Goal: Task Accomplishment & Management: Manage account settings

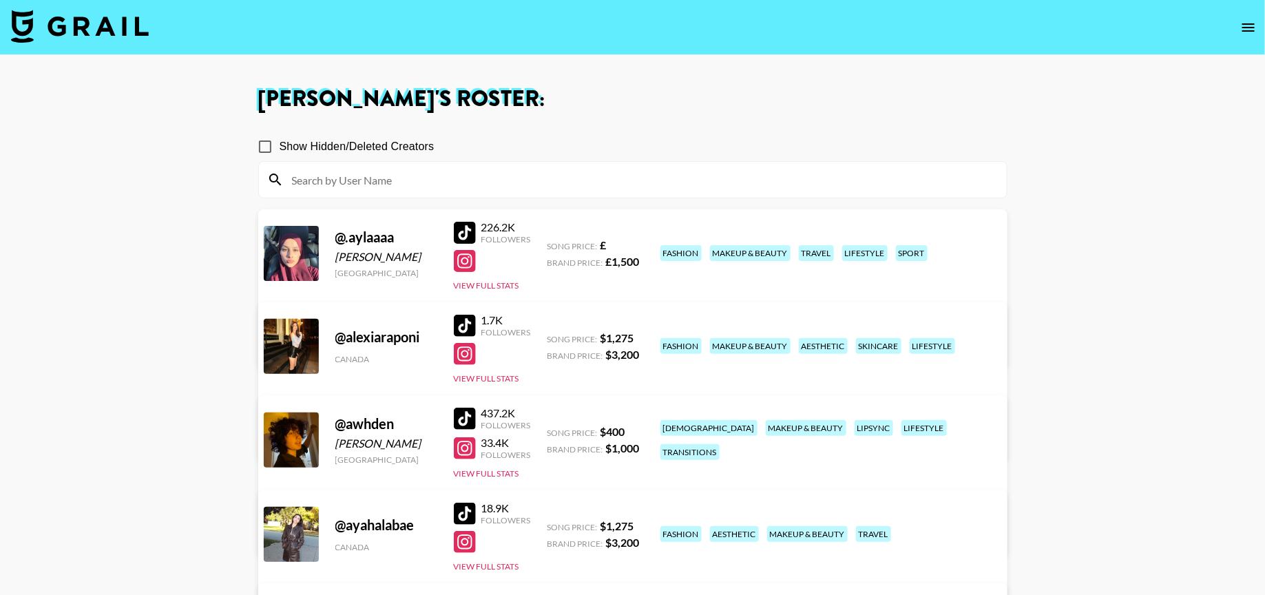
click at [537, 169] on input at bounding box center [641, 180] width 715 height 22
click at [86, 23] on img at bounding box center [80, 26] width 138 height 33
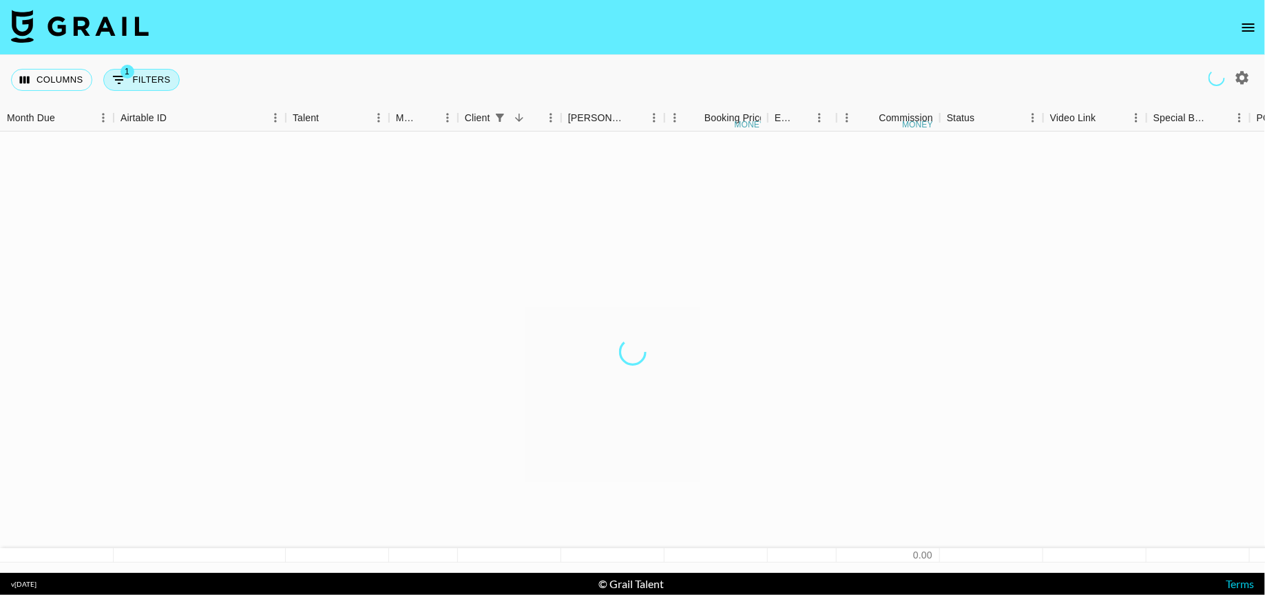
click at [146, 78] on button "1 Filters" at bounding box center [141, 80] width 76 height 22
select select "clientId"
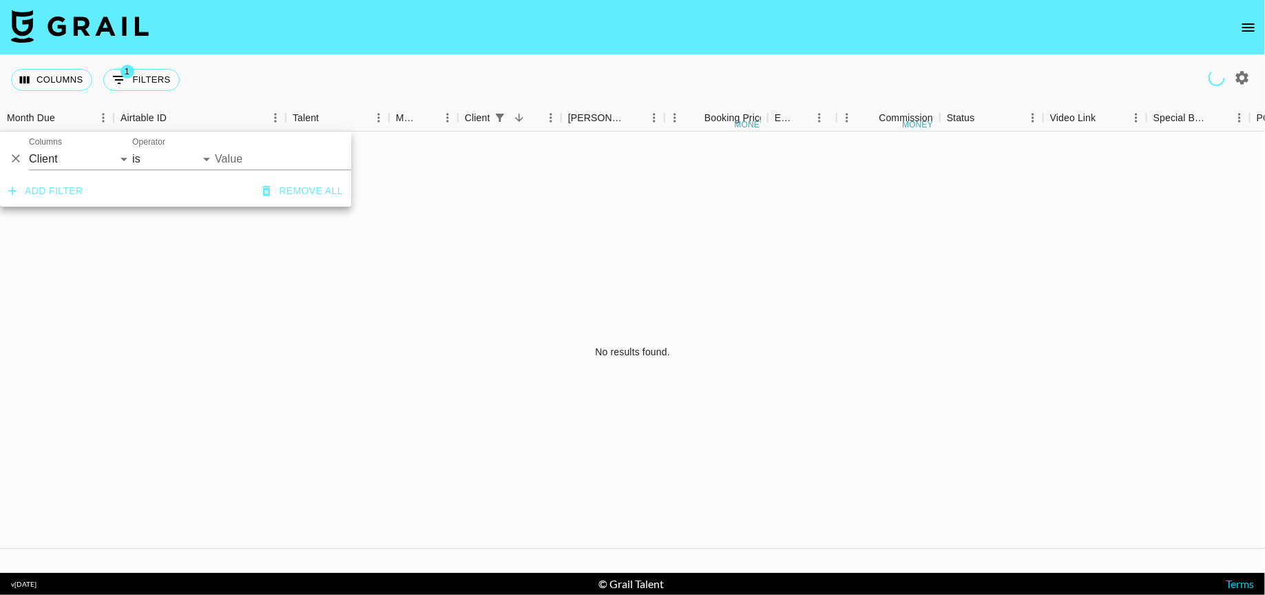
click at [48, 189] on button "Add filter" at bounding box center [46, 190] width 86 height 25
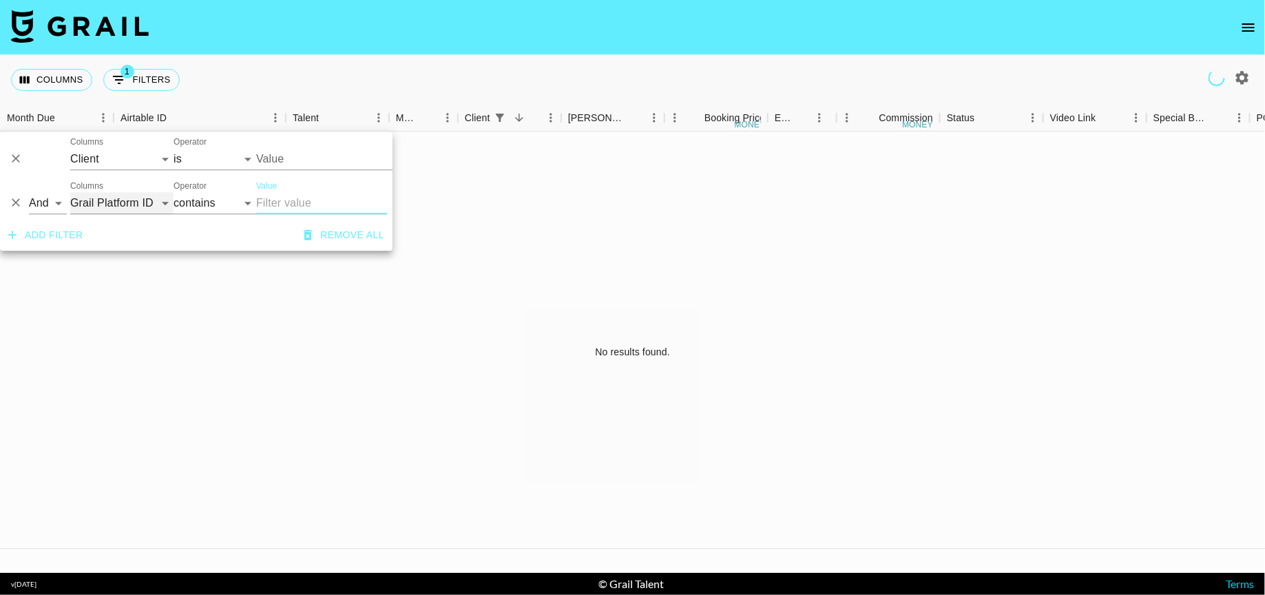
click at [122, 205] on select "Grail Platform ID Airtable ID Talent Manager Client Booker Campaign (Type) Date…" at bounding box center [121, 203] width 103 height 22
select select "currency"
click at [70, 192] on select "Grail Platform ID Airtable ID Talent Manager Client Booker Campaign (Type) Date…" at bounding box center [121, 203] width 103 height 22
click at [237, 209] on select "contains equals starts with ends with is empty is not empty is any of" at bounding box center [214, 203] width 83 height 22
click at [317, 203] on input "Value" at bounding box center [321, 203] width 131 height 22
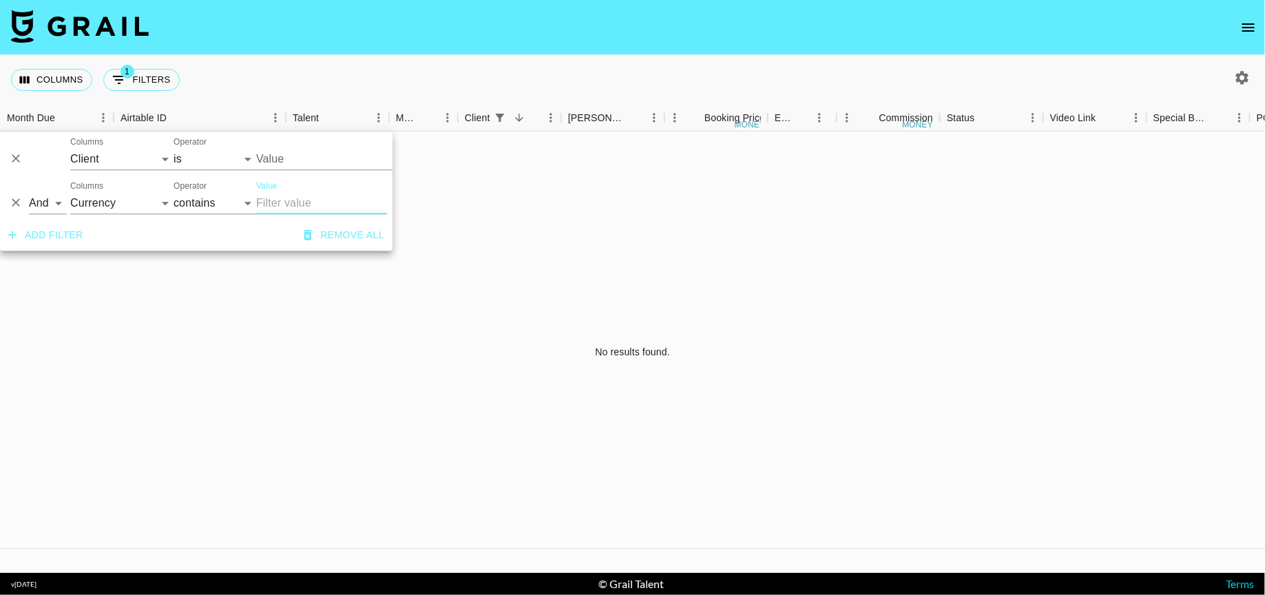
type input "g"
click at [61, 209] on select "And Or" at bounding box center [48, 203] width 38 height 22
click at [18, 156] on icon "Delete" at bounding box center [16, 159] width 8 height 8
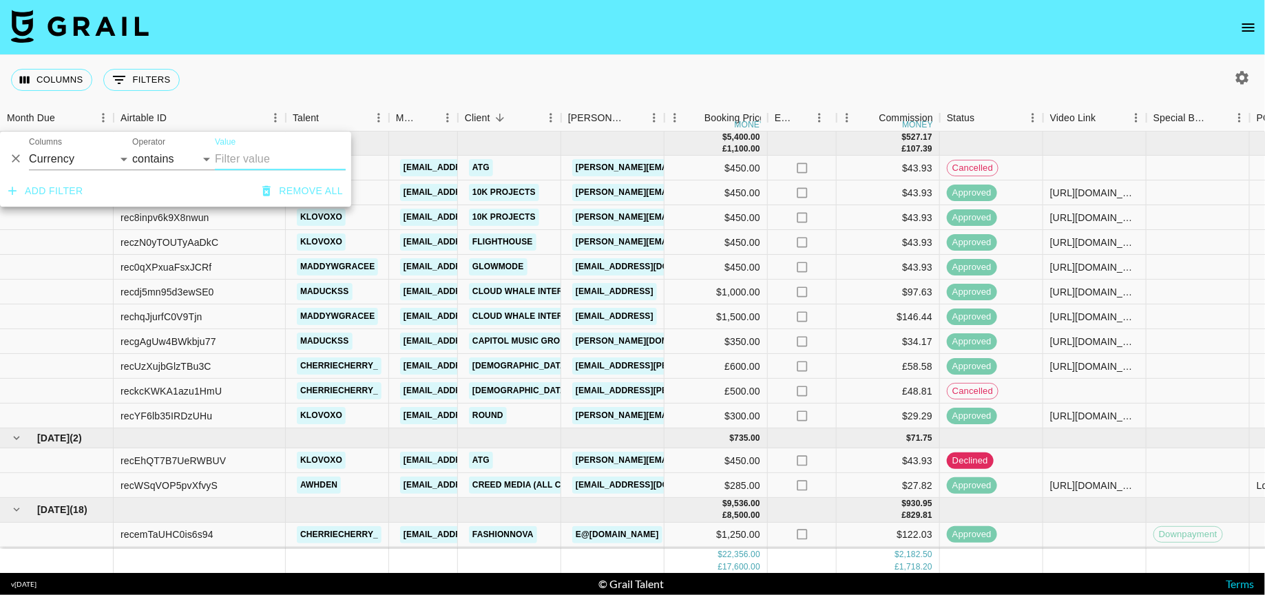
click at [246, 167] on input "Value" at bounding box center [280, 159] width 131 height 22
click at [180, 161] on select "contains equals starts with ends with is empty is not empty is any of" at bounding box center [173, 159] width 83 height 22
click at [191, 160] on select "contains equals starts with ends with is empty is not empty is any of" at bounding box center [173, 159] width 83 height 22
select select "isAnyOf"
click at [132, 148] on select "contains equals starts with ends with is empty is not empty is any of" at bounding box center [173, 159] width 83 height 22
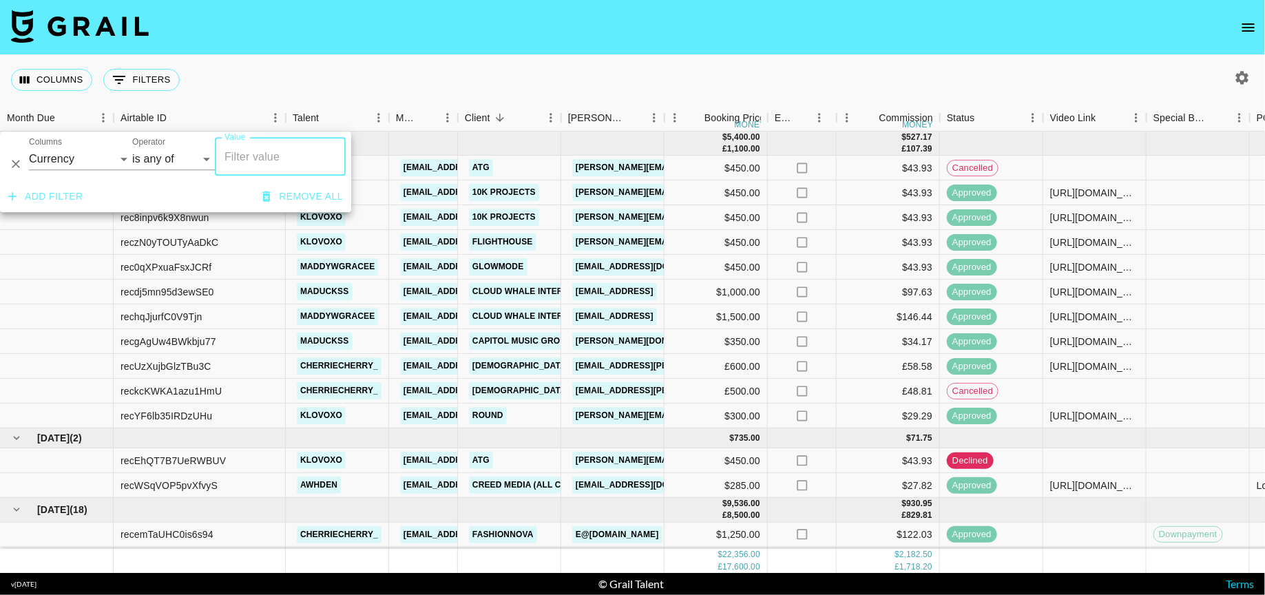
click at [228, 155] on input "Value" at bounding box center [280, 156] width 118 height 26
type input "GBP"
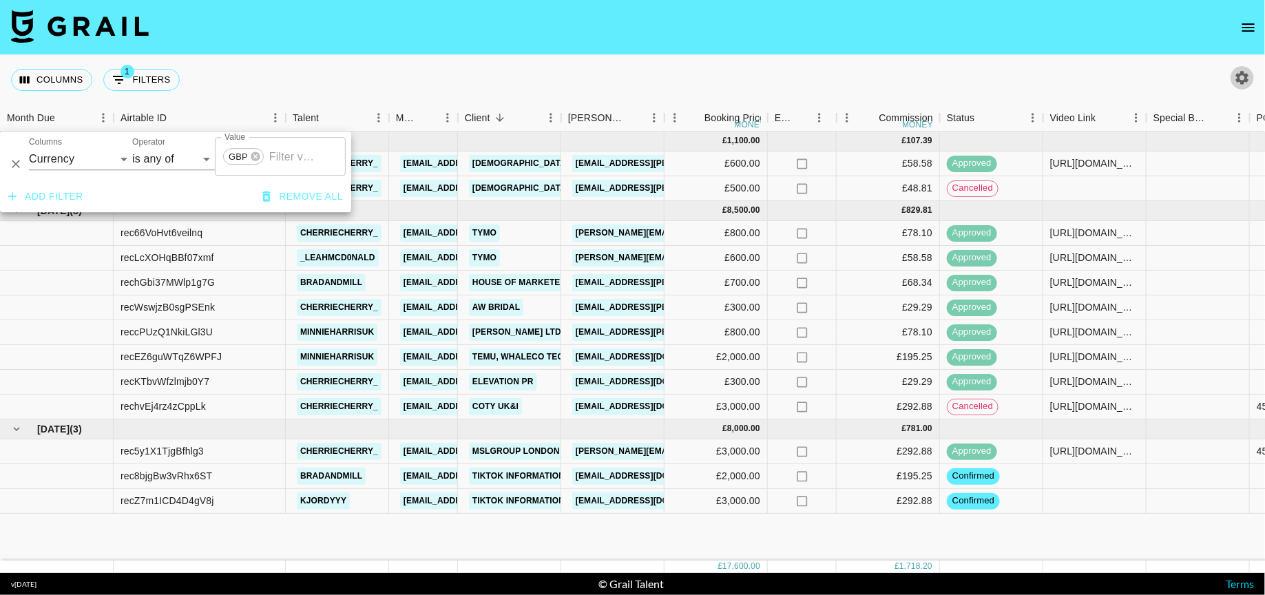
click at [1250, 76] on button "button" at bounding box center [1241, 77] width 23 height 23
select select "May '25"
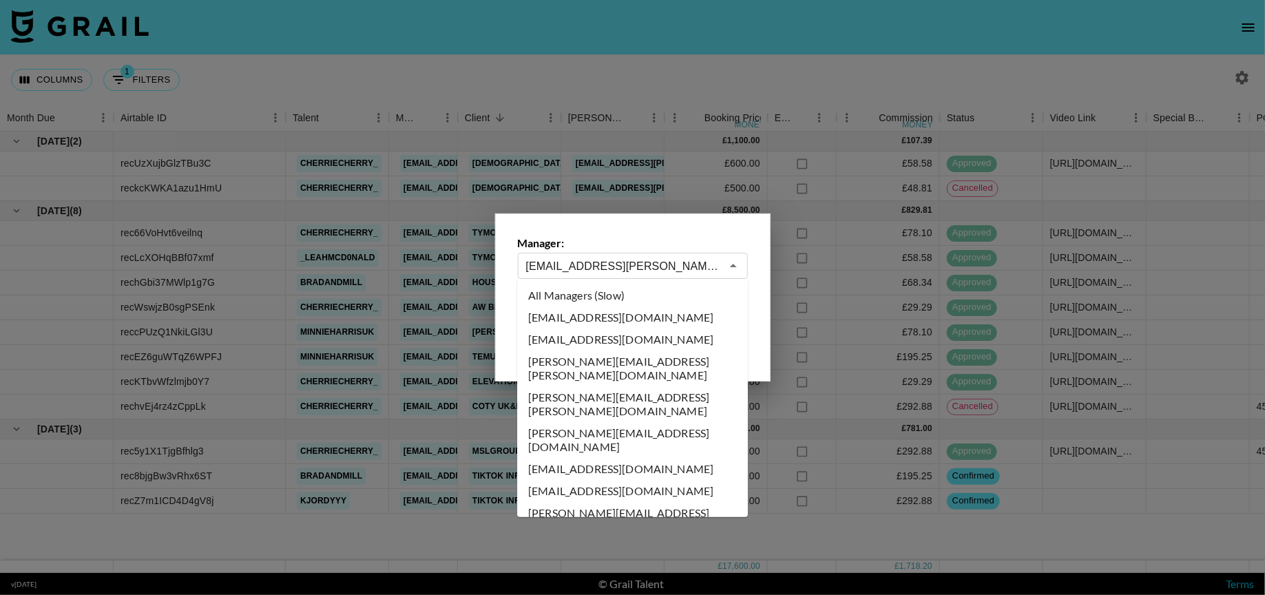
click at [649, 273] on input "maisie.defreitas@grail-talent.com" at bounding box center [623, 266] width 195 height 16
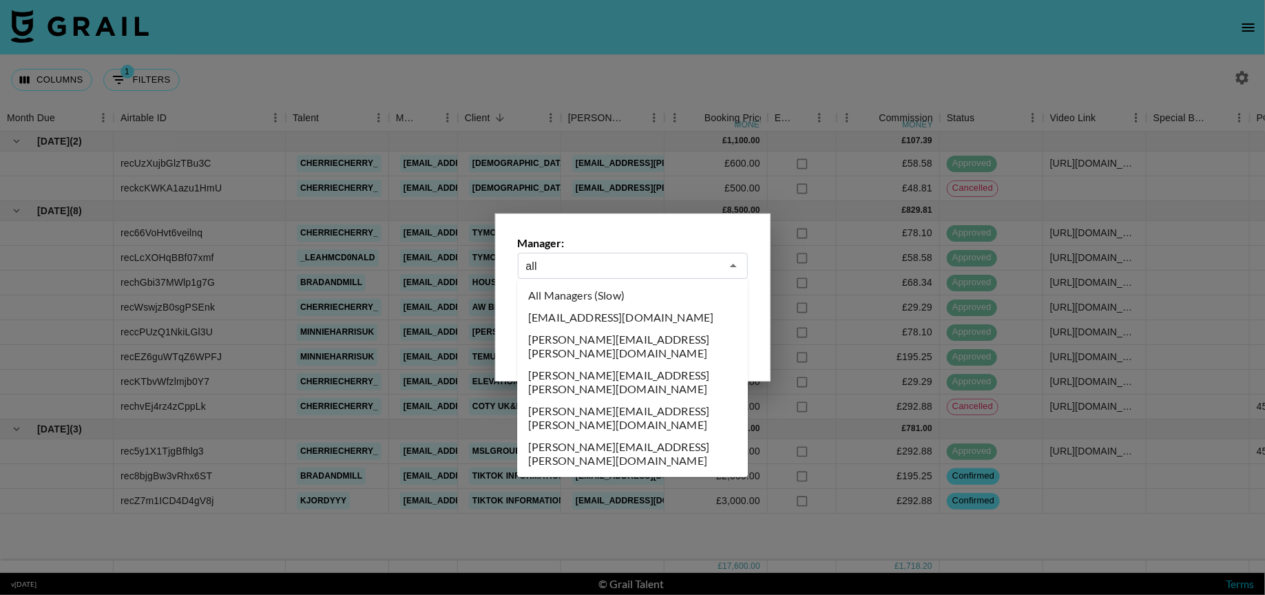
click at [621, 291] on li "All Managers (Slow)" at bounding box center [632, 295] width 231 height 22
type input "All Managers (Slow)"
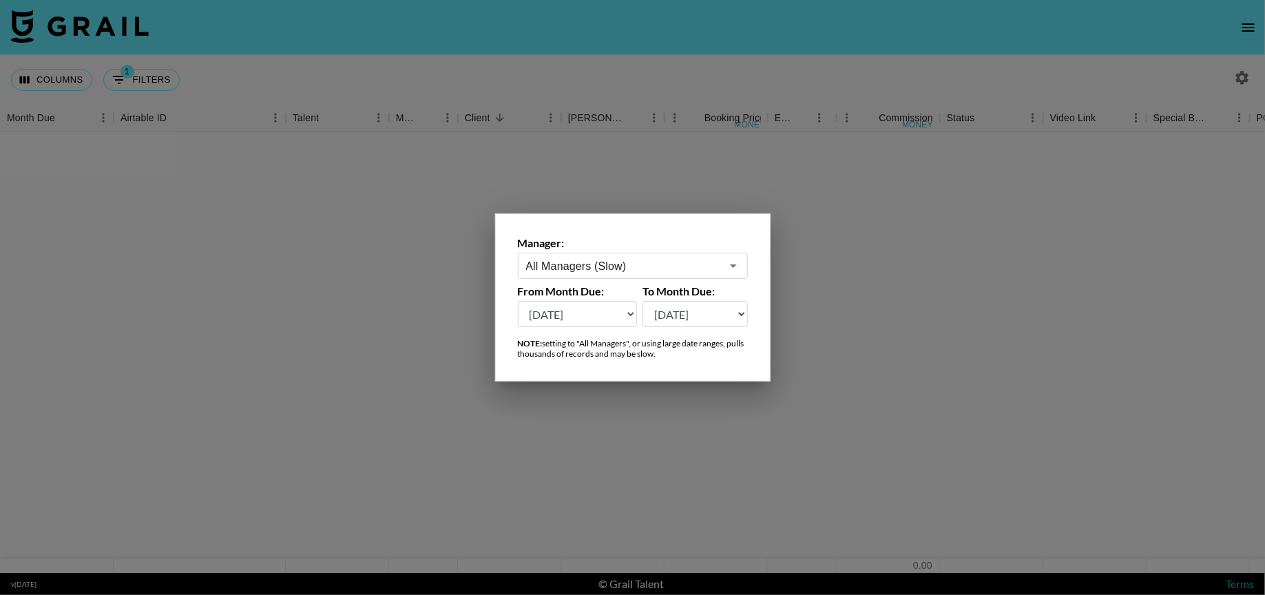
click at [521, 74] on div at bounding box center [632, 297] width 1265 height 595
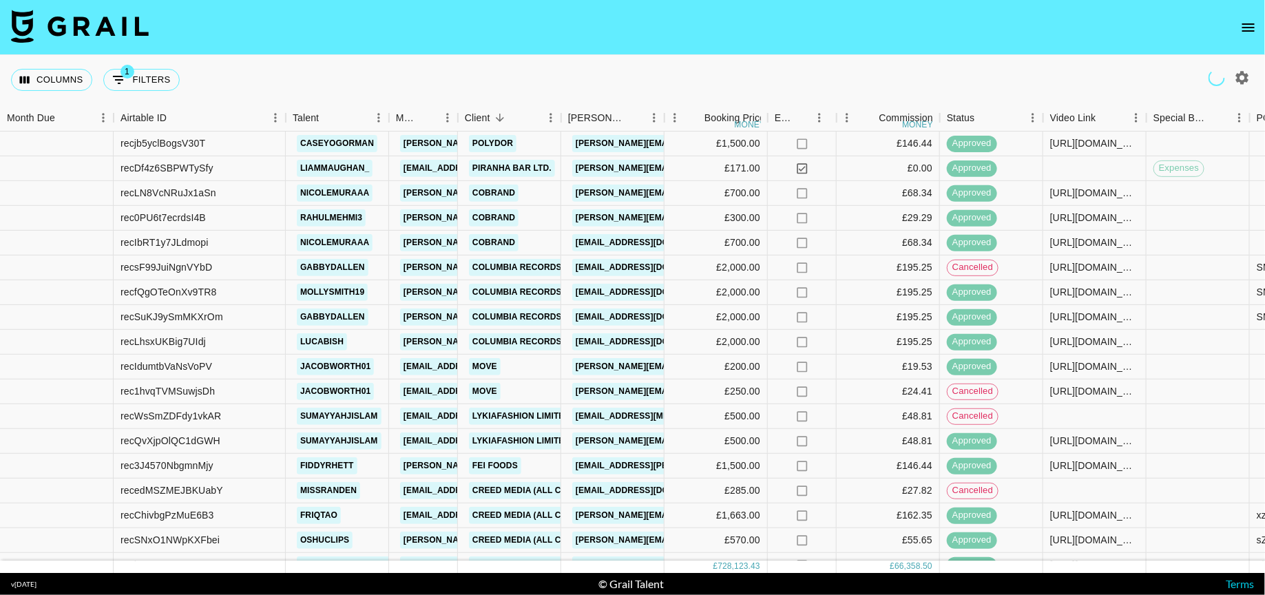
scroll to position [1830, 0]
click at [1079, 463] on div "https://www.tiktok.com/@fiddyrhett/video/7507350912826887446" at bounding box center [1094, 465] width 89 height 14
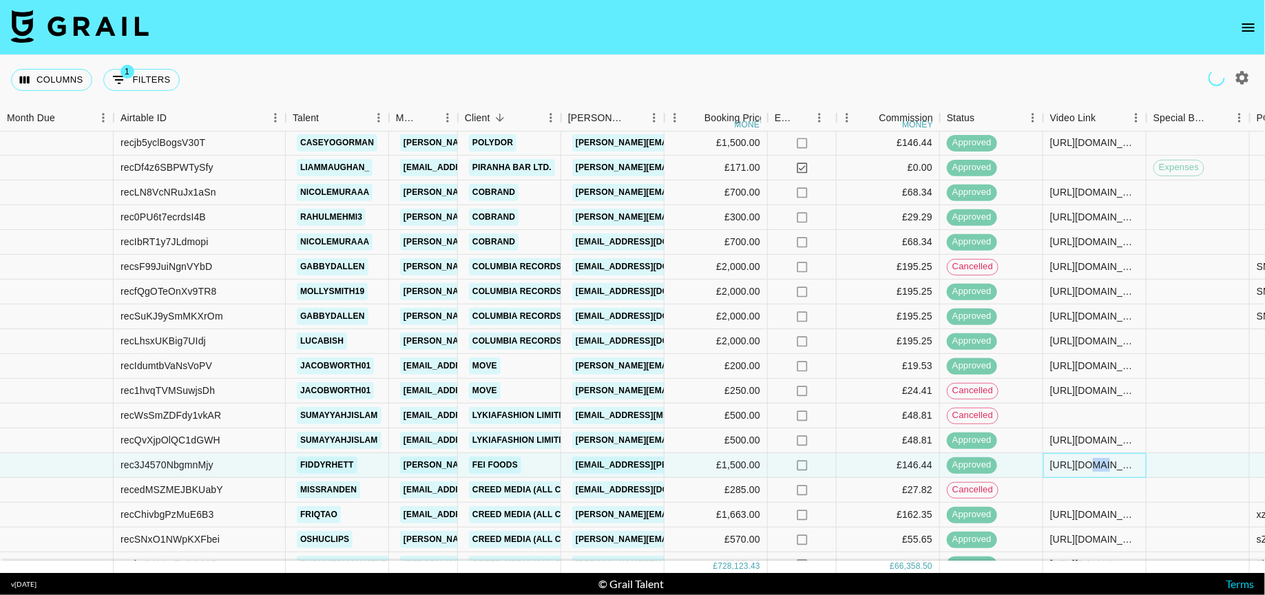
click at [1079, 463] on div "https://www.tiktok.com/@fiddyrhett/video/7507350912826887446" at bounding box center [1094, 465] width 89 height 14
copy div "https://www.tiktok.com/@fiddyrhett/video/7507350912826887446"
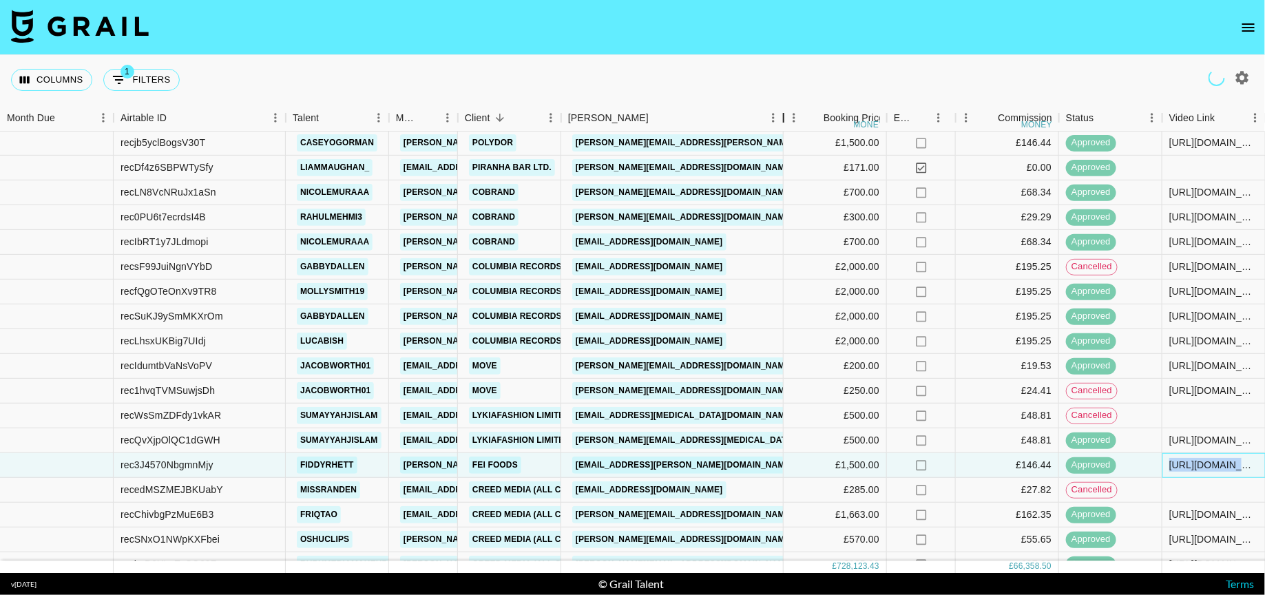
drag, startPoint x: 666, startPoint y: 120, endPoint x: 824, endPoint y: 123, distance: 157.7
click at [823, 123] on div "Month Due Airtable ID Talent Manager Client Booker Booking Price money Expenses…" at bounding box center [891, 118] width 1782 height 27
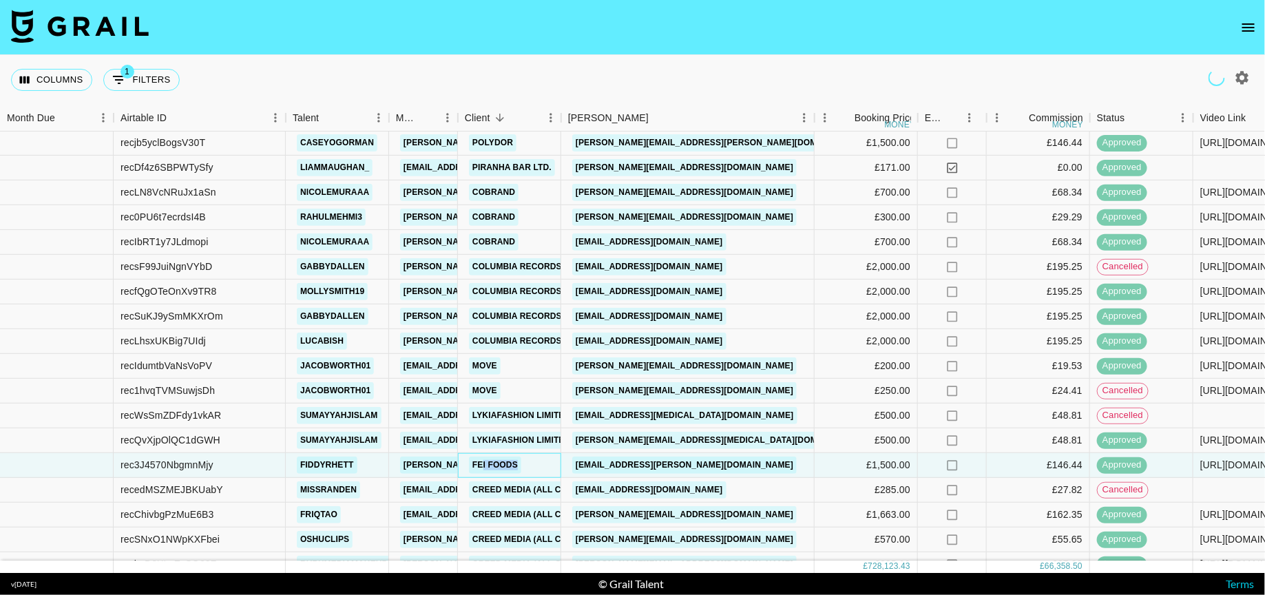
drag, startPoint x: 536, startPoint y: 459, endPoint x: 481, endPoint y: 459, distance: 55.1
click at [481, 459] on div "Fei Foods" at bounding box center [509, 465] width 103 height 25
drag, startPoint x: 534, startPoint y: 465, endPoint x: 463, endPoint y: 459, distance: 70.5
click at [463, 459] on div "Fei Foods" at bounding box center [509, 465] width 103 height 25
copy link "Fei Foods"
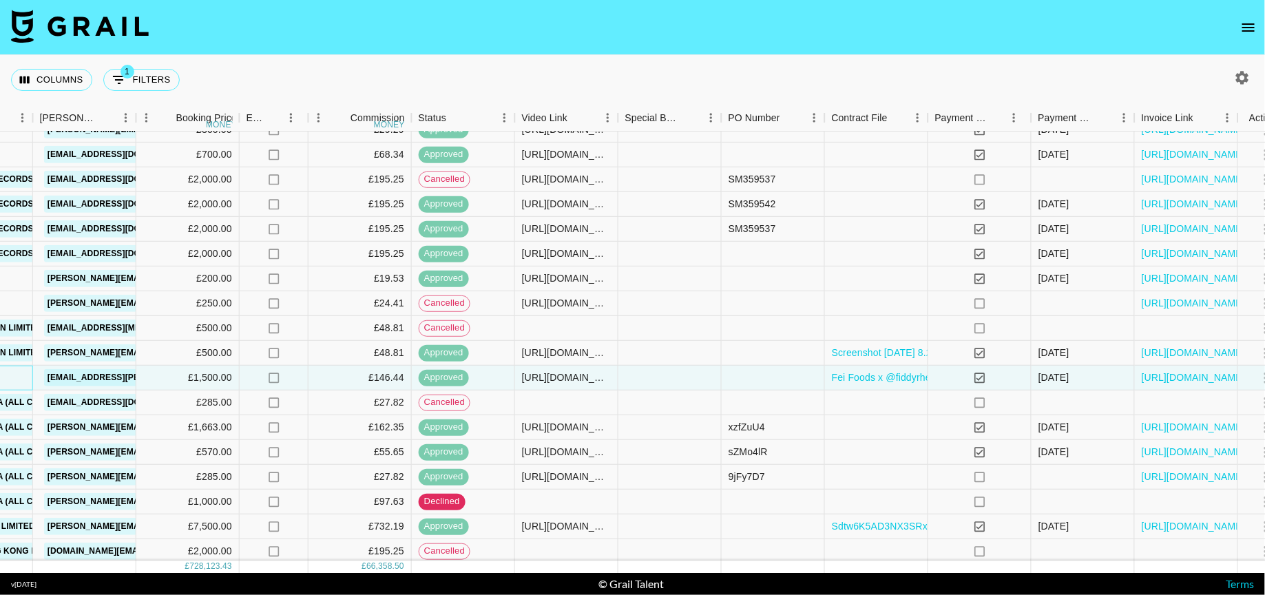
scroll to position [1917, 537]
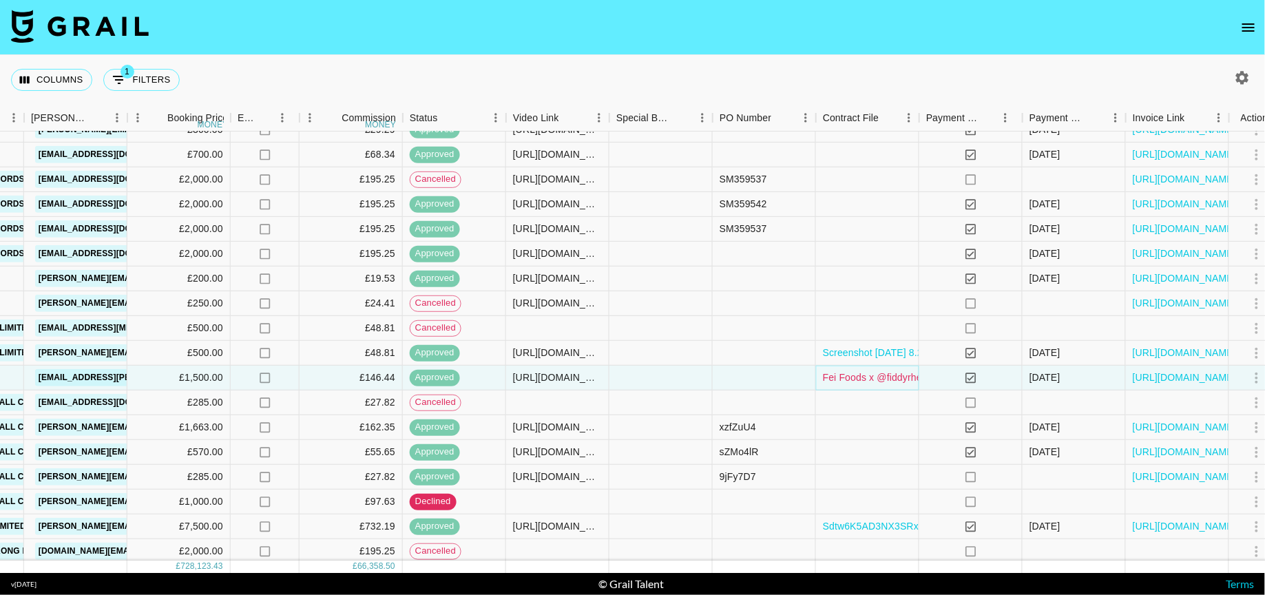
click at [892, 379] on link "Fei Foods x @fiddyrhett Contract.docx" at bounding box center [907, 377] width 169 height 14
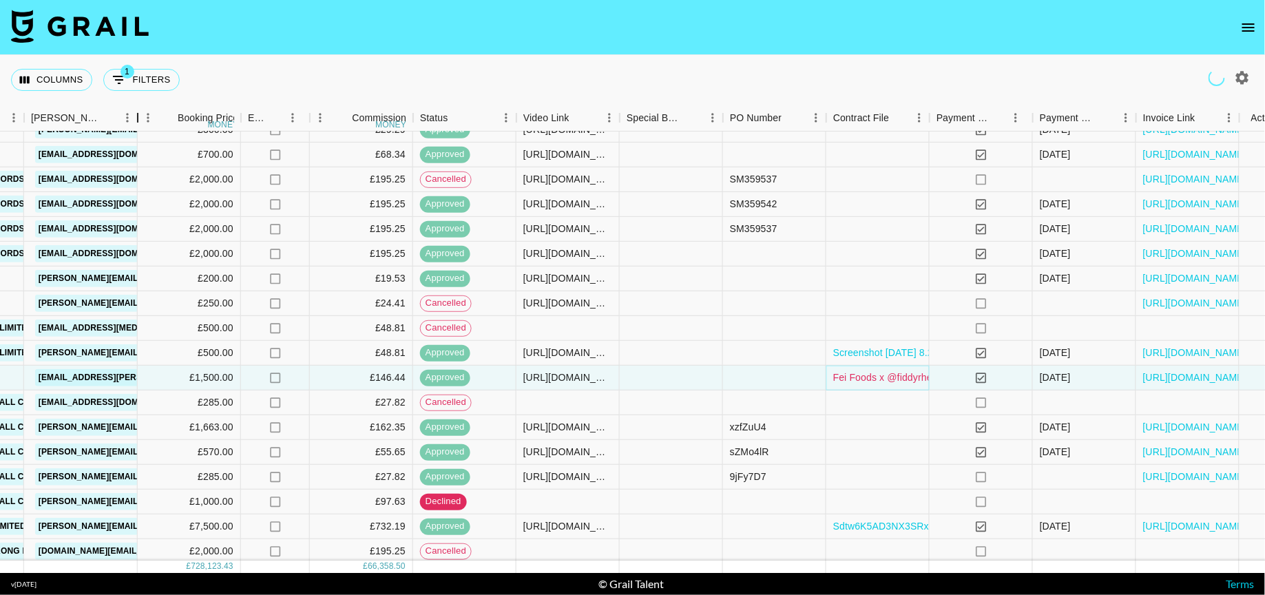
drag, startPoint x: 131, startPoint y: 118, endPoint x: 341, endPoint y: 123, distance: 210.0
click at [146, 121] on div "Booker" at bounding box center [137, 118] width 17 height 27
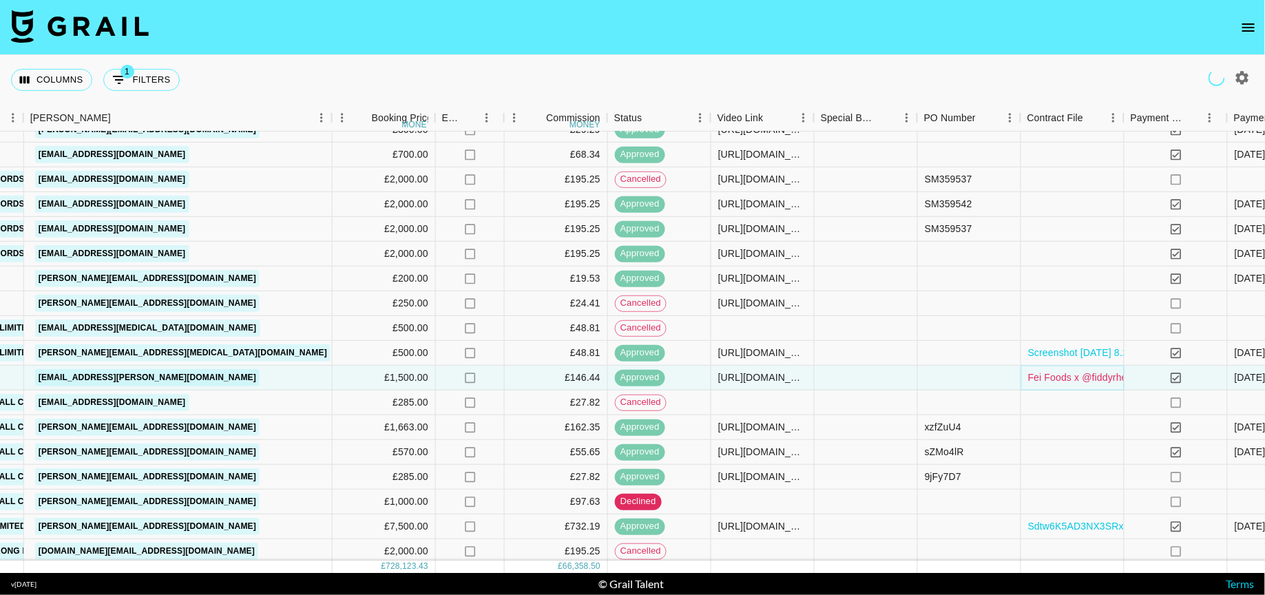
scroll to position [1917, 538]
drag, startPoint x: 182, startPoint y: 387, endPoint x: 38, endPoint y: 377, distance: 144.3
click at [38, 377] on div "luke.lewis@feifoods.co.uk" at bounding box center [177, 378] width 308 height 25
copy link "luke.lewis@feifoods.co.uk"
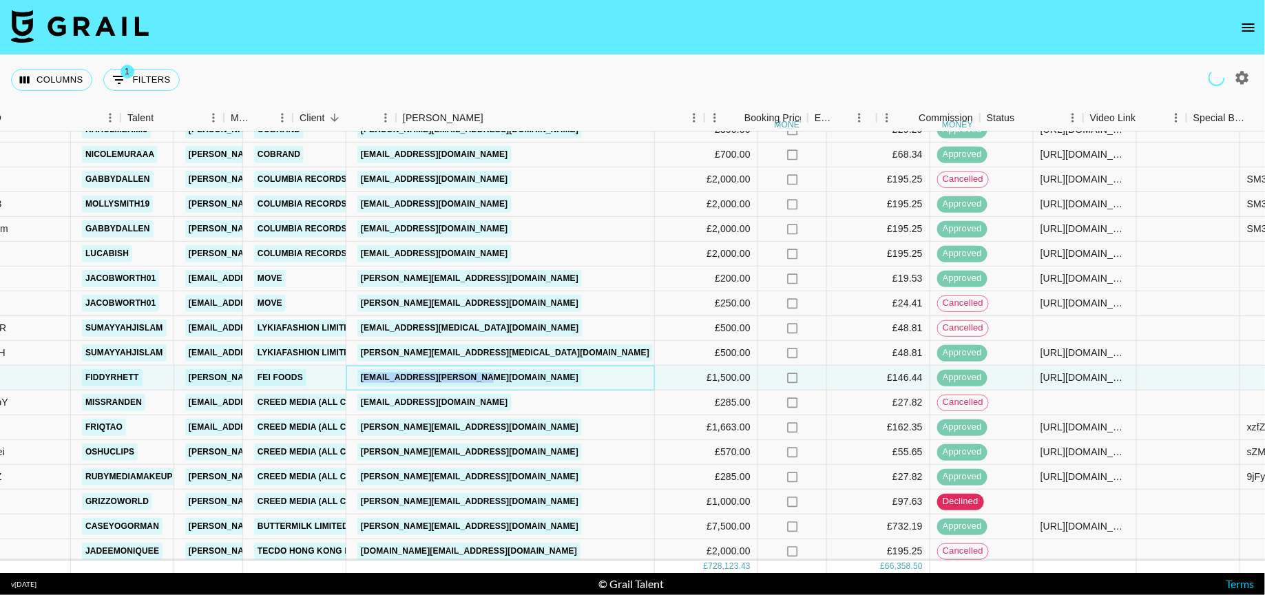
scroll to position [1917, 165]
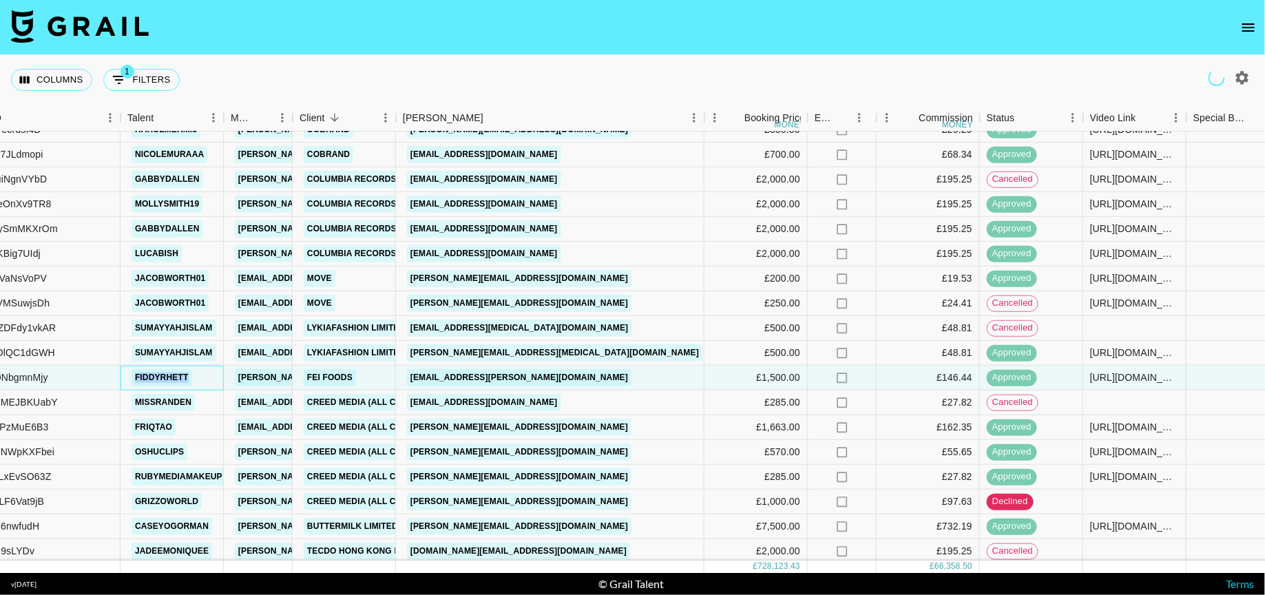
drag, startPoint x: 200, startPoint y: 381, endPoint x: 135, endPoint y: 381, distance: 64.7
click at [135, 381] on div "fiddyrhett" at bounding box center [171, 378] width 103 height 25
copy link "fiddyrhett"
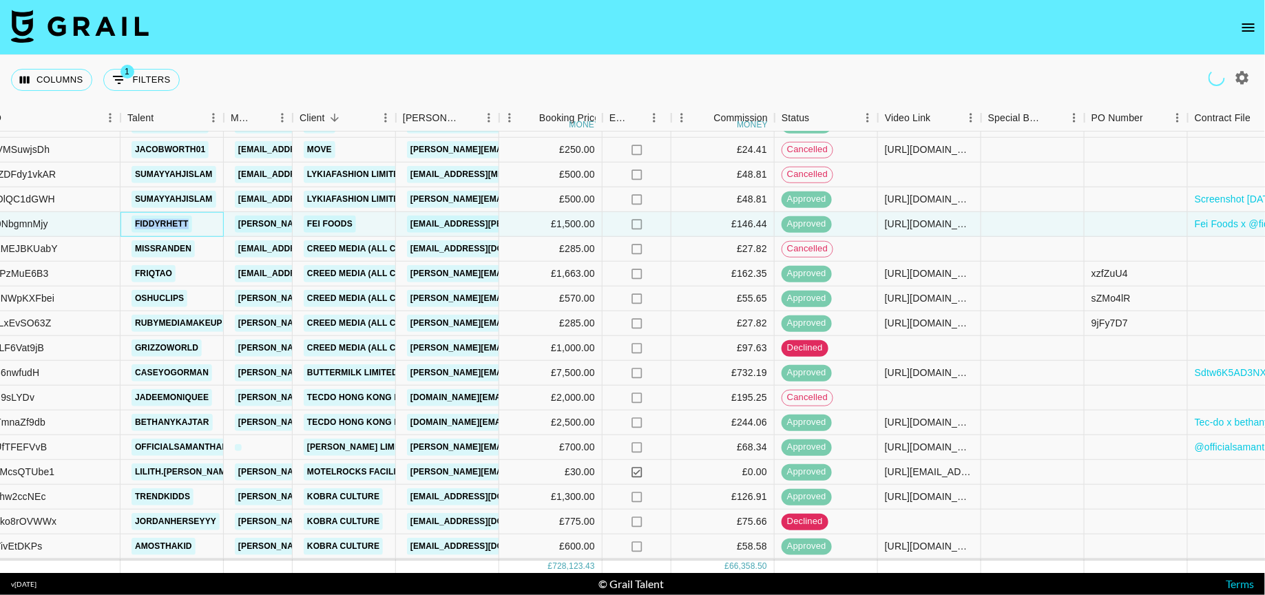
scroll to position [2072, 165]
click at [936, 362] on div "https://www.instagram.com/p/DKSE6kYIV5R/" at bounding box center [929, 371] width 103 height 25
click at [938, 369] on div "https://www.instagram.com/p/DKSE6kYIV5R/" at bounding box center [929, 371] width 89 height 14
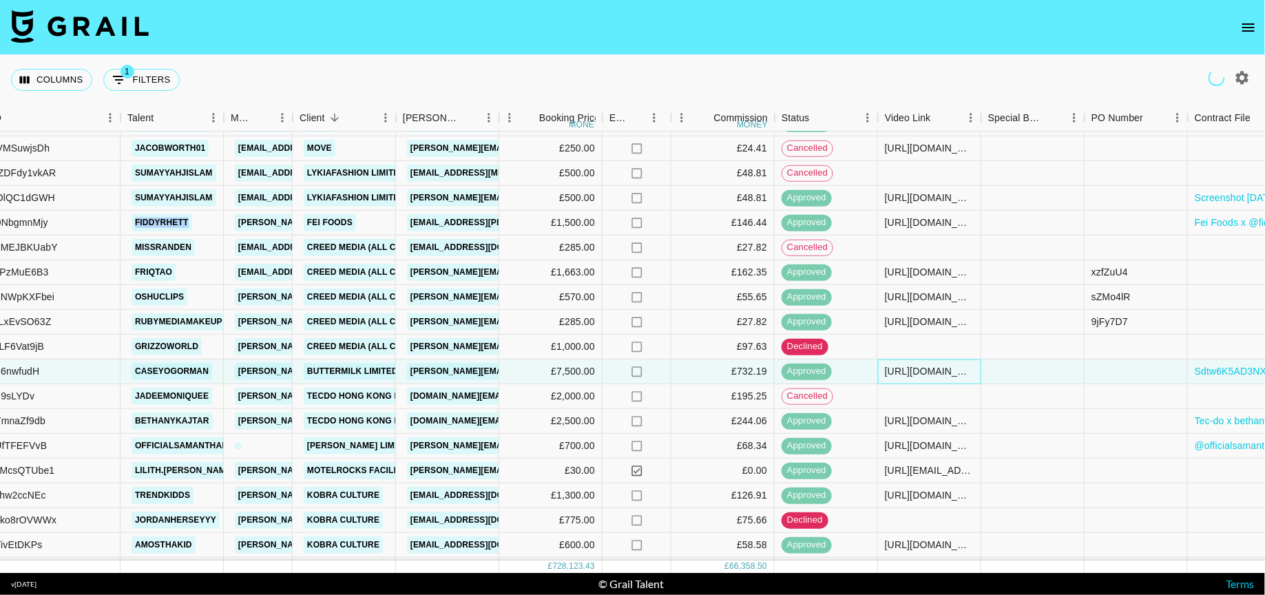
click at [938, 369] on div "https://www.instagram.com/p/DKSE6kYIV5R/" at bounding box center [929, 371] width 89 height 14
copy div "https://www.instagram.com/p/DKSE6kYIV5R/"
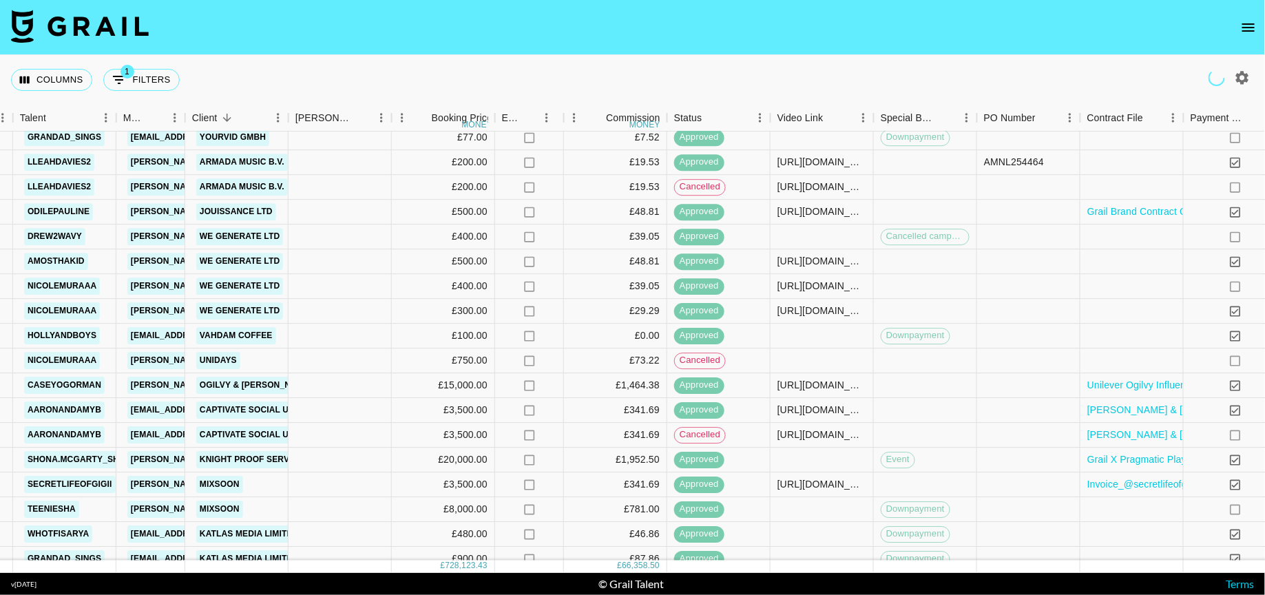
scroll to position [3598, 273]
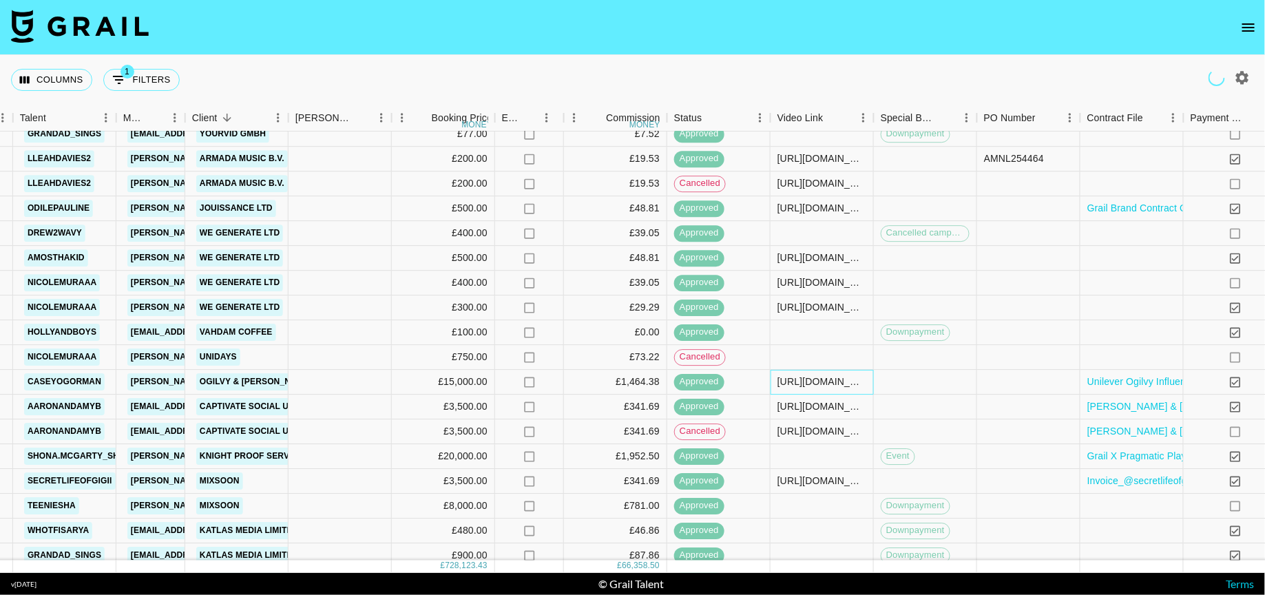
click at [799, 389] on div "https://www.tiktok.com/@caseyogorman/video/7491757228169448726?is_from_webapp=1…" at bounding box center [821, 382] width 103 height 25
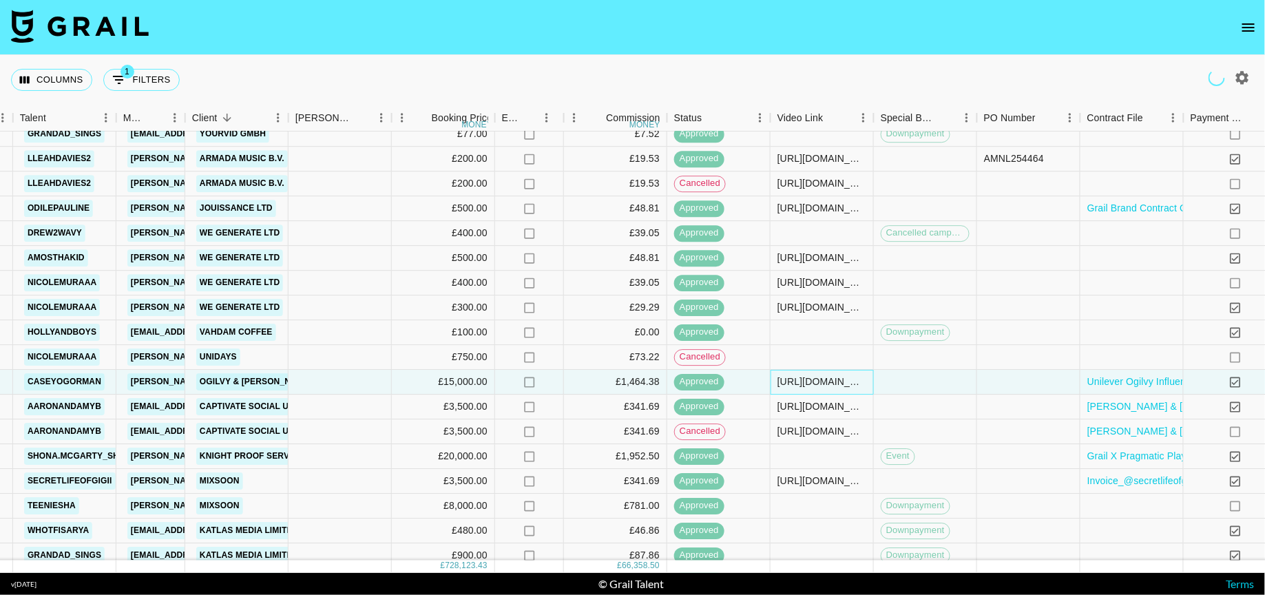
click at [799, 389] on div "https://www.tiktok.com/@caseyogorman/video/7491757228169448726?is_from_webapp=1…" at bounding box center [821, 382] width 103 height 25
copy div "https://www.tiktok.com/@caseyogorman/video/7491757228169448726?is_from_webapp=1…"
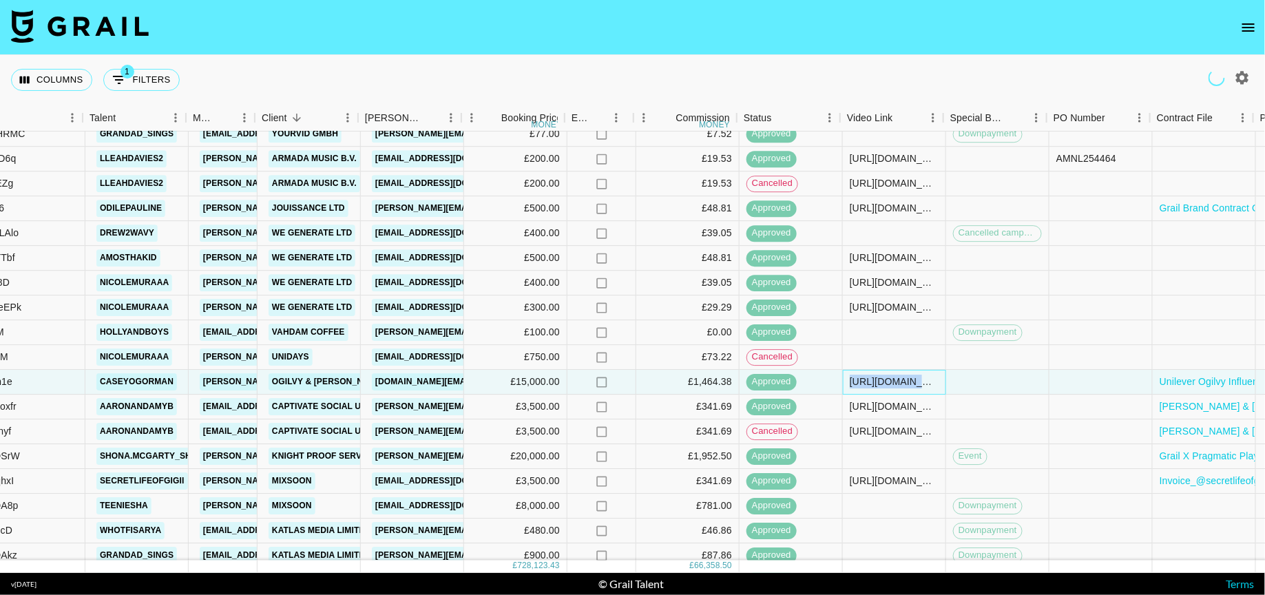
scroll to position [3598, 200]
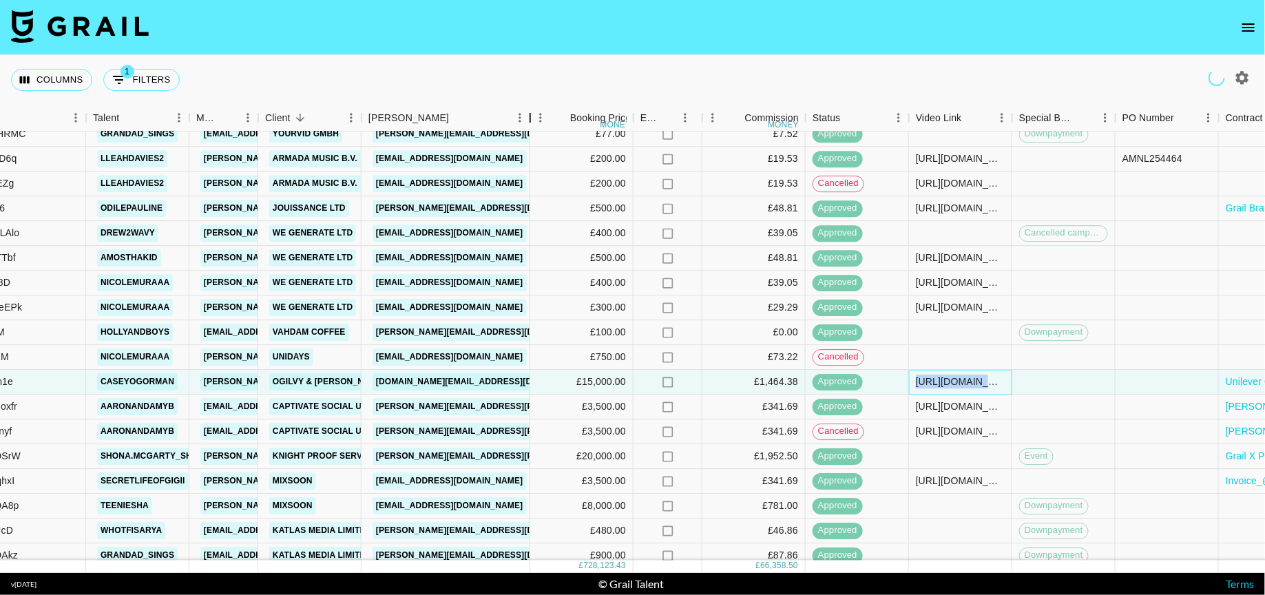
drag, startPoint x: 468, startPoint y: 116, endPoint x: 598, endPoint y: 132, distance: 130.4
click at [577, 128] on div "Month Due Airtable ID Talent Manager Client Booker Booking Price money Expenses…" at bounding box center [743, 118] width 1886 height 27
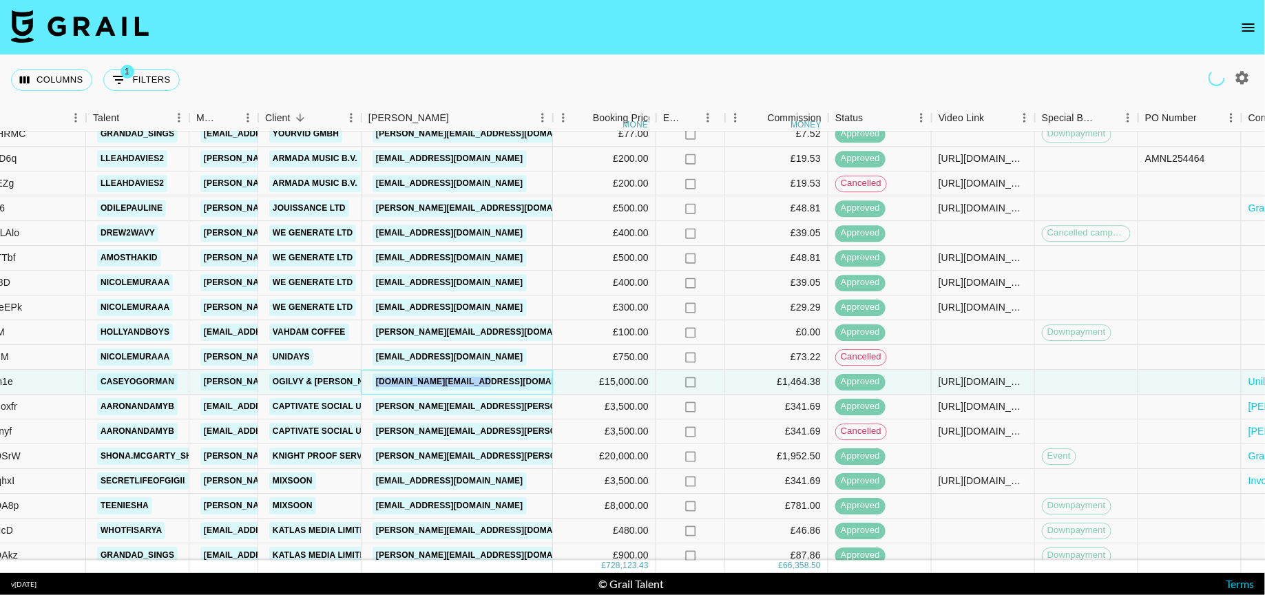
drag, startPoint x: 391, startPoint y: 383, endPoint x: 372, endPoint y: 382, distance: 19.3
click at [372, 382] on div "holly.black@ogilvy.com" at bounding box center [456, 382] width 191 height 25
copy link "holly.black@ogilvy.com"
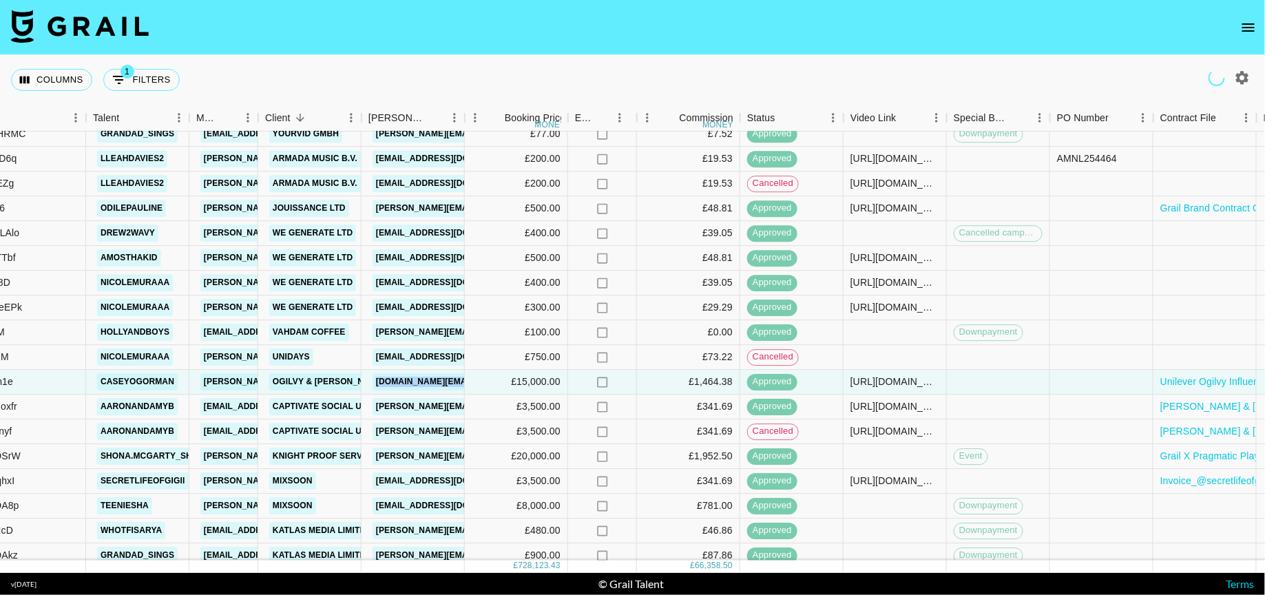
click at [1247, 34] on icon "open drawer" at bounding box center [1248, 27] width 17 height 17
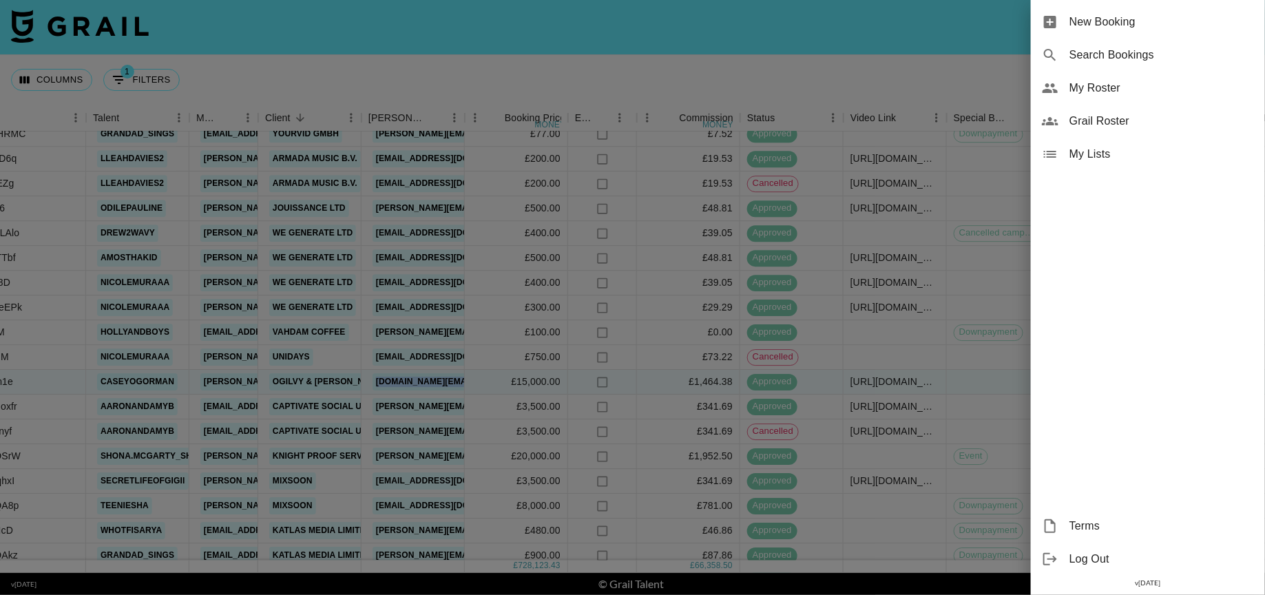
click at [1117, 95] on span "My Roster" at bounding box center [1161, 88] width 185 height 17
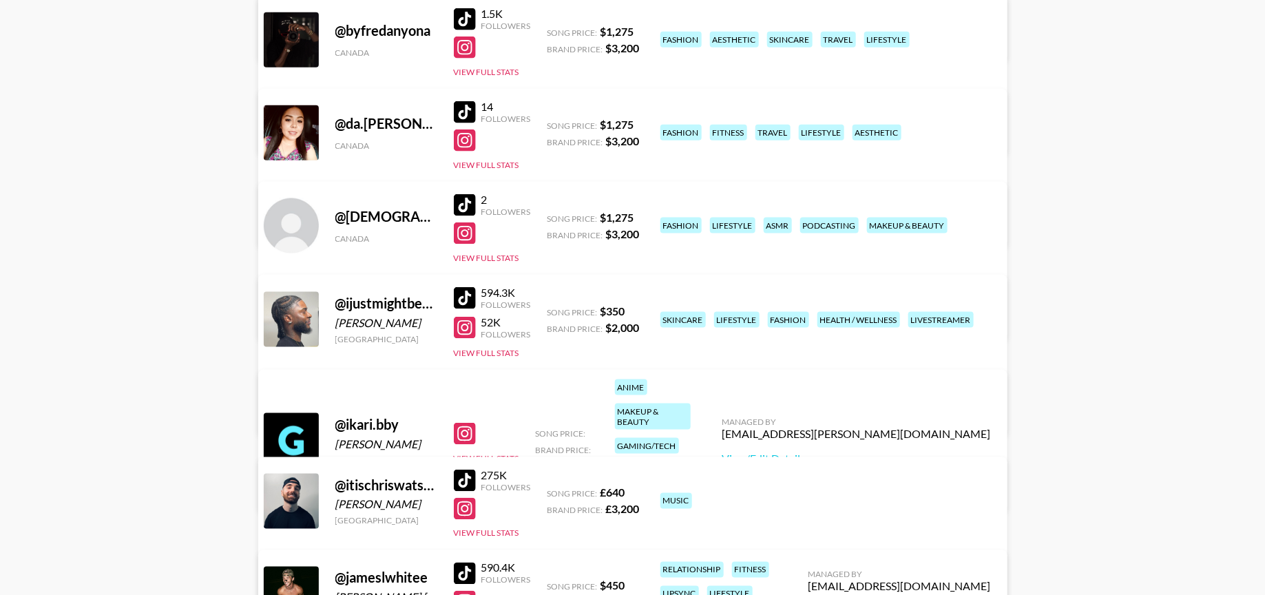
click at [611, 290] on div "@ ijustmightbeoreo OREOLUWA OMOSEBI United States 594.3K Followers 52K Follower…" at bounding box center [632, 355] width 749 height 160
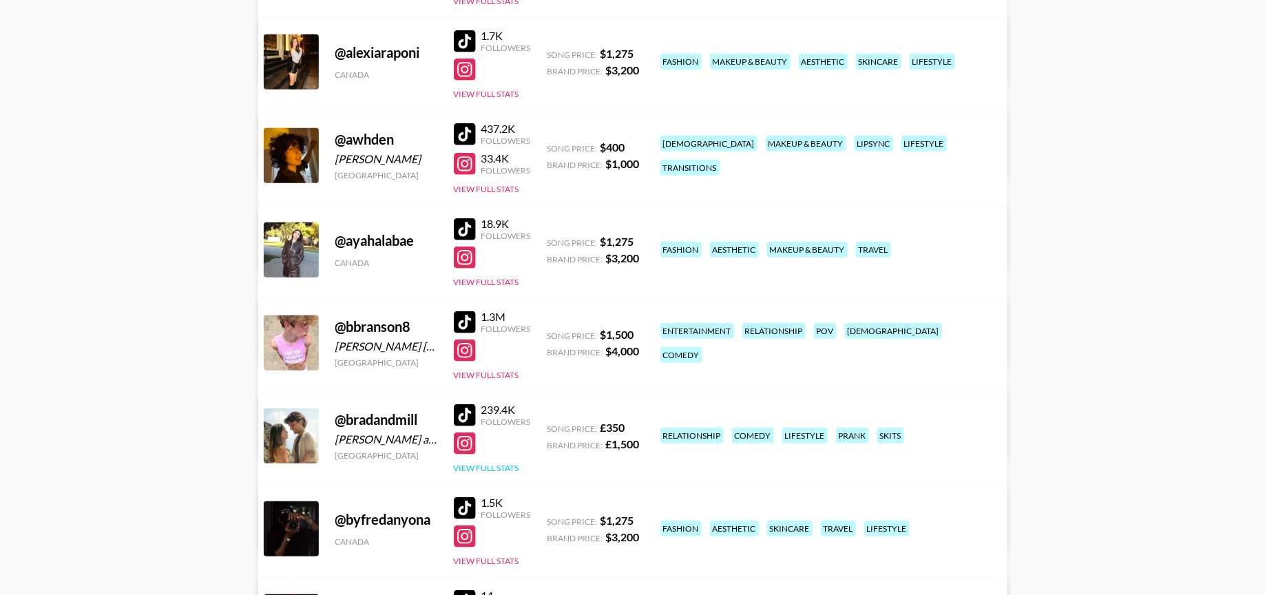
scroll to position [341, 0]
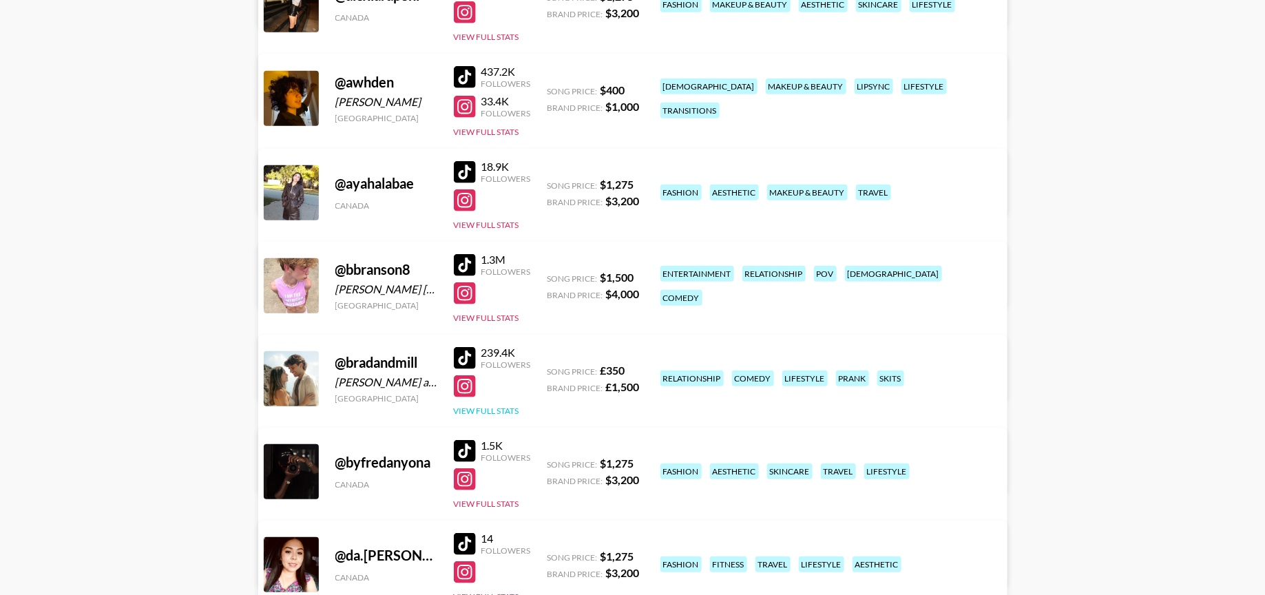
click at [473, 411] on button "View Full Stats" at bounding box center [486, 411] width 65 height 10
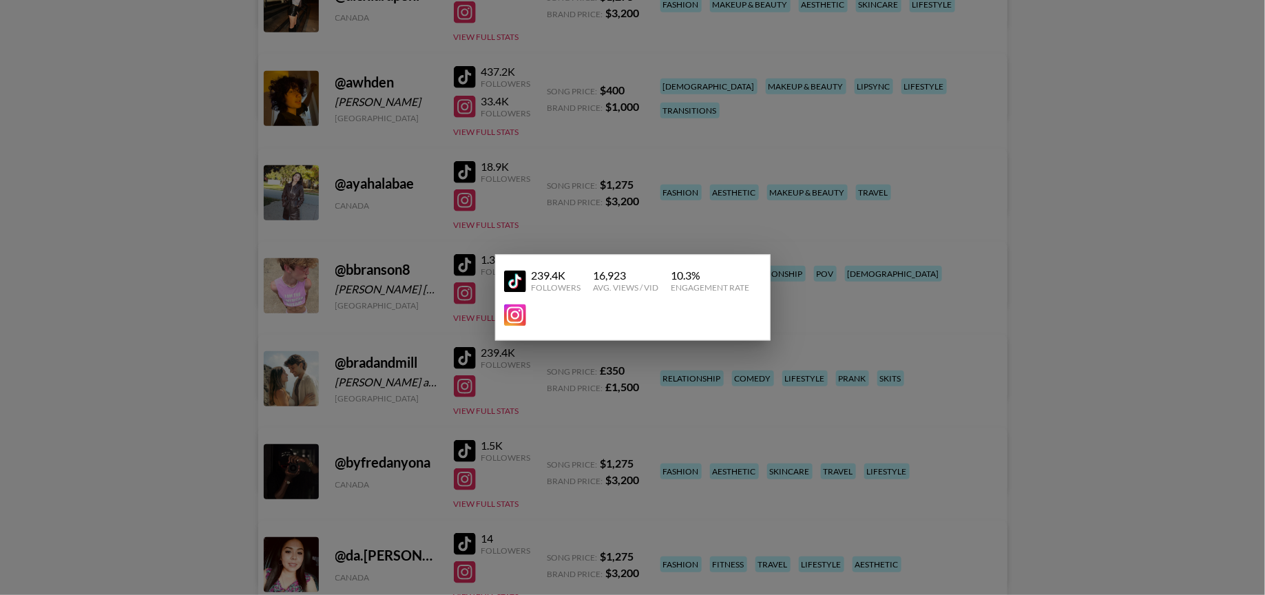
click at [478, 399] on div at bounding box center [632, 297] width 1265 height 595
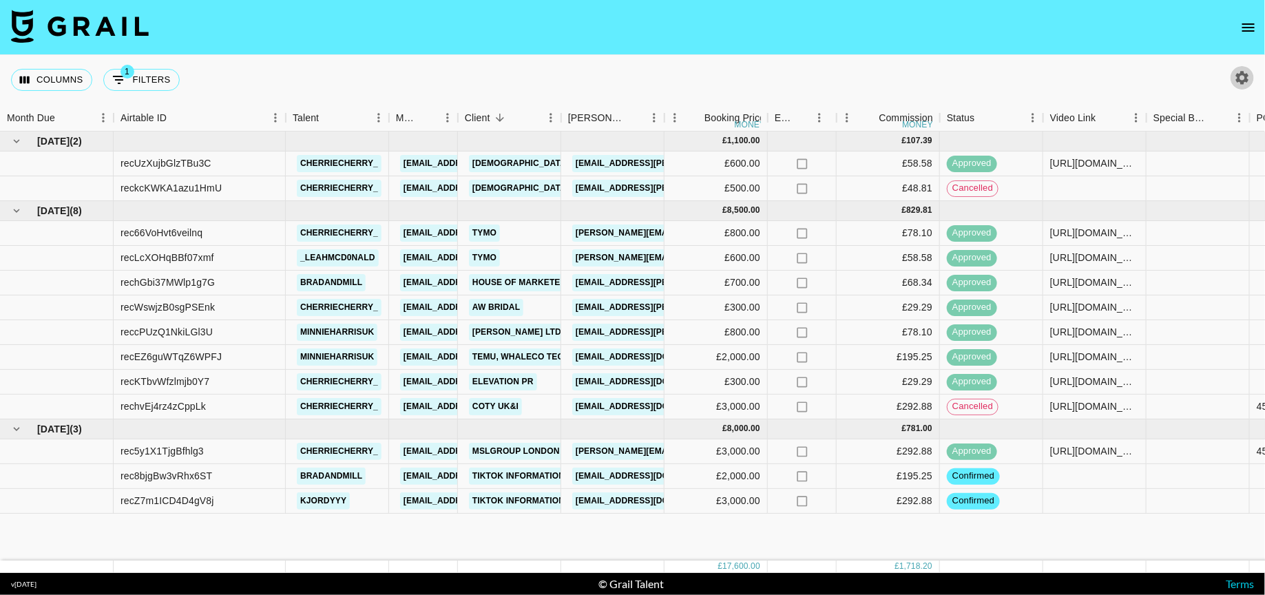
click at [1236, 78] on icon "button" at bounding box center [1242, 78] width 17 height 17
select select "May '25"
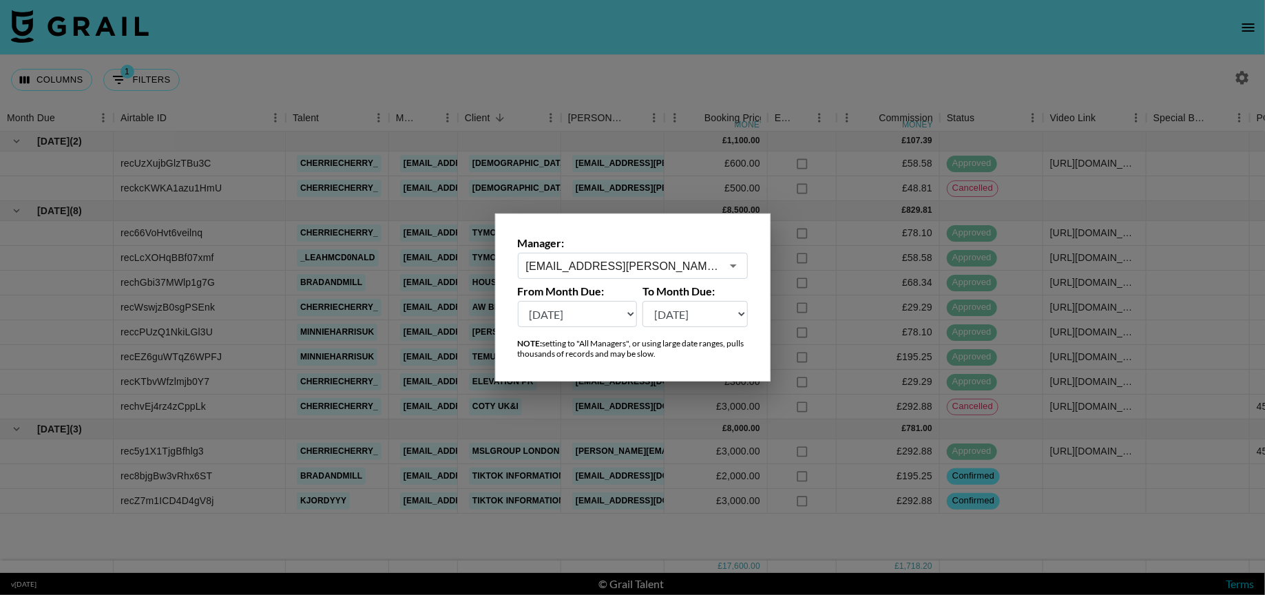
click at [571, 257] on div "maisie.defreitas@grail-talent.com ​" at bounding box center [633, 266] width 230 height 26
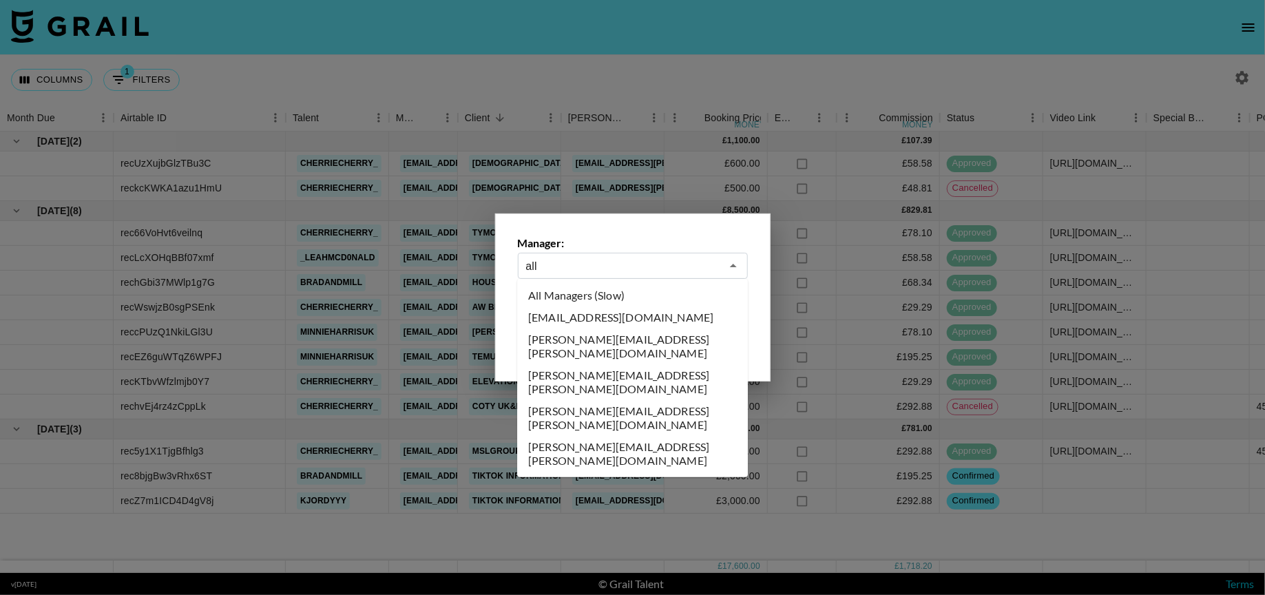
click at [566, 297] on li "All Managers (Slow)" at bounding box center [632, 295] width 231 height 22
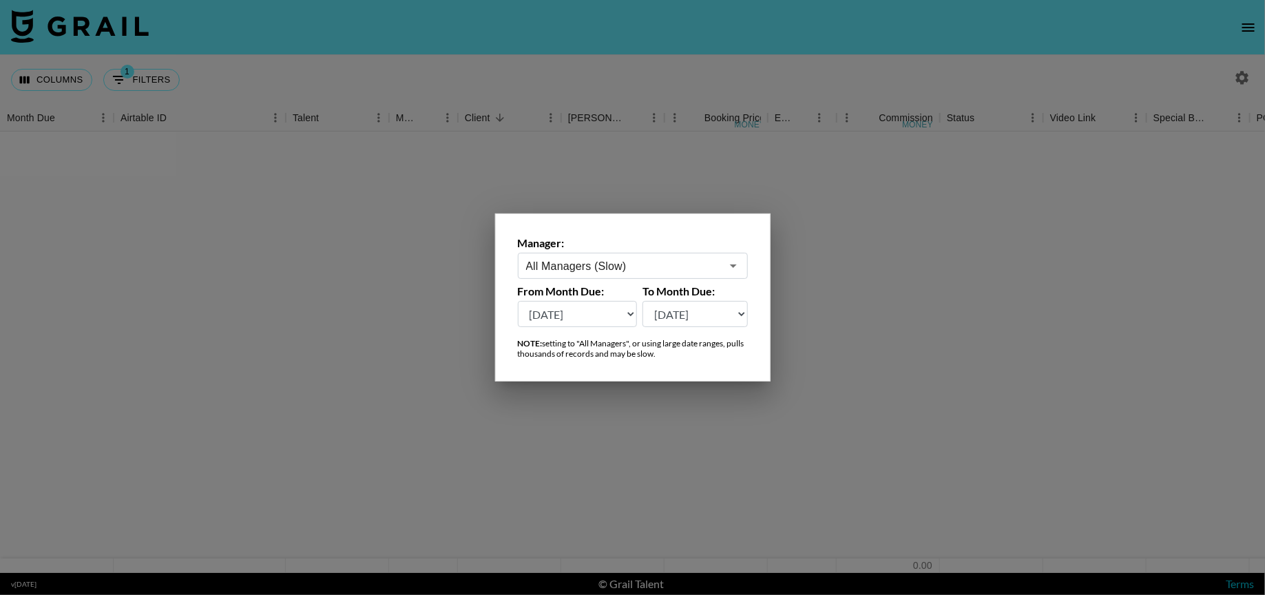
type input "All Managers (Slow)"
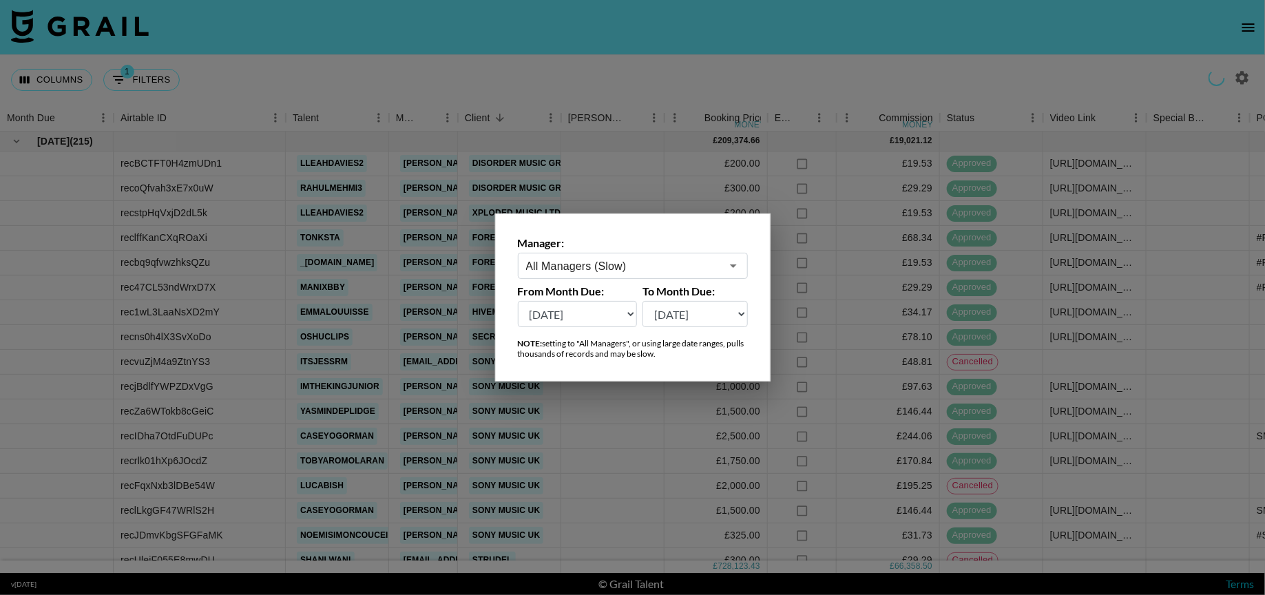
click at [940, 328] on div at bounding box center [632, 297] width 1265 height 595
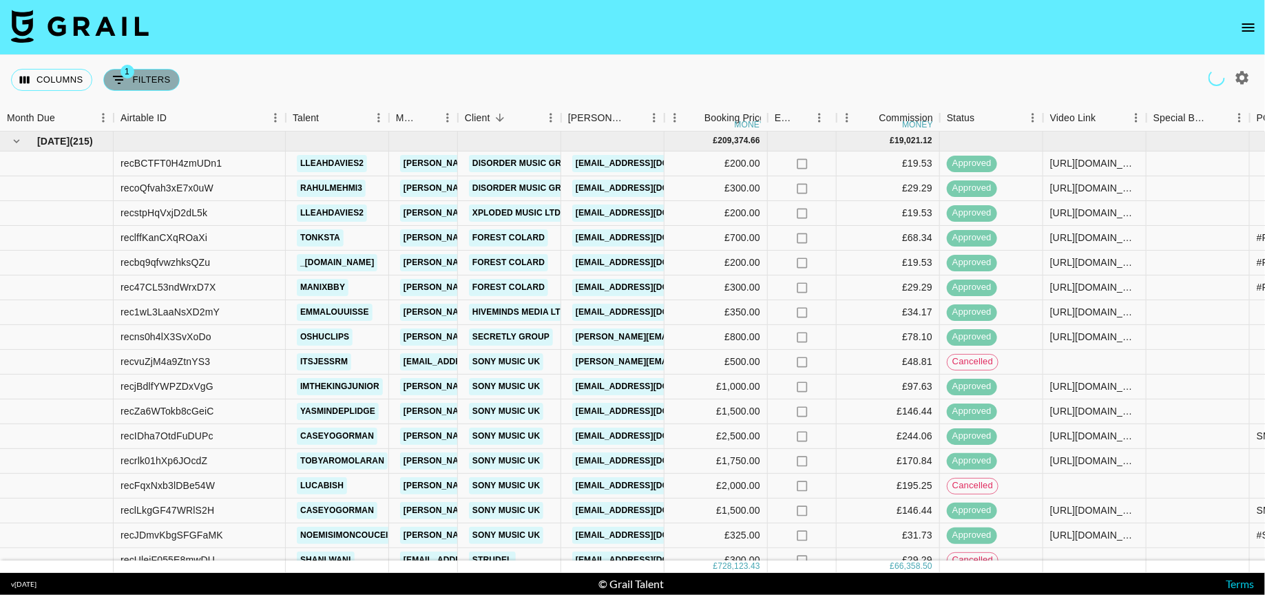
click at [134, 81] on button "1 Filters" at bounding box center [141, 80] width 76 height 22
select select "currency"
select select "isAnyOf"
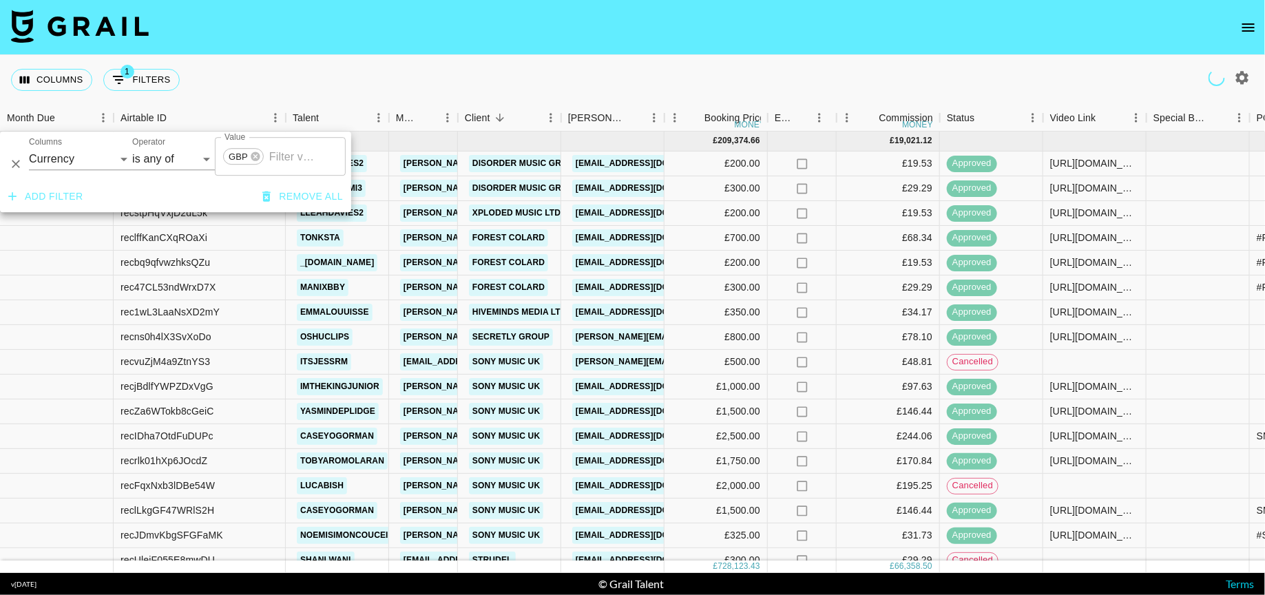
click at [73, 183] on div "Add filter Remove all" at bounding box center [175, 196] width 351 height 31
click at [71, 189] on button "Add filter" at bounding box center [46, 196] width 86 height 25
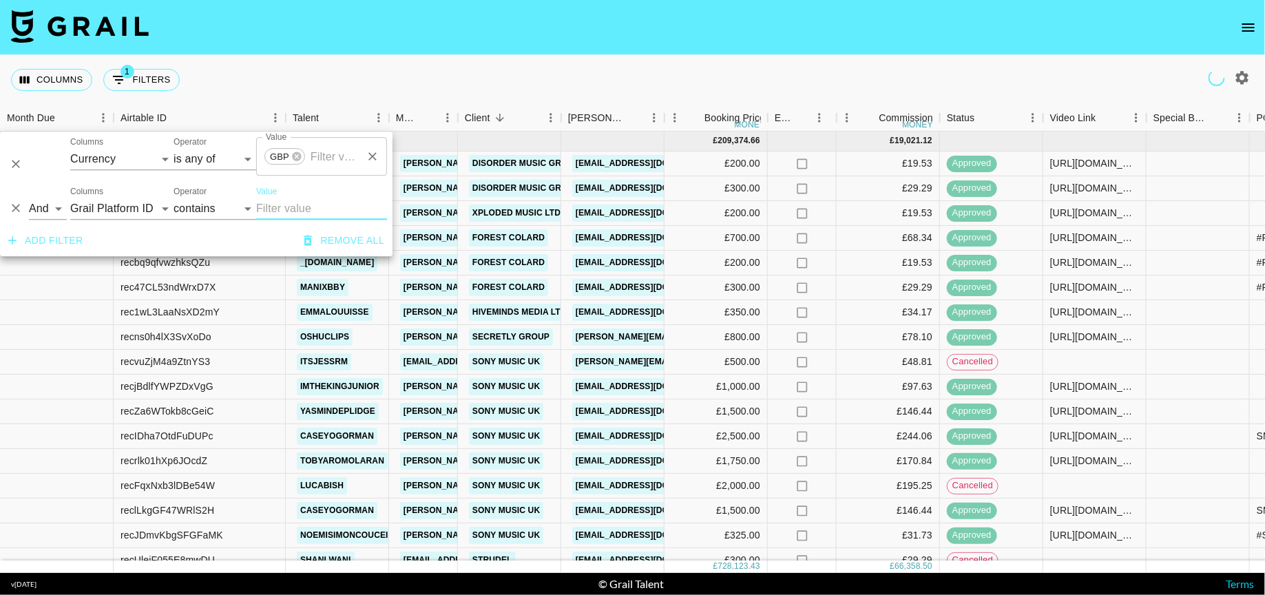
click at [335, 146] on input "Value" at bounding box center [333, 156] width 53 height 26
click at [335, 158] on input "Value" at bounding box center [333, 156] width 53 height 26
click at [284, 215] on input "Value" at bounding box center [321, 209] width 131 height 22
paste input "yekim3@ivyent.com"
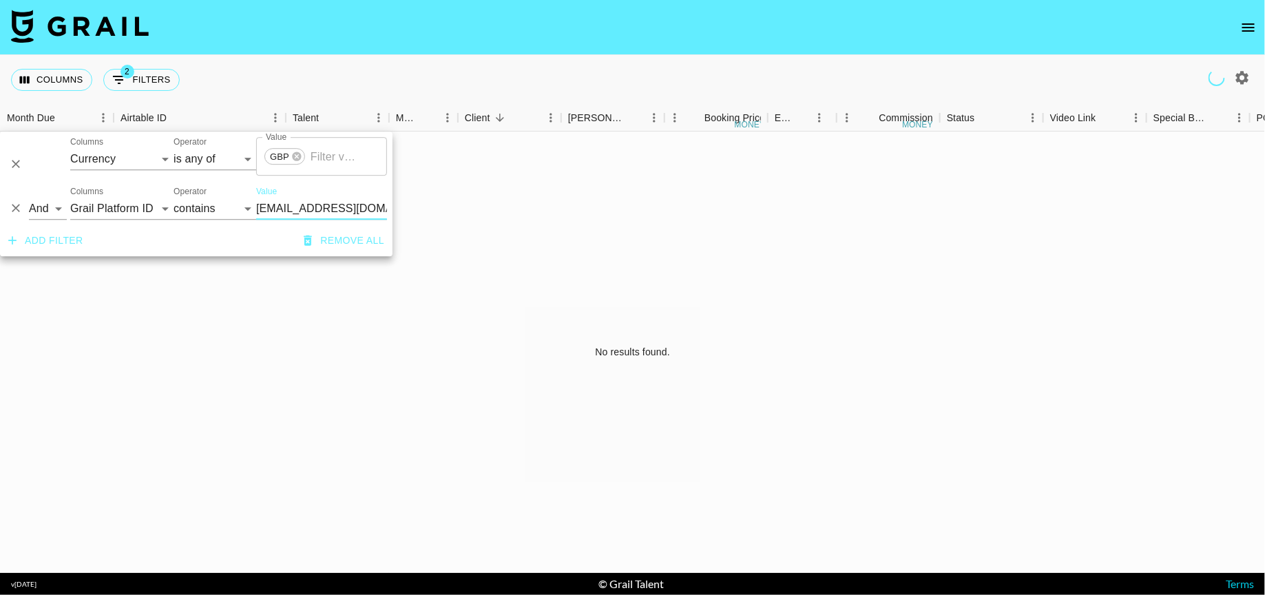
click at [286, 205] on input "yekim3@ivyent.com" at bounding box center [321, 209] width 131 height 22
type input "yekim3@ivyent.com"
click at [148, 205] on select "Grail Platform ID Airtable ID Talent Manager Client Booker Campaign (Type) Date…" at bounding box center [121, 209] width 103 height 22
select select "bookerId"
click at [70, 198] on select "Grail Platform ID Airtable ID Talent Manager Client Booker Campaign (Type) Date…" at bounding box center [121, 209] width 103 height 22
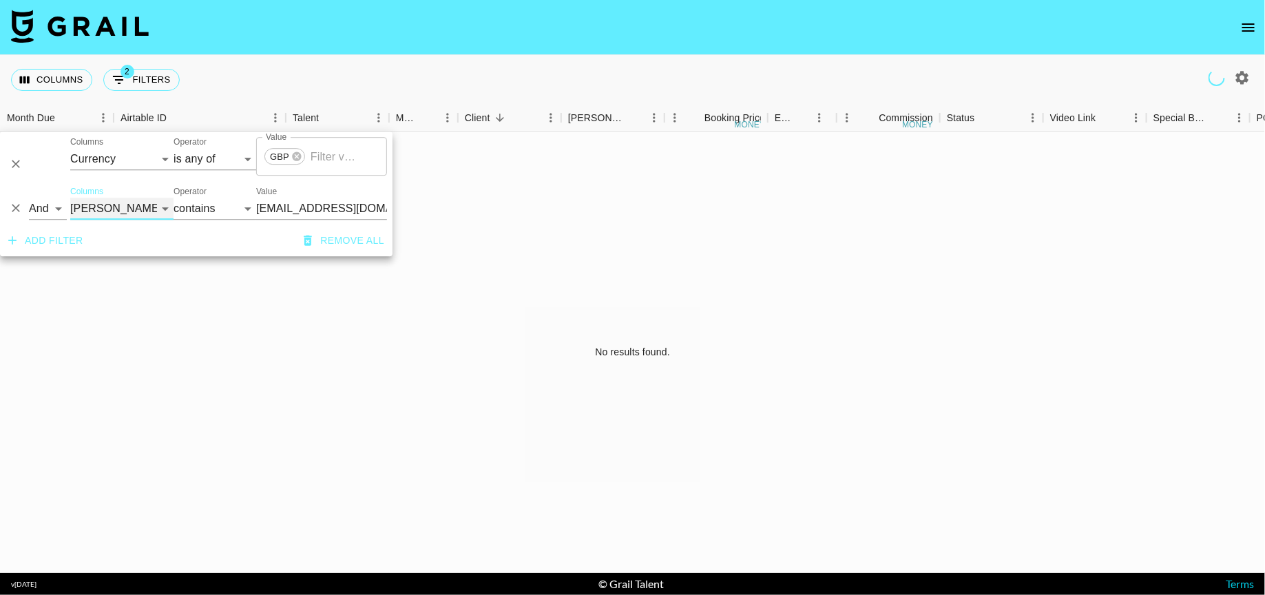
select select "is"
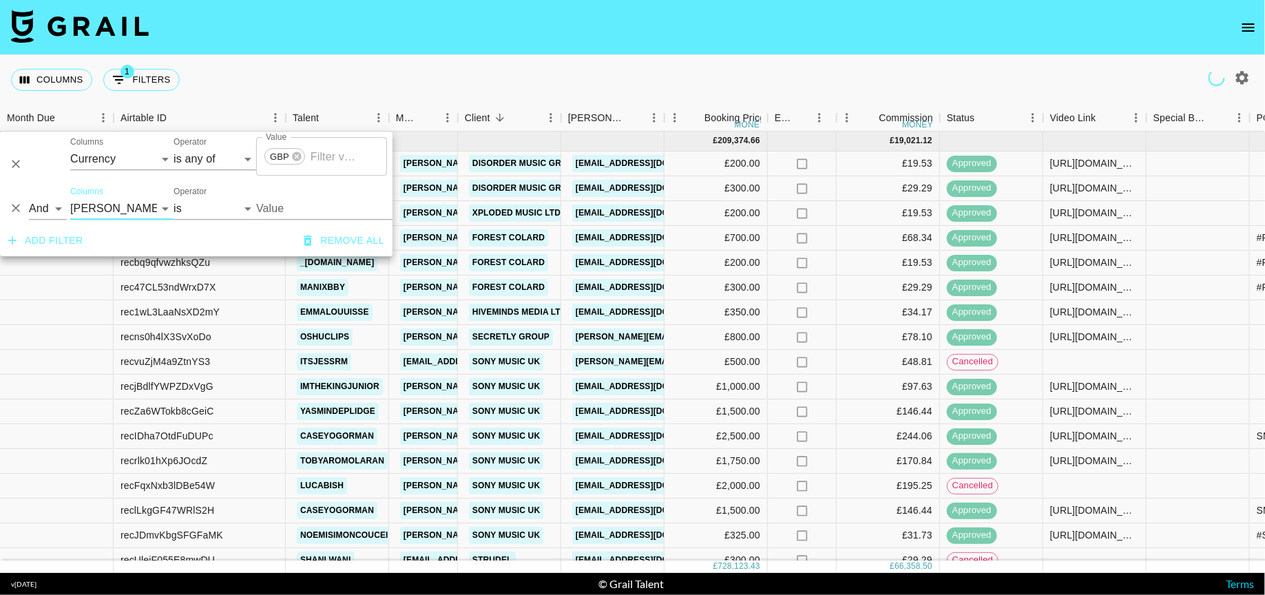
click at [299, 198] on input "Value" at bounding box center [349, 208] width 186 height 21
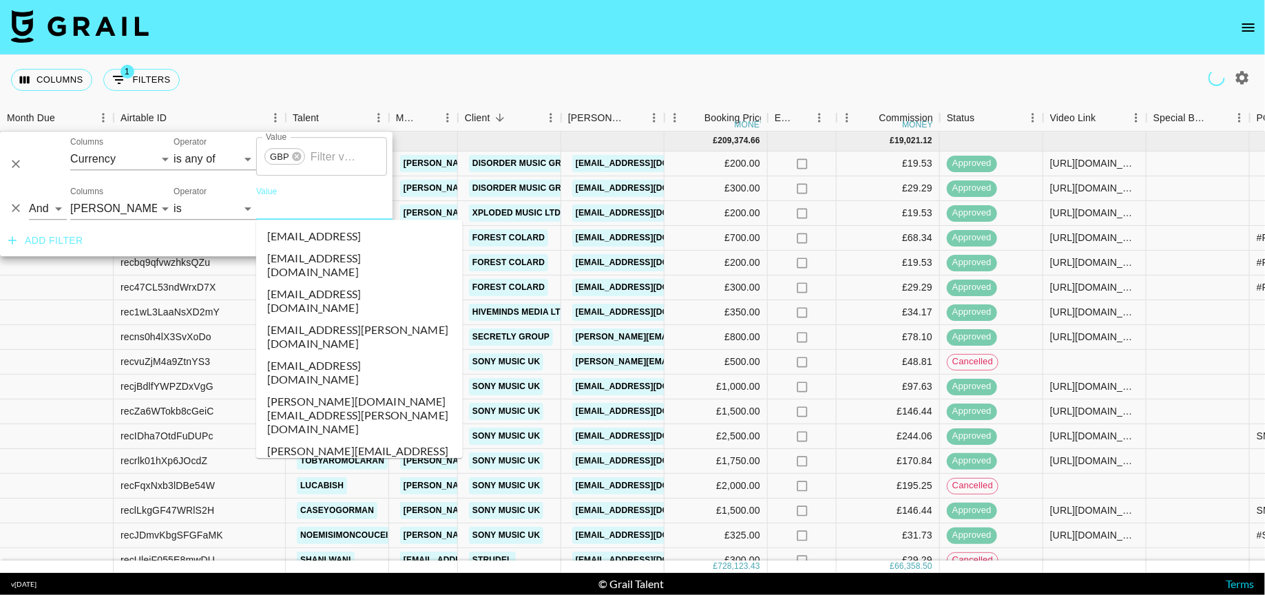
paste input "yekim3@ivyent.com"
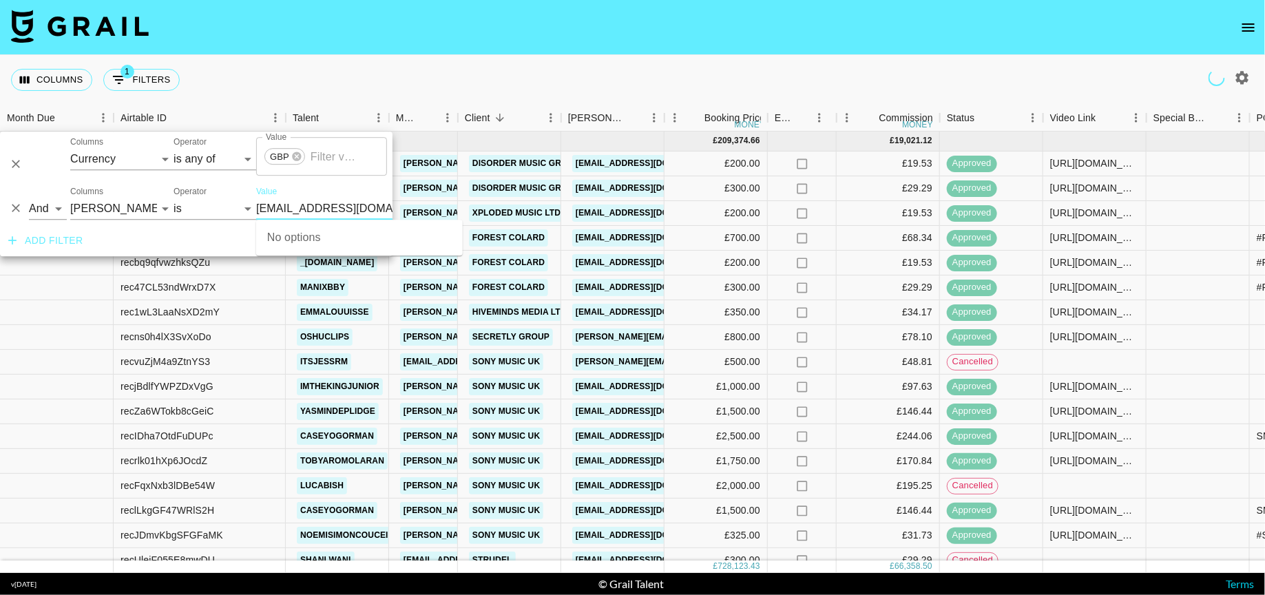
click at [276, 209] on input "yekim3@ivyent.com" at bounding box center [349, 208] width 186 height 21
type input "yekim3@ivyent.com"
click at [293, 241] on li "yekim3@ivyent.com" at bounding box center [359, 243] width 207 height 36
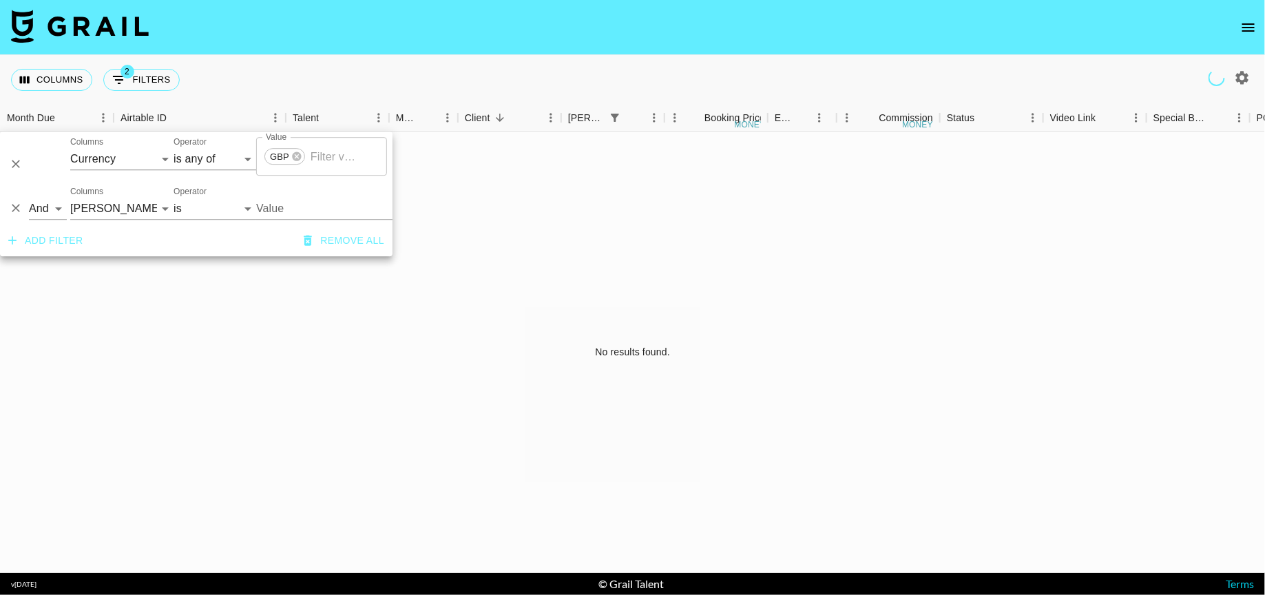
type input "yekim3@ivyent.com"
click at [15, 169] on icon "Delete" at bounding box center [16, 165] width 14 height 14
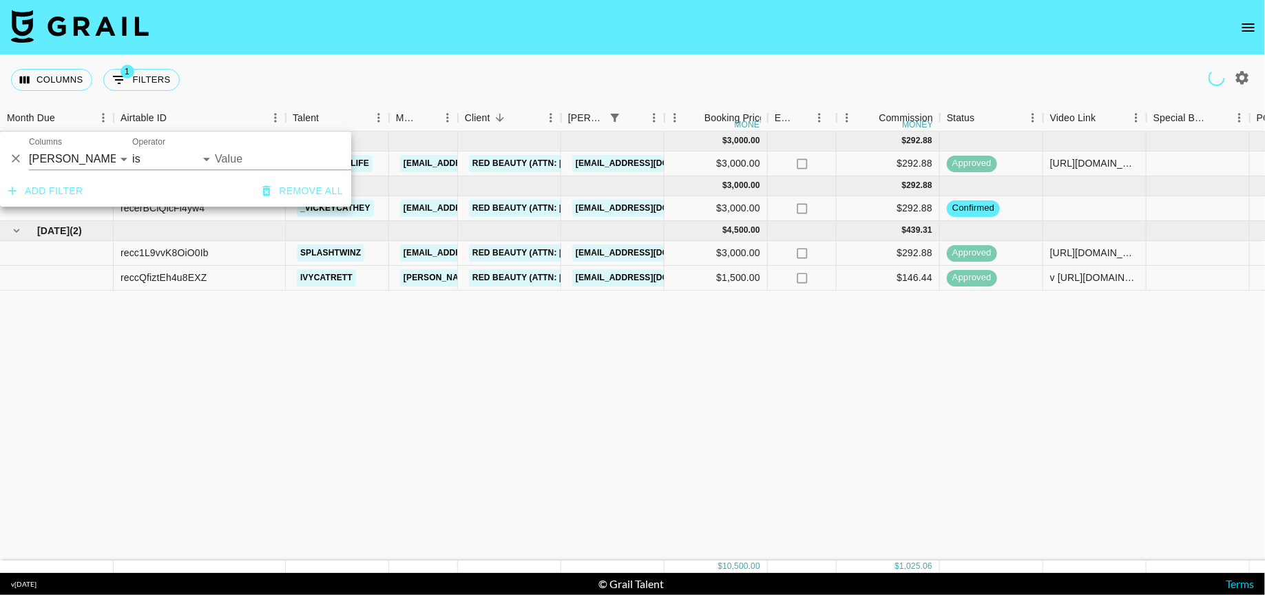
type input "yekim3@ivyent.com"
click at [708, 326] on div "Jun '25 ( 1 ) $ 3,000.00 $ 292.88 reczdLswVBPT88ToS 1angelleslife nma@grail-tal…" at bounding box center [910, 346] width 1821 height 429
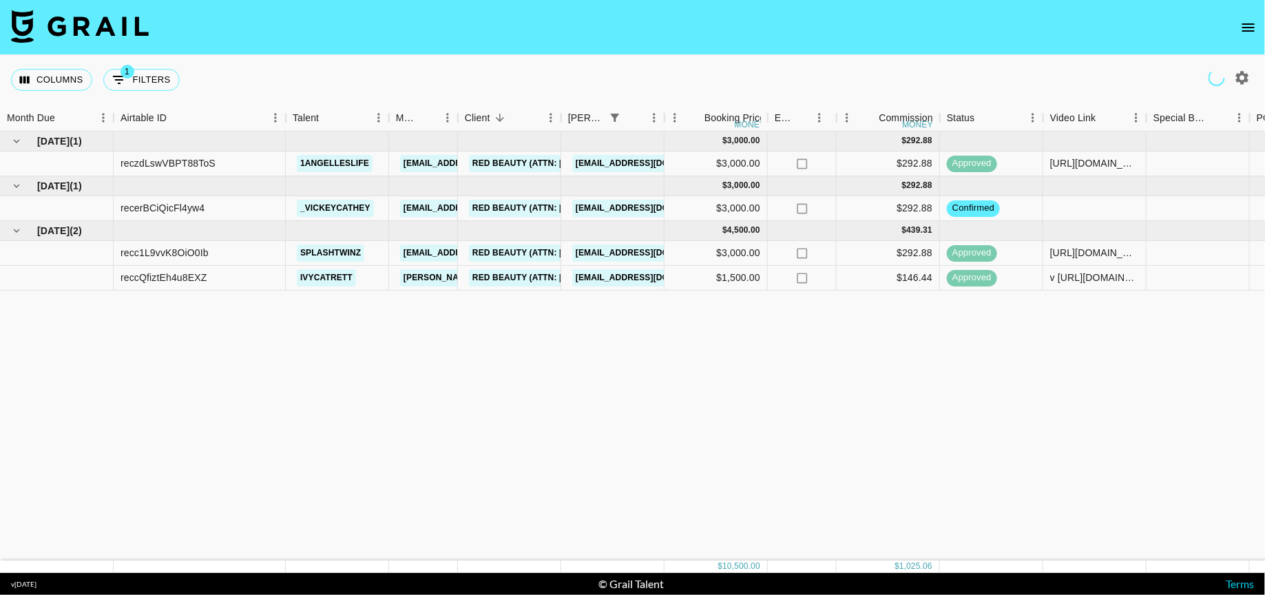
scroll to position [0, 16]
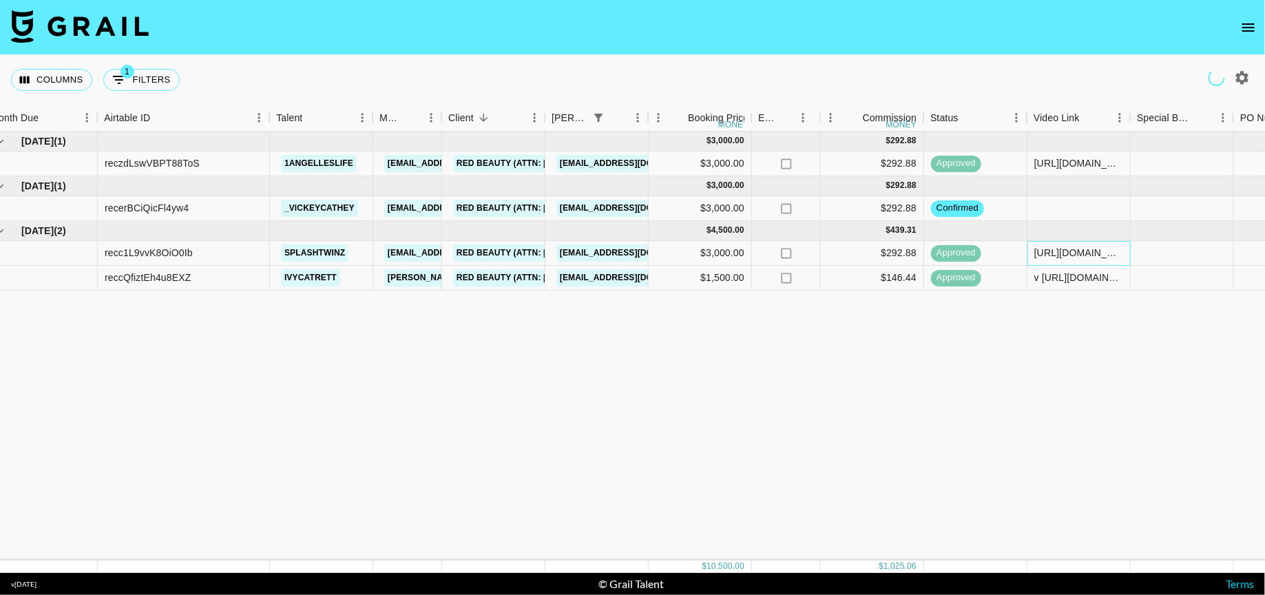
click at [1074, 249] on div "https://www.instagram.com/reel/DNoGkdzOiGT/?igsh=b2NtNmRvYmM0eGFj" at bounding box center [1078, 253] width 89 height 14
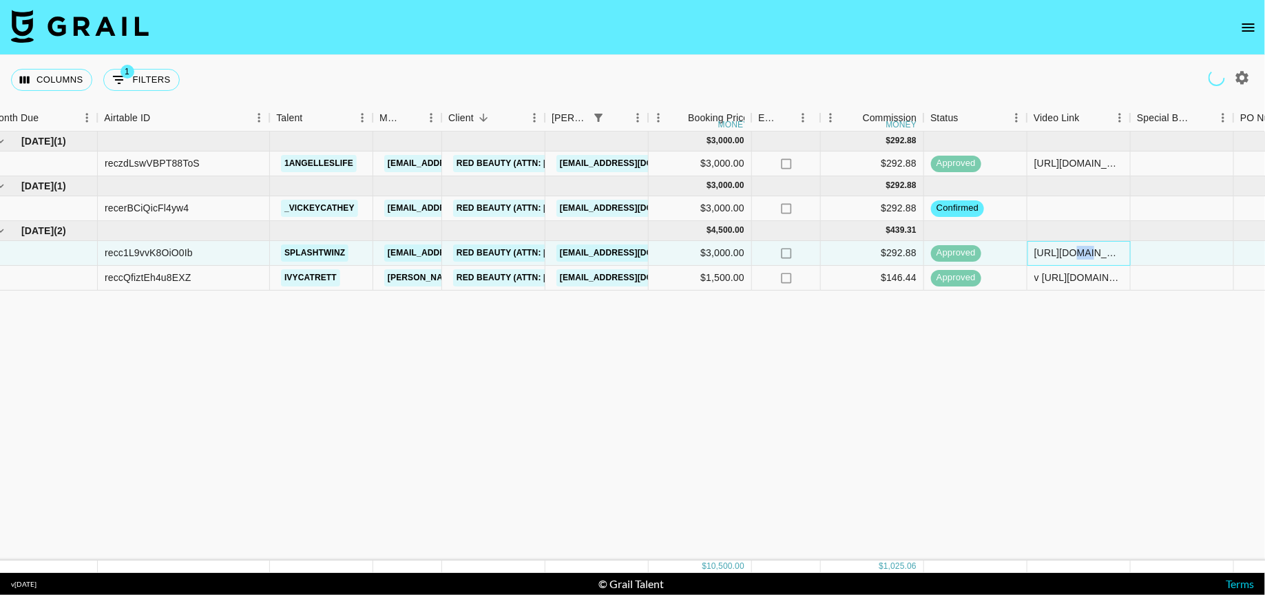
click at [1074, 249] on div "https://www.instagram.com/reel/DNoGkdzOiGT/?igsh=b2NtNmRvYmM0eGFj" at bounding box center [1078, 253] width 89 height 14
copy div "https://www.instagram.com/reel/DNoGkdzOiGT/?igsh=b2NtNmRvYmM0eGFj"
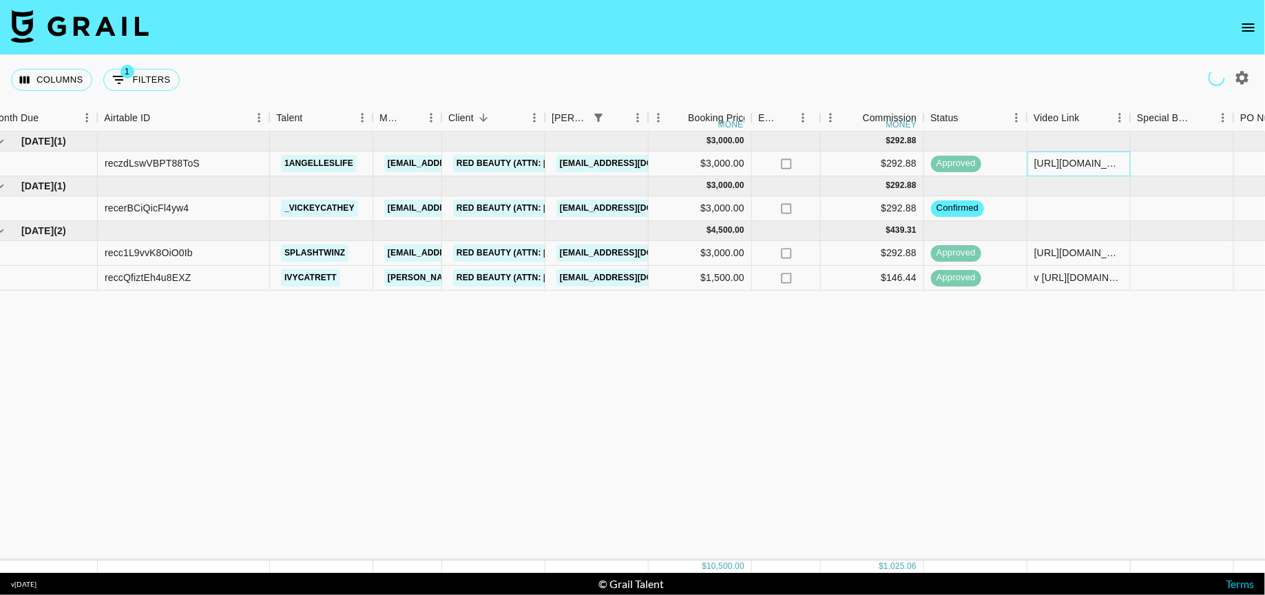
click at [1051, 162] on div "https://www.instagram.com/reel/DMgKUSwSs8v/?igsh=MTNnMGppaDFqanVu" at bounding box center [1078, 163] width 89 height 14
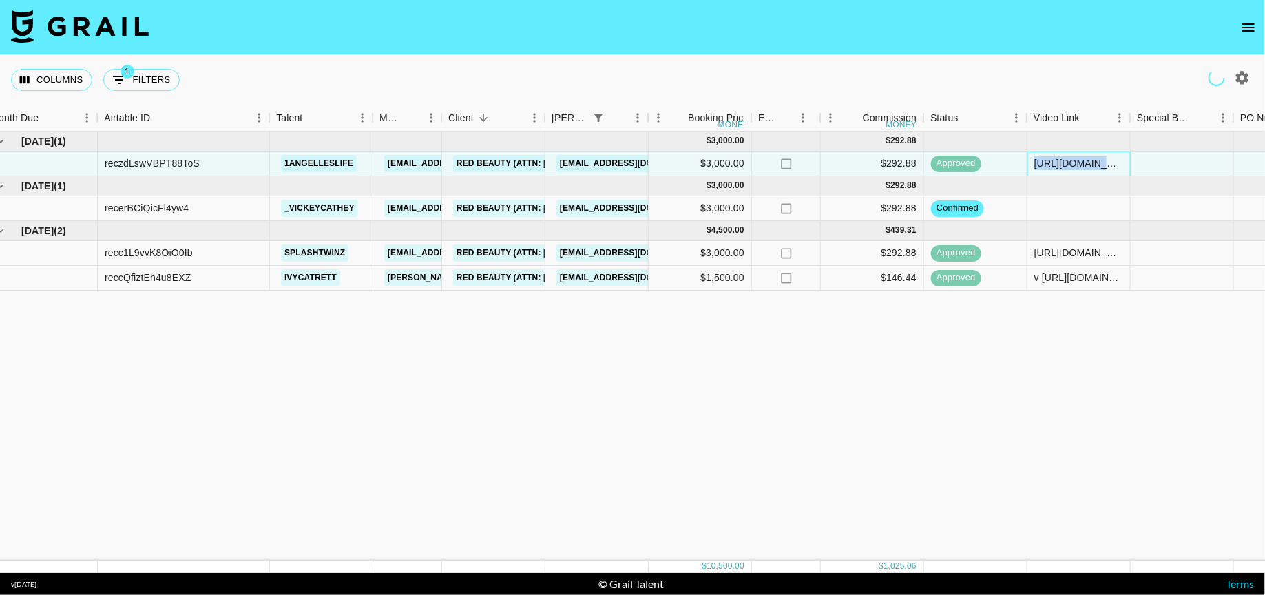
click at [1051, 162] on div "https://www.instagram.com/reel/DMgKUSwSs8v/?igsh=MTNnMGppaDFqanVu" at bounding box center [1078, 163] width 89 height 14
copy div "https://www.instagram.com/reel/DMgKUSwSs8v/?igsh=MTNnMGppaDFqanVu"
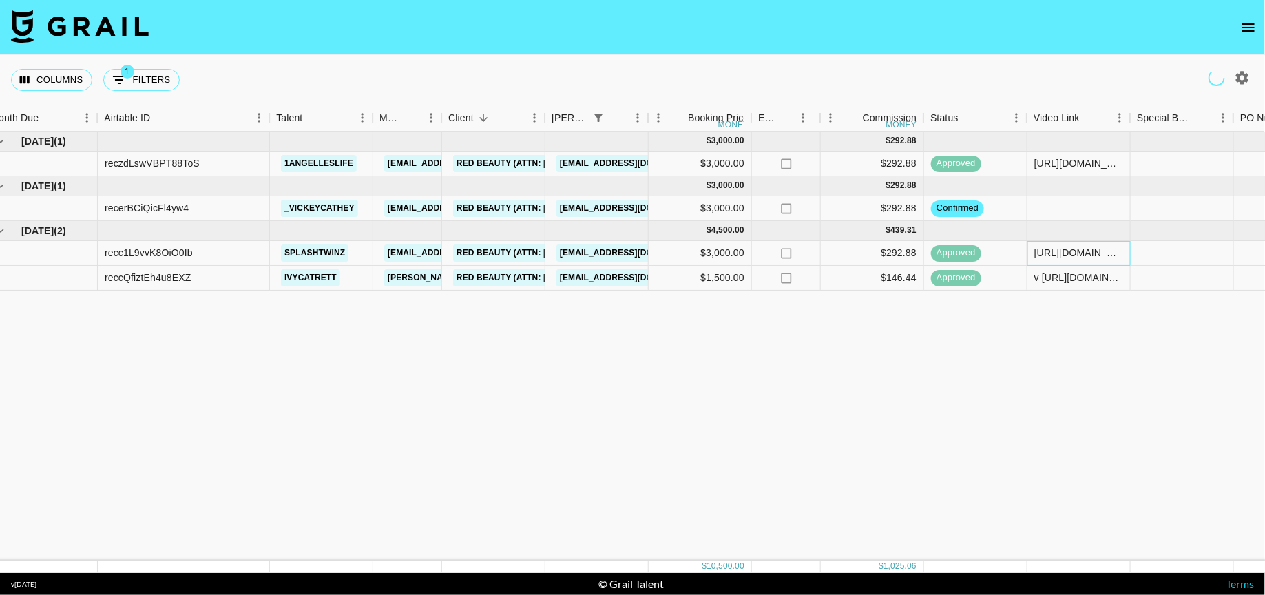
click at [1097, 257] on div "https://www.instagram.com/reel/DNoGkdzOiGT/?igsh=b2NtNmRvYmM0eGFj" at bounding box center [1078, 253] width 89 height 14
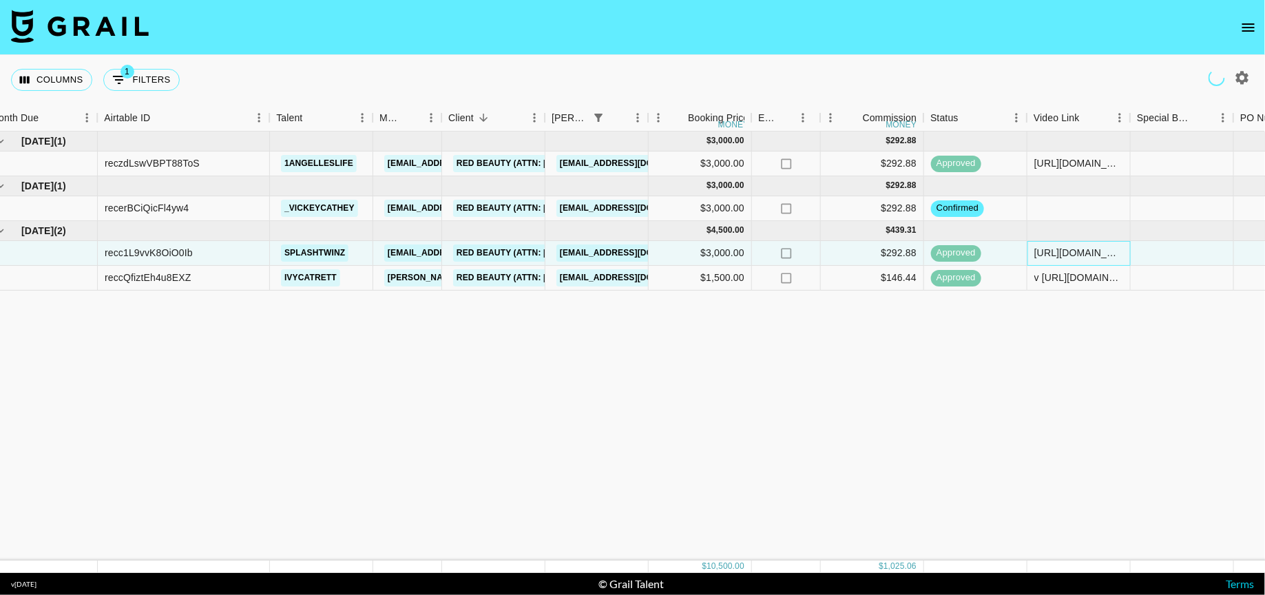
click at [1097, 257] on div "https://www.instagram.com/reel/DNoGkdzOiGT/?igsh=b2NtNmRvYmM0eGFj" at bounding box center [1078, 253] width 89 height 14
click at [1086, 280] on div "v https://www.instagram.com/reel/DNEHg9AAFf4/?igsh=MTZldXMxa2k5OTVpbA==" at bounding box center [1078, 278] width 89 height 14
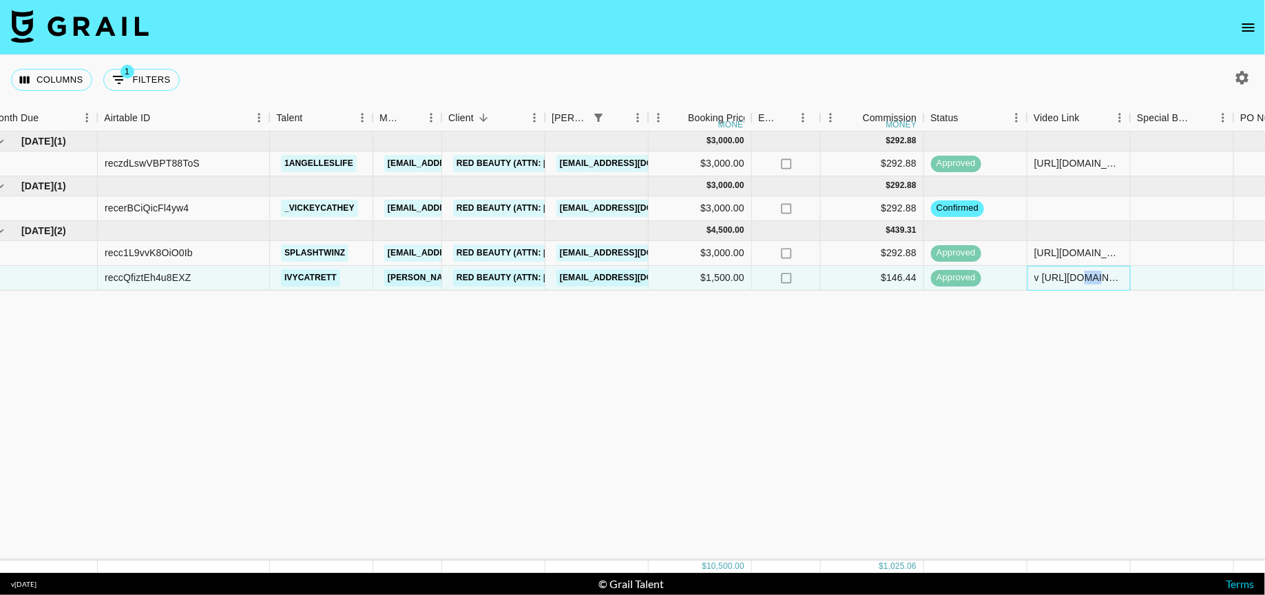
click at [1086, 280] on div "v https://www.instagram.com/reel/DNEHg9AAFf4/?igsh=MTZldXMxa2k5OTVpbA==" at bounding box center [1078, 278] width 89 height 14
copy div "v https://www.instagram.com/reel/DNEHg9AAFf4/?igsh=MTZldXMxa2k5OTVpbA=="
click at [1040, 277] on div "v https://www.instagram.com/reel/DNEHg9AAFf4/?igsh=MTZldXMxa2k5OTVpbA==" at bounding box center [1078, 278] width 89 height 14
click at [1035, 274] on div "v https://www.instagram.com/reel/DNEHg9AAFf4/?igsh=MTZldXMxa2k5OTVpbA==" at bounding box center [1078, 278] width 89 height 14
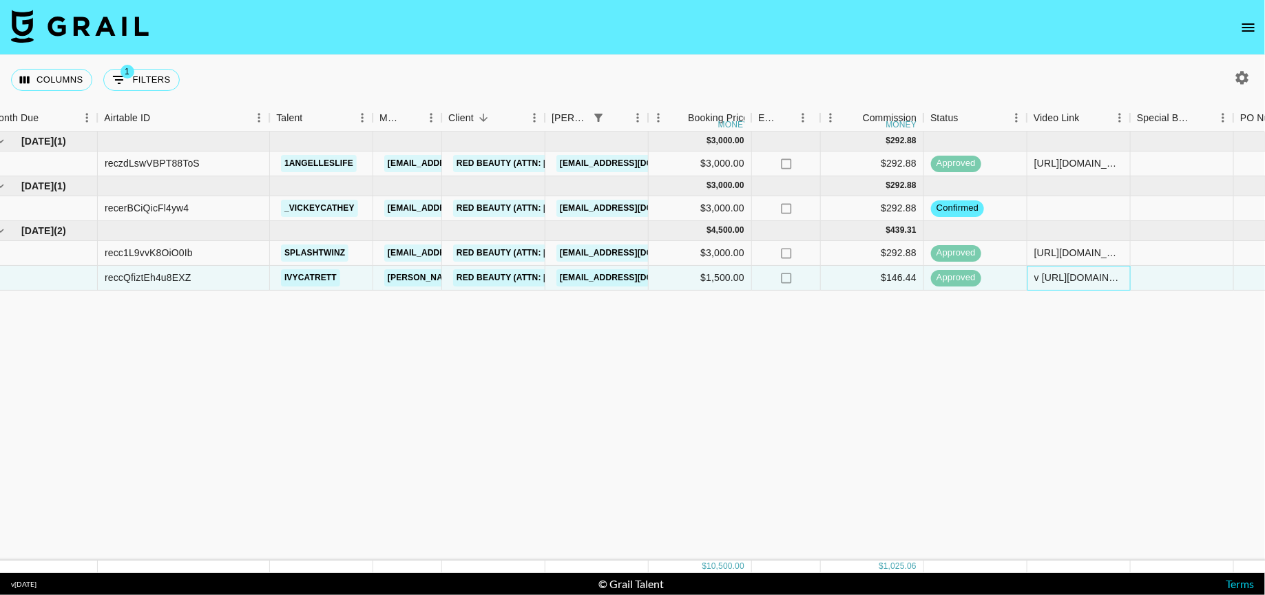
click at [1052, 274] on div "v https://www.instagram.com/reel/DNEHg9AAFf4/?igsh=MTZldXMxa2k5OTVpbA==" at bounding box center [1078, 278] width 89 height 14
click at [1044, 277] on div "v https://www.instagram.com/reel/DNEHg9AAFf4/?igsh=MTZldXMxa2k5OTVpbA==" at bounding box center [1078, 278] width 89 height 14
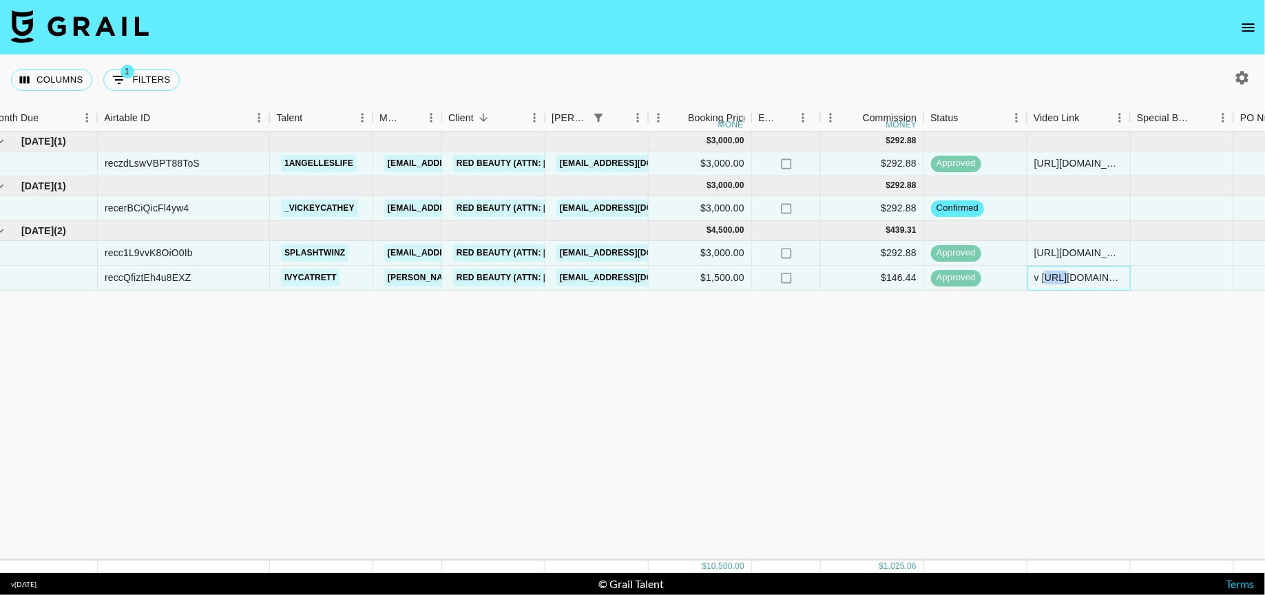
click at [1049, 283] on div "v https://www.instagram.com/reel/DNEHg9AAFf4/?igsh=MTZldXMxa2k5OTVpbA==" at bounding box center [1078, 278] width 89 height 14
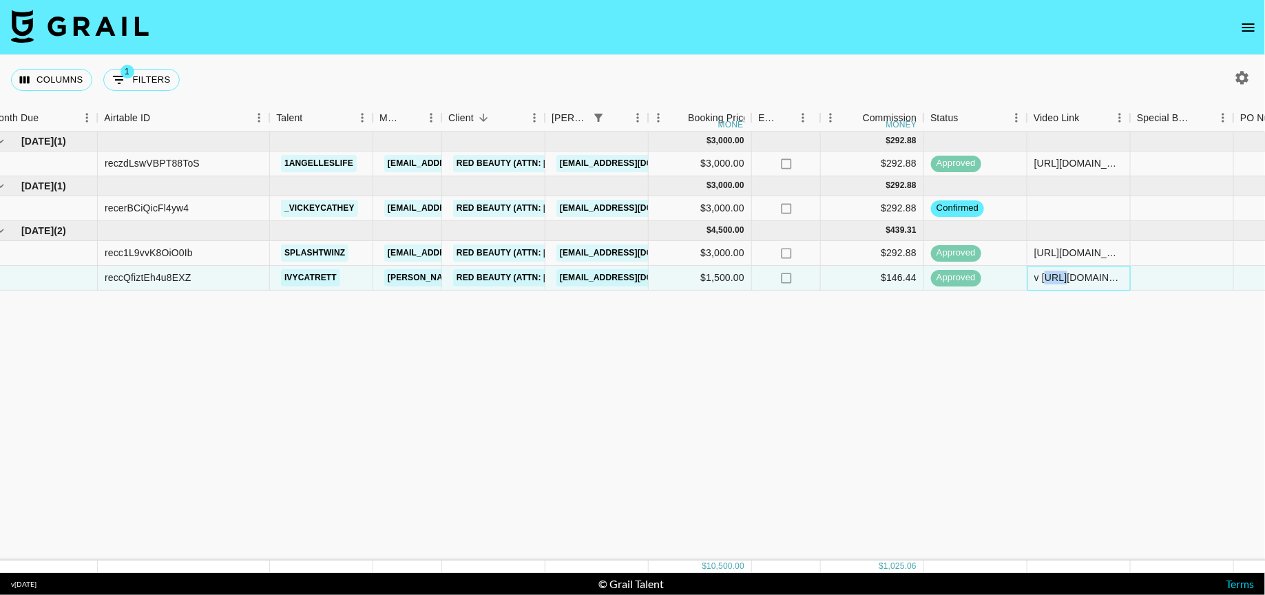
click at [1049, 283] on div "v https://www.instagram.com/reel/DNEHg9AAFf4/?igsh=MTZldXMxa2k5OTVpbA==" at bounding box center [1078, 278] width 89 height 14
click at [1049, 277] on div "v https://www.instagram.com/reel/DNEHg9AAFf4/?igsh=MTZldXMxa2k5OTVpbA==" at bounding box center [1078, 278] width 89 height 14
click at [975, 516] on div "Jun '25 ( 1 ) $ 3,000.00 $ 292.88 reczdLswVBPT88ToS 1angelleslife nma@grail-tal…" at bounding box center [894, 346] width 1821 height 429
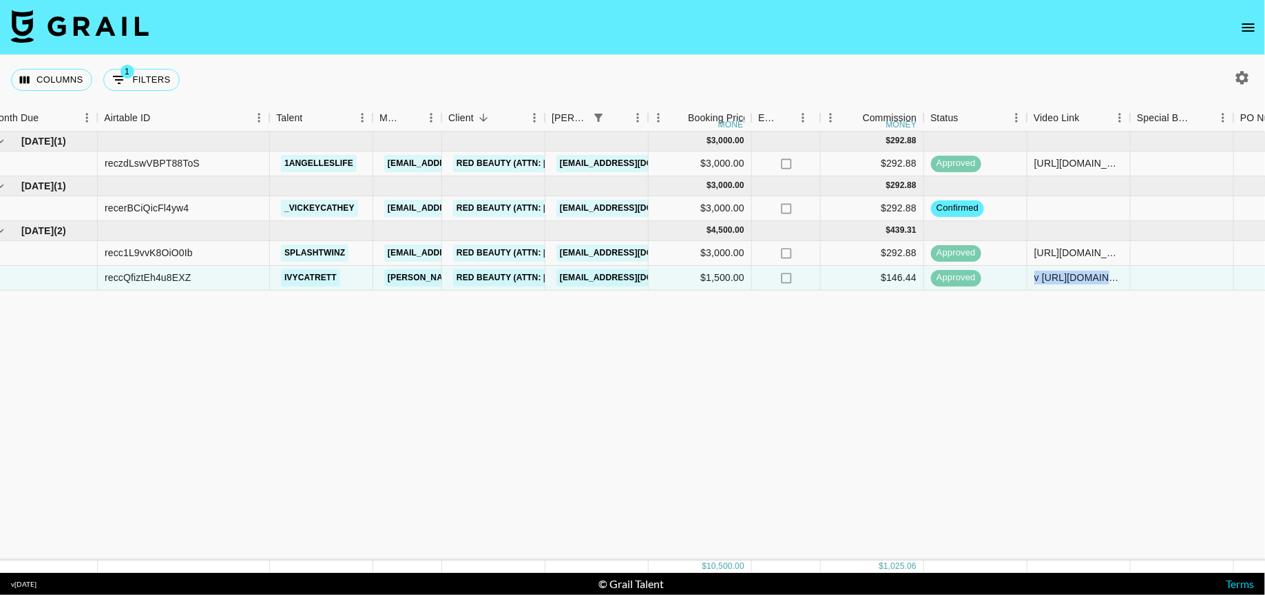
click at [956, 401] on div "Jun '25 ( 1 ) $ 3,000.00 $ 292.88 reczdLswVBPT88ToS 1angelleslife nma@grail-tal…" at bounding box center [894, 346] width 1821 height 429
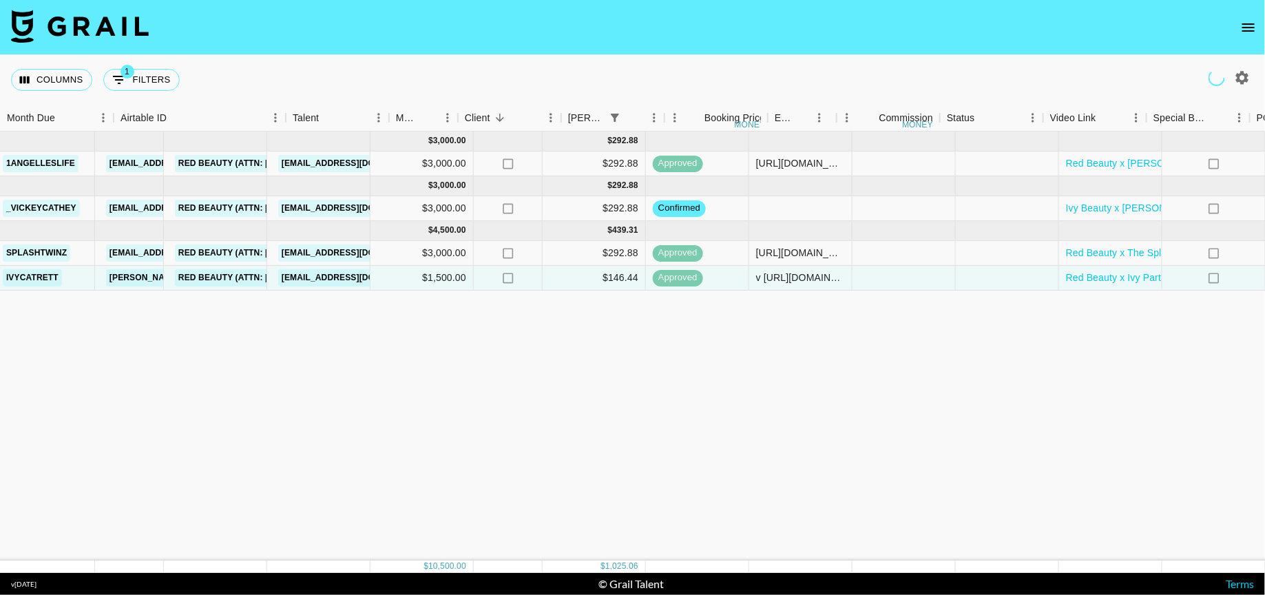
scroll to position [0, 0]
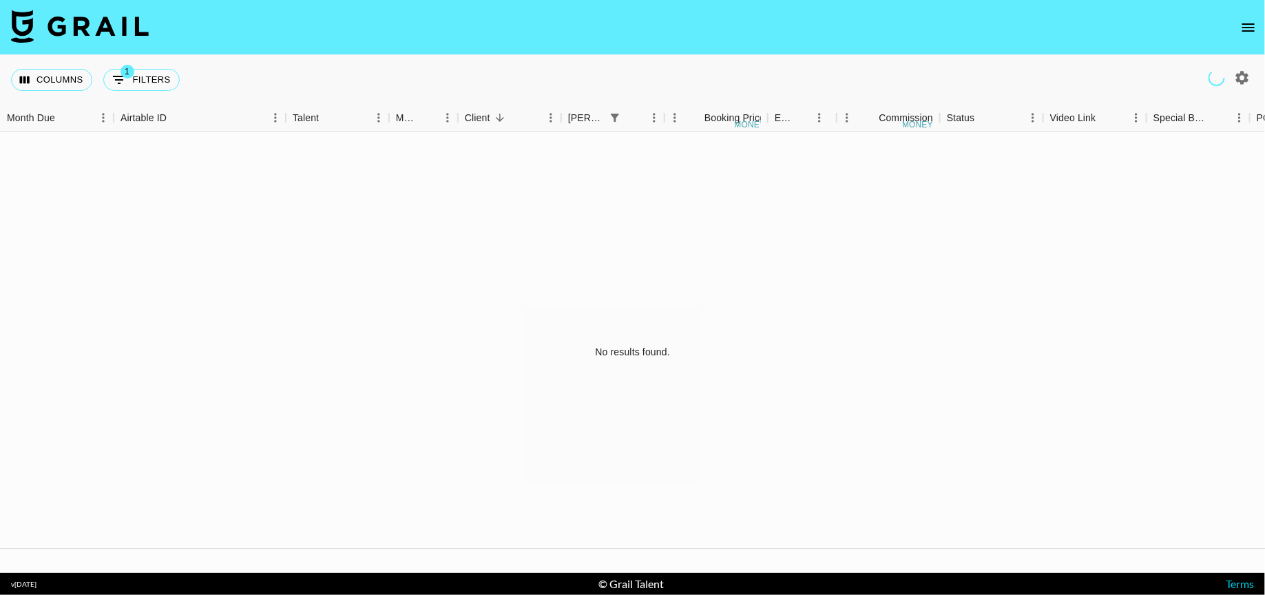
drag, startPoint x: 1259, startPoint y: 85, endPoint x: 1245, endPoint y: 79, distance: 14.2
click at [1256, 85] on div at bounding box center [1230, 77] width 67 height 23
click at [1245, 79] on icon "button" at bounding box center [1242, 77] width 13 height 13
select select "May '25"
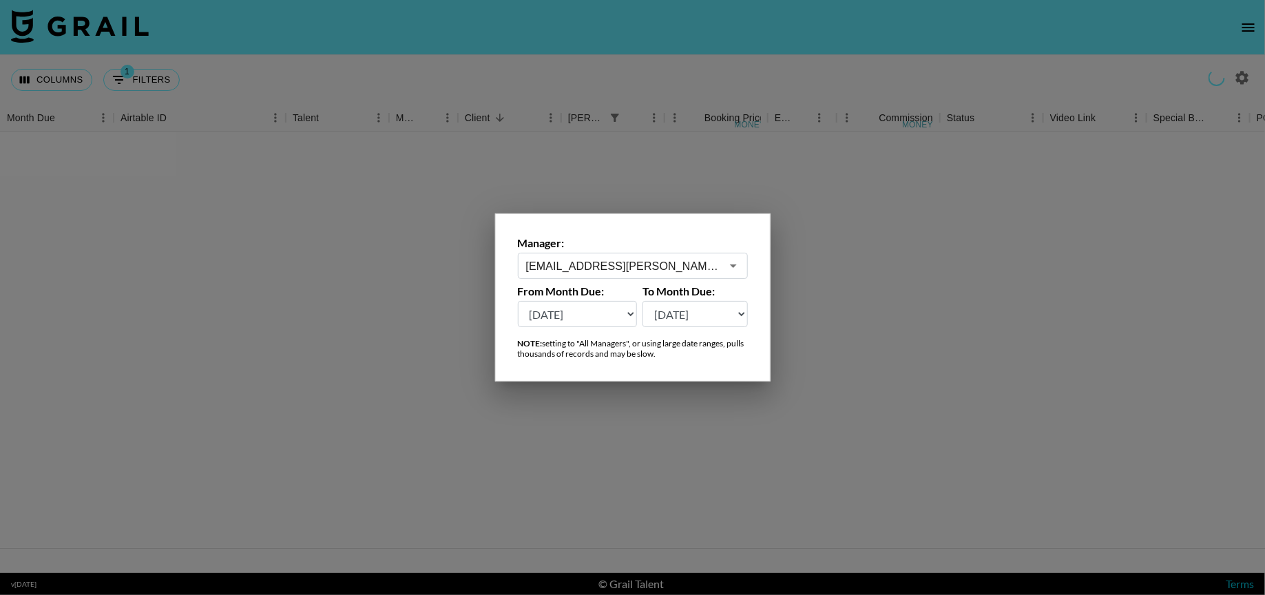
click at [726, 265] on icon "Open" at bounding box center [733, 265] width 17 height 17
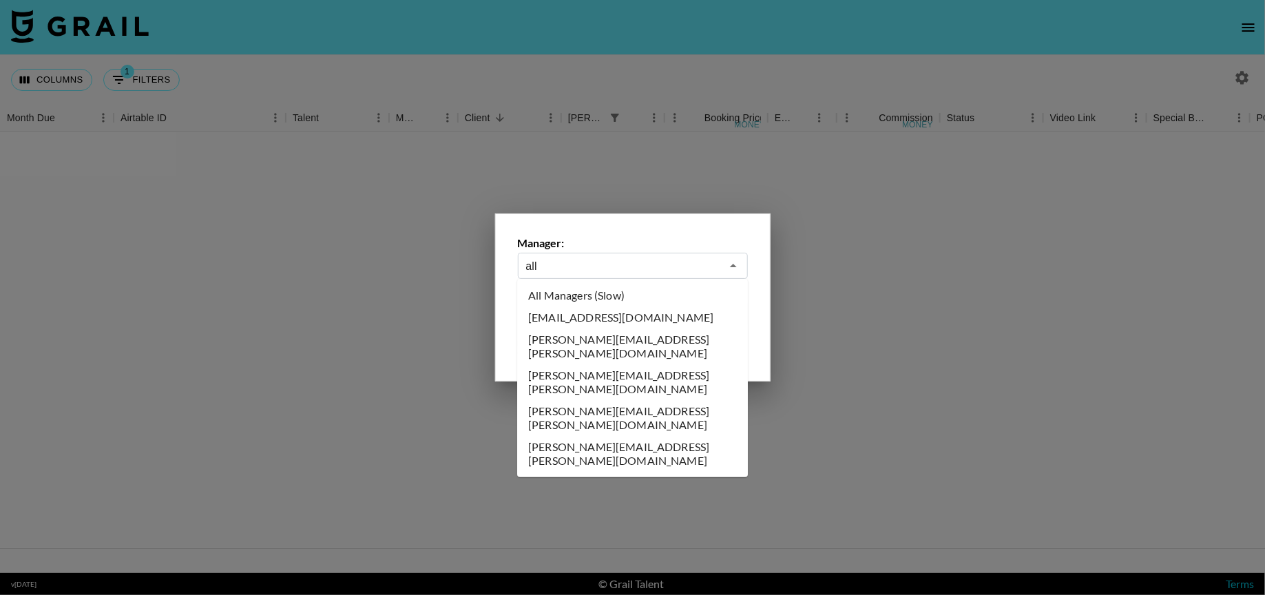
click at [650, 286] on li "All Managers (Slow)" at bounding box center [632, 295] width 231 height 22
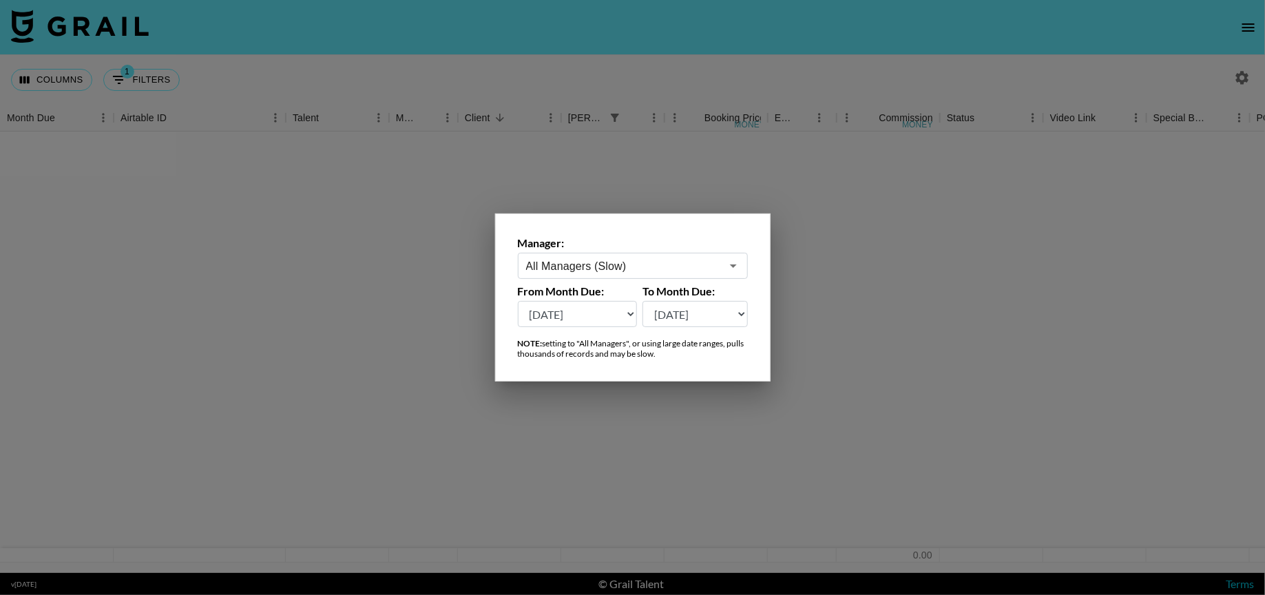
type input "All Managers (Slow)"
click at [743, 41] on div at bounding box center [632, 297] width 1265 height 595
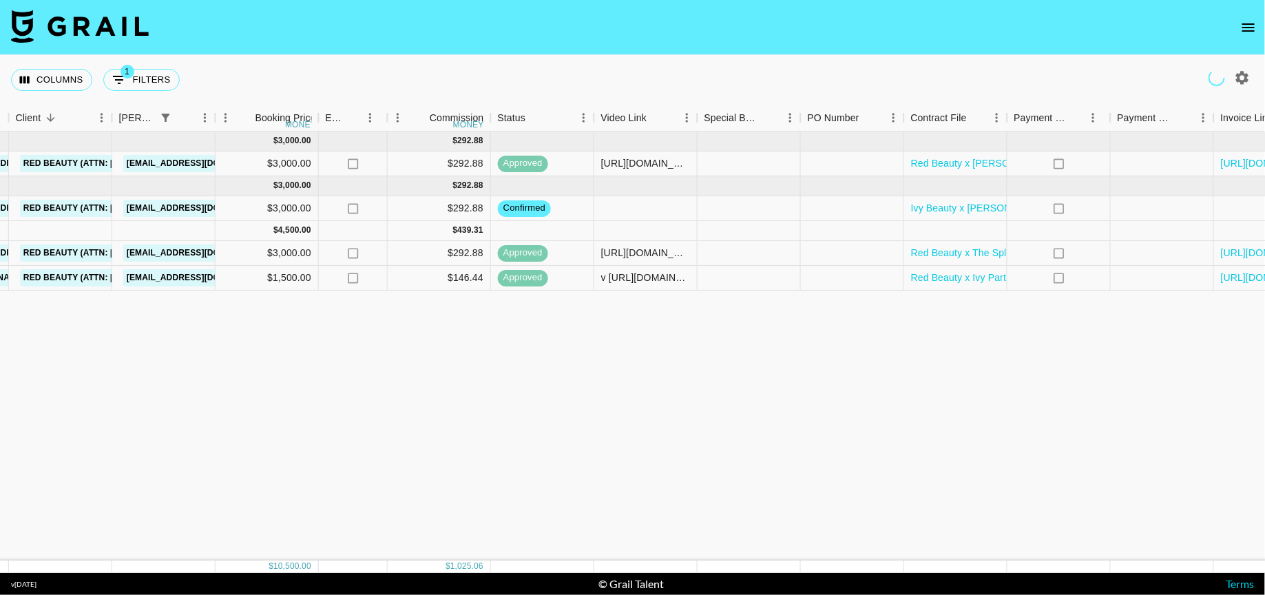
scroll to position [0, 460]
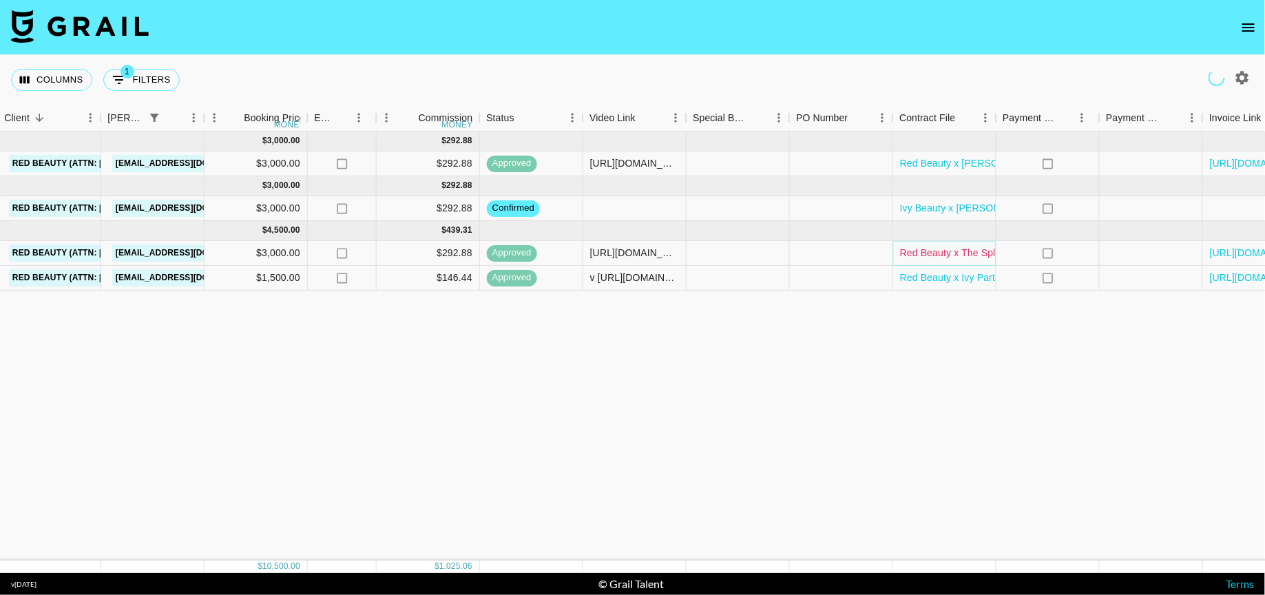
click at [987, 251] on link "Red Beauty x The Splash Twins Partnership Contract.pdf" at bounding box center [1024, 253] width 249 height 14
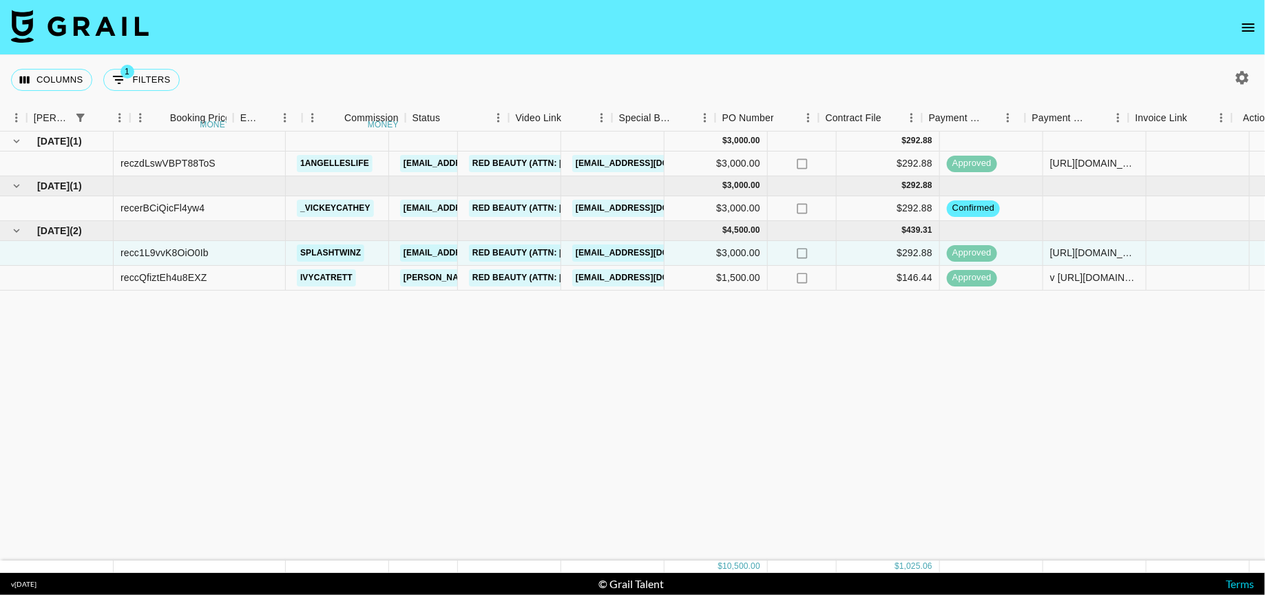
scroll to position [0, 534]
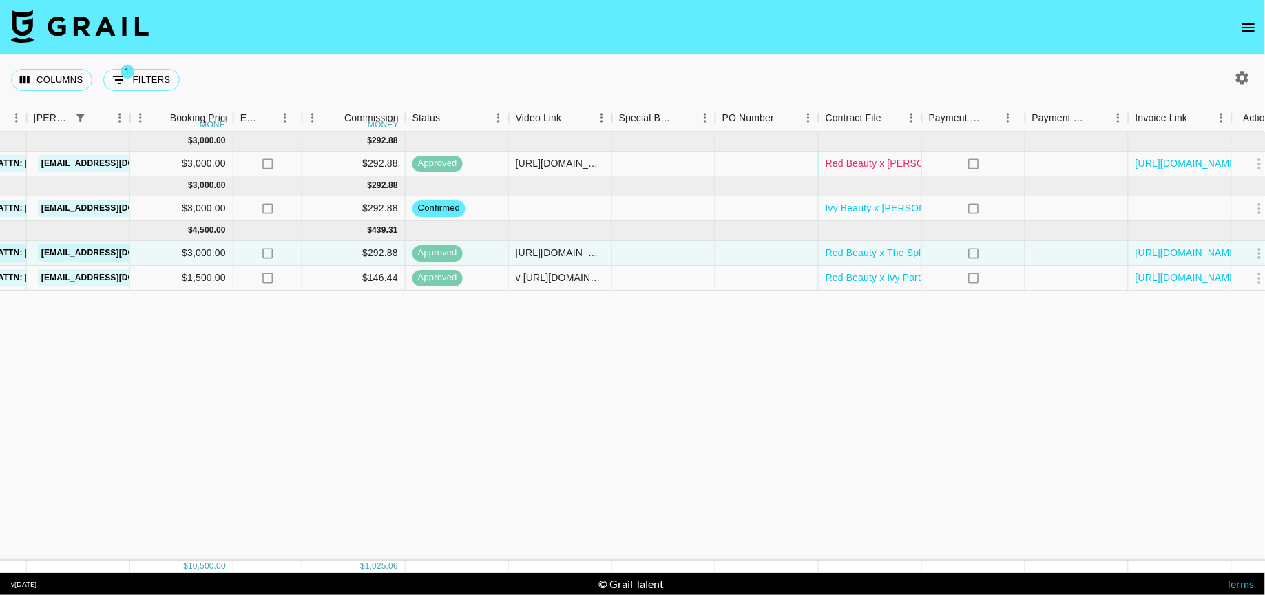
click at [892, 157] on link "Red Beauty x Angellé Partnership Contract_Signed.pdf" at bounding box center [969, 163] width 288 height 14
click at [0, 0] on section "Columns 1 Filters + Booking Month Due Airtable ID Talent Manager Client Booker …" at bounding box center [632, 297] width 1265 height 595
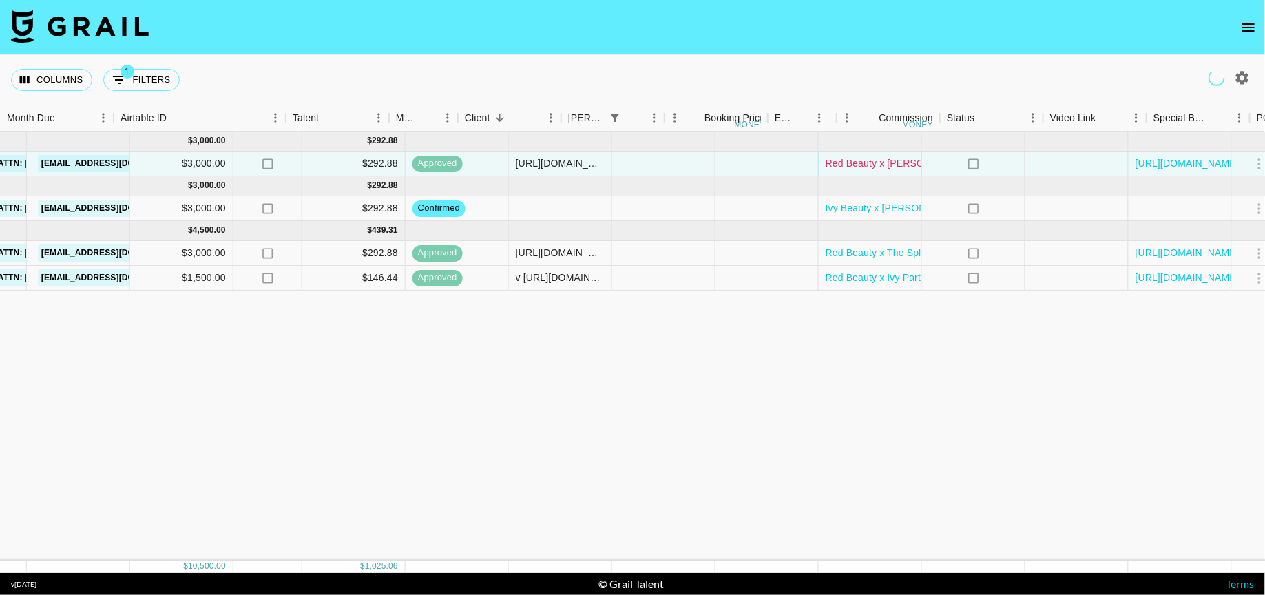
scroll to position [0, 0]
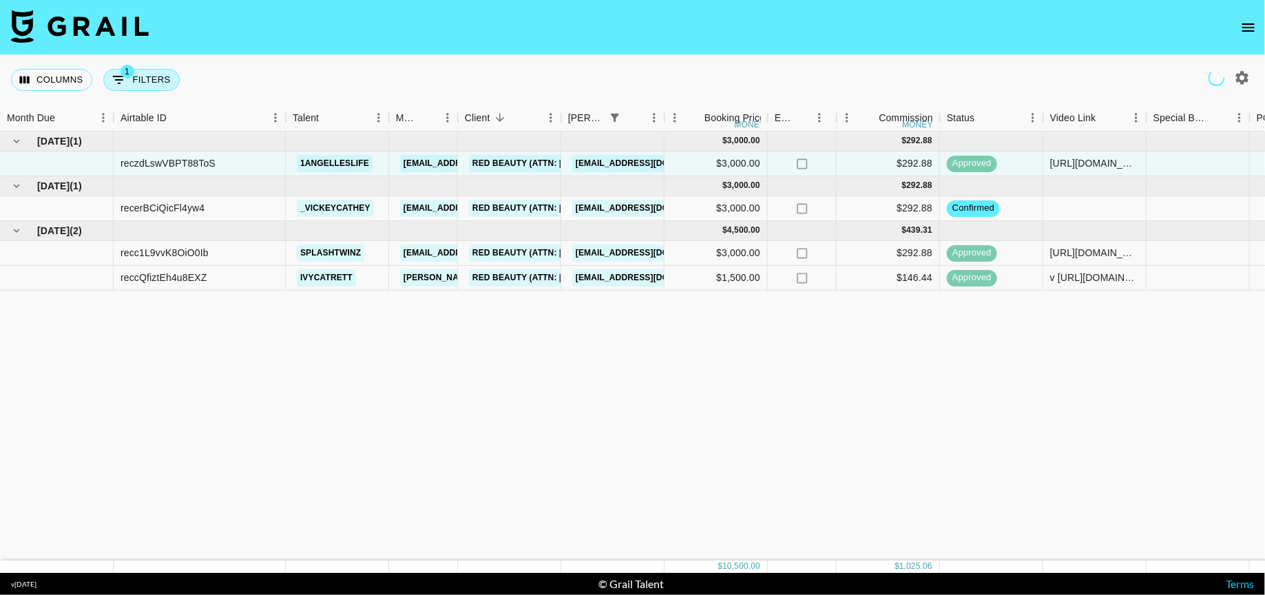
click at [176, 83] on button "1 Filters" at bounding box center [141, 80] width 76 height 22
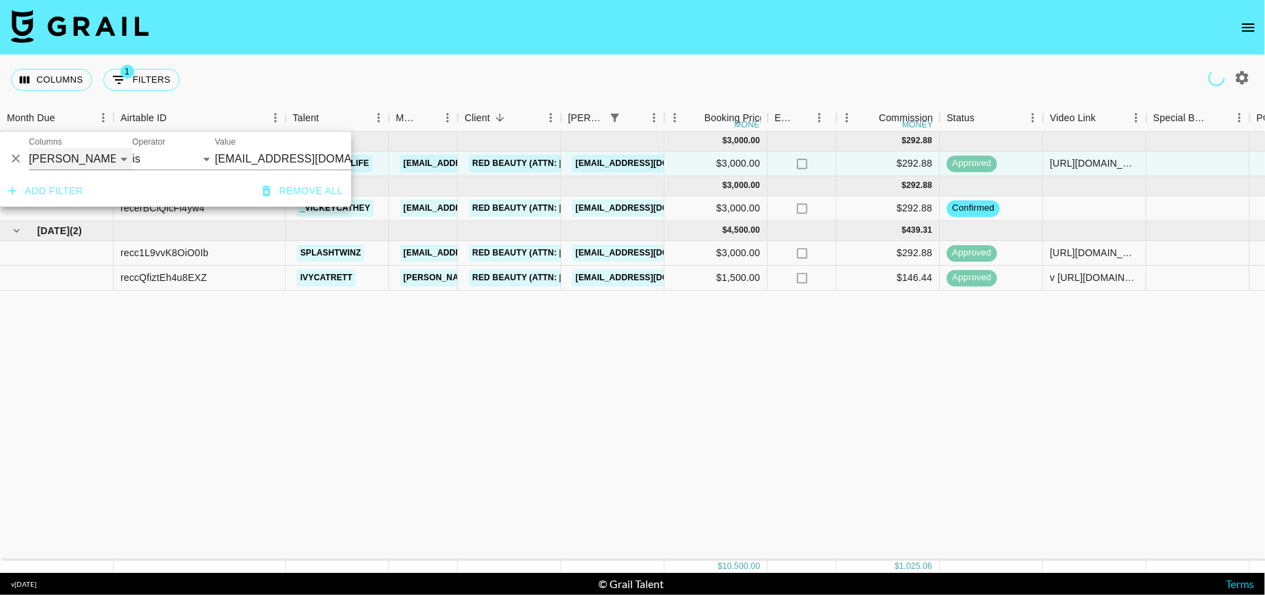
click at [71, 164] on select "Grail Platform ID Airtable ID Talent Manager Client Booker Campaign (Type) Date…" at bounding box center [80, 159] width 103 height 22
select select "currency"
click at [29, 148] on select "Grail Platform ID Airtable ID Talent Manager Client Booker Campaign (Type) Date…" at bounding box center [80, 159] width 103 height 22
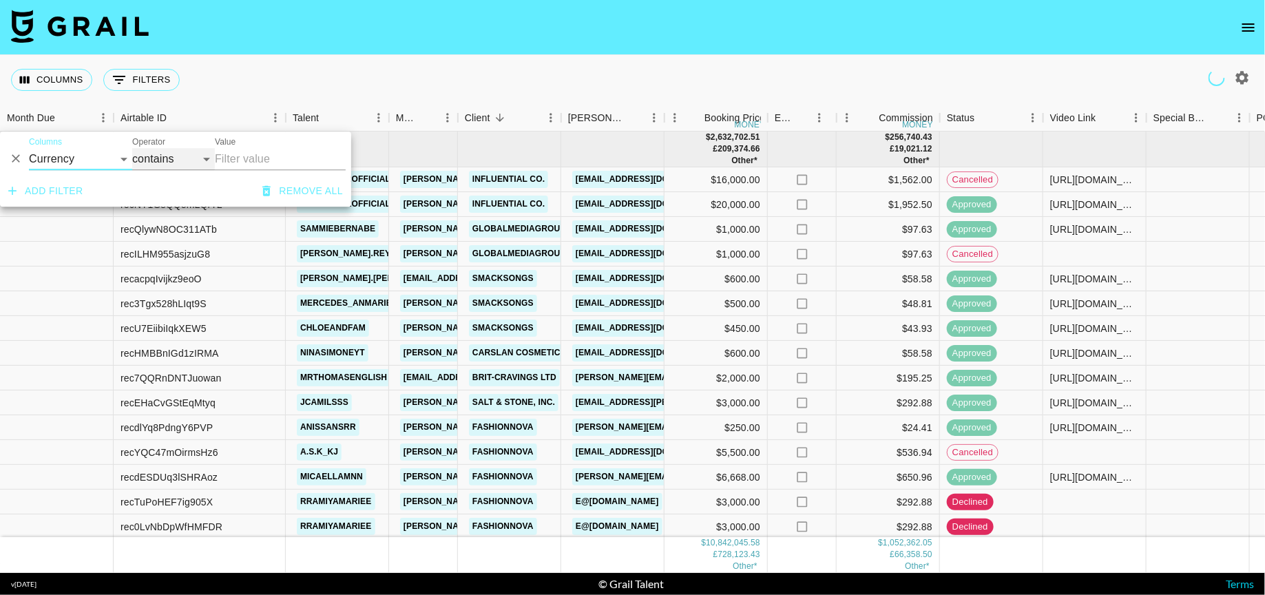
click at [176, 169] on select "contains equals starts with ends with is empty is not empty is any of" at bounding box center [173, 159] width 83 height 22
select select "isAnyOf"
click at [132, 148] on select "contains equals starts with ends with is empty is not empty is any of" at bounding box center [173, 159] width 83 height 22
click at [238, 160] on input "Value" at bounding box center [280, 156] width 118 height 26
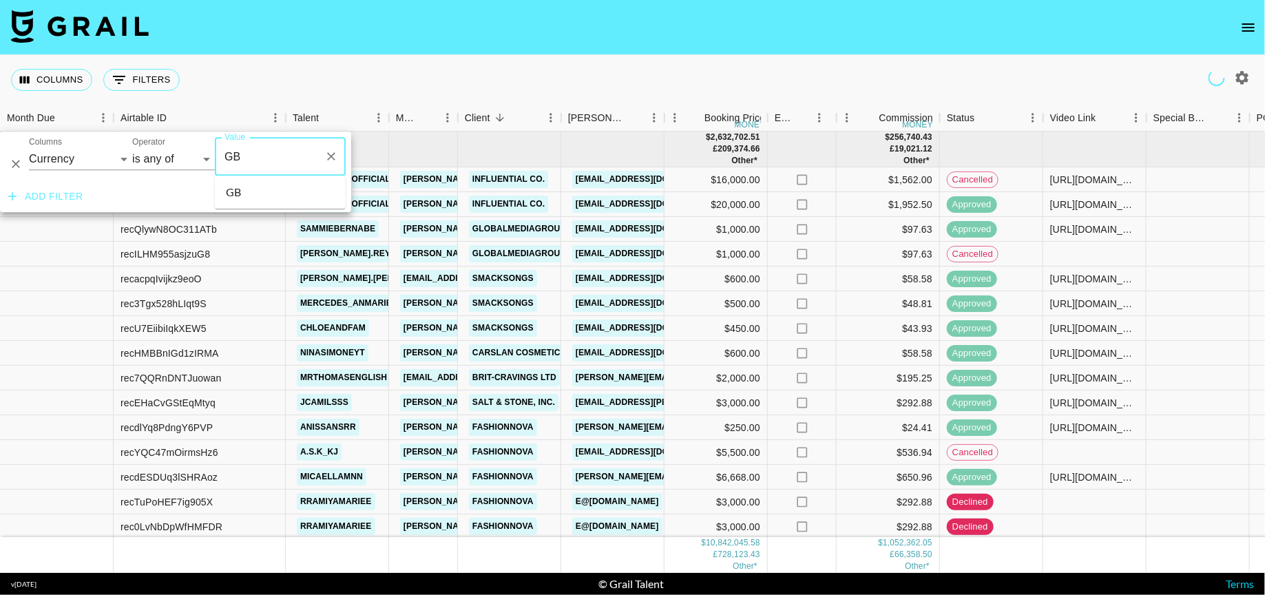
type input "GBP"
click at [241, 192] on li "GBP" at bounding box center [280, 192] width 131 height 22
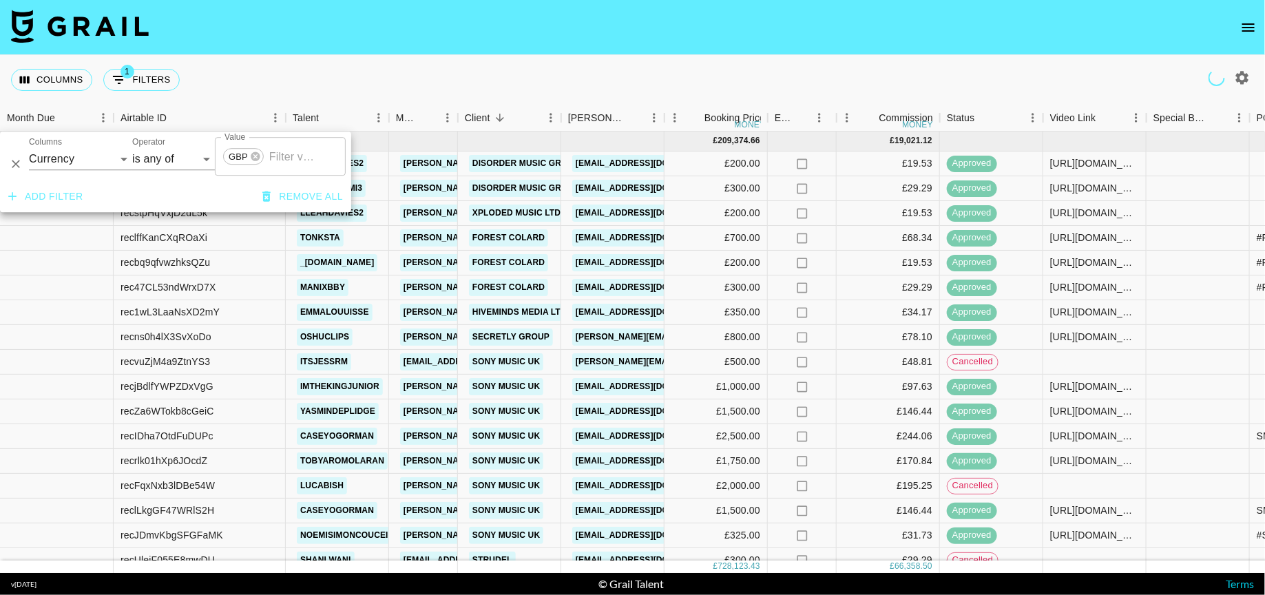
click at [450, 43] on nav at bounding box center [632, 27] width 1265 height 55
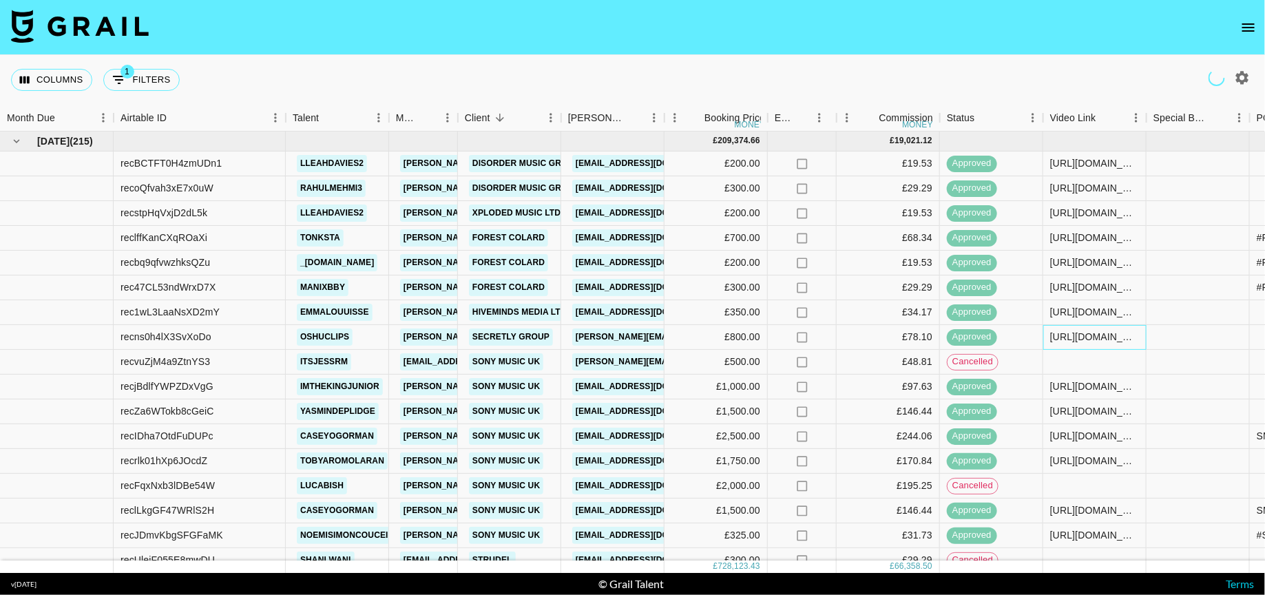
click at [1080, 333] on div "https://www.tiktok.com/@oshuclips/video/7501656360803716374?lang=en-GB" at bounding box center [1094, 337] width 89 height 14
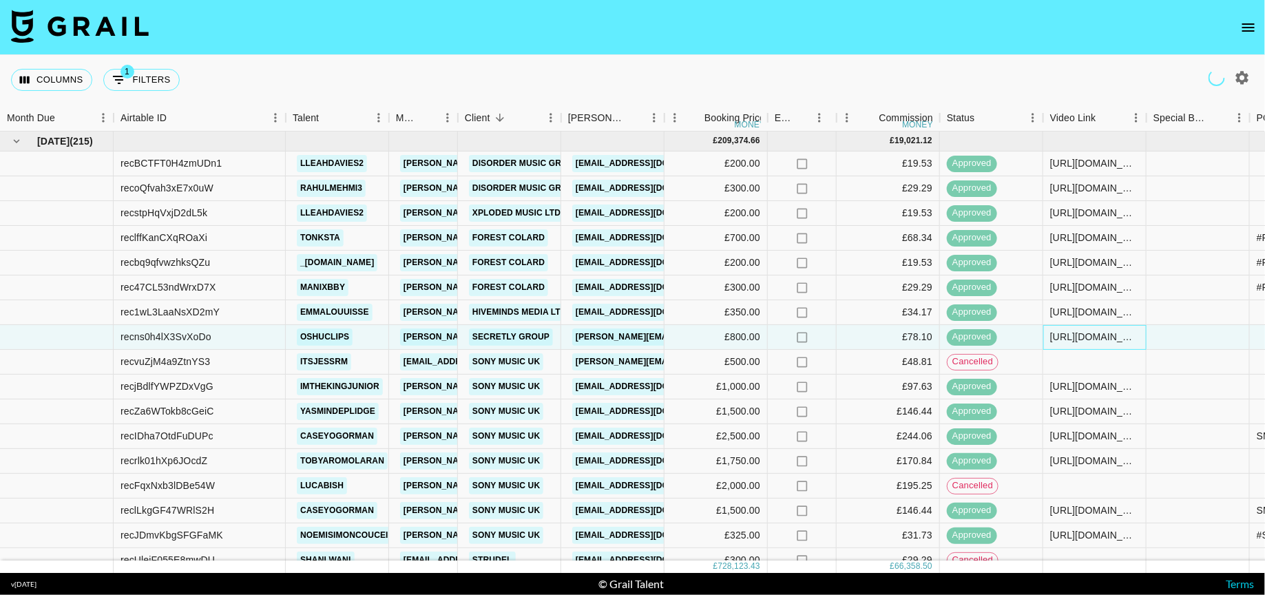
click at [1080, 333] on div "https://www.tiktok.com/@oshuclips/video/7501656360803716374?lang=en-GB" at bounding box center [1094, 337] width 89 height 14
click at [1071, 335] on div "https://www.tiktok.com/@oshuclips/video/7501656360803716374?lang=en-GB" at bounding box center [1094, 337] width 89 height 14
copy div "https://www.tiktok.com/@oshuclips/video/7501656360803716374?lang=en-GB"
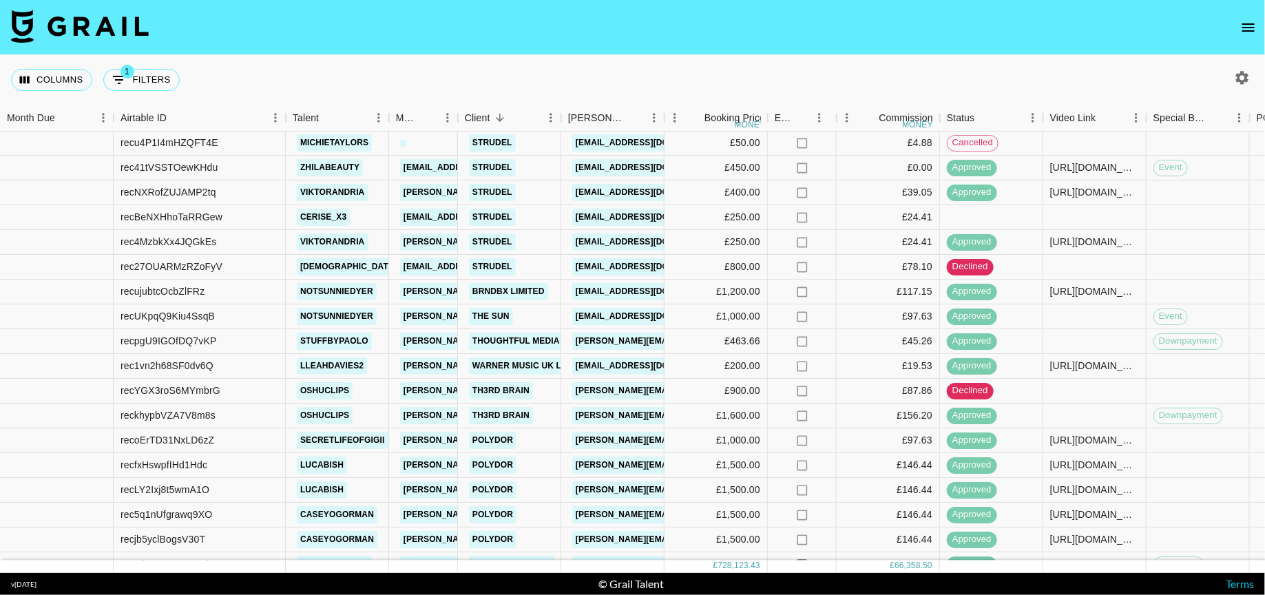
scroll to position [1436, 0]
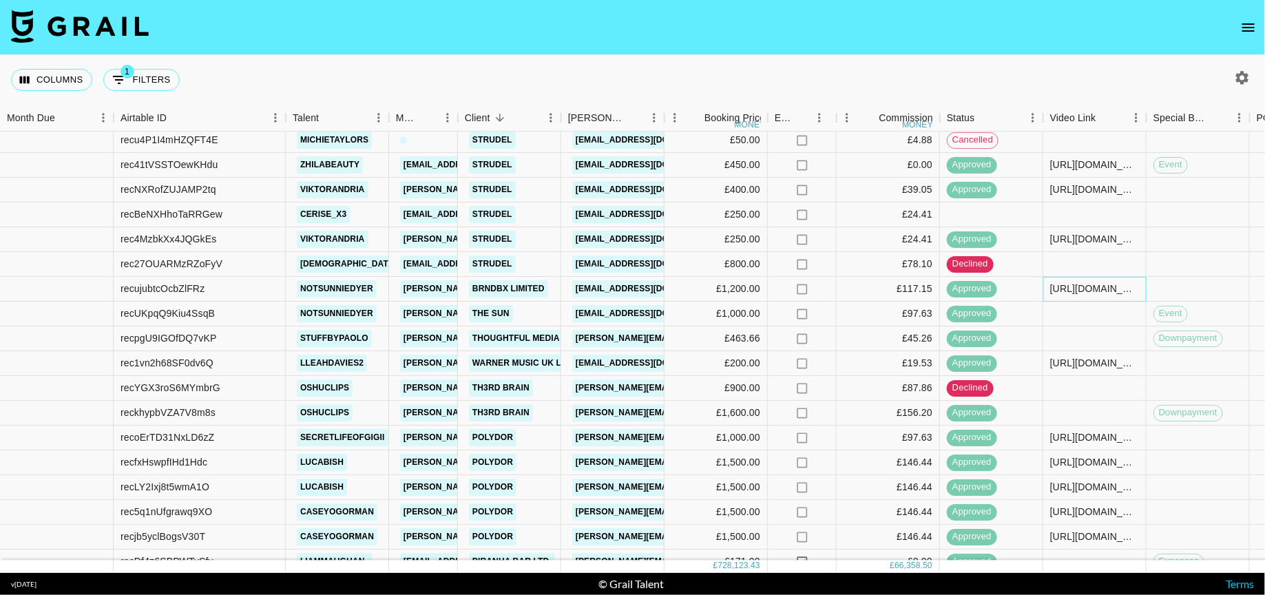
click at [1072, 288] on div "https://www.tiktok.com/@notsunniedyer/video/7510214504442023190?is_from_webapp=…" at bounding box center [1094, 289] width 89 height 14
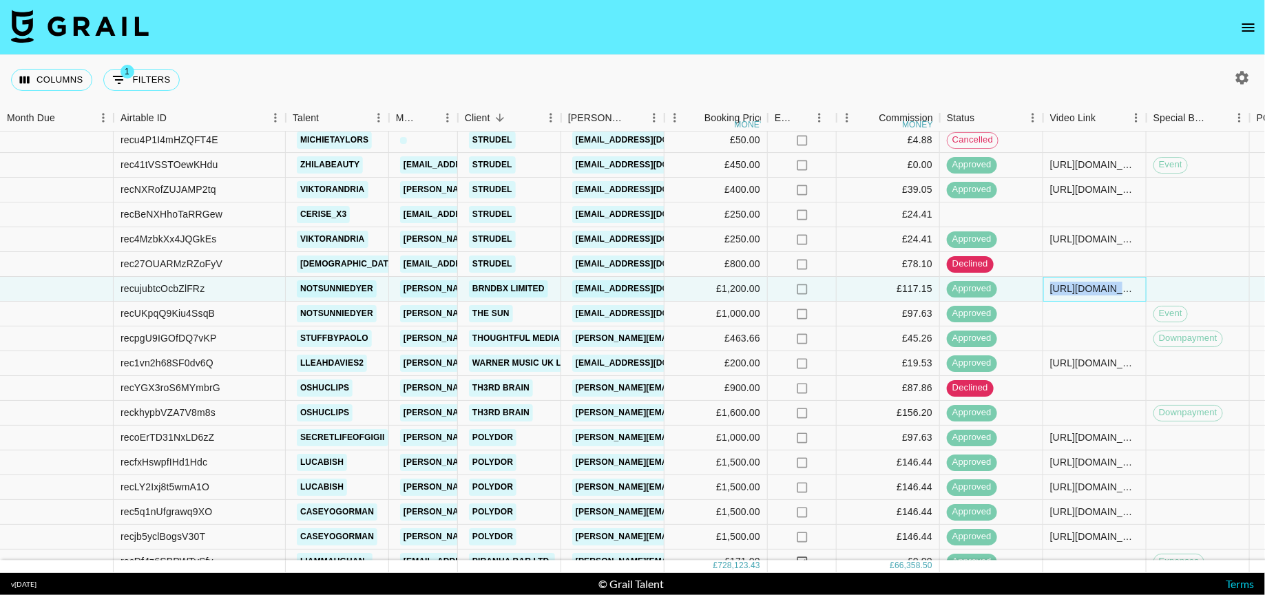
click at [1072, 288] on div "https://www.tiktok.com/@notsunniedyer/video/7510214504442023190?is_from_webapp=…" at bounding box center [1094, 289] width 89 height 14
copy div "https://www.tiktok.com/@notsunniedyer/video/7510214504442023190?is_from_webapp=…"
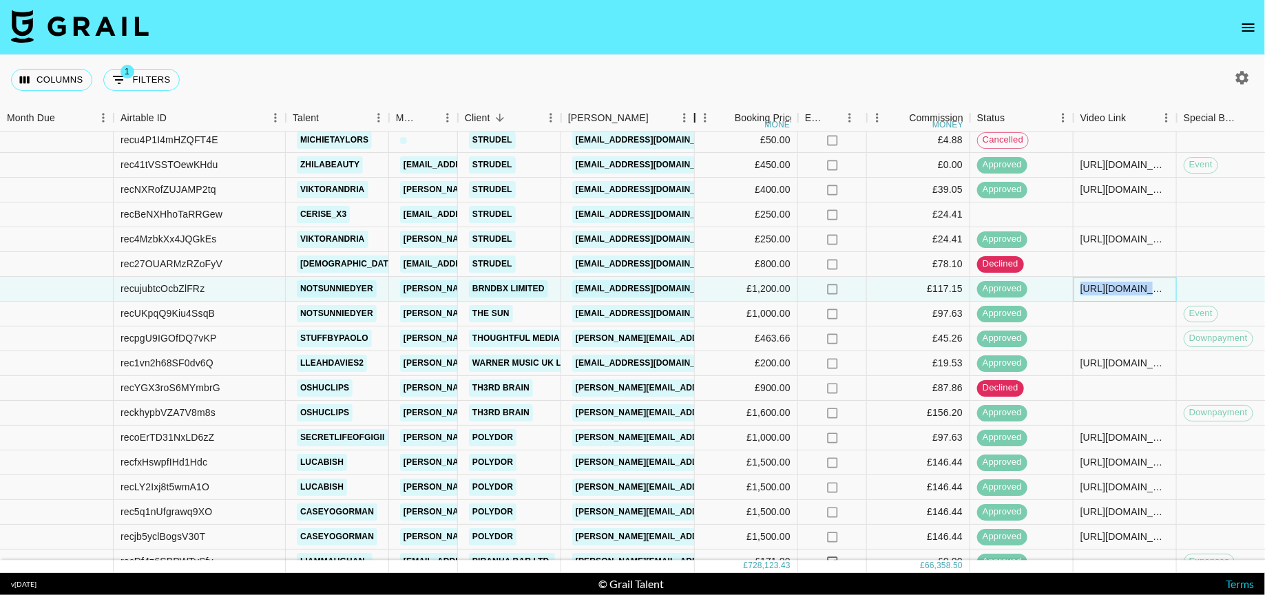
drag, startPoint x: 660, startPoint y: 108, endPoint x: 665, endPoint y: 103, distance: 7.3
click at [671, 101] on div "Columns 1 Filters + Booking Month Due Airtable ID Talent Manager Client Booker …" at bounding box center [632, 314] width 1265 height 518
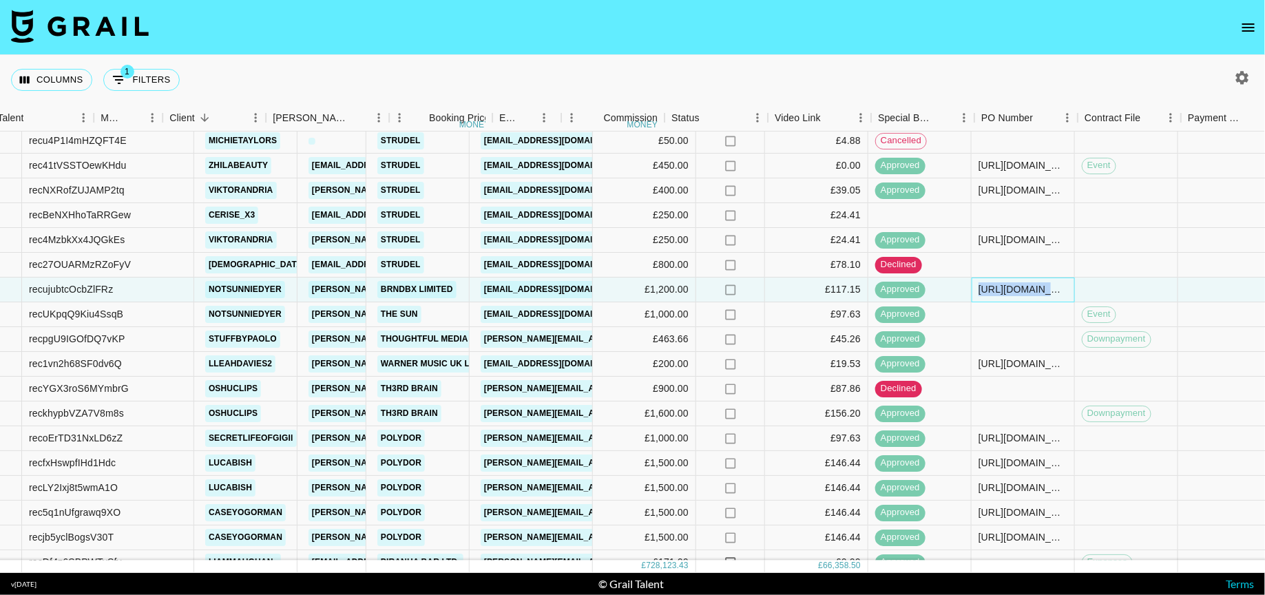
scroll to position [1435, 390]
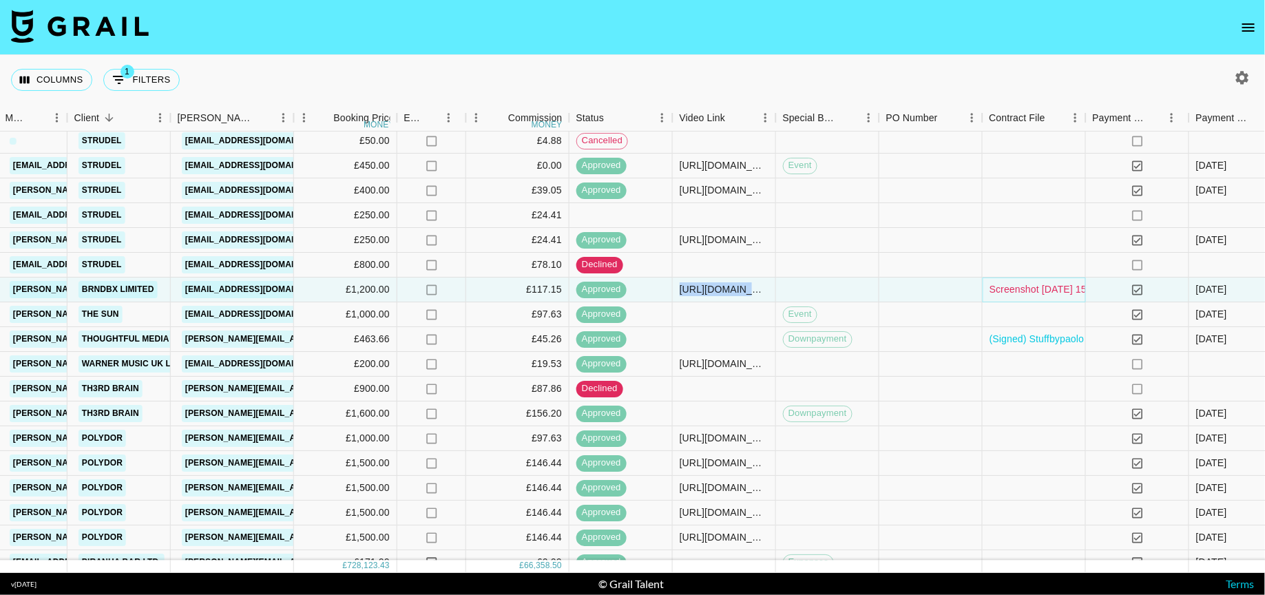
click at [1056, 289] on link "Screenshot 2025-05-30 155319.png" at bounding box center [1058, 289] width 138 height 14
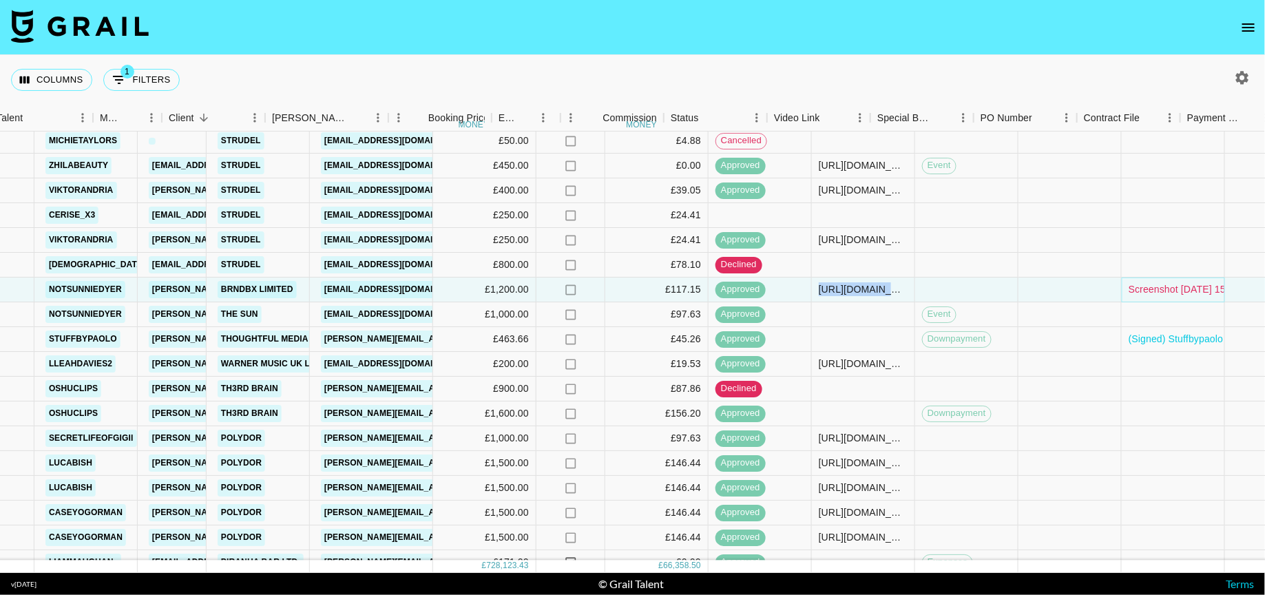
scroll to position [1435, 193]
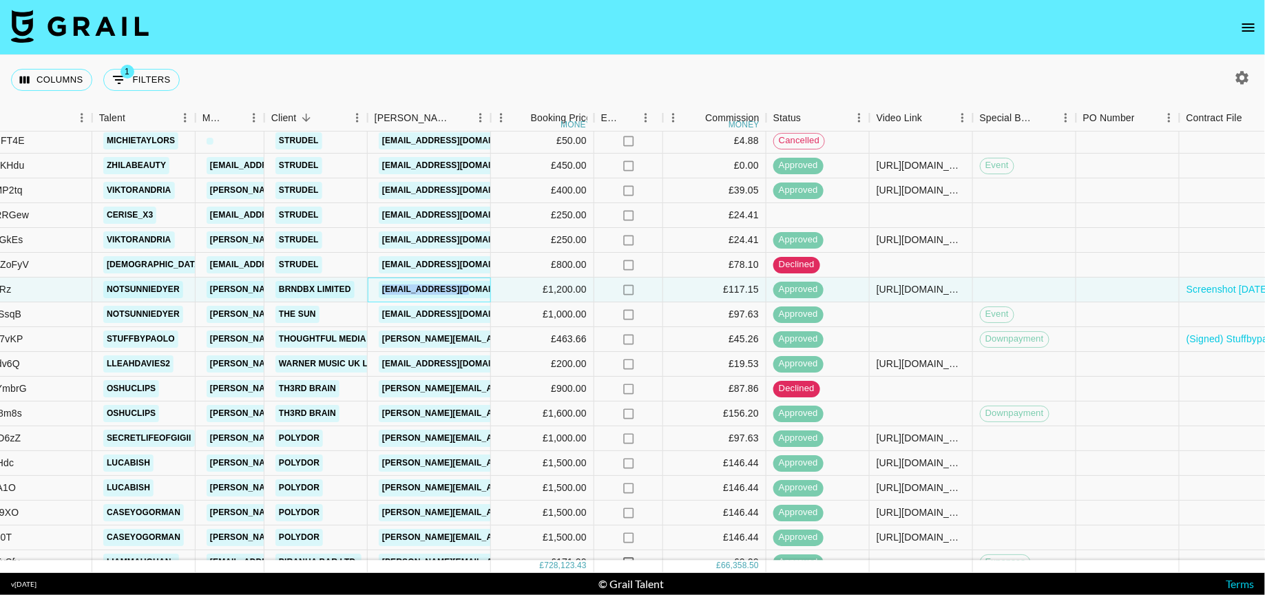
drag, startPoint x: 483, startPoint y: 290, endPoint x: 383, endPoint y: 289, distance: 99.8
click at [383, 289] on div "amelie@brndbx.com" at bounding box center [456, 289] width 162 height 25
copy link "amelie@brndbx.com"
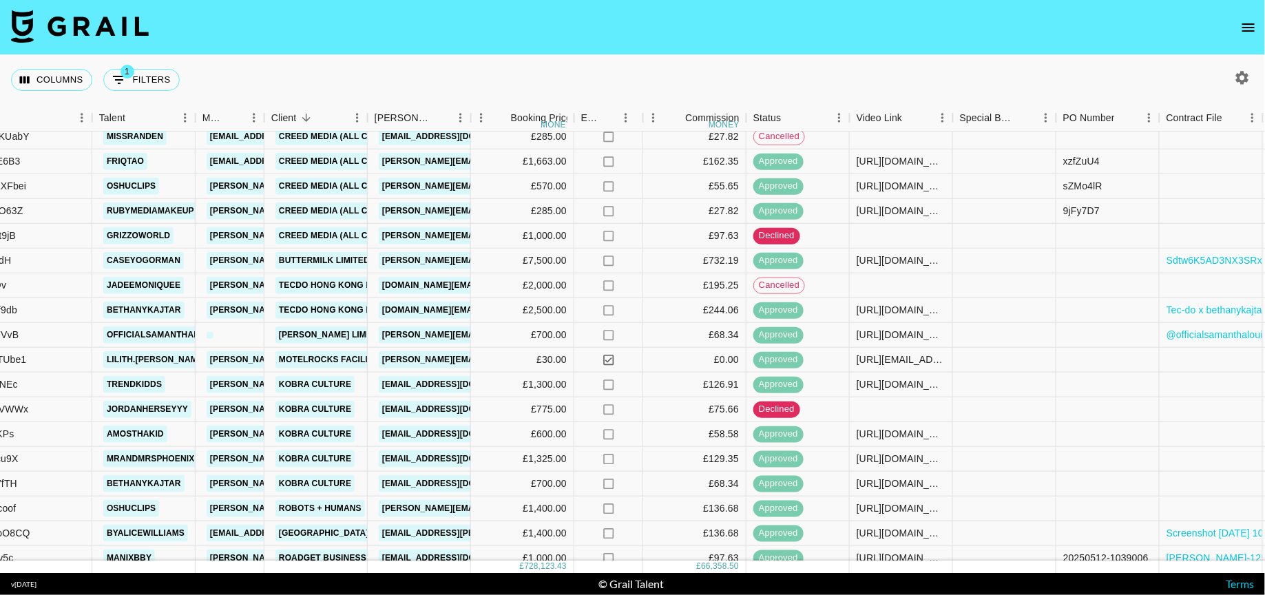
scroll to position [2179, 193]
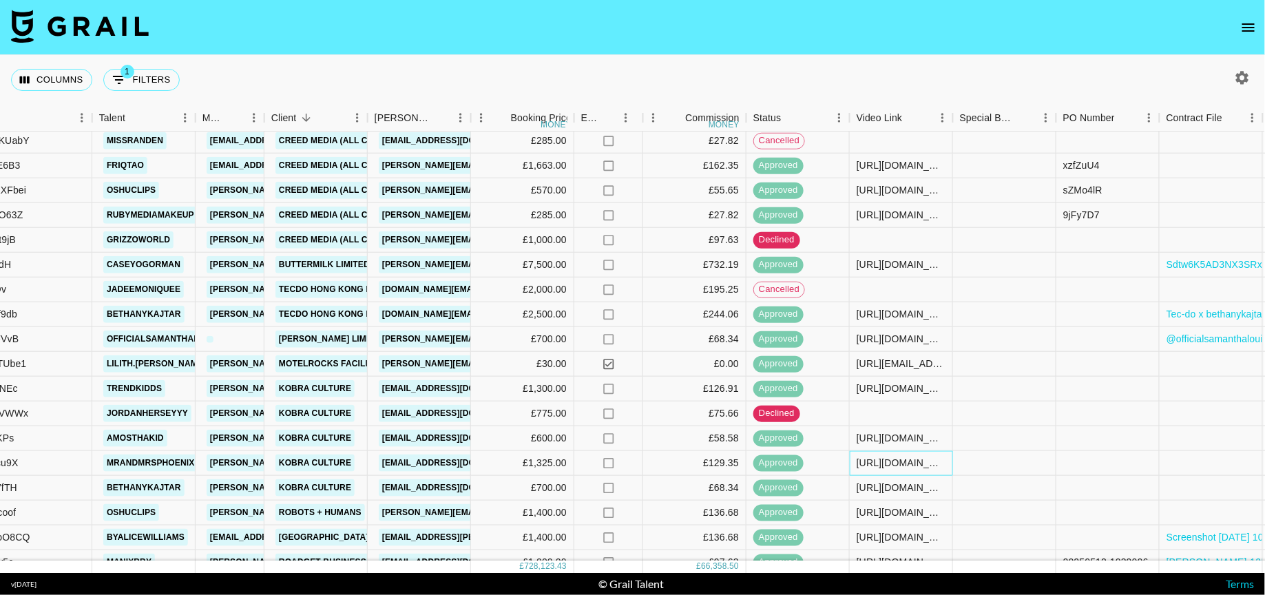
click at [912, 467] on div "https://www.instagram.com/reel/DJSSZrkqhUo/?igsh=MThmMm9mdnp6c3BpNg%3D%3D" at bounding box center [900, 463] width 89 height 14
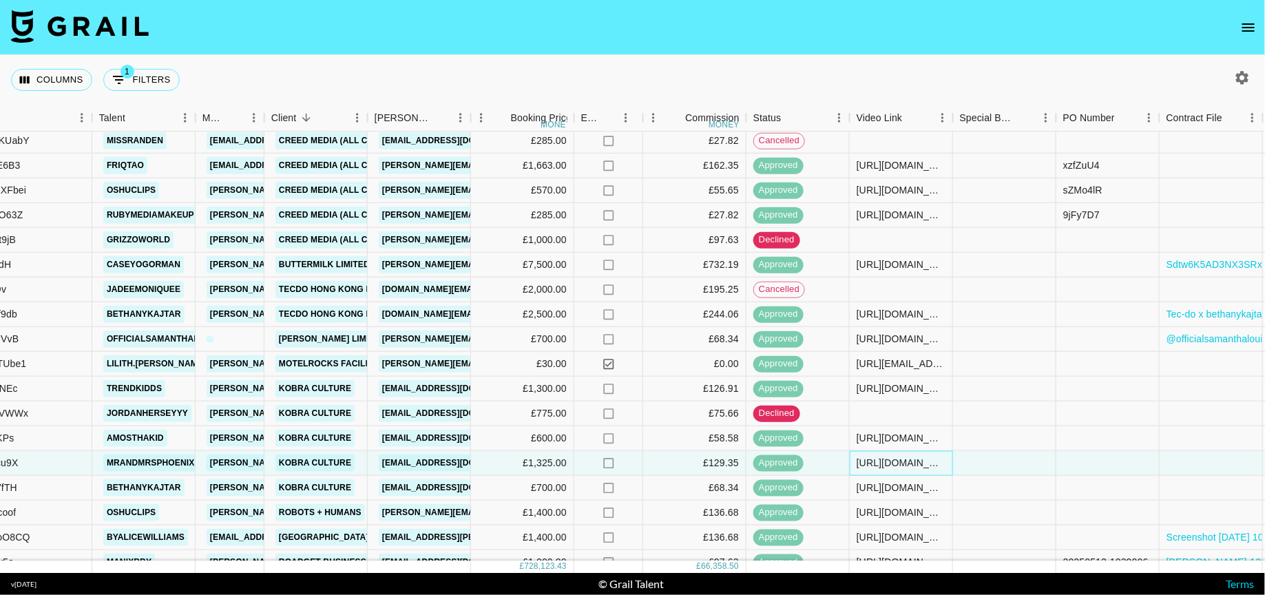
click at [912, 467] on div "https://www.instagram.com/reel/DJSSZrkqhUo/?igsh=MThmMm9mdnp6c3BpNg%3D%3D" at bounding box center [900, 463] width 89 height 14
copy div "https://www.instagram.com/reel/DJSSZrkqhUo/?igsh=MThmMm9mdnp6c3BpNg%3D%3D"
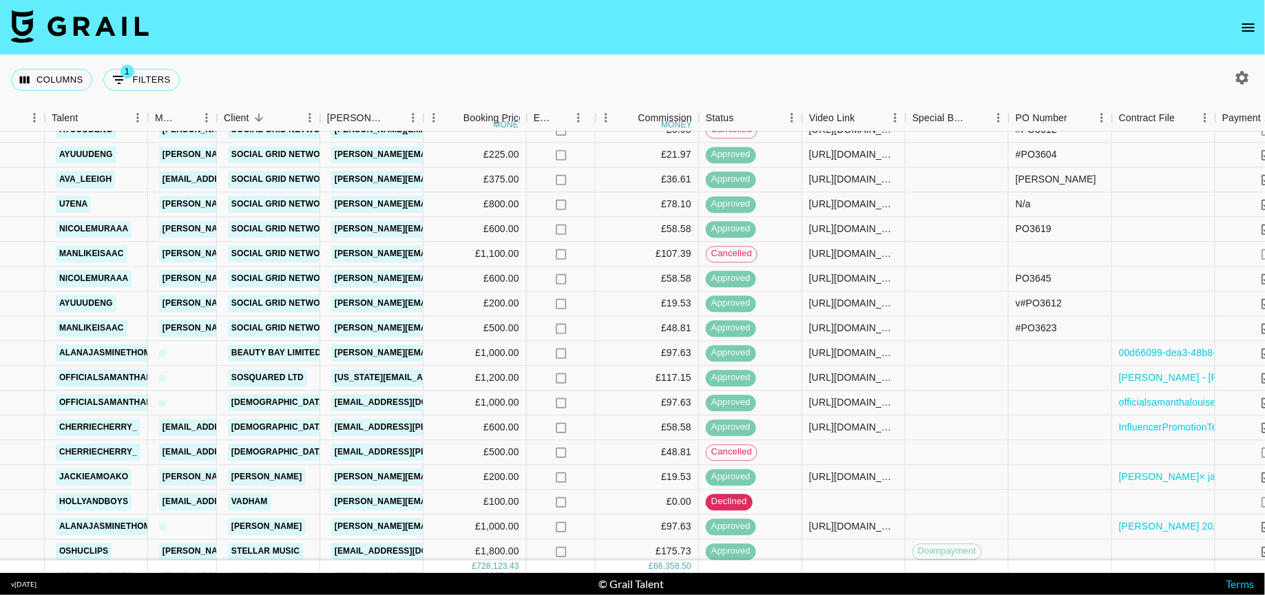
scroll to position [3107, 241]
click at [862, 359] on div "https://www.tiktok.com/@officialsamanthalouise/video/7507666284734139670?lang=en" at bounding box center [853, 353] width 103 height 25
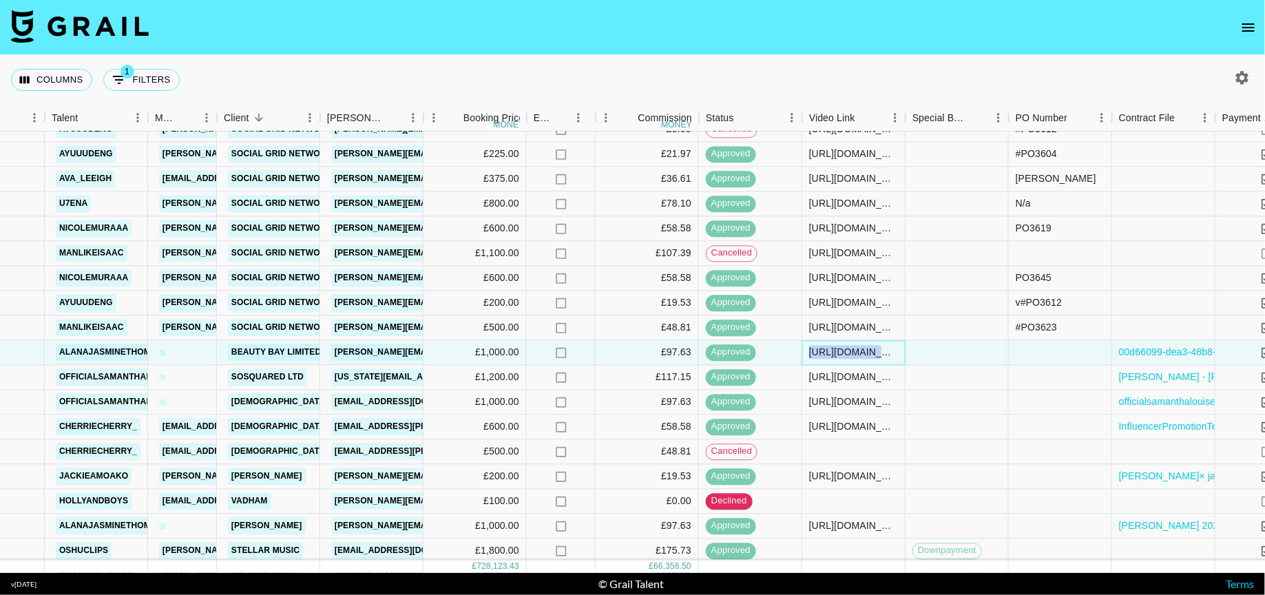
click at [862, 359] on div "https://www.tiktok.com/@officialsamanthalouise/video/7507666284734139670?lang=en" at bounding box center [853, 353] width 103 height 25
copy div "https://www.tiktok.com/@officialsamanthalouise/video/7507666284734139670?lang=en"
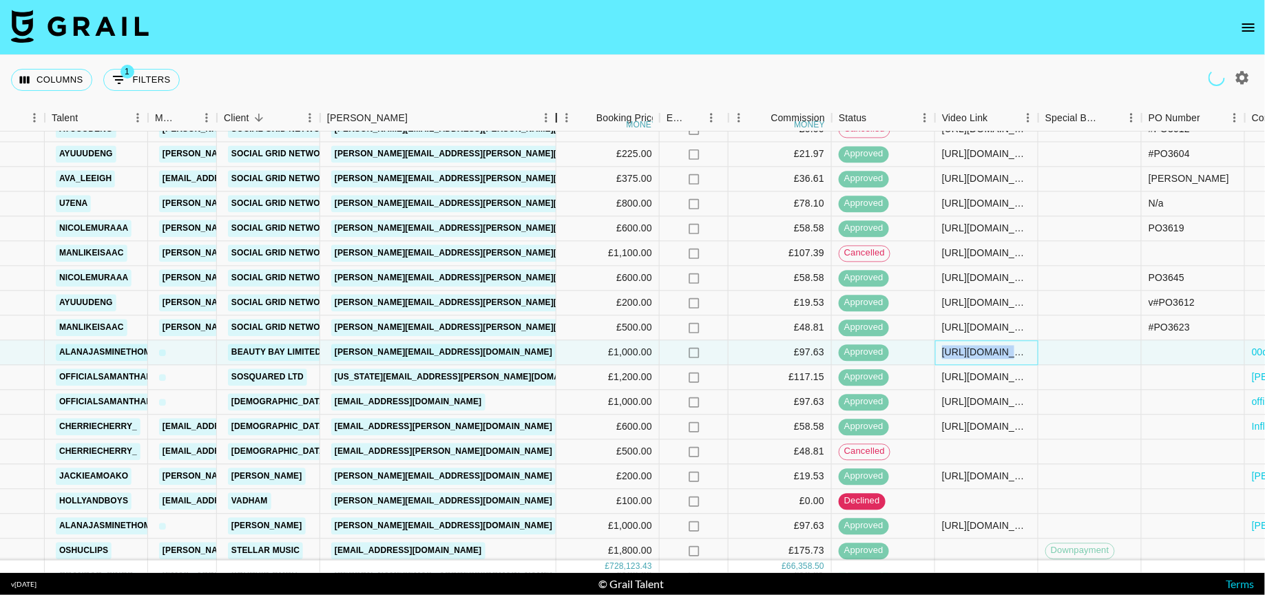
drag, startPoint x: 421, startPoint y: 116, endPoint x: 554, endPoint y: 116, distance: 132.9
click at [554, 116] on div "Booker" at bounding box center [556, 118] width 17 height 27
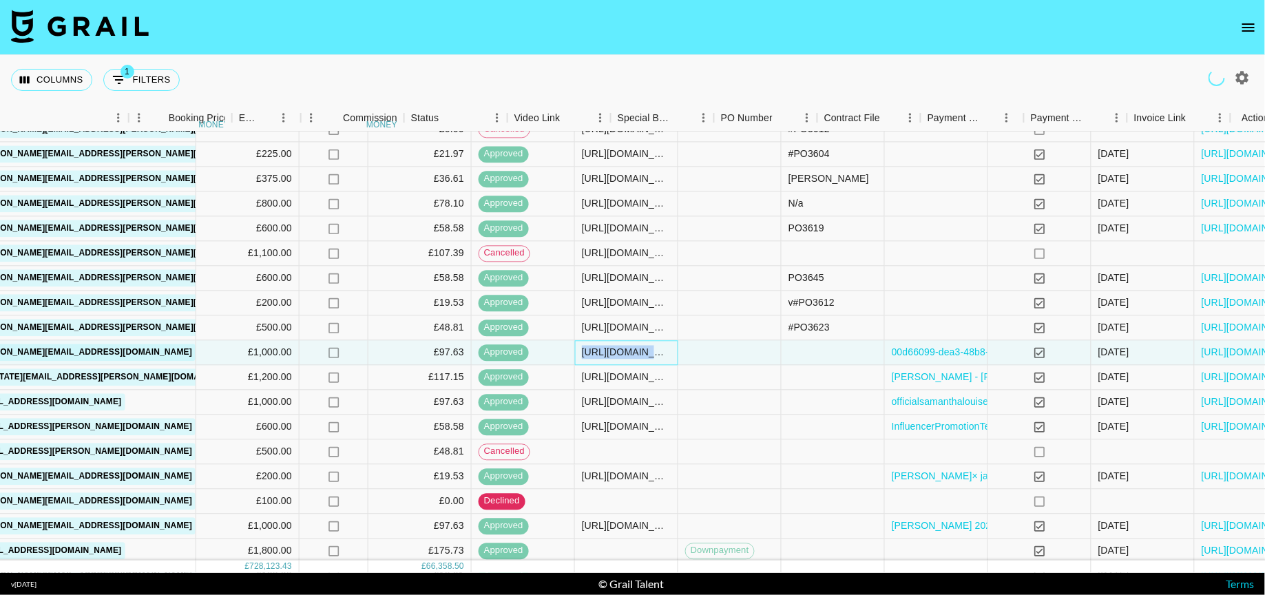
scroll to position [3107, 682]
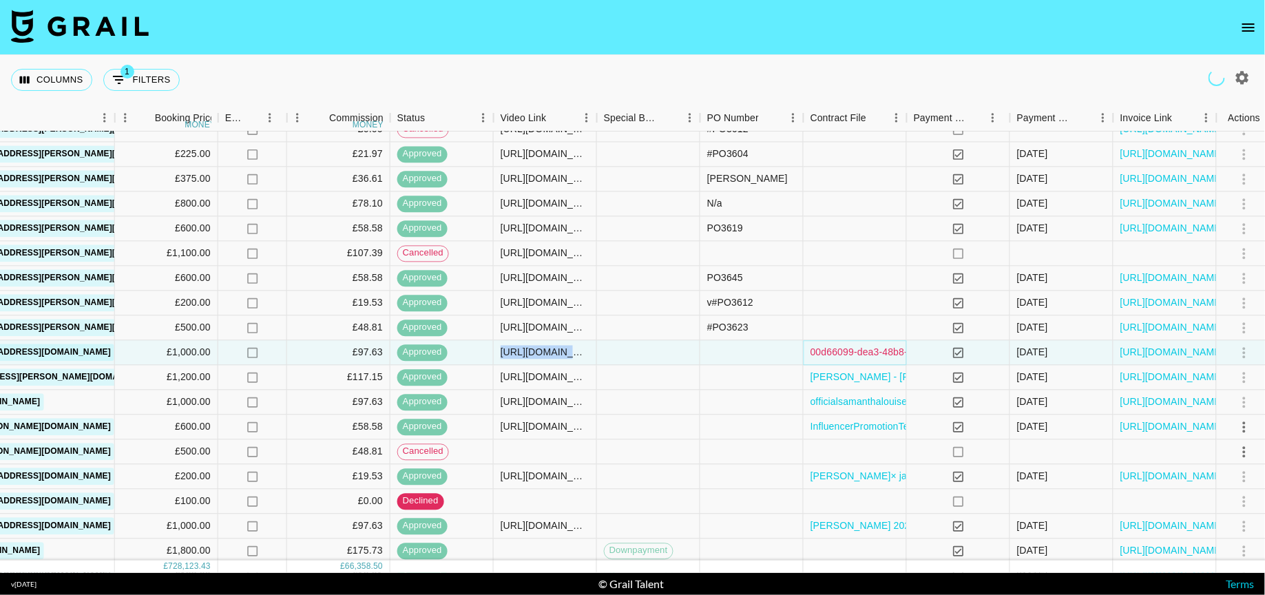
click at [848, 350] on link "00d66099-dea3-48b8-b0e9-d46d6635cb75.pdf" at bounding box center [912, 353] width 204 height 14
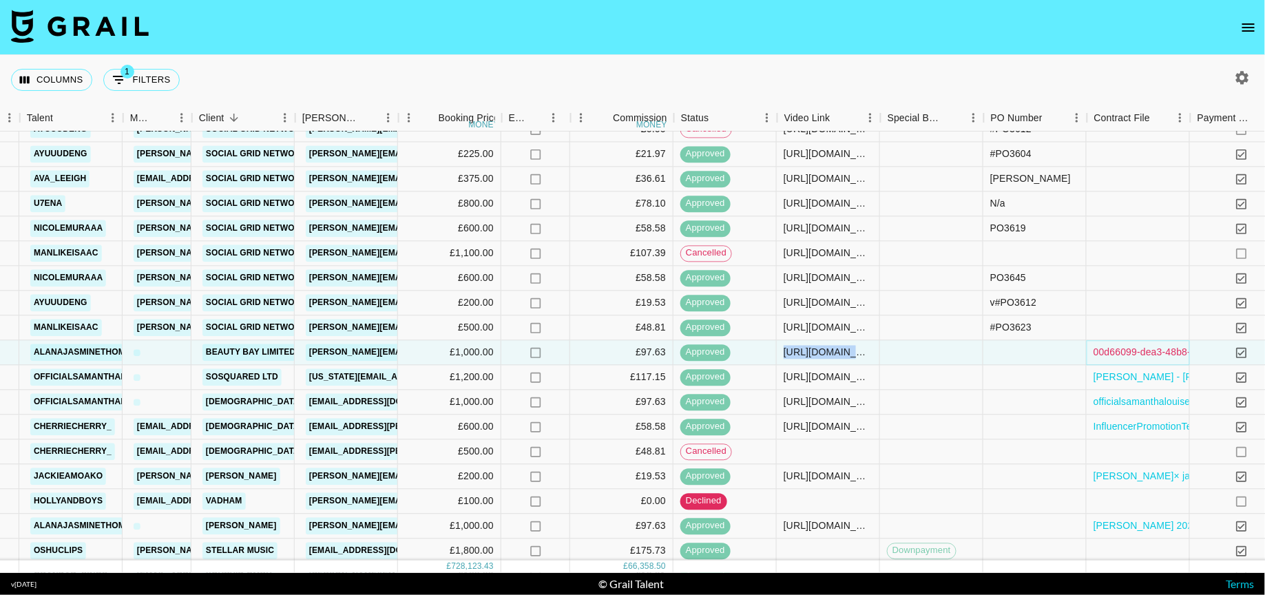
scroll to position [3107, 266]
copy div "https://www.tiktok.com/@officialsamanthalouise/video/7507666284734139670?lang=en"
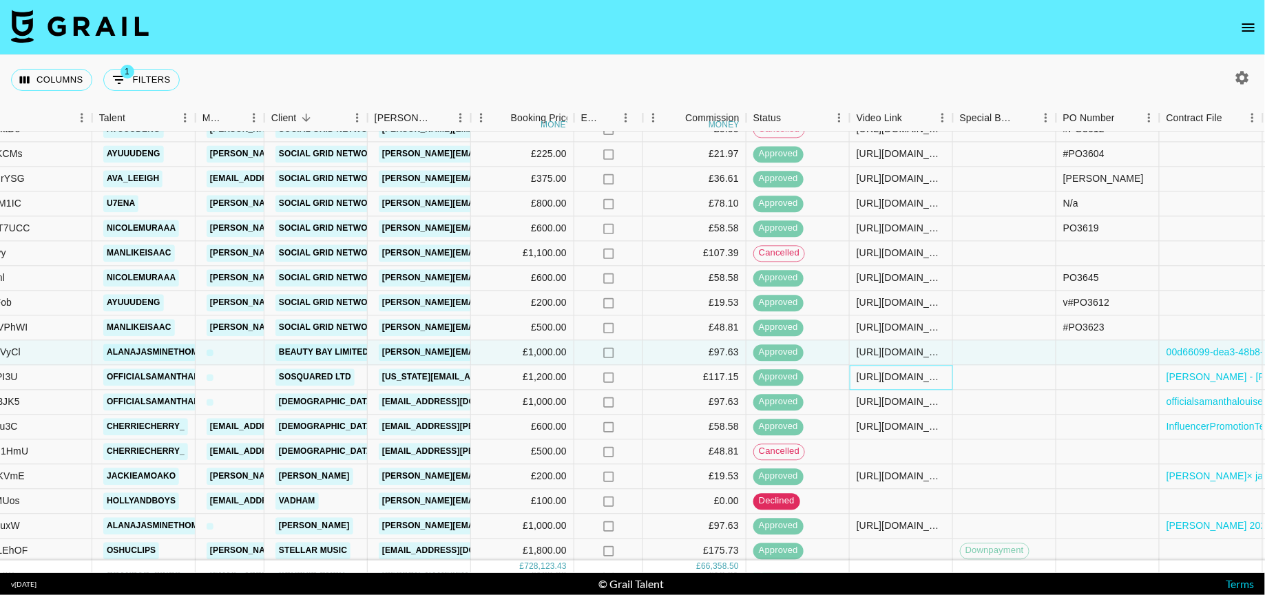
click at [894, 379] on div "https://www.tiktok.com/@officialsamanthalouise/video/7507666284734139670?lang=en" at bounding box center [900, 377] width 89 height 14
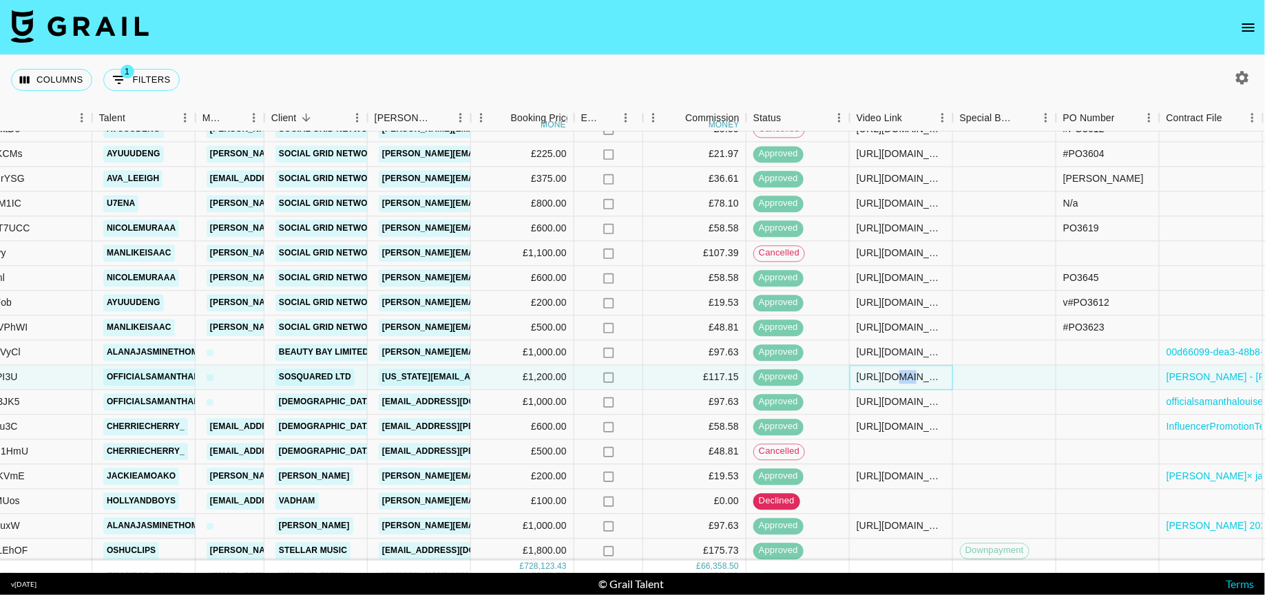
click at [894, 379] on div "https://www.tiktok.com/@officialsamanthalouise/video/7507666284734139670?lang=en" at bounding box center [900, 377] width 89 height 14
copy div "https://www.tiktok.com/@officialsamanthalouise/video/7507666284734139670?lang=en"
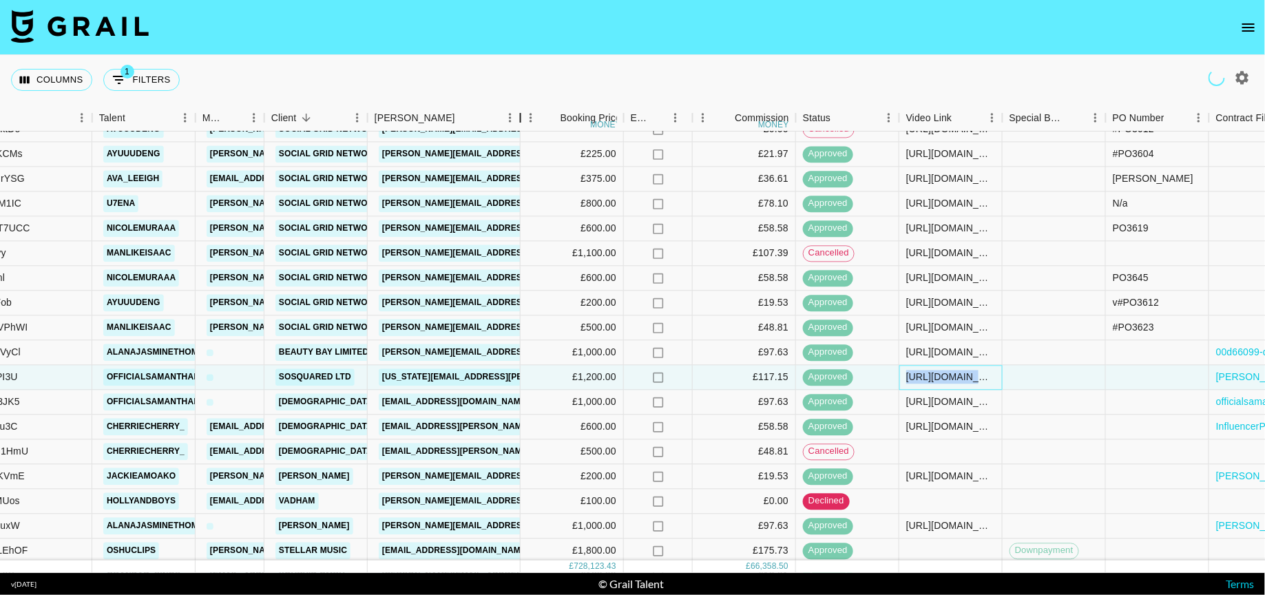
drag, startPoint x: 475, startPoint y: 118, endPoint x: 572, endPoint y: 118, distance: 97.1
click at [529, 118] on div "Booker" at bounding box center [520, 118] width 17 height 27
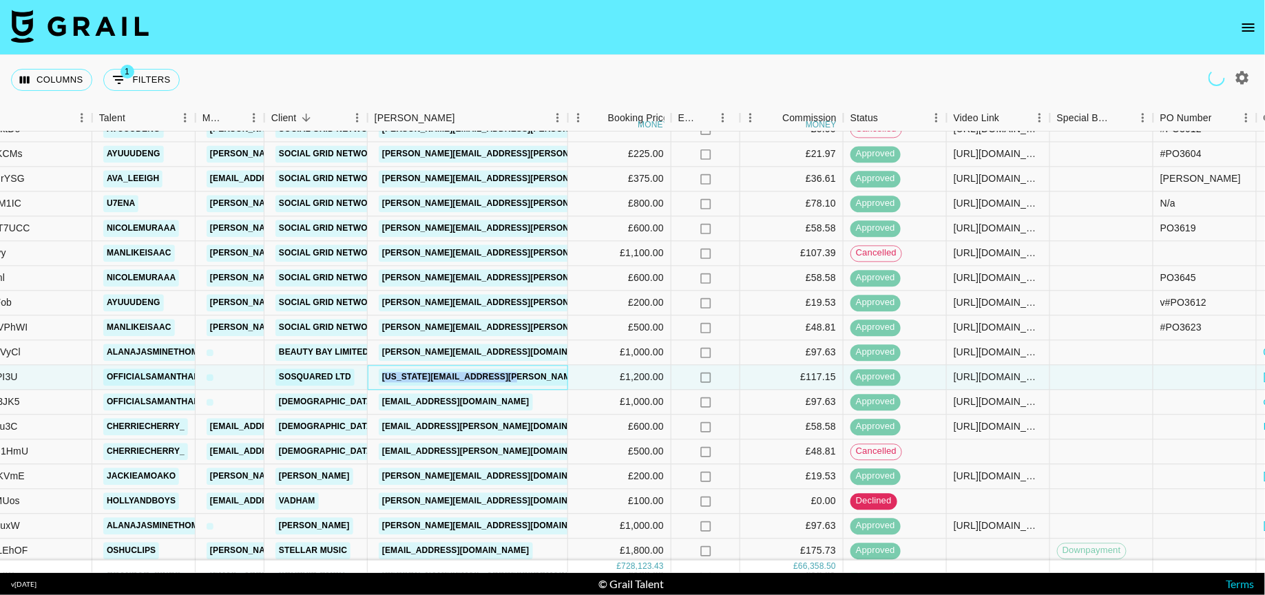
drag, startPoint x: 526, startPoint y: 377, endPoint x: 379, endPoint y: 372, distance: 147.4
click at [379, 372] on div "georgia.oneil@sosquared.com" at bounding box center [468, 378] width 200 height 25
copy link "georgia.oneil@sosquared.com"
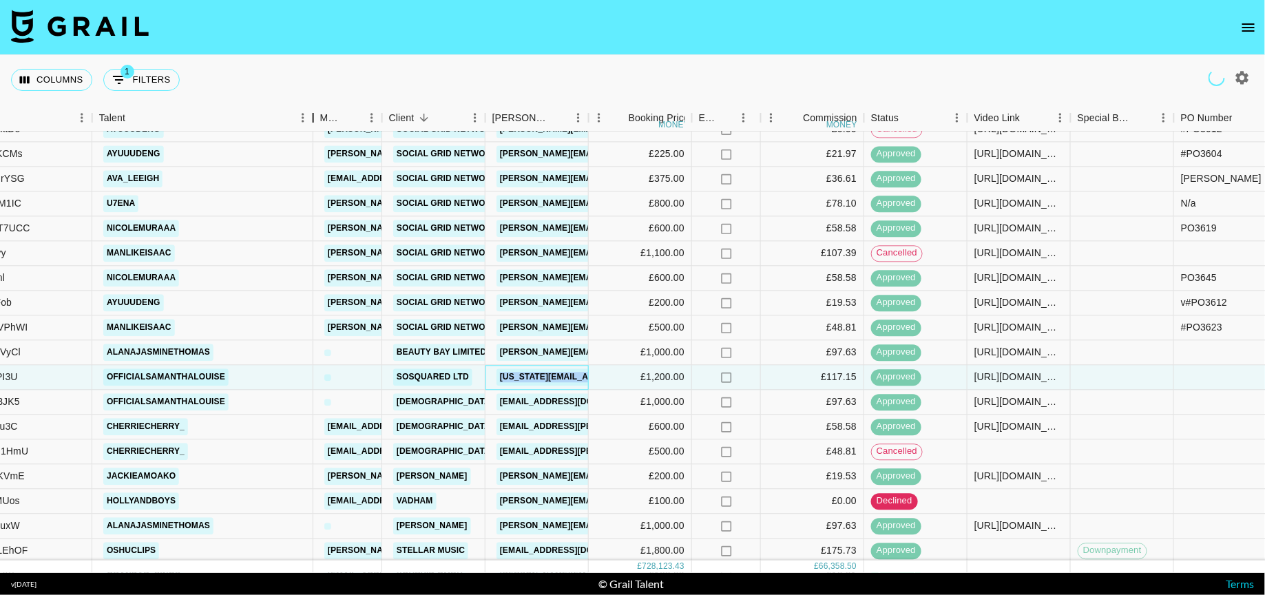
drag, startPoint x: 195, startPoint y: 112, endPoint x: 336, endPoint y: 112, distance: 141.1
click at [322, 112] on div "Talent" at bounding box center [313, 118] width 17 height 27
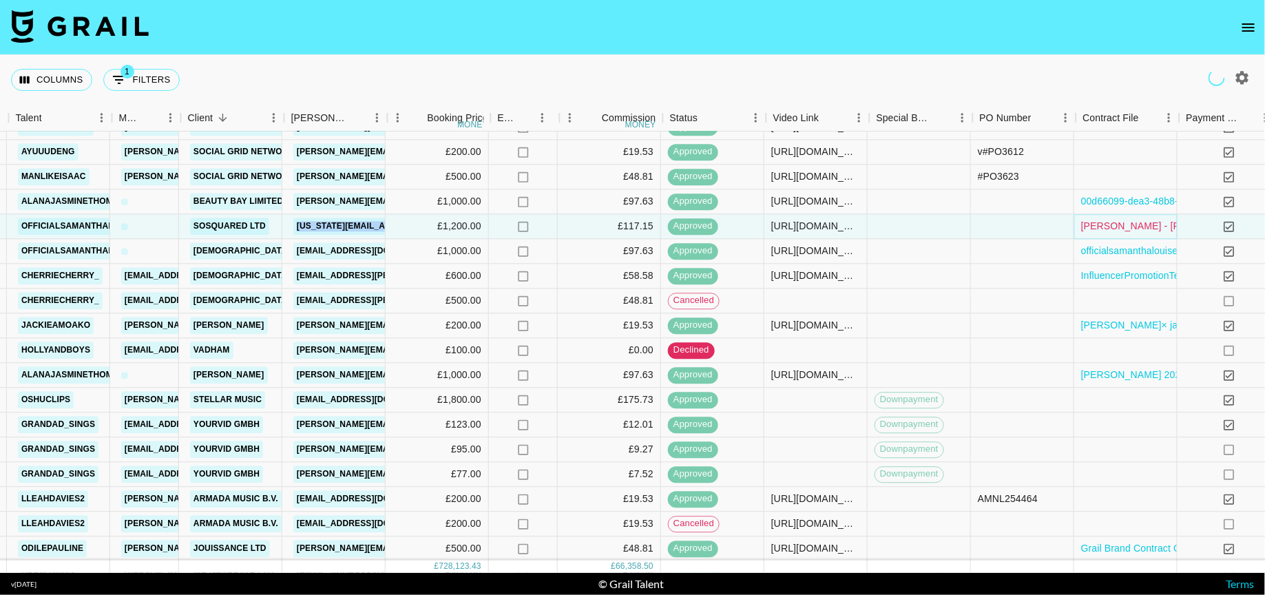
scroll to position [3258, 269]
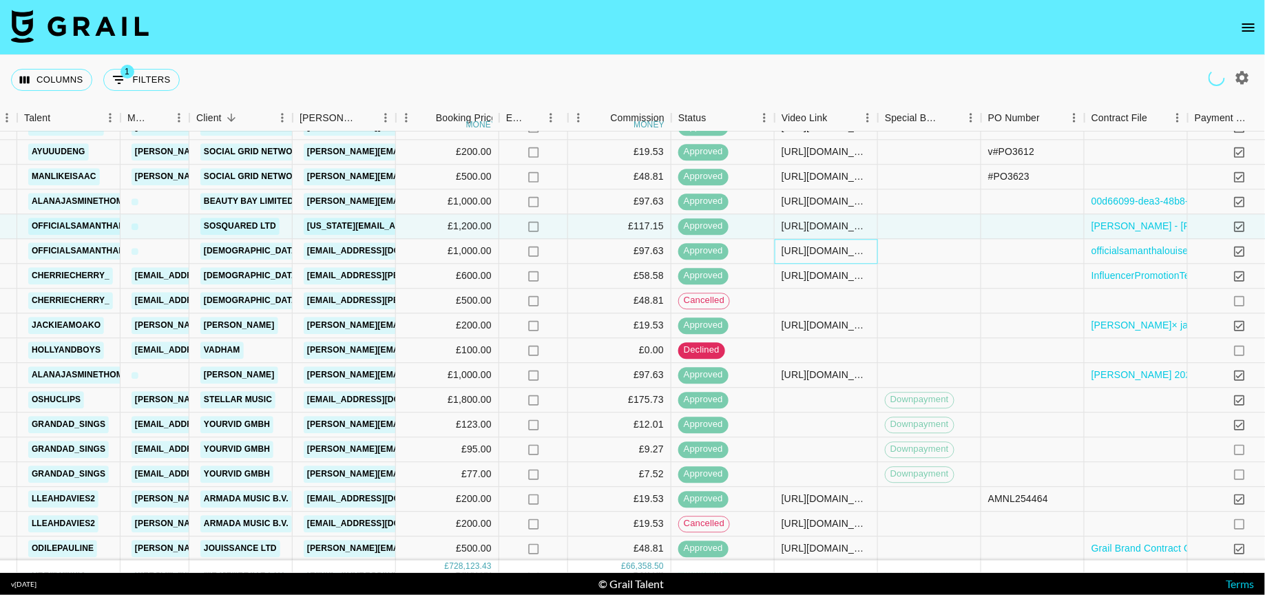
click at [825, 247] on div "https://www.tiktok.com/@officialsamanthalouise/video/7502131826882776342?_r=1&_…" at bounding box center [825, 251] width 89 height 14
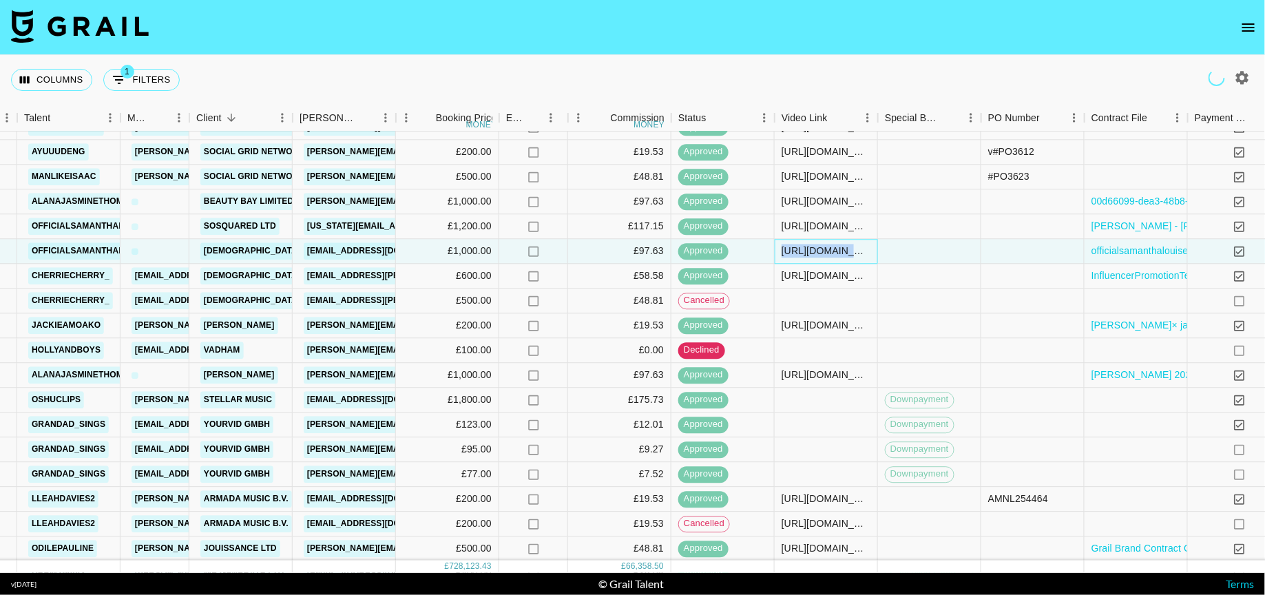
click at [825, 247] on div "https://www.tiktok.com/@officialsamanthalouise/video/7502131826882776342?_r=1&_…" at bounding box center [825, 251] width 89 height 14
copy div "https://www.tiktok.com/@officialsamanthalouise/video/7502131826882776342?_r=1&_…"
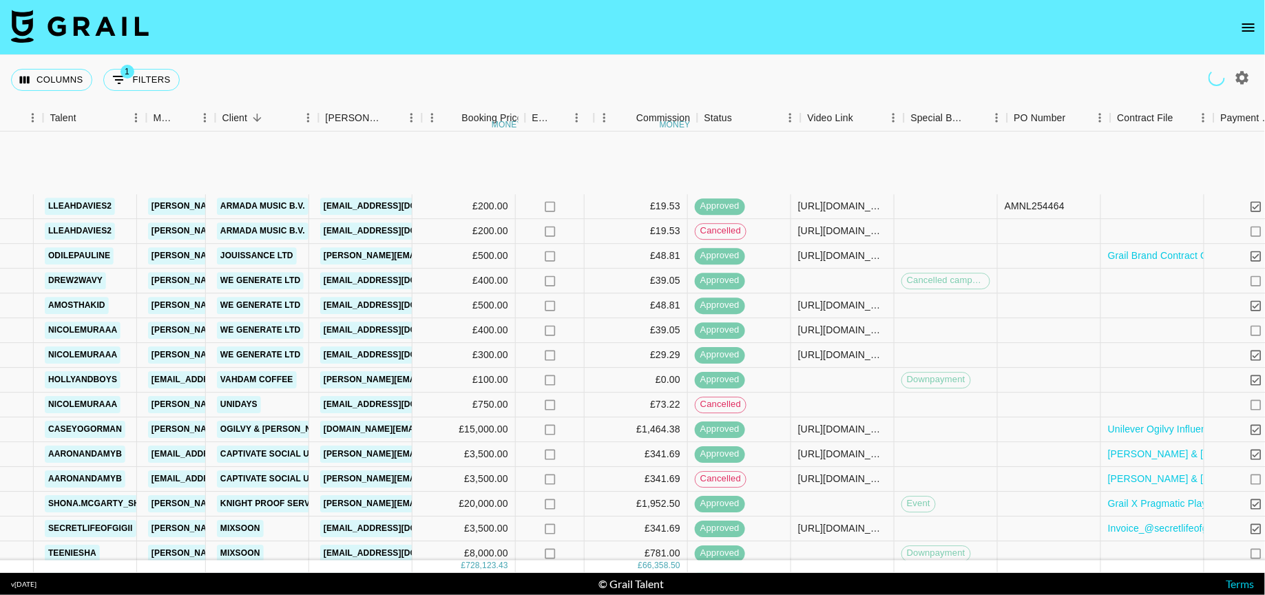
scroll to position [3723, 242]
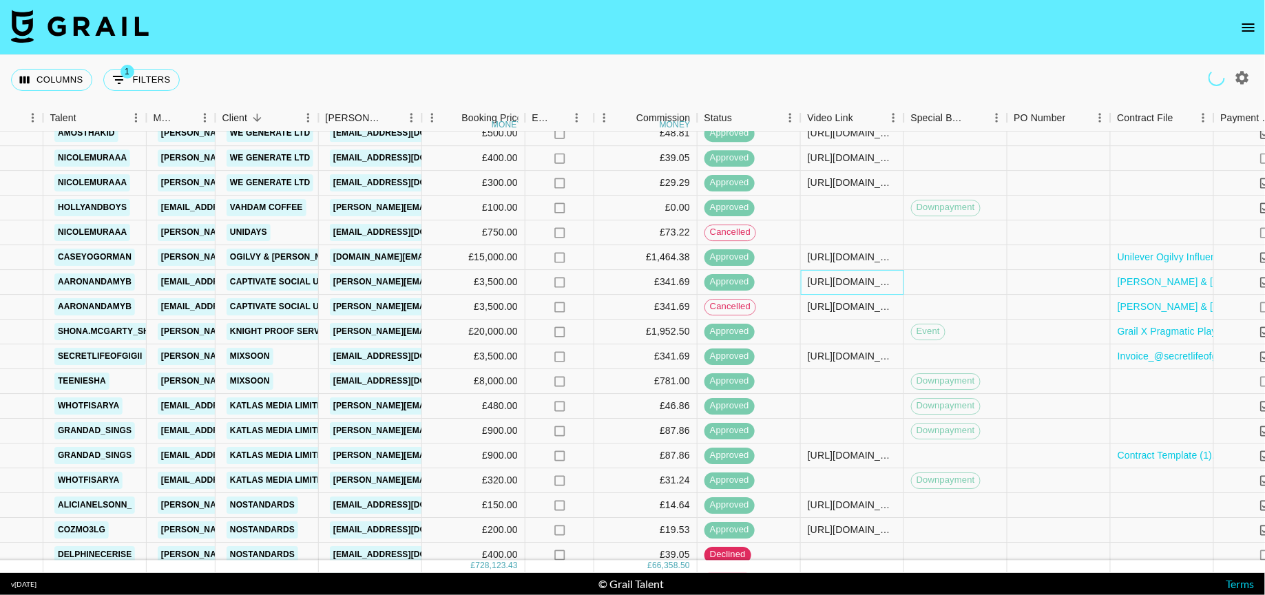
click at [876, 280] on div "https://www.tiktok.com/@aaronandamyb/video/7504699476779552022" at bounding box center [852, 282] width 89 height 14
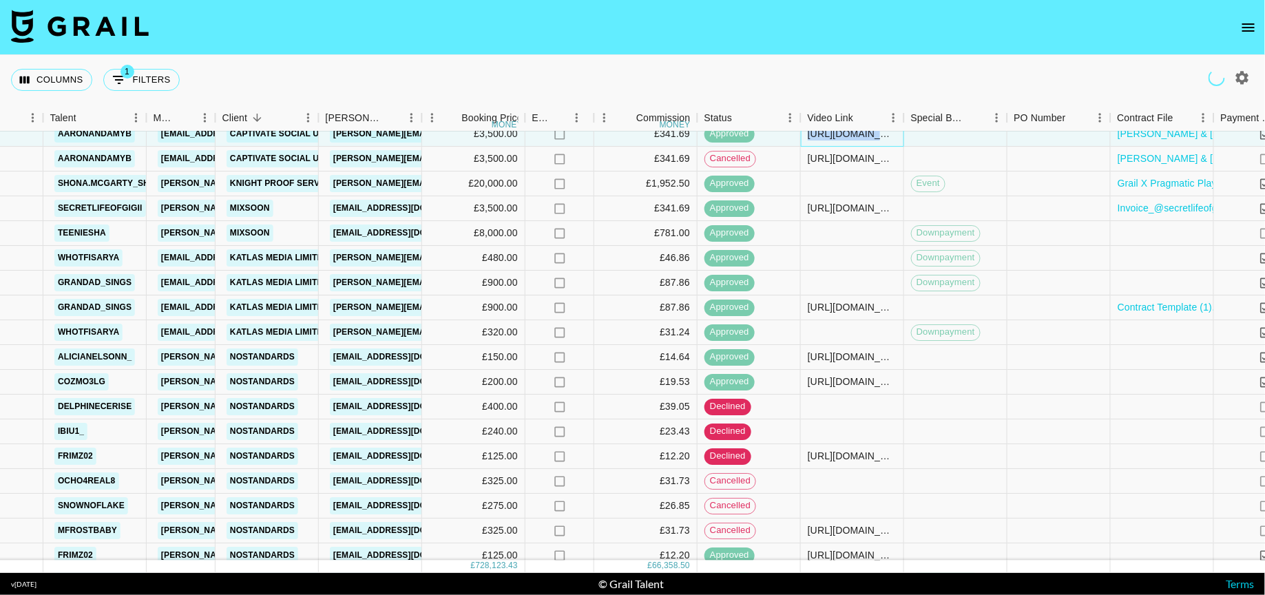
scroll to position [3873, 242]
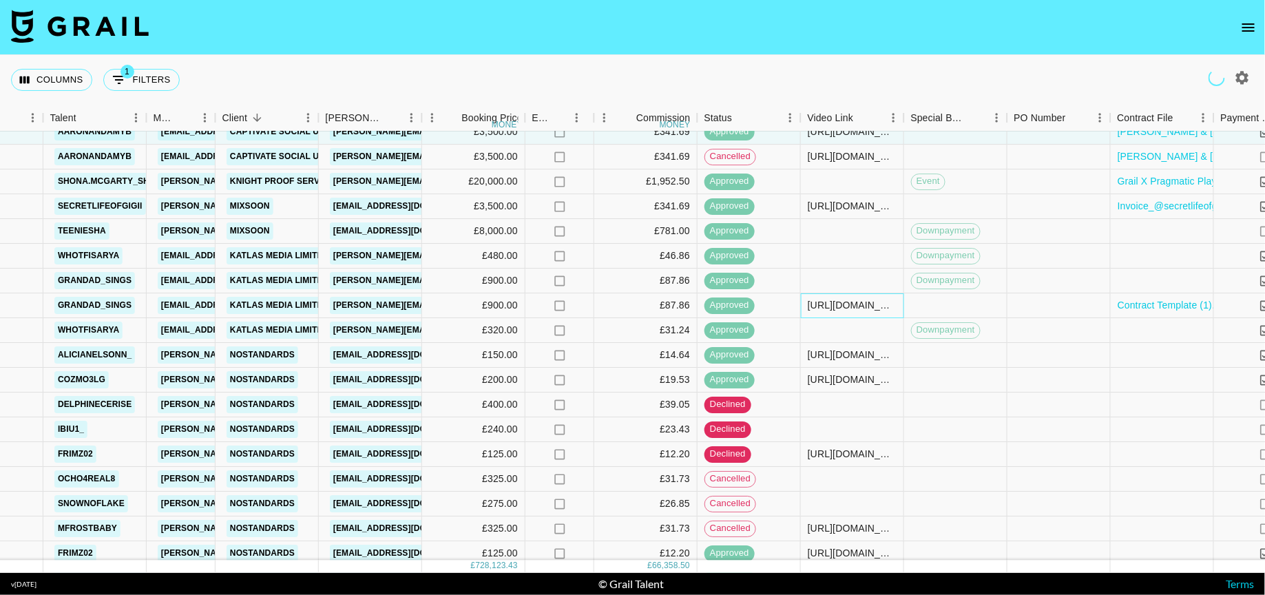
click at [848, 304] on div "https://www.tiktok.com/@grandad_sings/video/7512883075521744150?lang=en" at bounding box center [852, 306] width 89 height 14
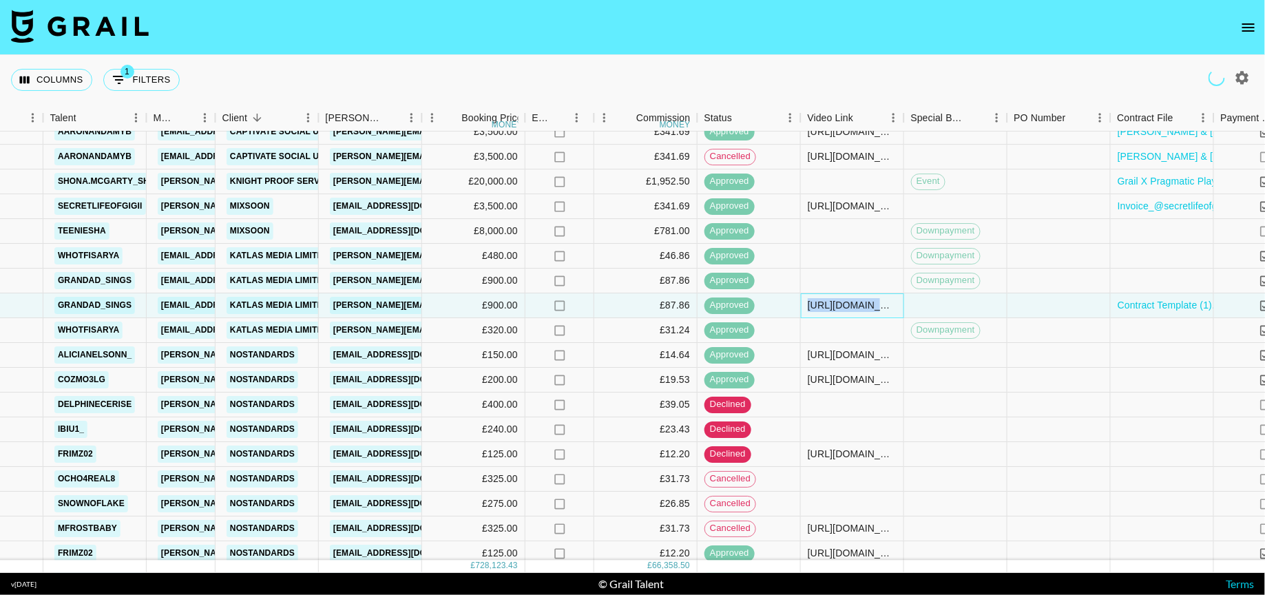
click at [848, 304] on div "https://www.tiktok.com/@grandad_sings/video/7512883075521744150?lang=en" at bounding box center [852, 306] width 89 height 14
copy div "https://www.tiktok.com/@grandad_sings/video/7512883075521744150?lang=en"
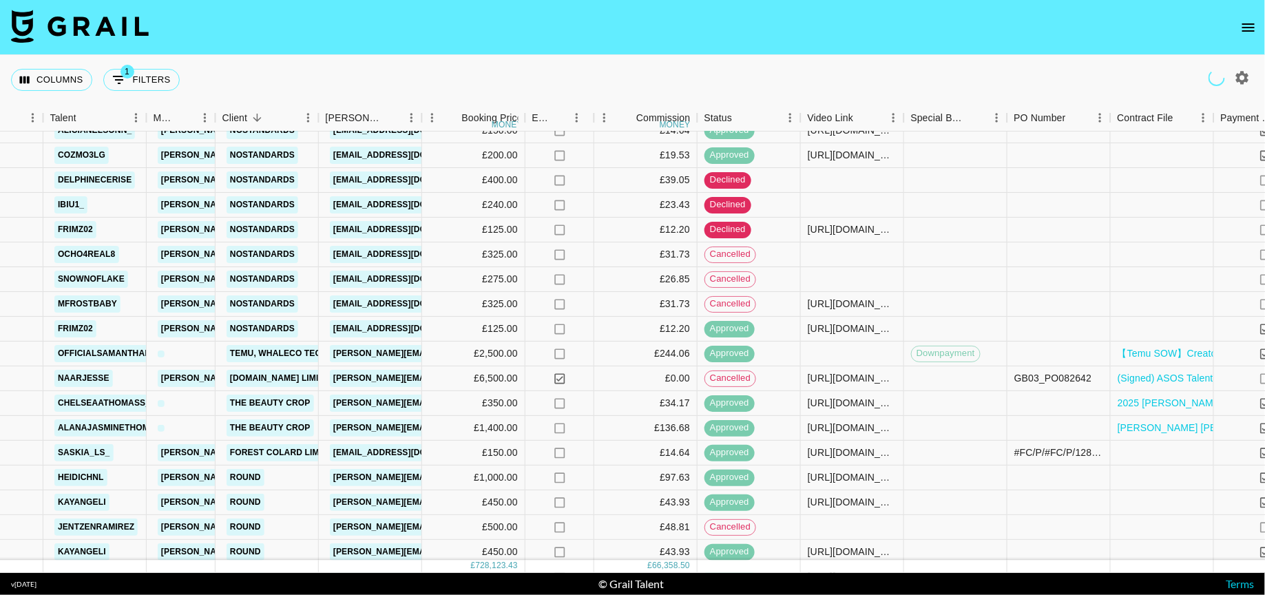
scroll to position [4099, 242]
click at [852, 423] on div "https://www.tiktok.com/@alanajasminethomas/video/7504701736683048214?_r=1&_t=ZN…" at bounding box center [852, 427] width 89 height 14
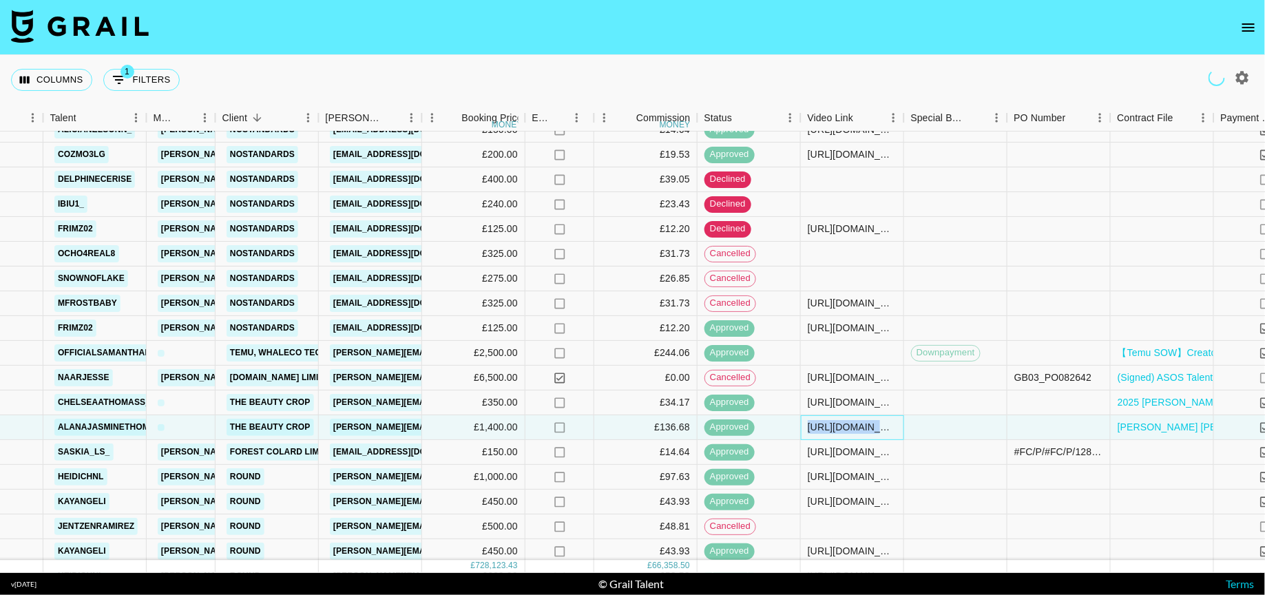
click at [852, 423] on div "https://www.tiktok.com/@alanajasminethomas/video/7504701736683048214?_r=1&_t=ZN…" at bounding box center [852, 427] width 89 height 14
drag, startPoint x: 423, startPoint y: 114, endPoint x: 508, endPoint y: 116, distance: 85.4
click at [430, 116] on div "Booker" at bounding box center [422, 118] width 17 height 27
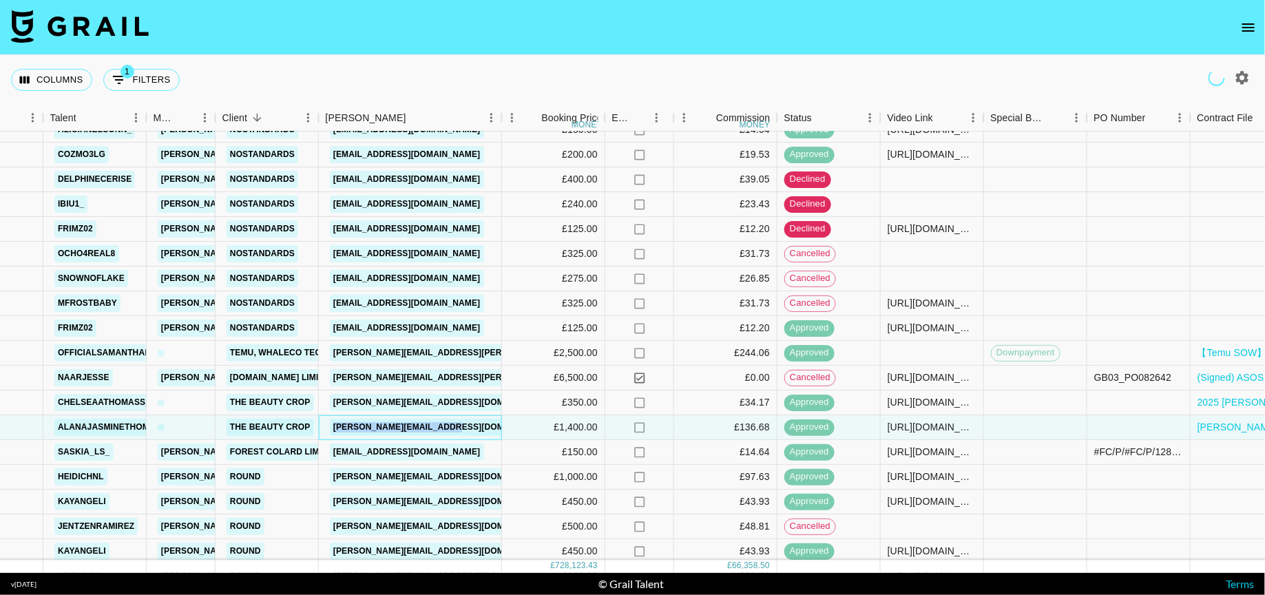
drag, startPoint x: 483, startPoint y: 427, endPoint x: 335, endPoint y: 427, distance: 148.7
click at [335, 427] on div "hattie@thebeautycrop.com" at bounding box center [410, 427] width 183 height 25
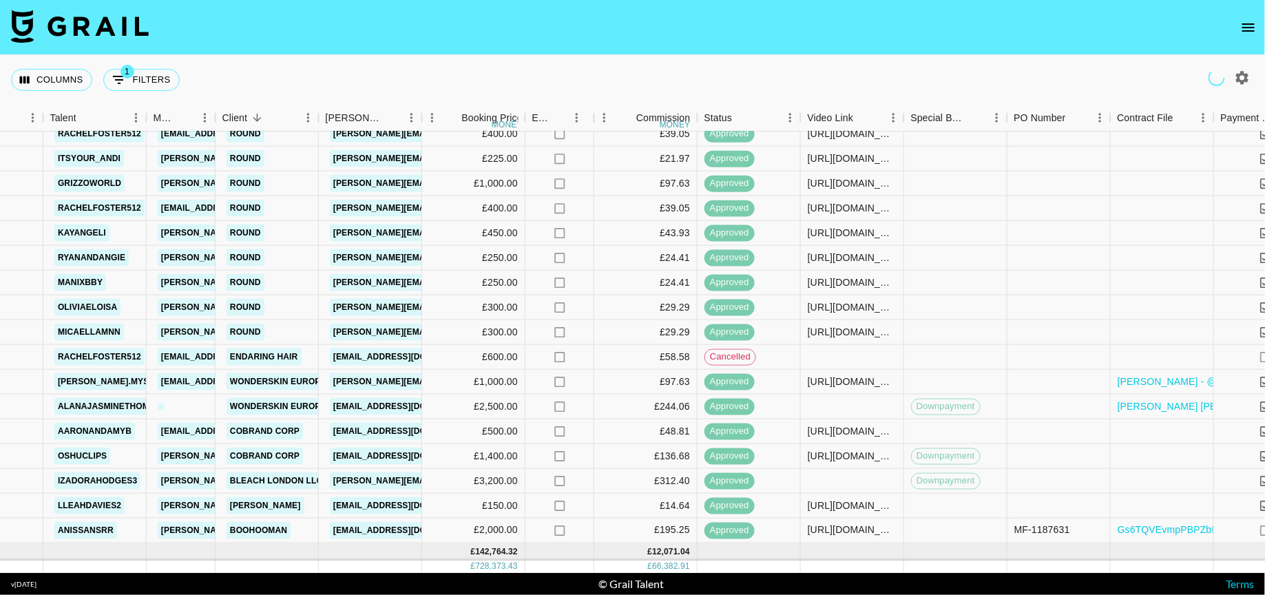
scroll to position [4938, 242]
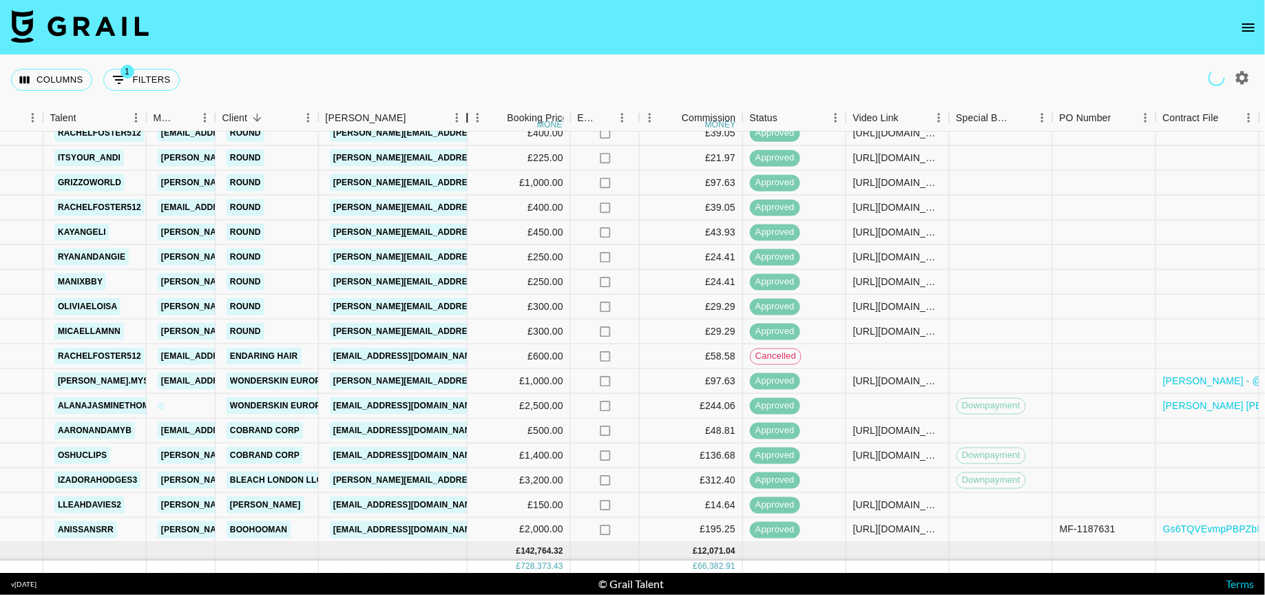
drag, startPoint x: 422, startPoint y: 112, endPoint x: 511, endPoint y: 113, distance: 88.8
click at [476, 112] on div "Booker" at bounding box center [467, 118] width 17 height 27
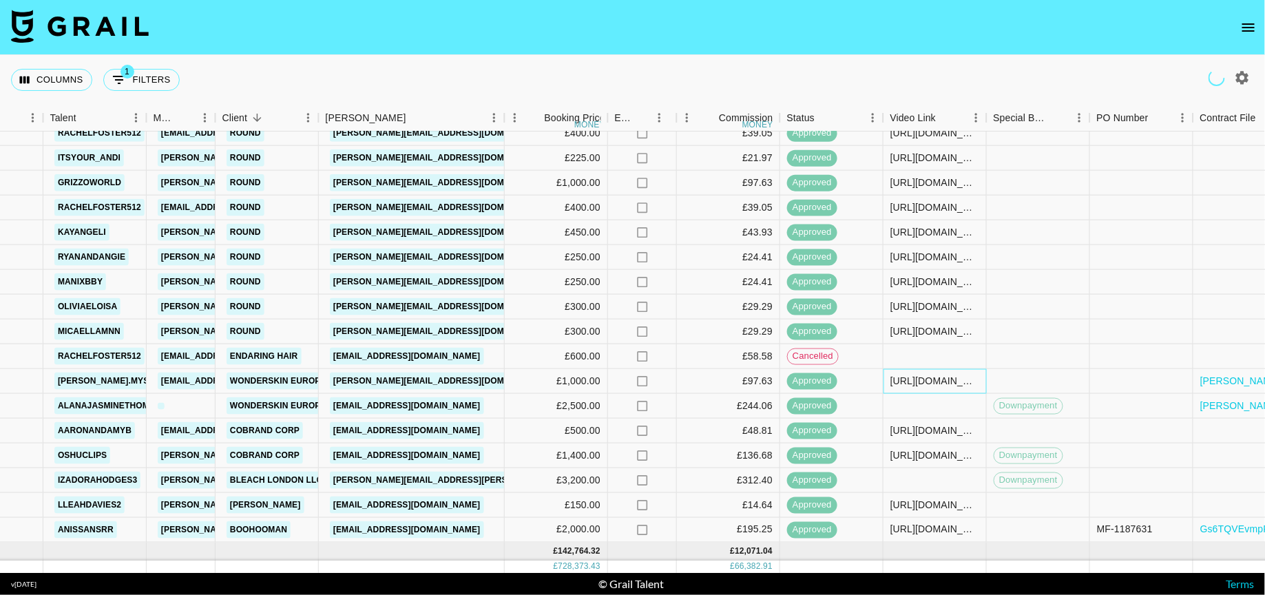
click at [959, 385] on div "https://www.instagram.com/p/DJ7TH6SOUgO/?hl=en" at bounding box center [934, 381] width 89 height 14
click at [946, 382] on div "https://www.instagram.com/p/DJ7TH6SOUgO/?hl=en" at bounding box center [934, 381] width 89 height 14
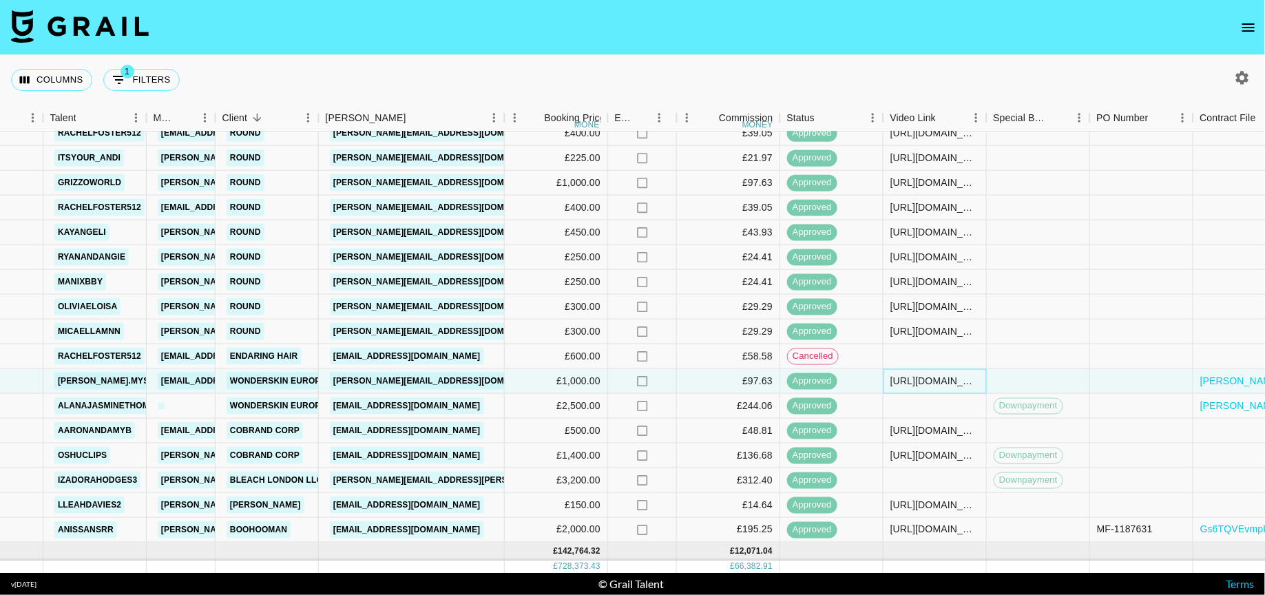
click at [946, 382] on div "rechgRq9JSujm3PLf magda.mysz lilydenning@grail-talent.com Wonderskin Europe LTD…" at bounding box center [710, 381] width 1904 height 25
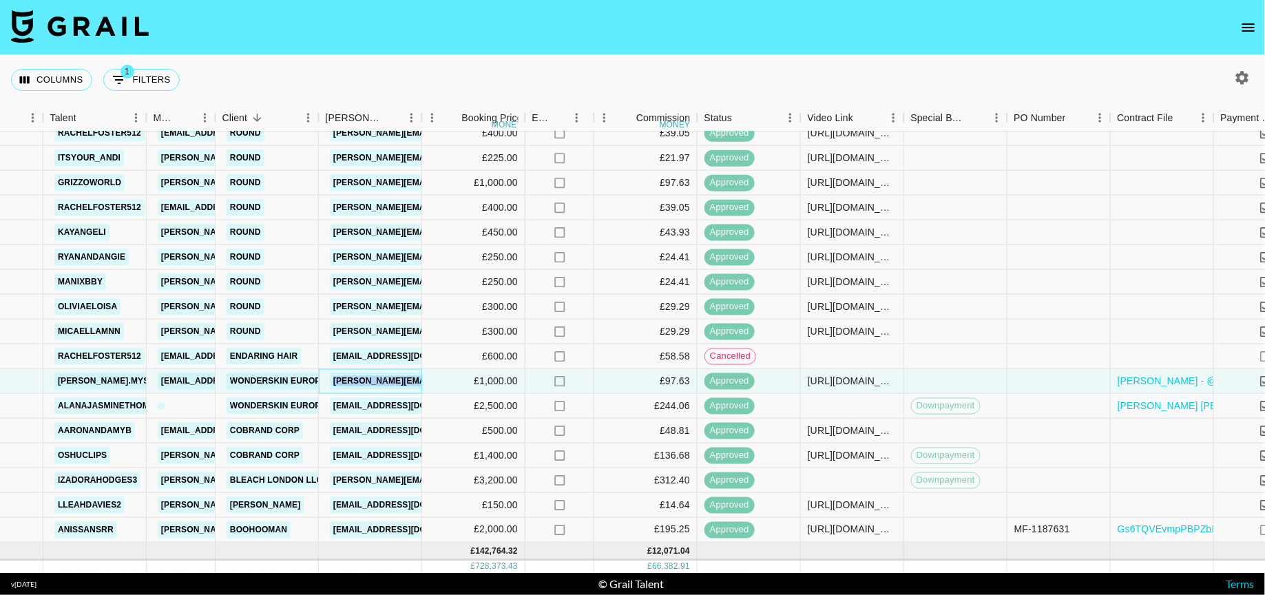
drag, startPoint x: 328, startPoint y: 381, endPoint x: 434, endPoint y: 380, distance: 106.0
click at [434, 380] on div "rechgRq9JSujm3PLf magda.mysz lilydenning@grail-talent.com Wonderskin Europe LTD…" at bounding box center [668, 381] width 1821 height 25
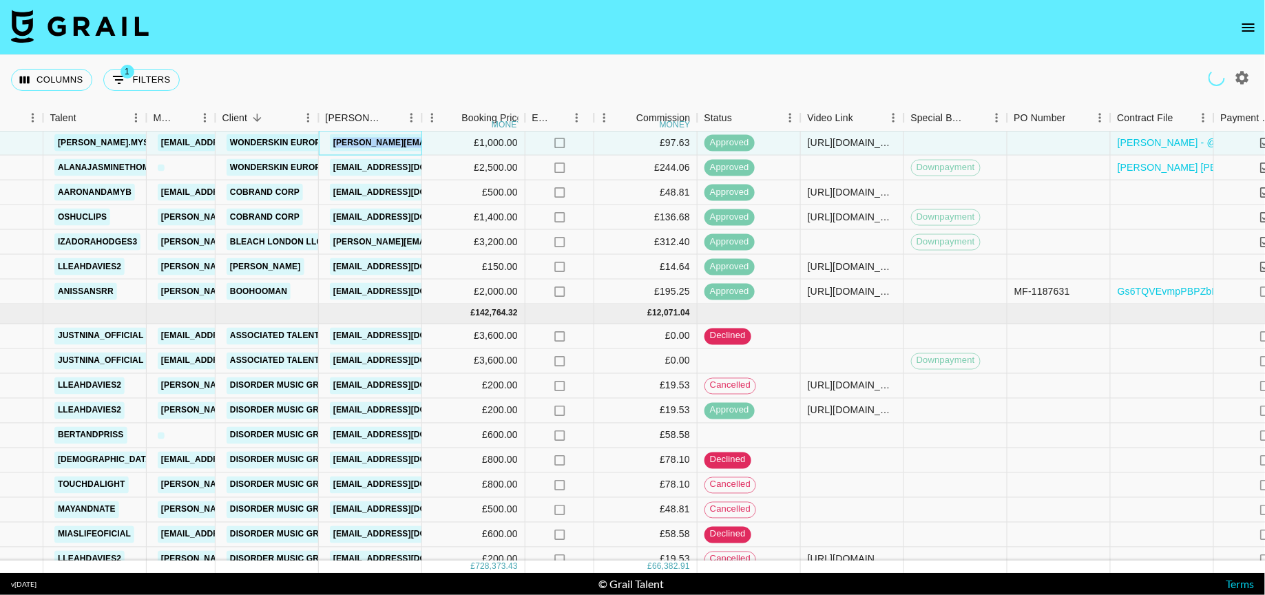
scroll to position [5179, 242]
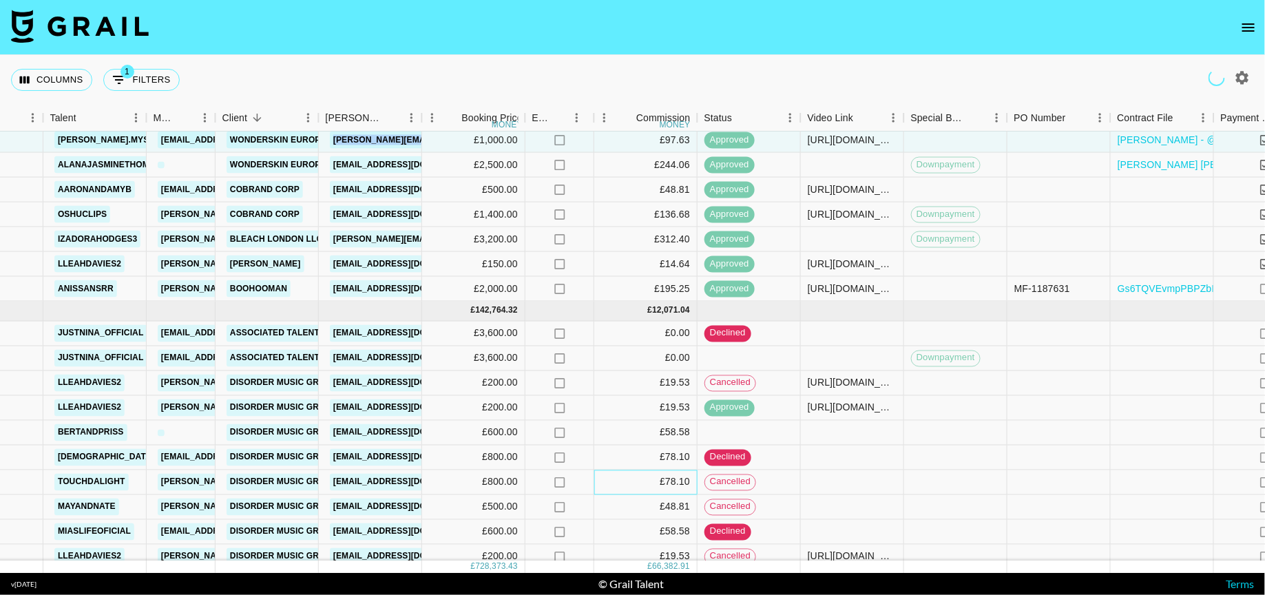
click at [639, 472] on div "£78.10" at bounding box center [645, 482] width 103 height 25
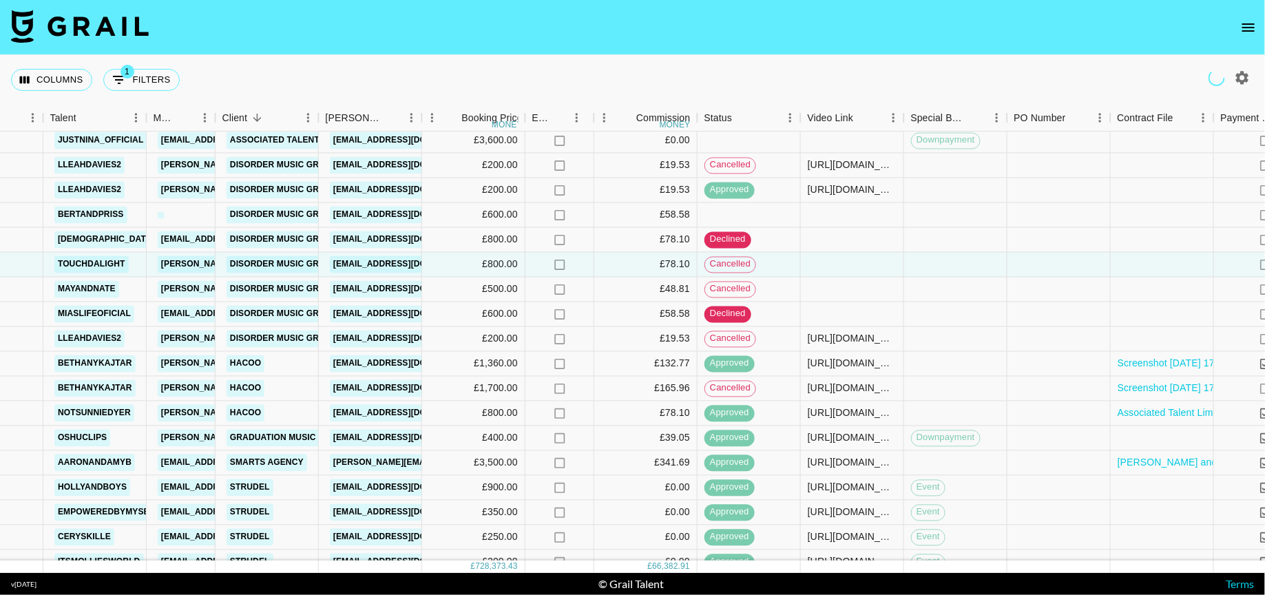
scroll to position [5391, 242]
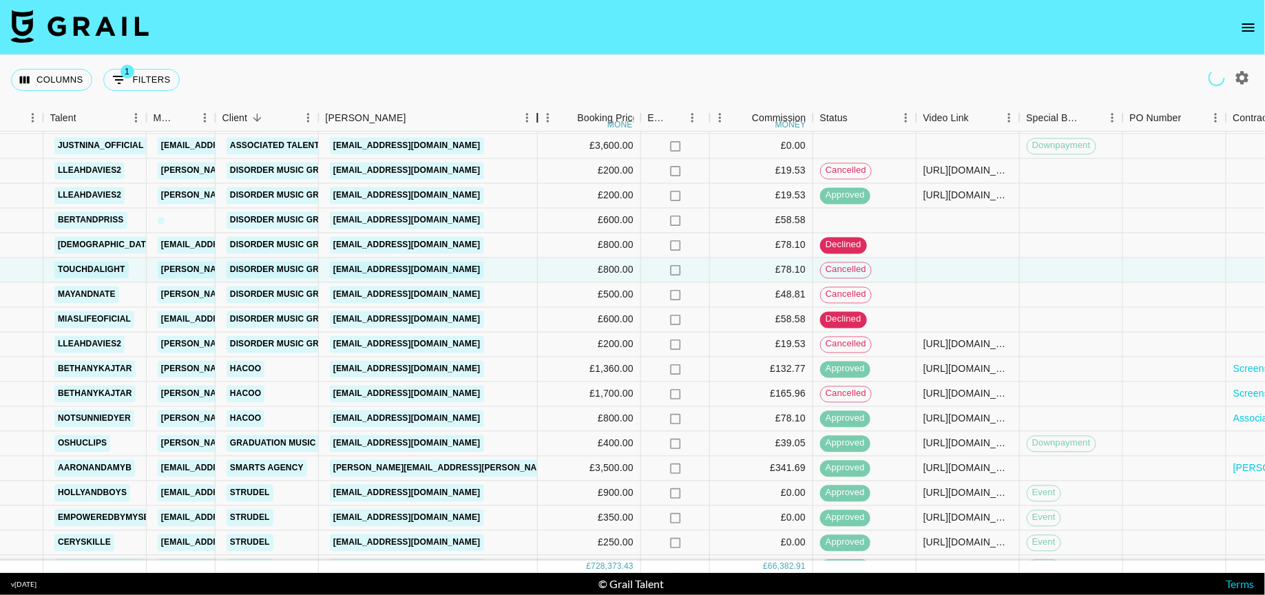
drag, startPoint x: 423, startPoint y: 108, endPoint x: 550, endPoint y: 116, distance: 126.9
click at [546, 116] on div "Booker" at bounding box center [537, 118] width 17 height 27
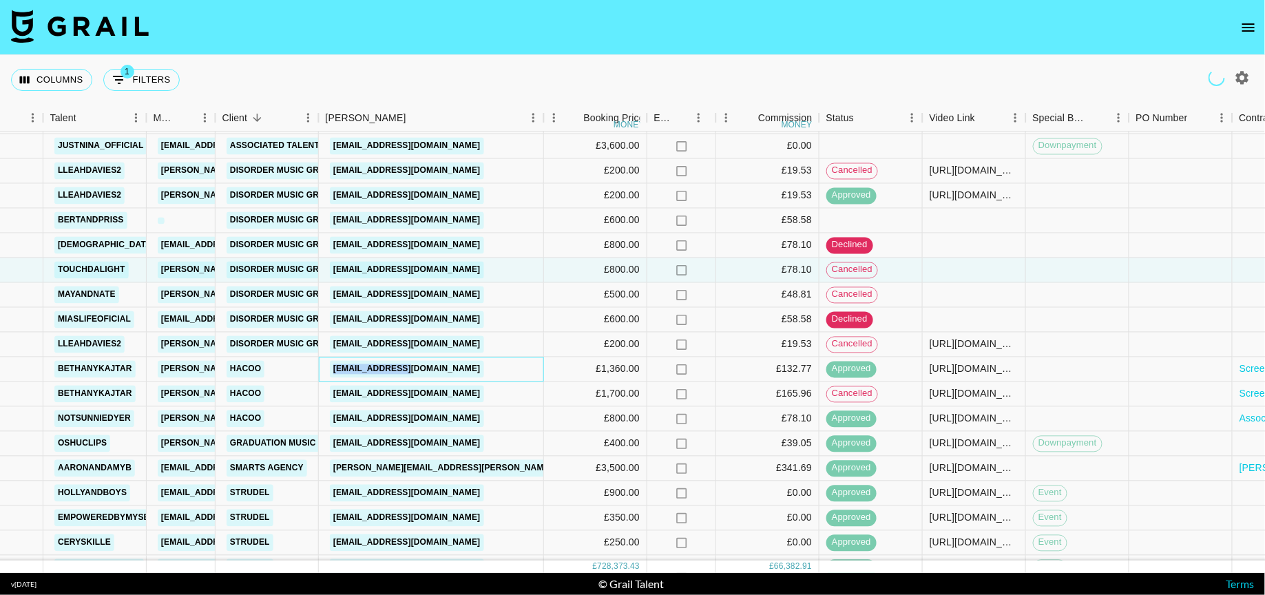
drag, startPoint x: 439, startPoint y: 369, endPoint x: 317, endPoint y: 369, distance: 121.9
click at [317, 369] on div "rec0mNlXssGZuoJOe bethanykajtar julia@grail-talent.com Hacoo black@hacoo.app £1…" at bounding box center [729, 369] width 1943 height 25
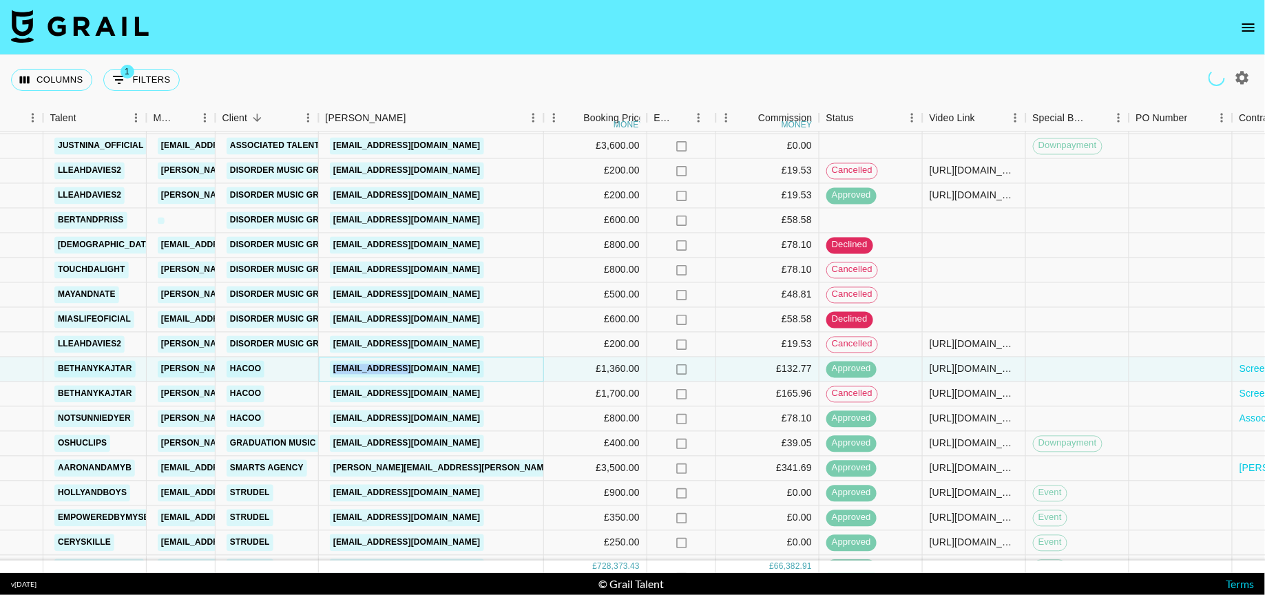
click at [388, 370] on link "[EMAIL_ADDRESS][DOMAIN_NAME]" at bounding box center [407, 369] width 154 height 17
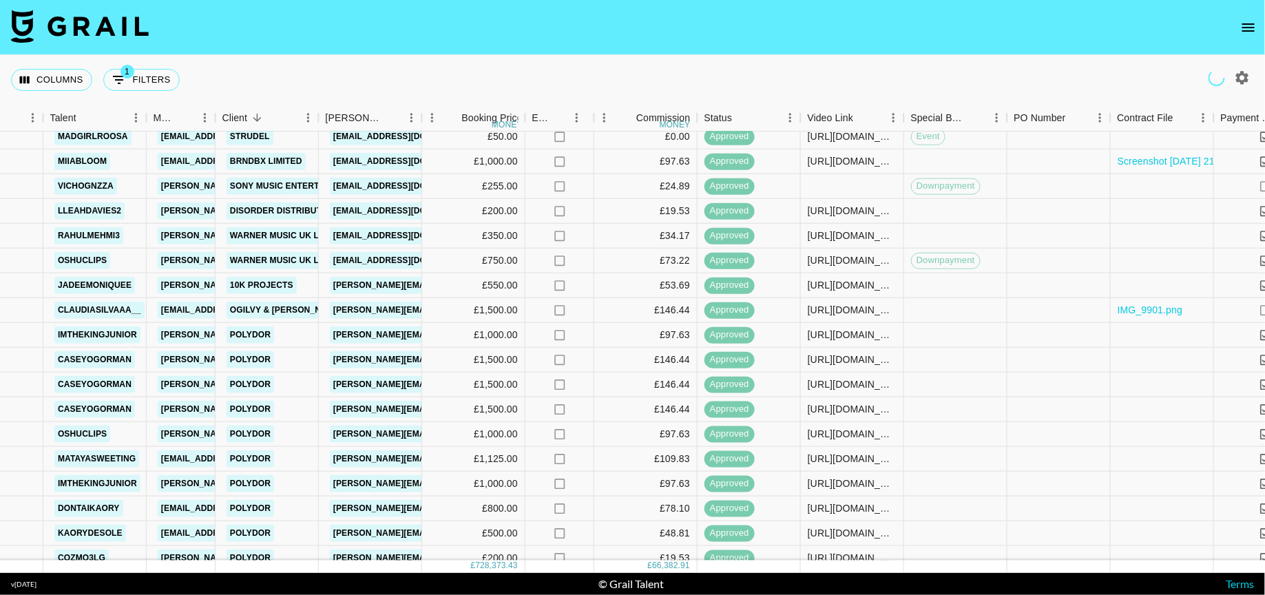
scroll to position [6352, 242]
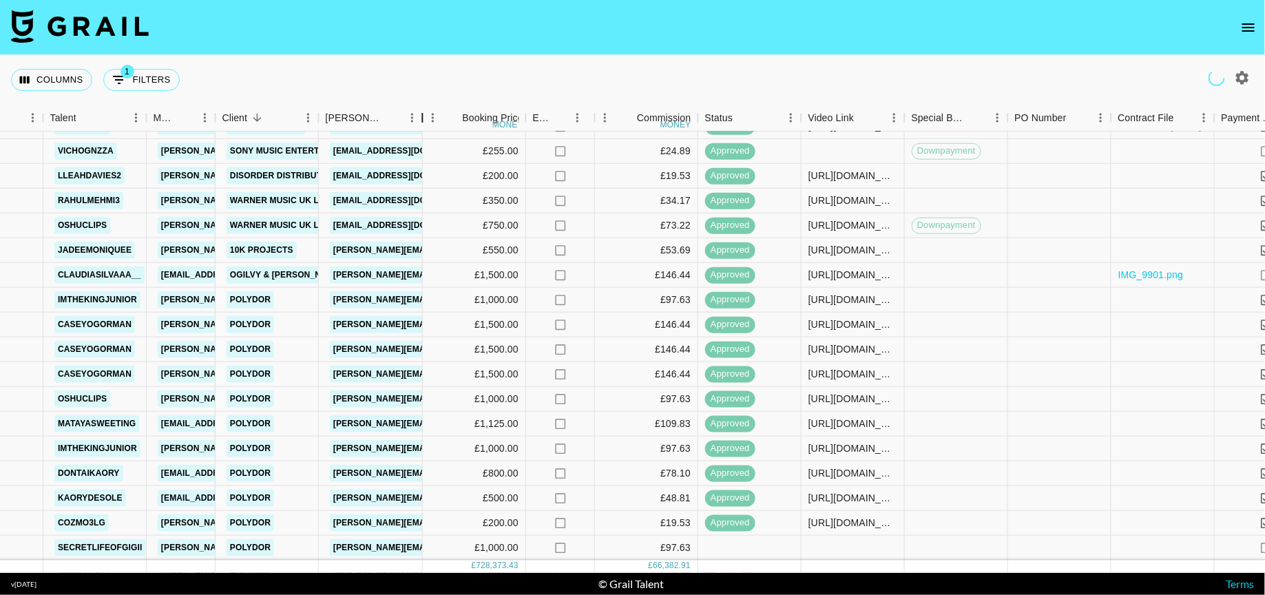
drag, startPoint x: 428, startPoint y: 115, endPoint x: 503, endPoint y: 136, distance: 78.0
click at [503, 136] on div "Month Due Airtable ID Talent Manager Client Booker Booking Price money Expenses…" at bounding box center [632, 339] width 1265 height 468
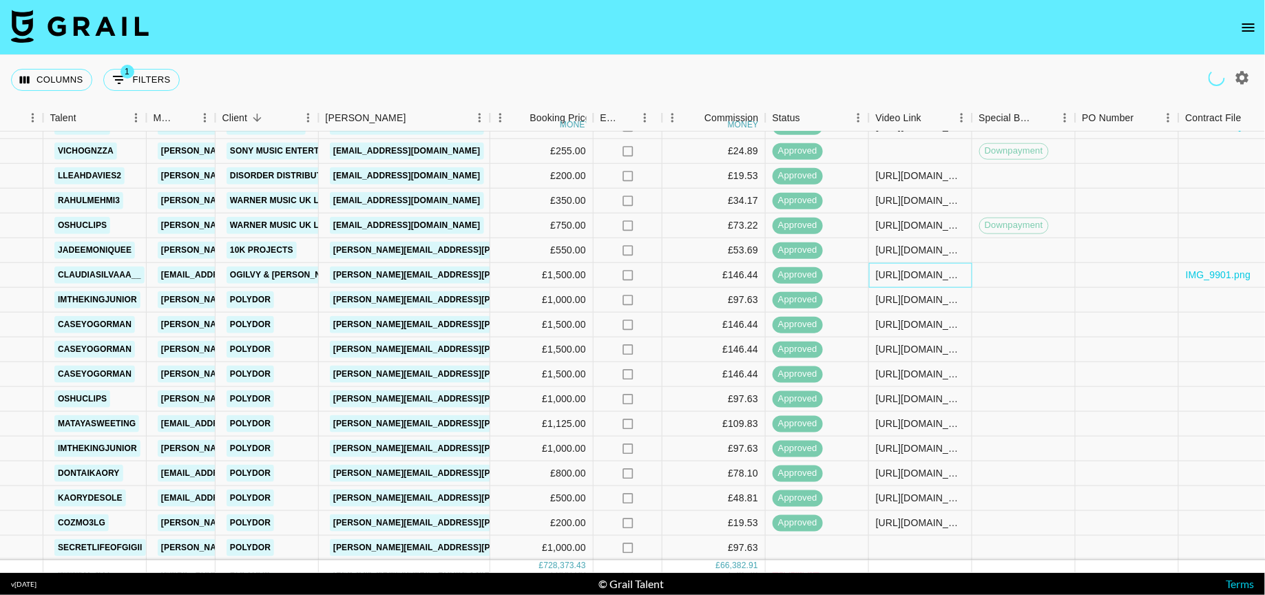
click at [923, 274] on div "https://www.tiktok.com/@claudiasilvaaa__/video/7512882547202772246?_t=ZN-8xe3TJ…" at bounding box center [920, 276] width 89 height 14
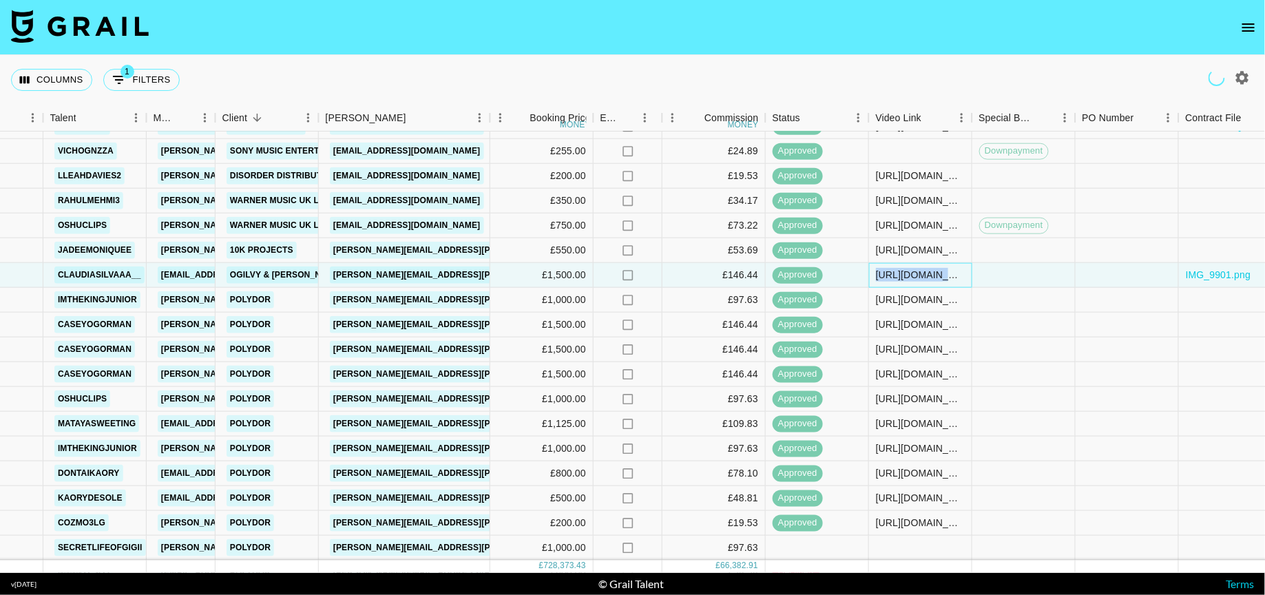
click at [923, 274] on div "https://www.tiktok.com/@claudiasilvaaa__/video/7512882547202772246?_t=ZN-8xe3TJ…" at bounding box center [920, 276] width 89 height 14
drag, startPoint x: 473, startPoint y: 272, endPoint x: 288, endPoint y: 271, distance: 185.2
click at [288, 271] on div "reca5YUJZyhPGv4RU claudiasilvaaa__ toleana@grail-talent.com Ogilvy & Mather Gro…" at bounding box center [675, 275] width 1834 height 25
click at [483, 273] on div "trish.szymanska@wpp.com" at bounding box center [404, 275] width 171 height 25
drag, startPoint x: 469, startPoint y: 275, endPoint x: 330, endPoint y: 275, distance: 138.4
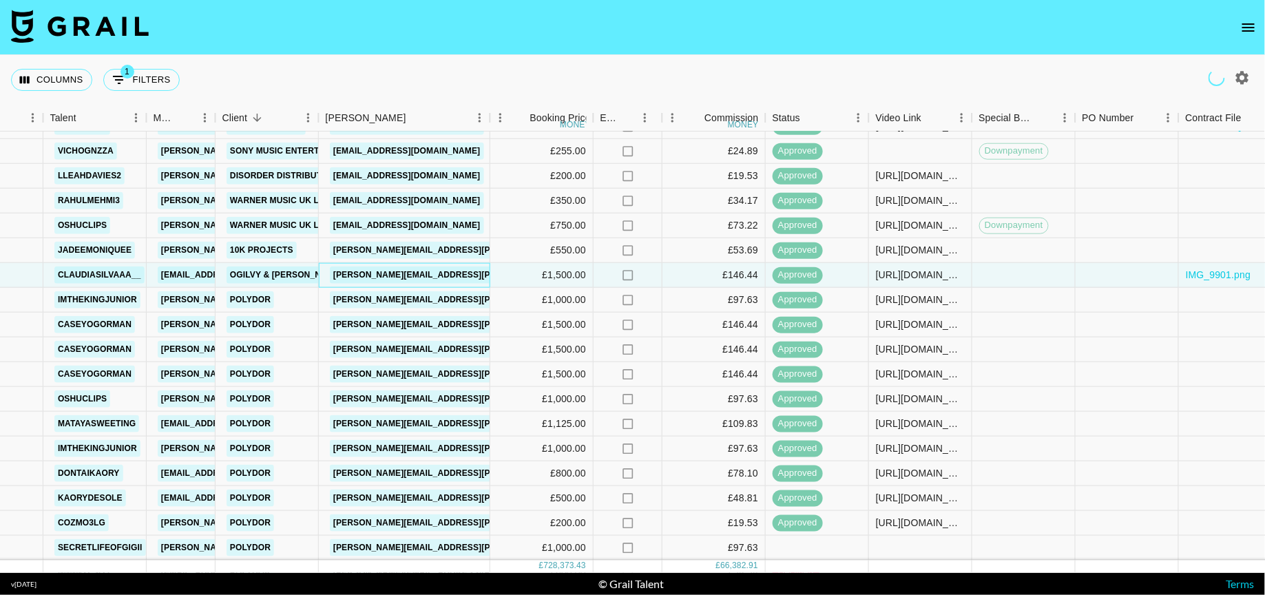
click at [330, 275] on div "trish.szymanska@wpp.com" at bounding box center [404, 275] width 171 height 25
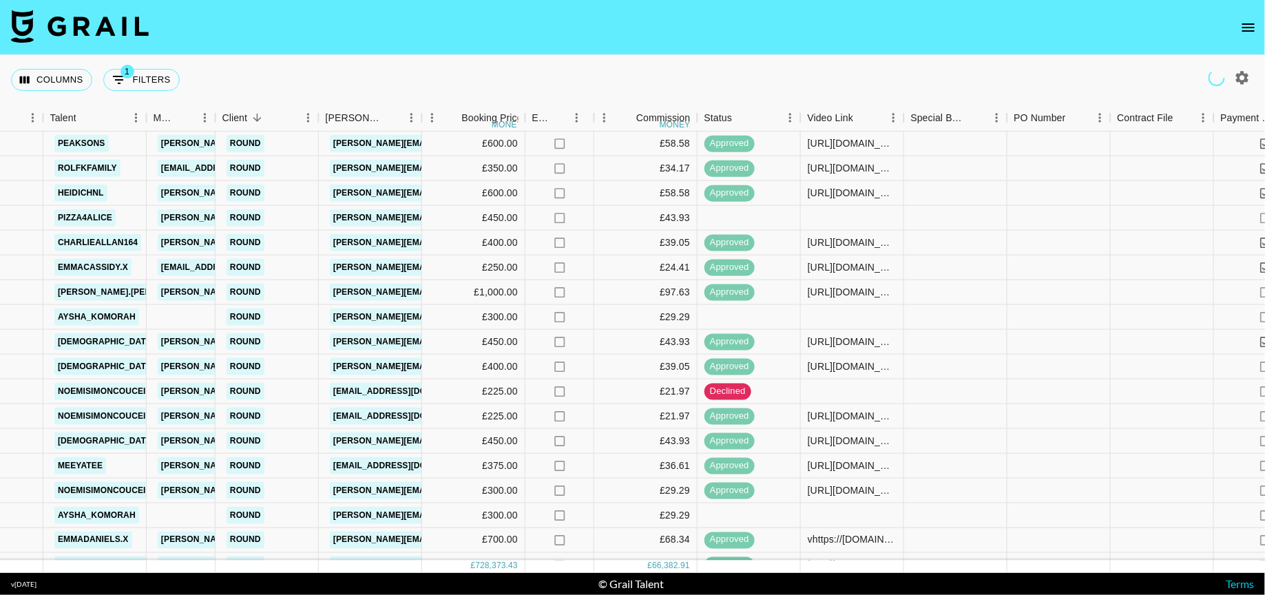
scroll to position [9001, 242]
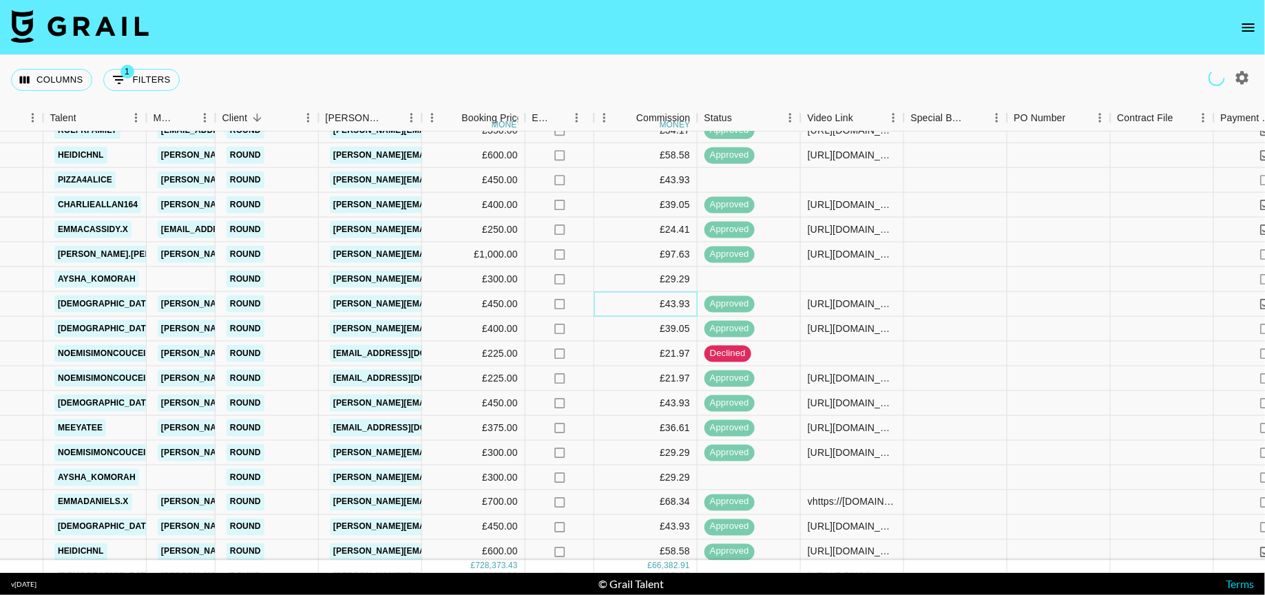
click at [596, 302] on div "£43.93" at bounding box center [645, 303] width 103 height 25
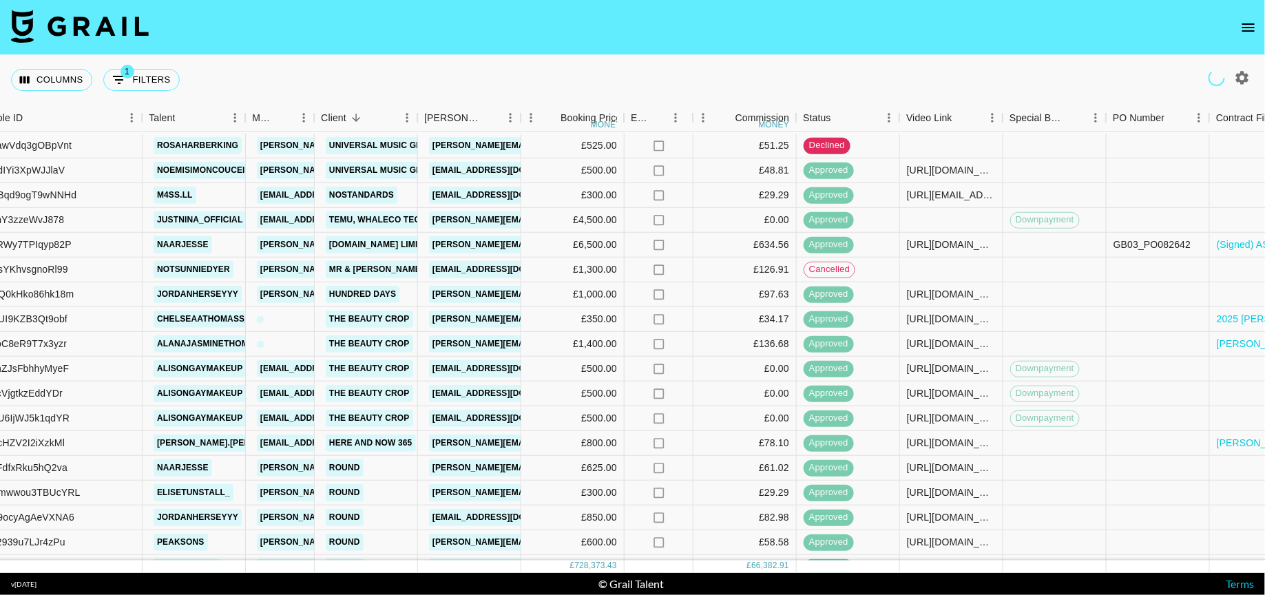
scroll to position [8563, 143]
click at [518, 110] on div "Booker" at bounding box center [520, 118] width 17 height 27
click at [529, 106] on div "Booker" at bounding box center [520, 118] width 17 height 27
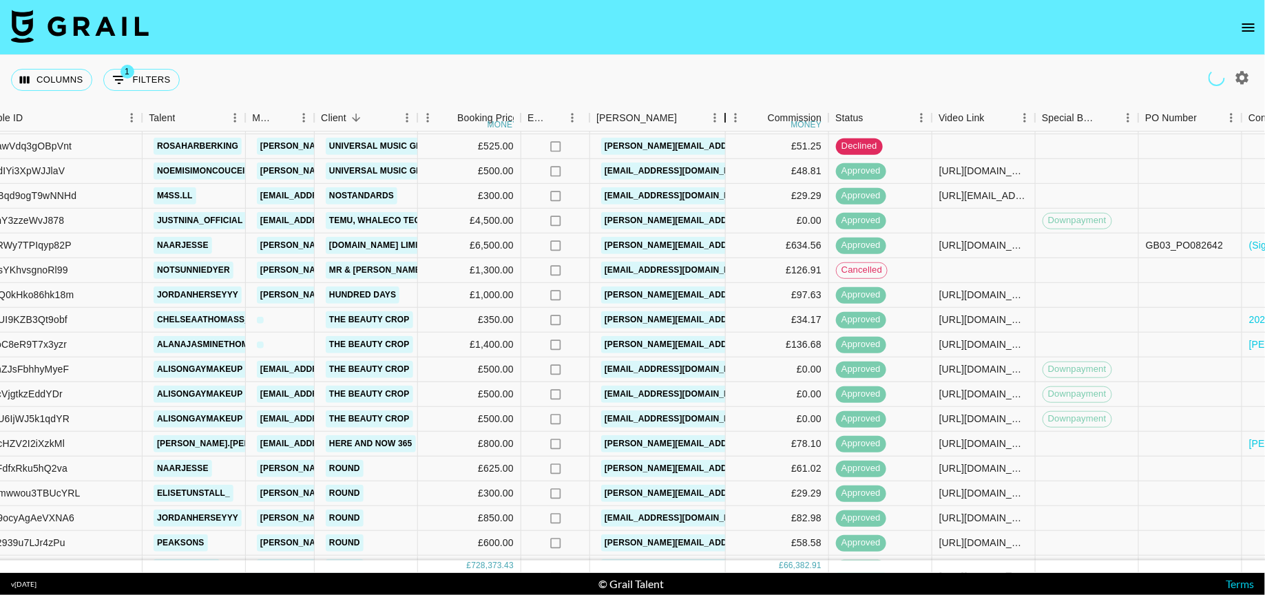
drag, startPoint x: 696, startPoint y: 116, endPoint x: 812, endPoint y: 119, distance: 116.4
click at [812, 119] on div "Month Due Airtable ID Talent Manager Client Booking Price money Expenses: Remov…" at bounding box center [755, 118] width 1798 height 27
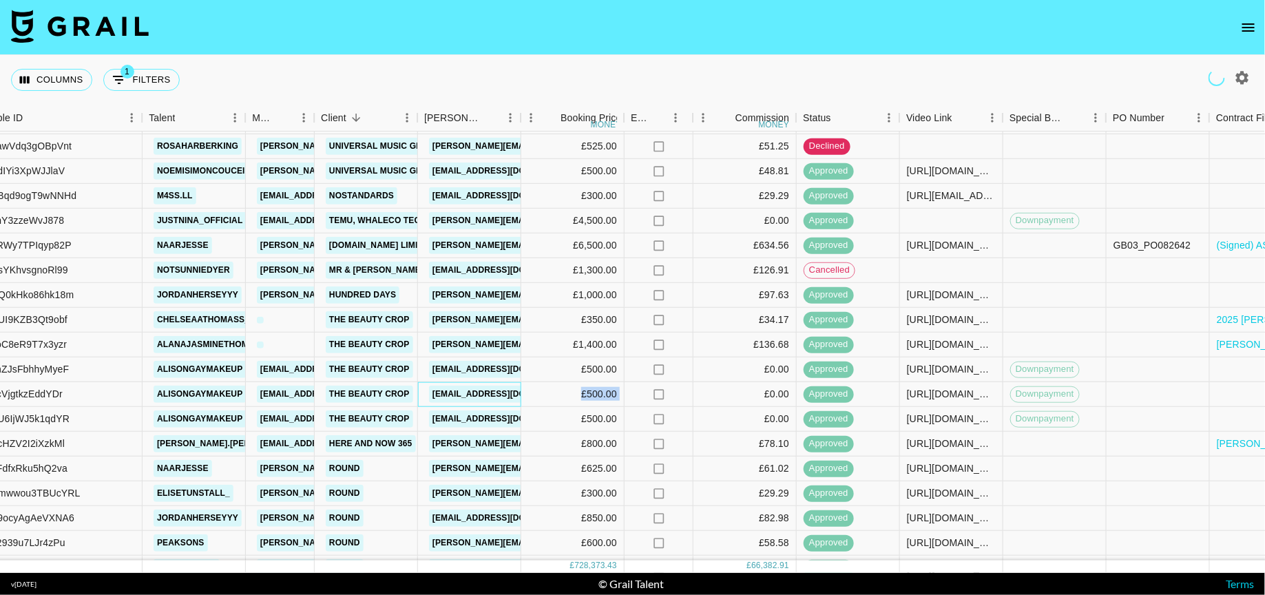
drag, startPoint x: 758, startPoint y: 396, endPoint x: 667, endPoint y: 387, distance: 91.3
click at [667, 387] on div "recncVjgtkzEddYDr alisongaymakeup livestream@grail-talent.com The Beauty Crop l…" at bounding box center [740, 394] width 1766 height 25
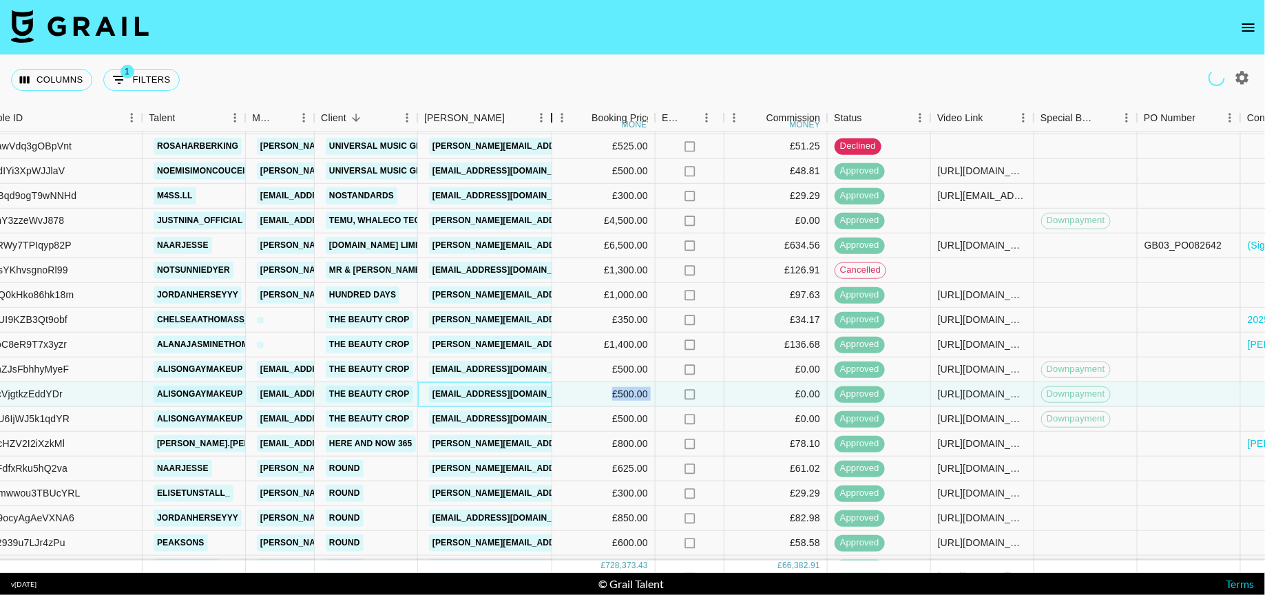
drag, startPoint x: 519, startPoint y: 116, endPoint x: 590, endPoint y: 120, distance: 71.0
click at [560, 120] on div "Booker" at bounding box center [551, 118] width 17 height 27
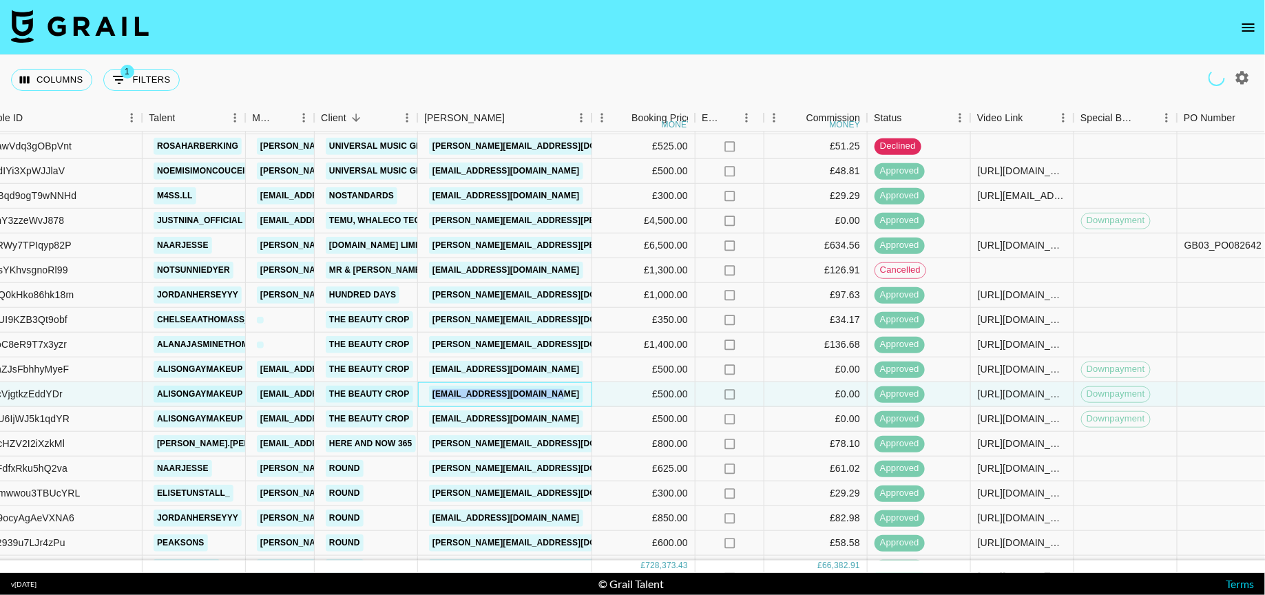
drag, startPoint x: 586, startPoint y: 397, endPoint x: 428, endPoint y: 388, distance: 157.9
click at [428, 388] on div "lavinia@thebeautycrop.com" at bounding box center [505, 394] width 174 height 25
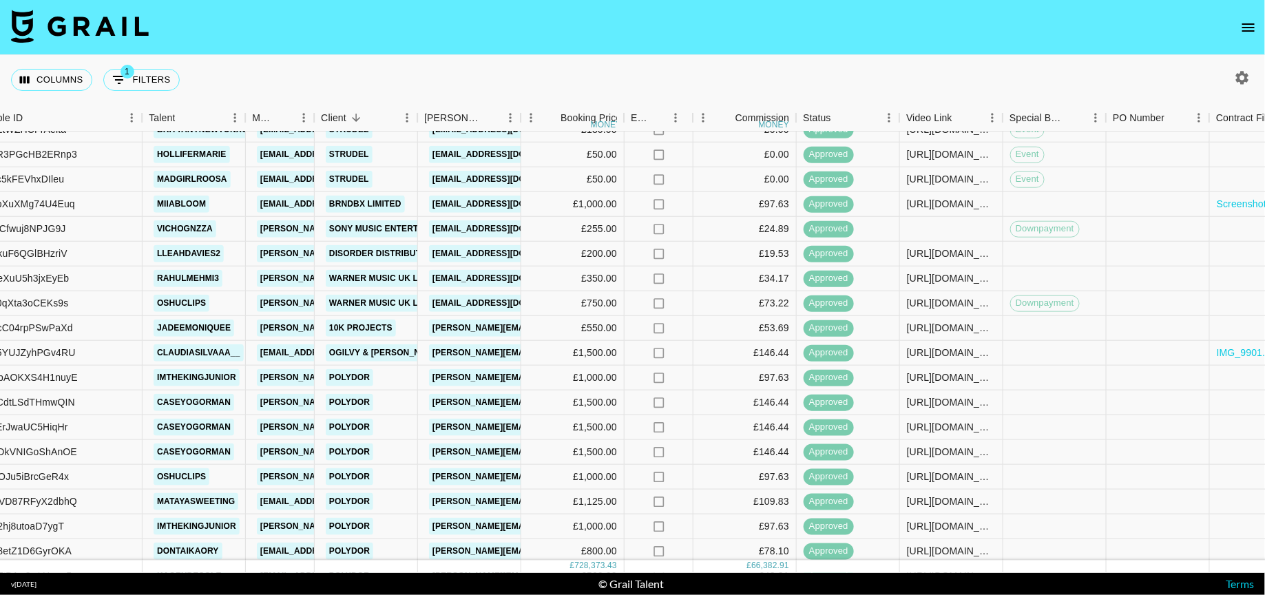
scroll to position [6253, 143]
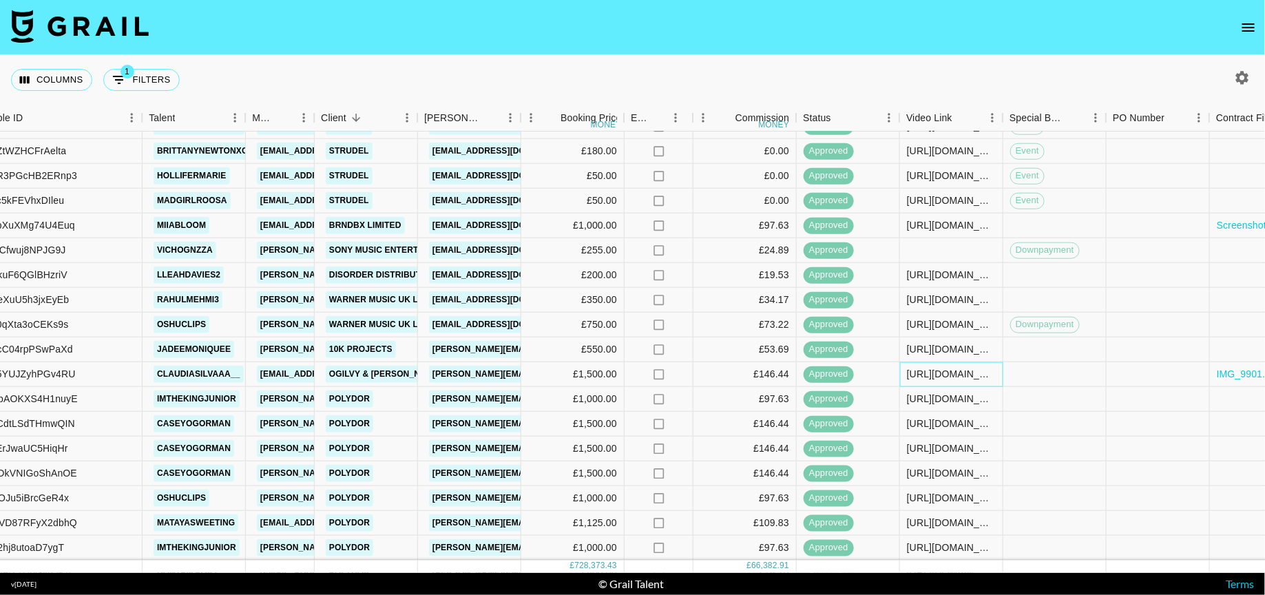
click at [939, 372] on div "https://www.tiktok.com/@claudiasilvaaa__/video/7512882547202772246?_t=ZN-8xe3TJ…" at bounding box center [951, 375] width 89 height 14
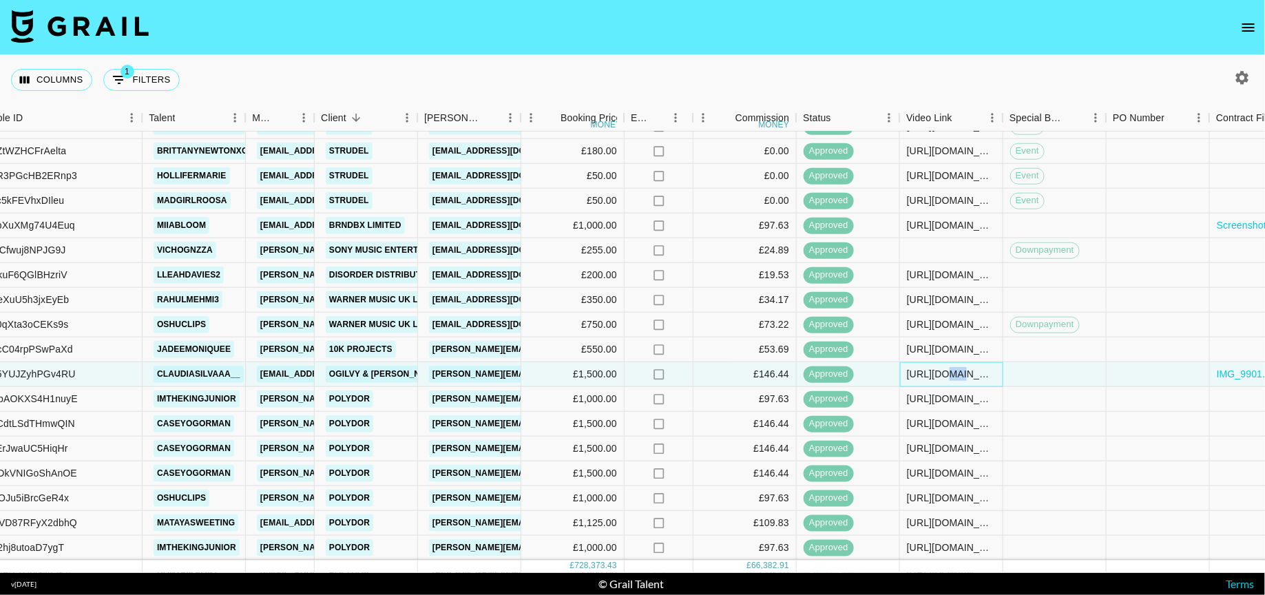
click at [939, 372] on div "https://www.tiktok.com/@claudiasilvaaa__/video/7512882547202772246?_t=ZN-8xe3TJ…" at bounding box center [951, 375] width 89 height 14
click at [1244, 369] on link "IMG_9901.png" at bounding box center [1249, 375] width 65 height 14
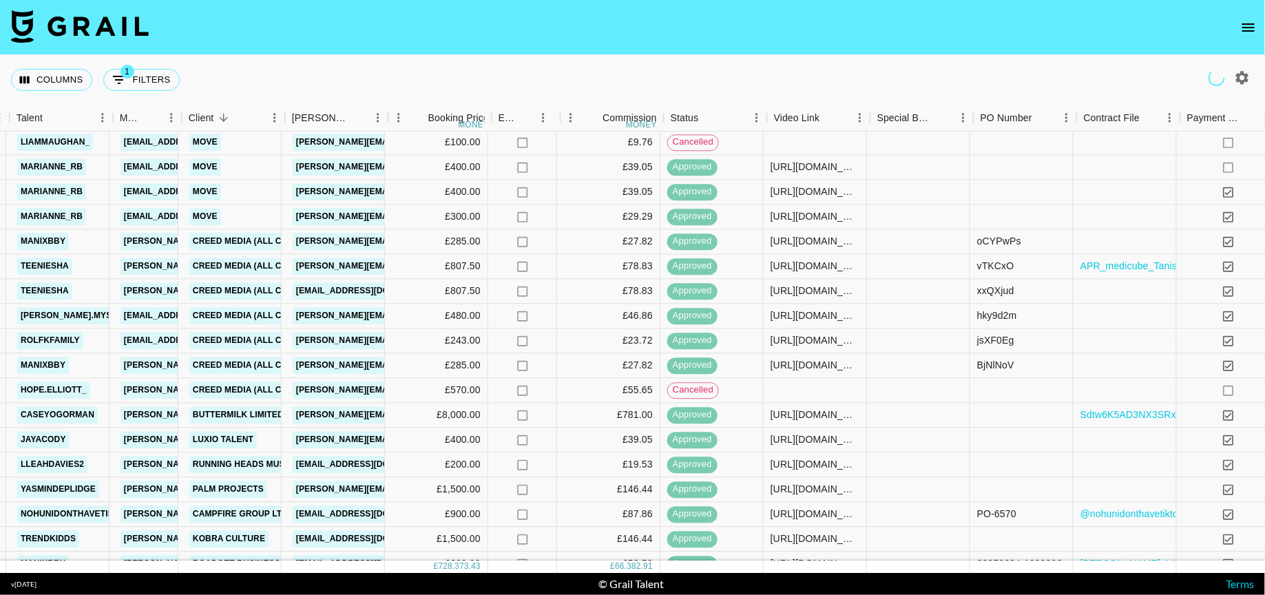
scroll to position [7253, 212]
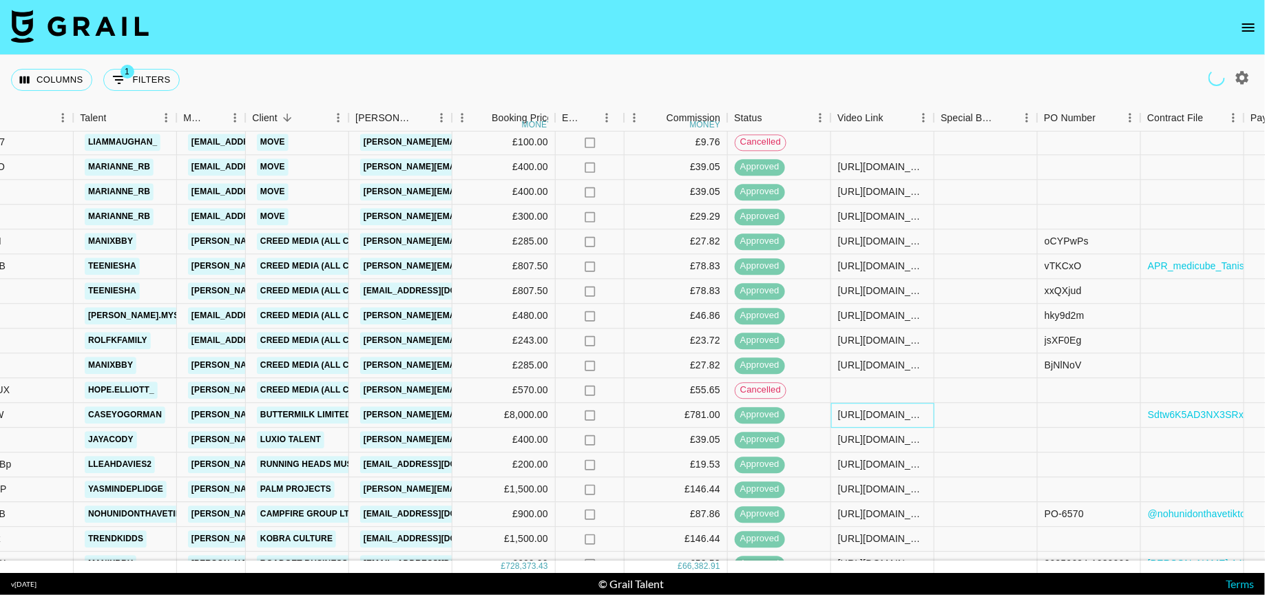
click at [888, 406] on div "https://www.tiktok.com/@caseyogorman/video/7521737341321448726?is_from_webapp=1…" at bounding box center [882, 415] width 103 height 25
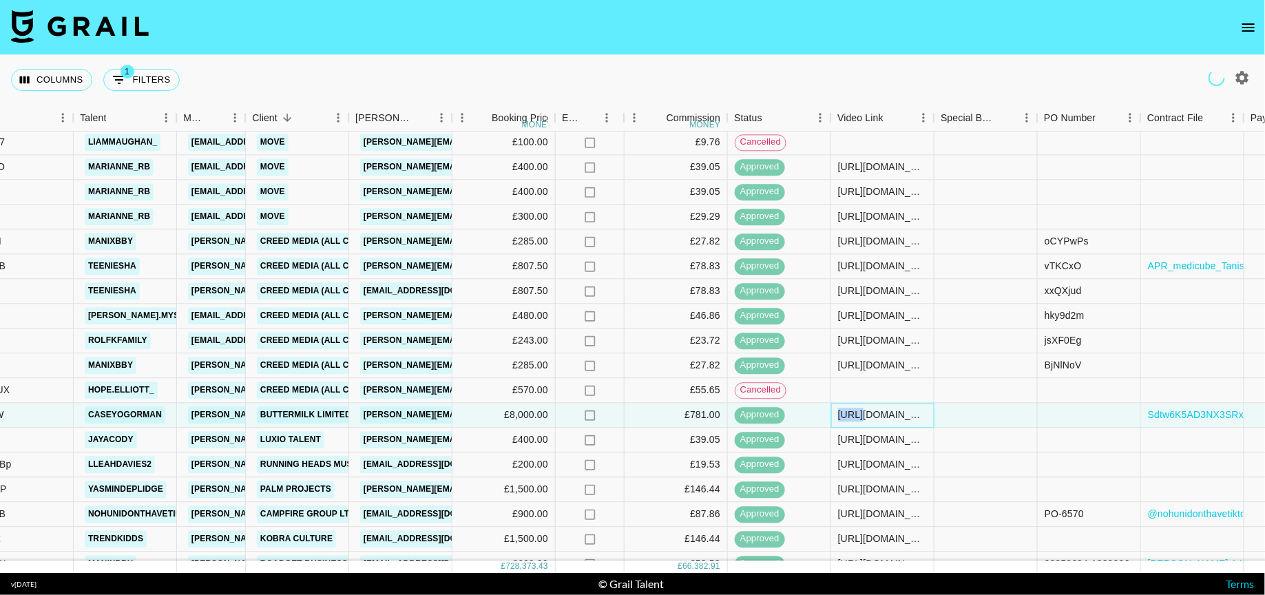
click at [888, 406] on div "https://www.tiktok.com/@caseyogorman/video/7521737341321448726?is_from_webapp=1…" at bounding box center [882, 415] width 103 height 25
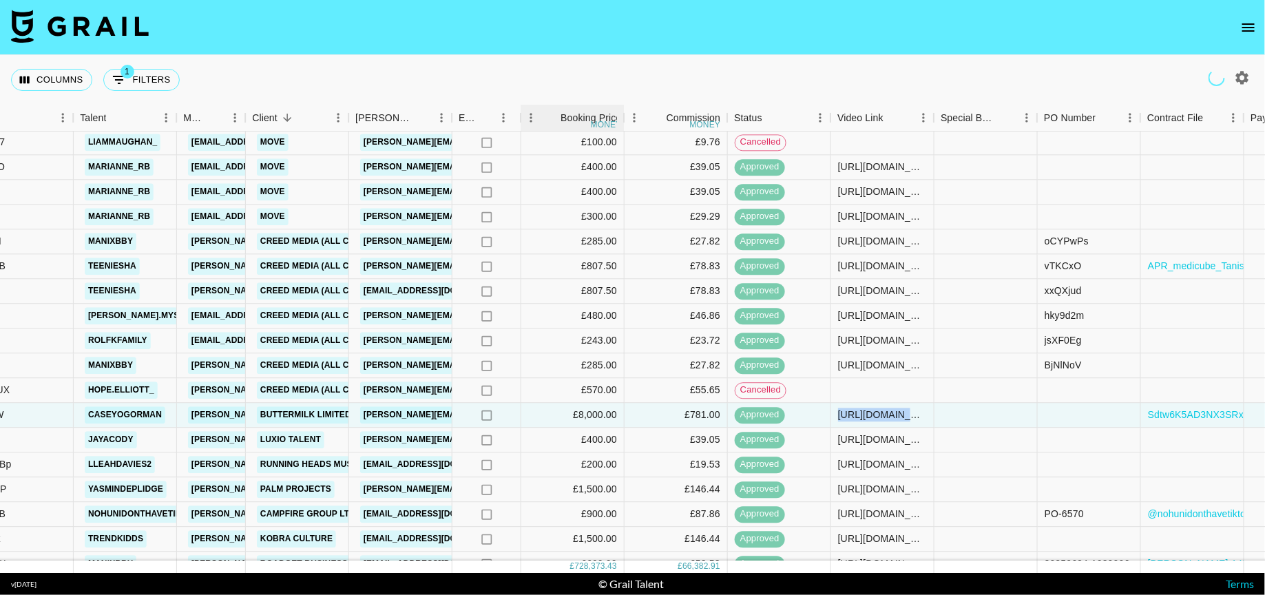
drag, startPoint x: 467, startPoint y: 112, endPoint x: 599, endPoint y: 106, distance: 131.6
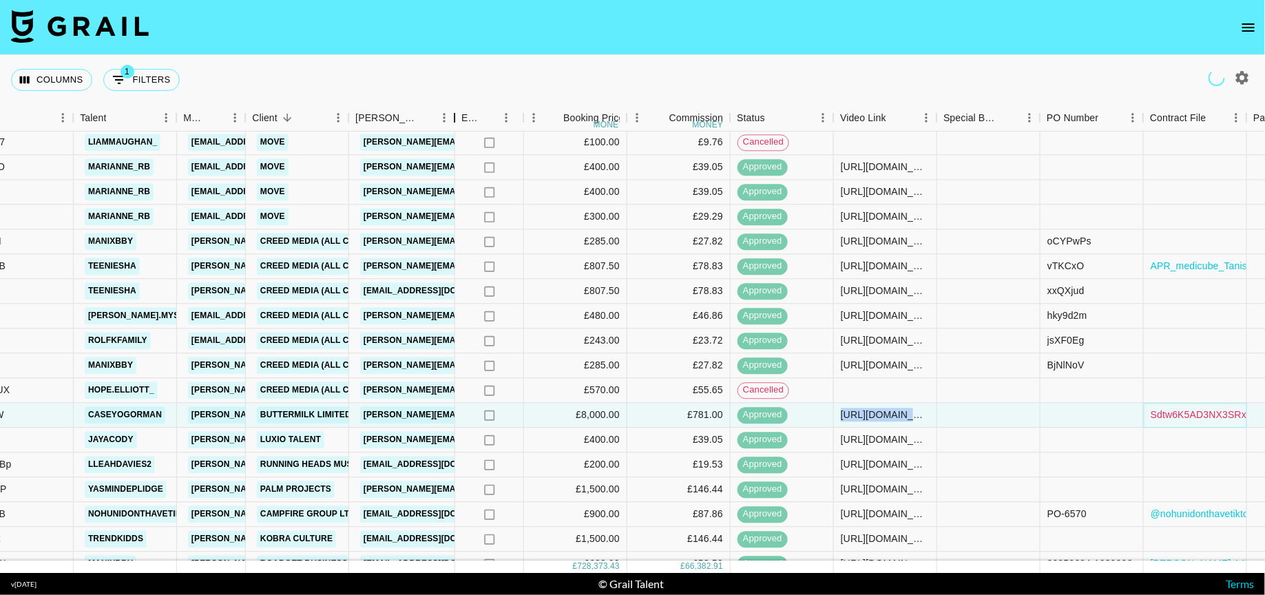
drag, startPoint x: 451, startPoint y: 112, endPoint x: 560, endPoint y: 112, distance: 109.5
click at [463, 112] on div "Booker" at bounding box center [454, 118] width 17 height 27
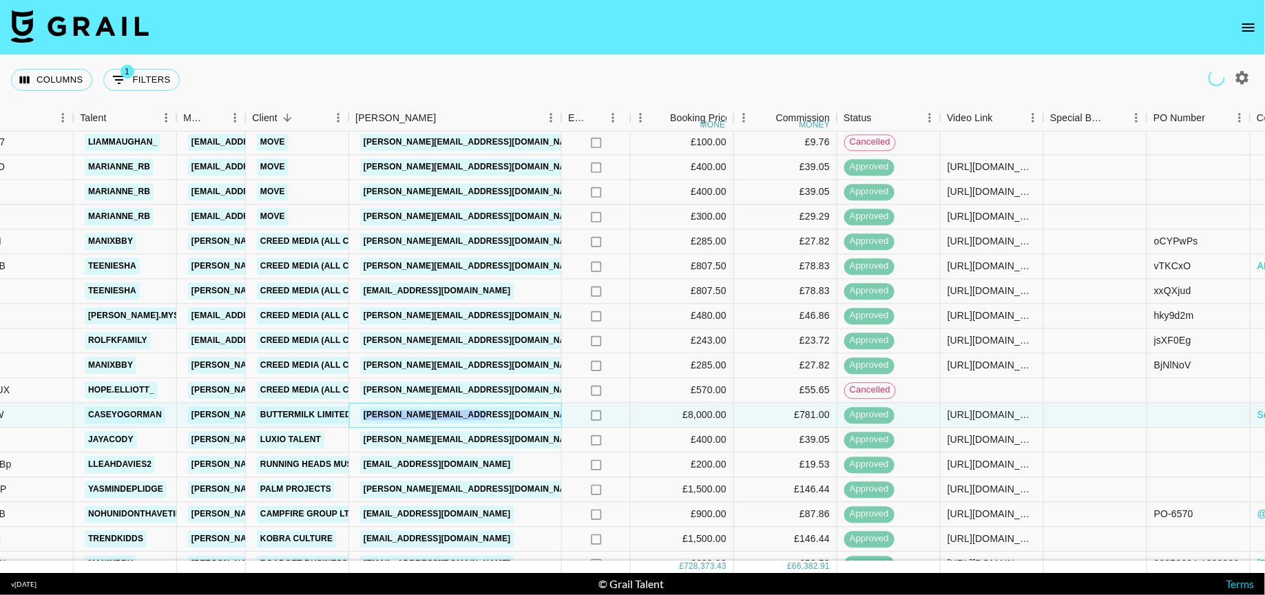
drag, startPoint x: 512, startPoint y: 417, endPoint x: 353, endPoint y: 415, distance: 159.0
click at [353, 415] on div "isabella@buttermilk.com" at bounding box center [455, 415] width 213 height 25
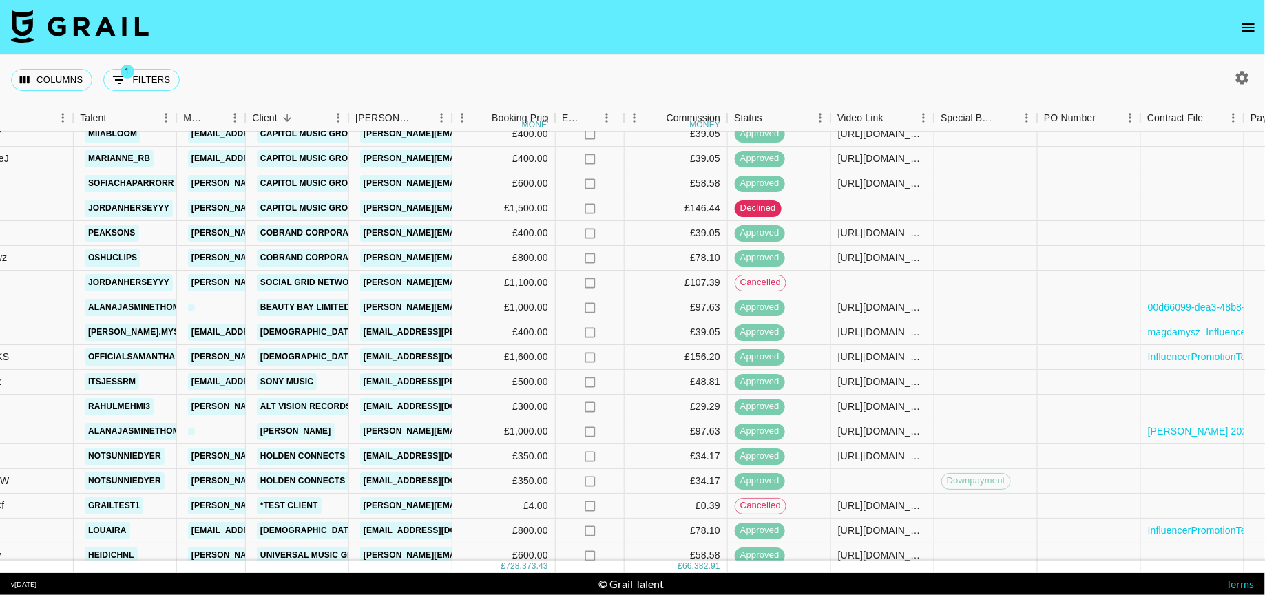
scroll to position [7981, 212]
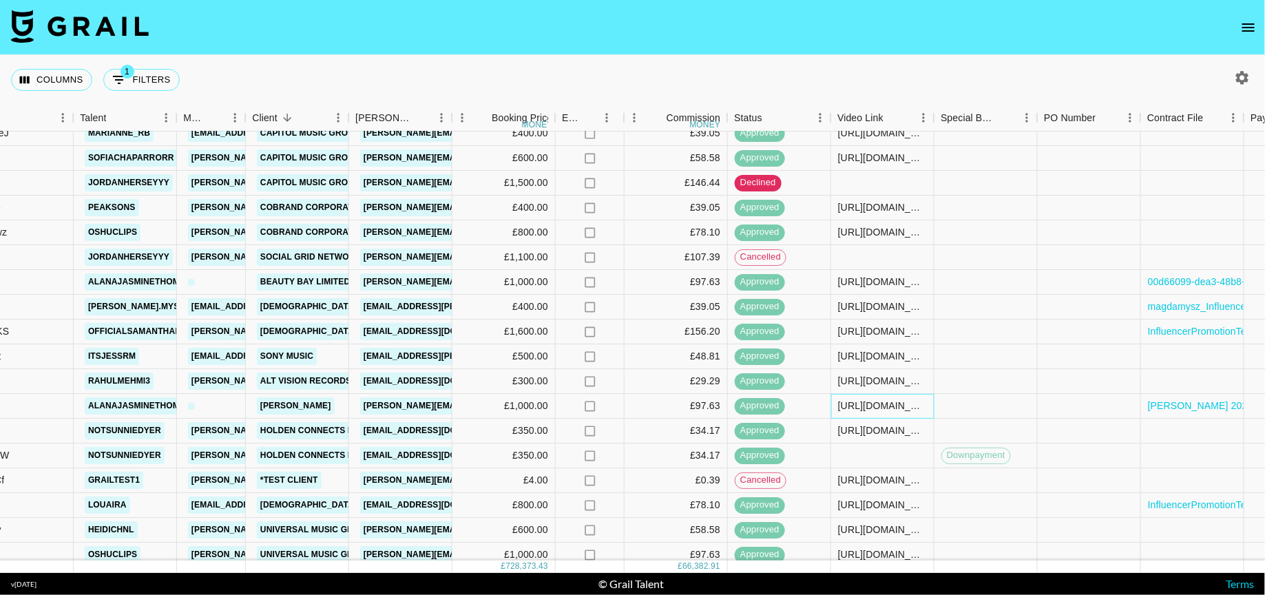
click at [868, 403] on div "https://www.tiktok.com/@alanajasminethomas/video/7515437069578112278?_t=ZN-8xBF…" at bounding box center [882, 406] width 89 height 14
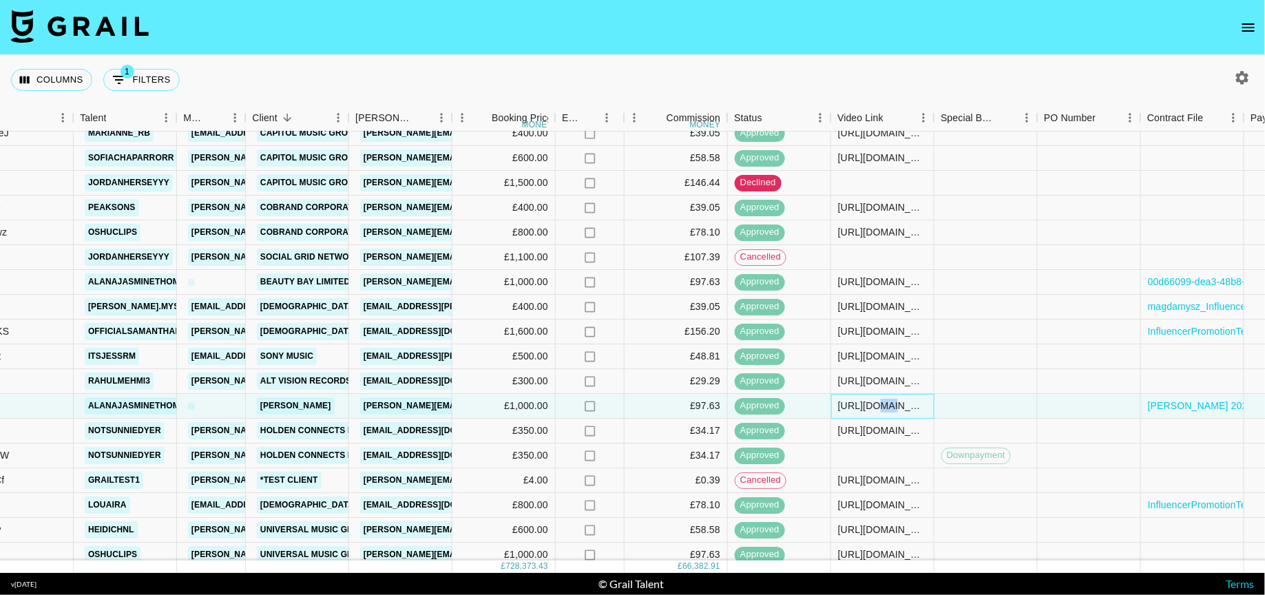
click at [868, 403] on div "https://www.tiktok.com/@alanajasminethomas/video/7515437069578112278?_t=ZN-8xBF…" at bounding box center [882, 406] width 89 height 14
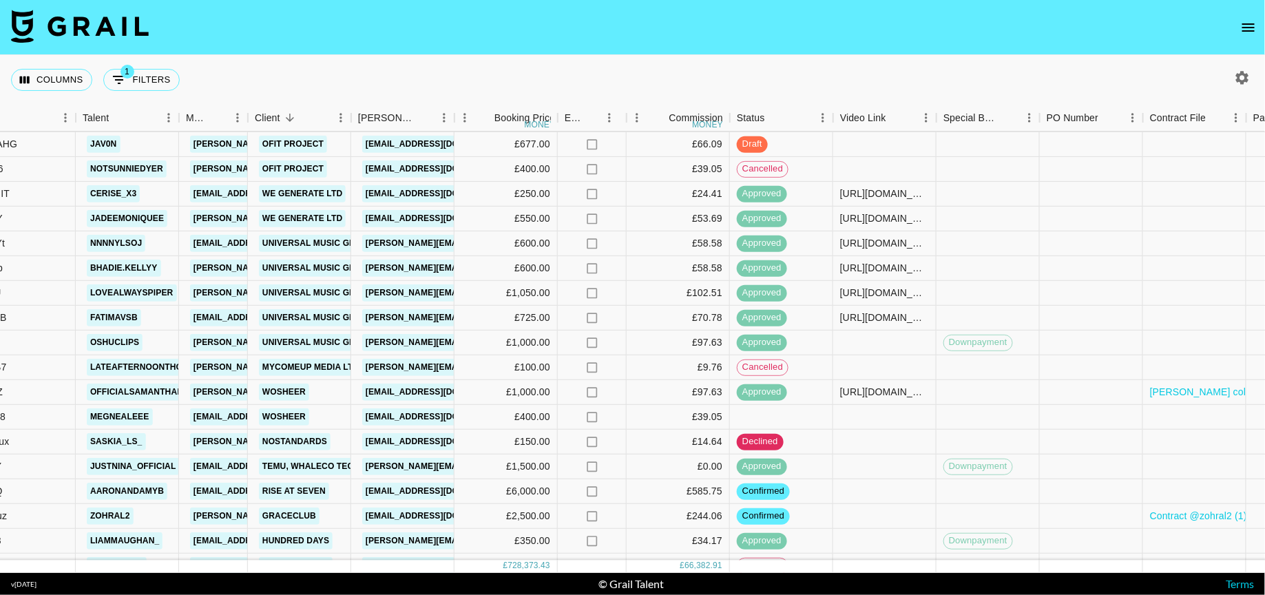
scroll to position [16569, 210]
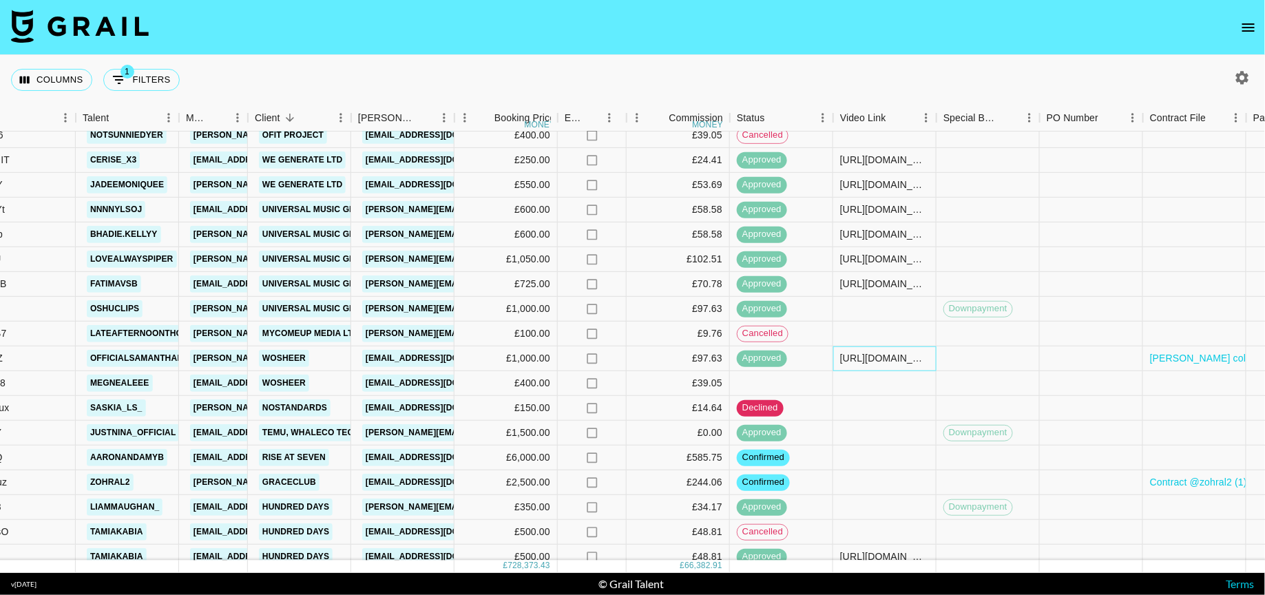
click at [888, 357] on div "https://www.tiktok.com/@officialsamanthalouise/video/7532948976748743958?is_fro…" at bounding box center [884, 359] width 89 height 14
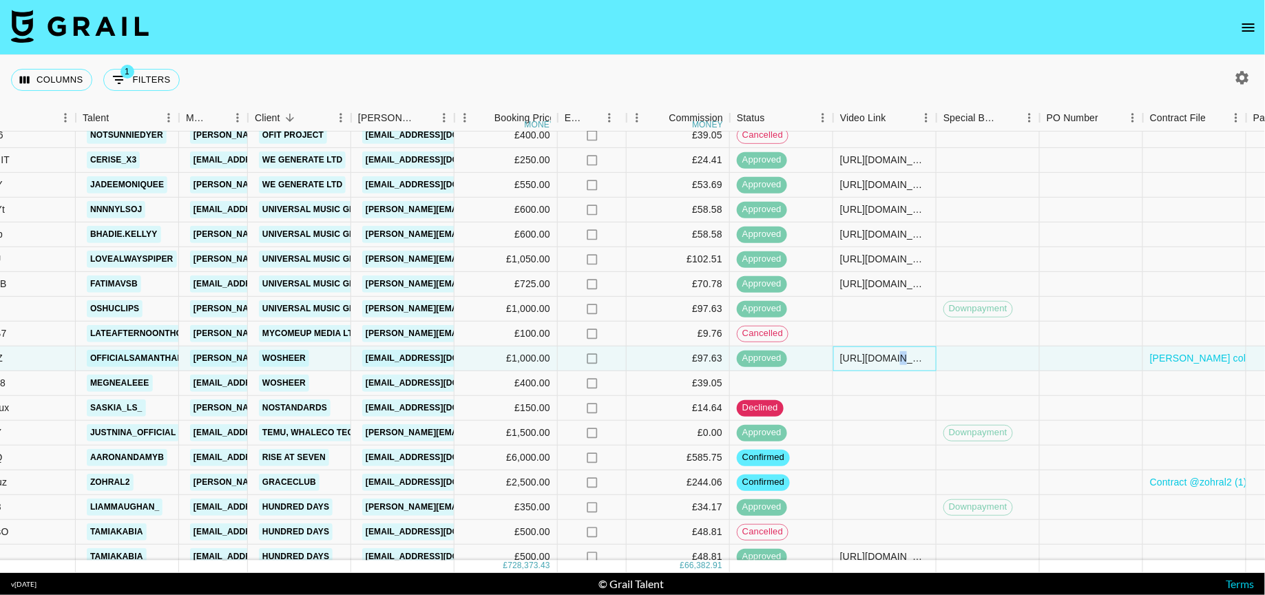
click at [888, 357] on div "https://www.tiktok.com/@officialsamanthalouise/video/7532948976748743958?is_fro…" at bounding box center [884, 359] width 89 height 14
click at [362, 361] on div "hi@wosheer.com" at bounding box center [439, 358] width 162 height 25
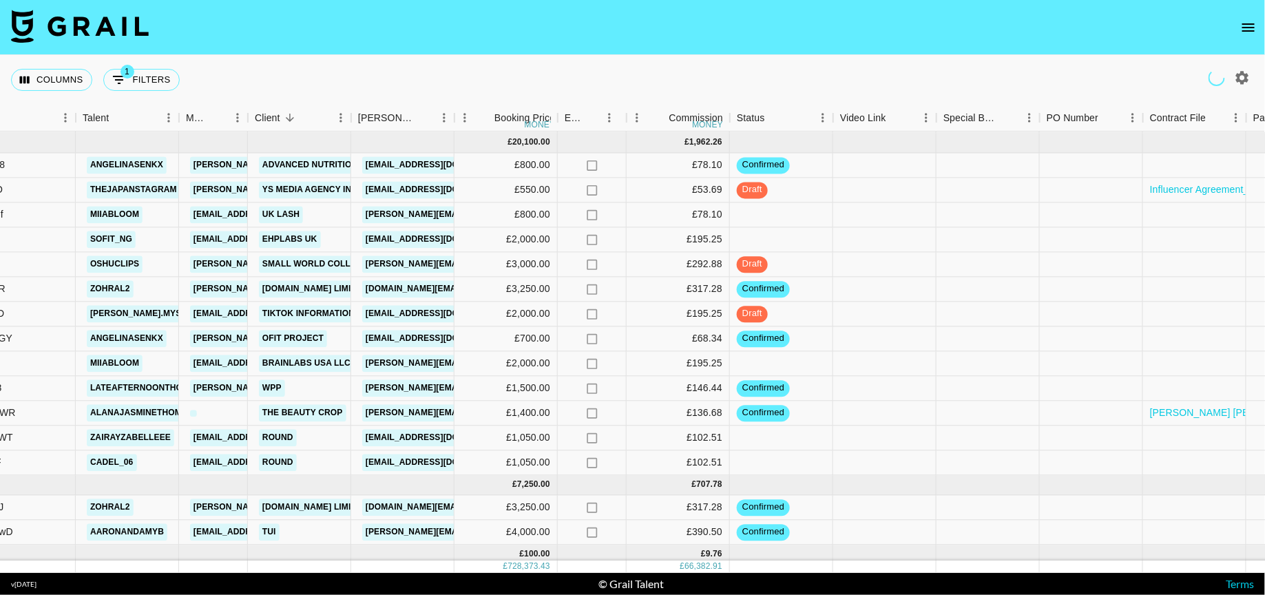
scroll to position [17740, 210]
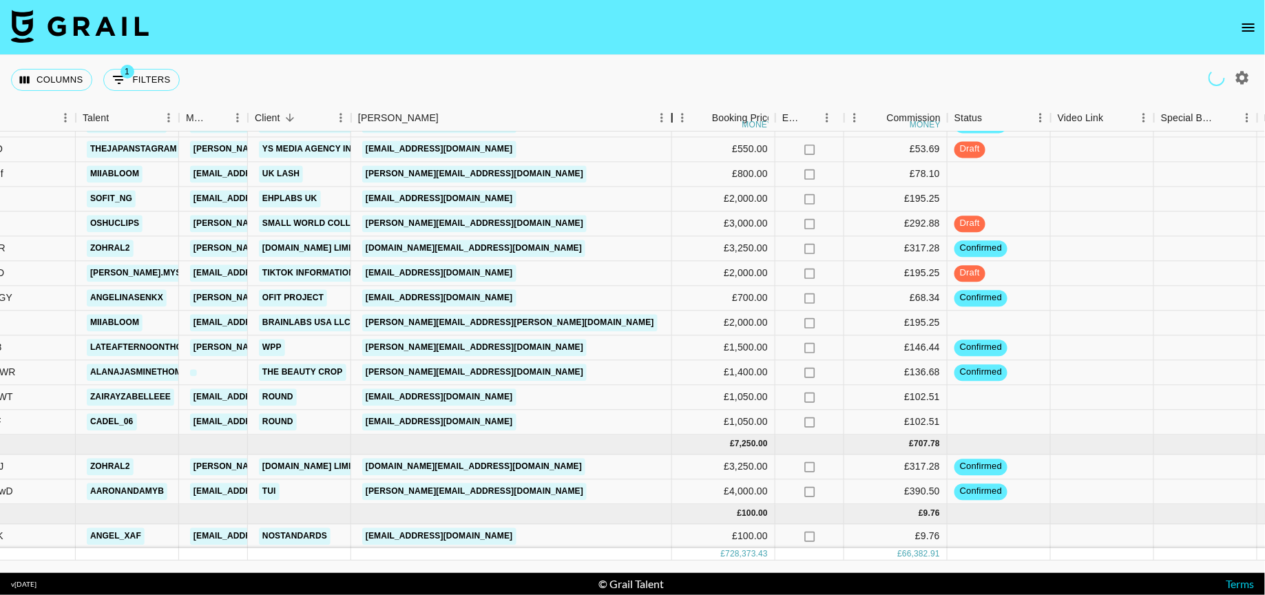
drag, startPoint x: 461, startPoint y: 107, endPoint x: 733, endPoint y: 91, distance: 272.4
click at [725, 90] on div "Columns 1 Filters + Booking Month Due Airtable ID Talent Manager Client Booker …" at bounding box center [632, 314] width 1265 height 518
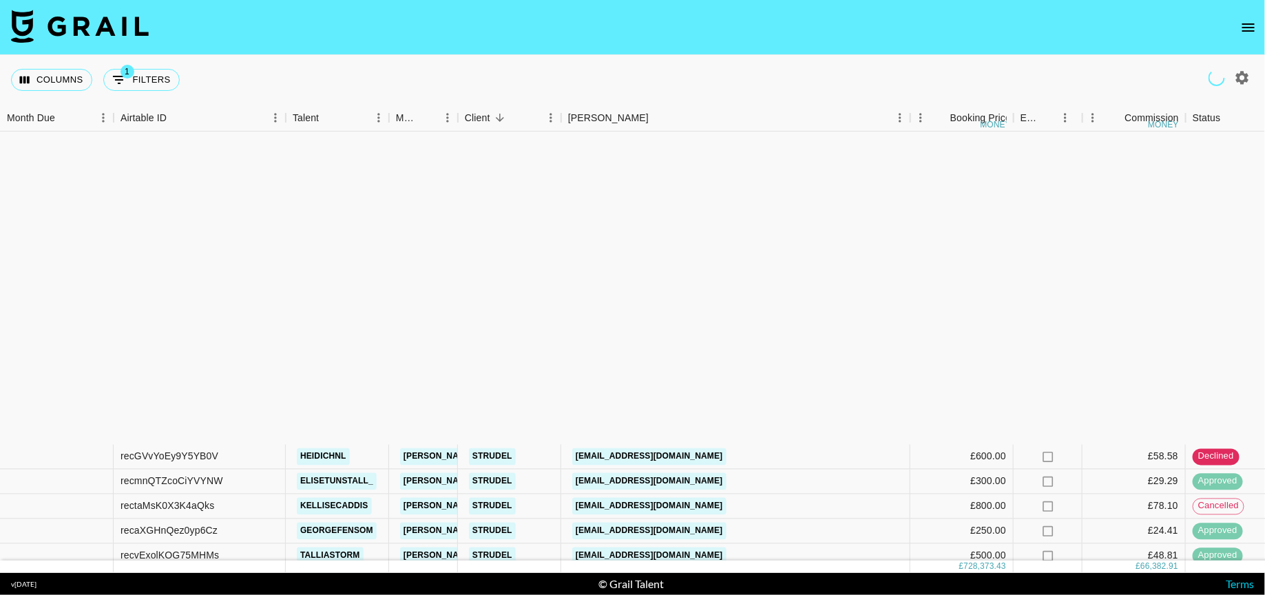
scroll to position [0, 0]
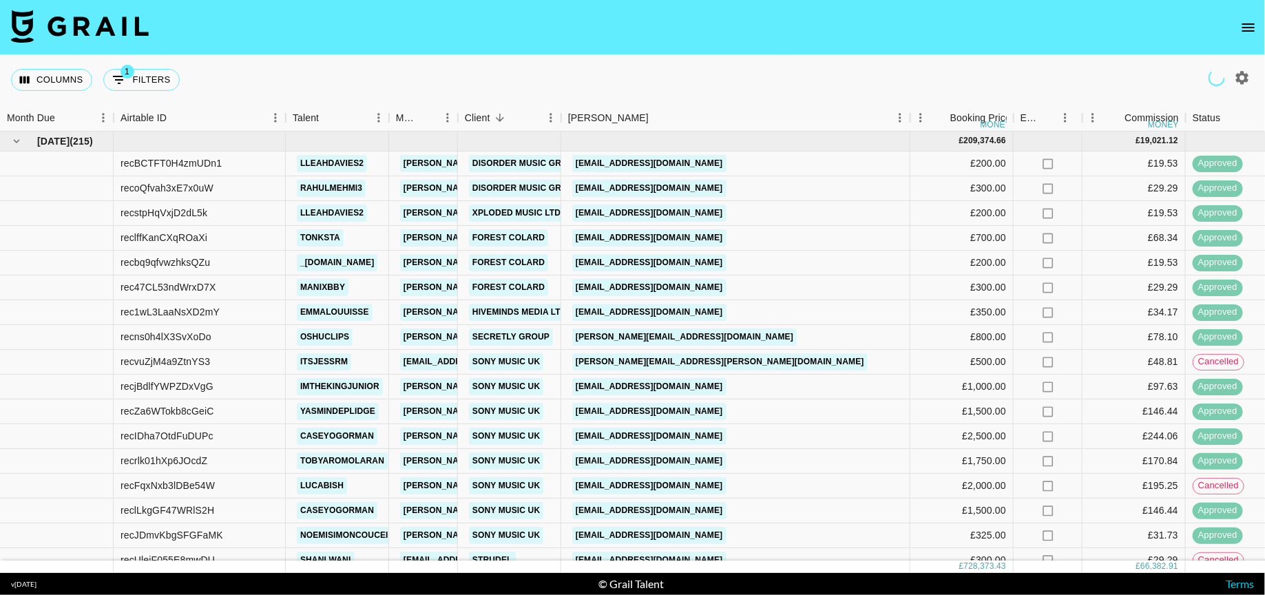
click at [1241, 78] on icon "button" at bounding box center [1242, 78] width 17 height 17
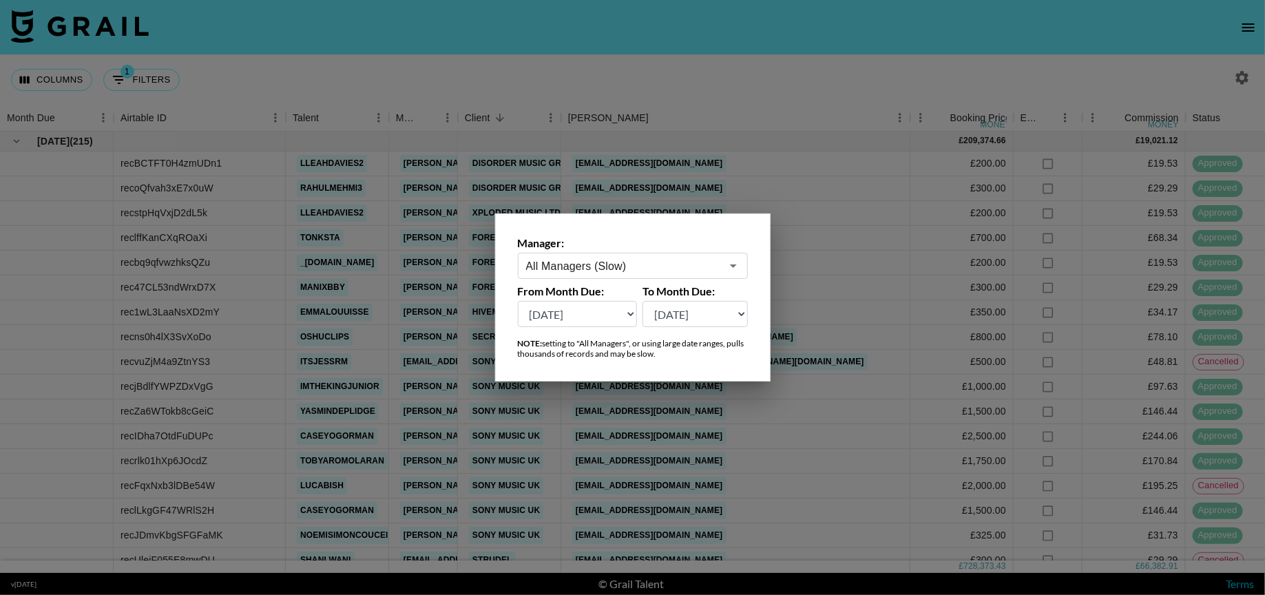
click at [605, 318] on select "Aug '26 Jul '26 Jun '26 May '26 Apr '26 Mar '26 Feb '26 Jan '26 Dec '25 Nov '25…" at bounding box center [578, 314] width 120 height 26
select select "Jan '25"
click at [518, 301] on select "Aug '26 Jul '26 Jun '26 May '26 Apr '26 Mar '26 Feb '26 Jan '26 Dec '25 Nov '25…" at bounding box center [578, 314] width 120 height 26
click at [699, 313] on select "Aug '26 Jul '26 Jun '26 May '26 Apr '26 Mar '26 Feb '26 Jan '26 Dec '25 Nov '25…" at bounding box center [694, 314] width 105 height 26
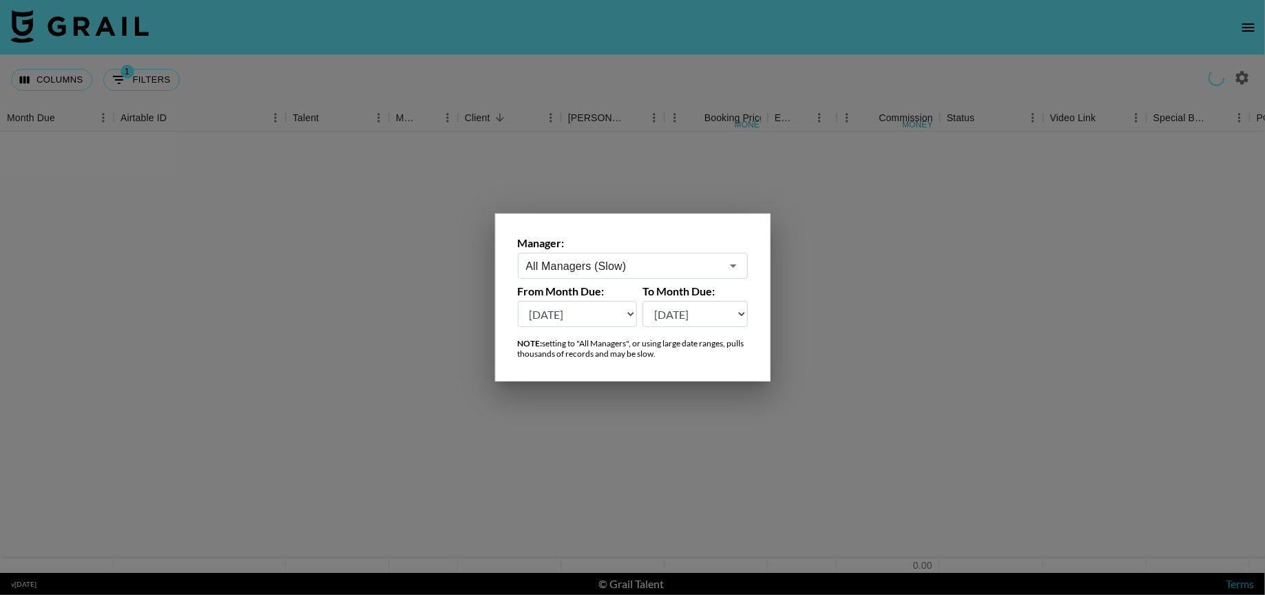
select select "Aug '26"
click at [642, 301] on select "Aug '26 Jul '26 Jun '26 May '26 Apr '26 Mar '26 Feb '26 Jan '26 Dec '25 Nov '25…" at bounding box center [694, 314] width 105 height 26
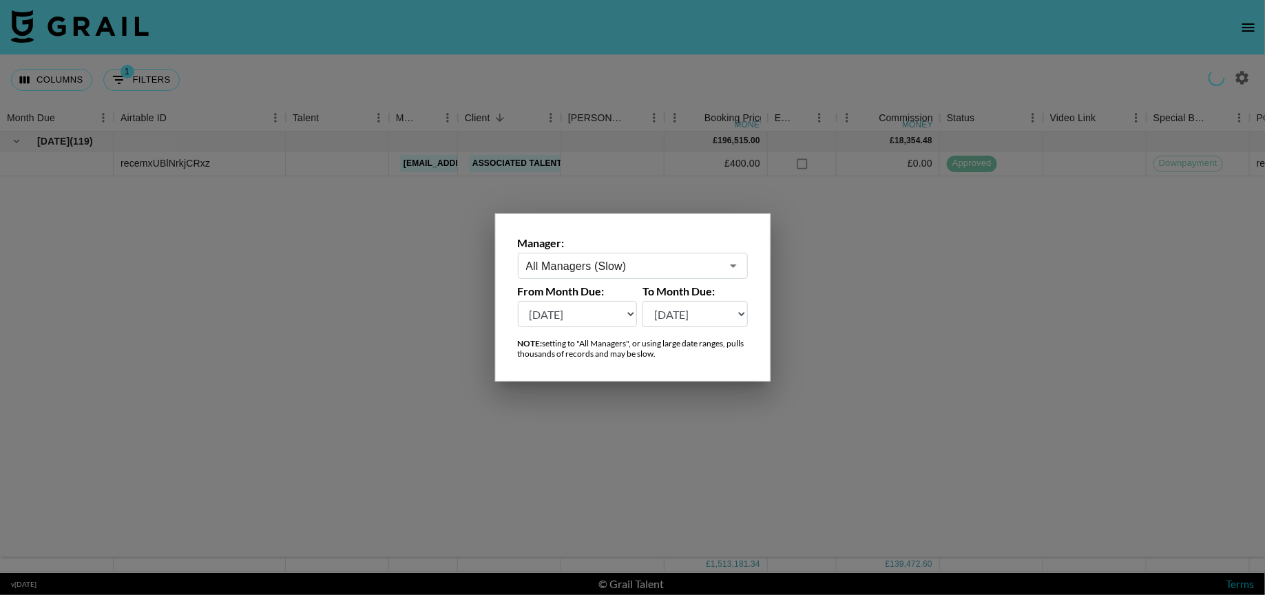
click at [610, 317] on select "Aug '26 Jul '26 Jun '26 May '26 Apr '26 Mar '26 Feb '26 Jan '26 Dec '25 Nov '25…" at bounding box center [578, 314] width 120 height 26
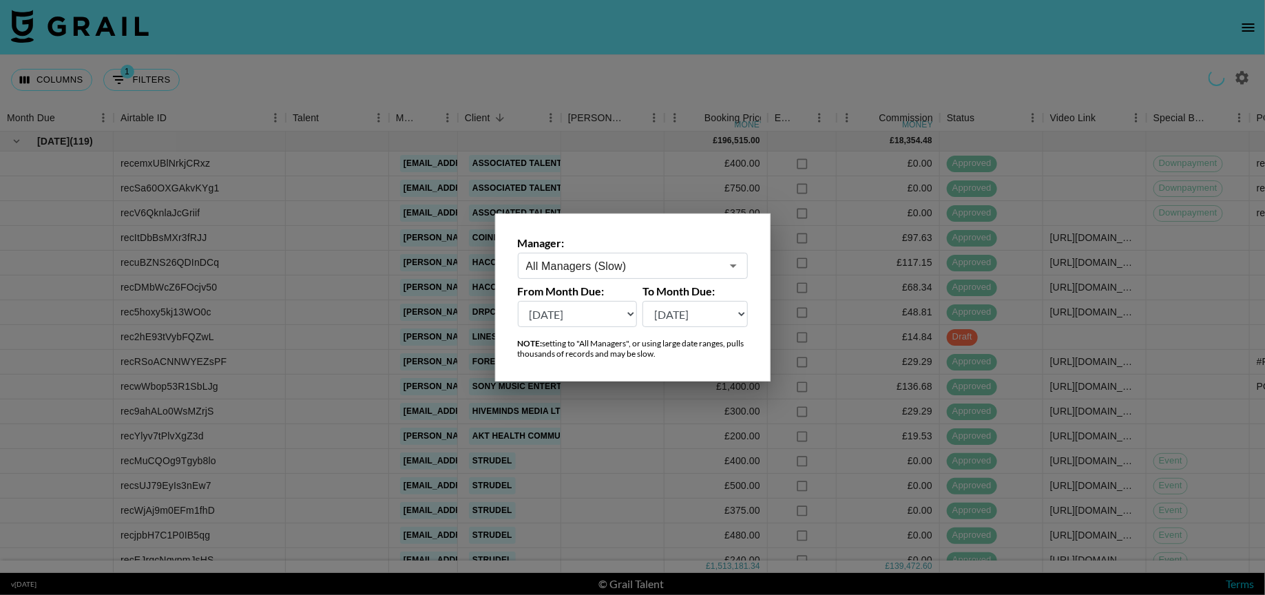
click at [518, 301] on select "Aug '26 Jul '26 Jun '26 May '26 Apr '26 Mar '26 Feb '26 Jan '26 Dec '25 Nov '25…" at bounding box center [578, 314] width 120 height 26
click at [660, 105] on div at bounding box center [632, 297] width 1265 height 595
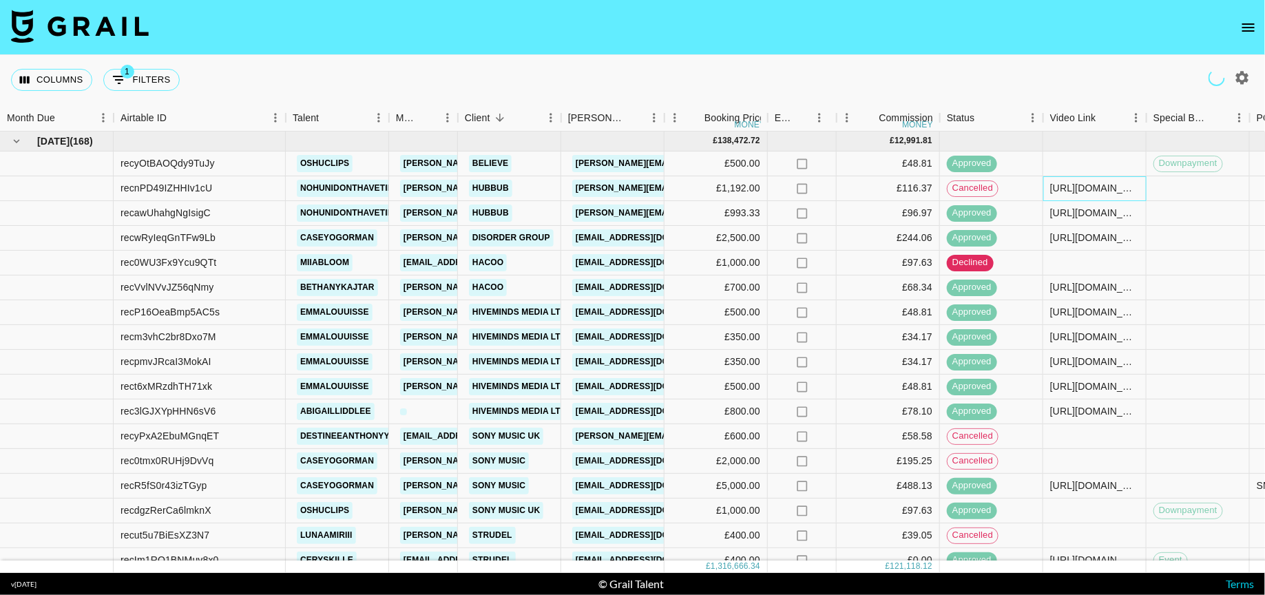
click at [1099, 183] on div "https://www.tiktok.com/@nohunidonthavetiktok/video/7467982325486243105?lang=en" at bounding box center [1094, 188] width 89 height 14
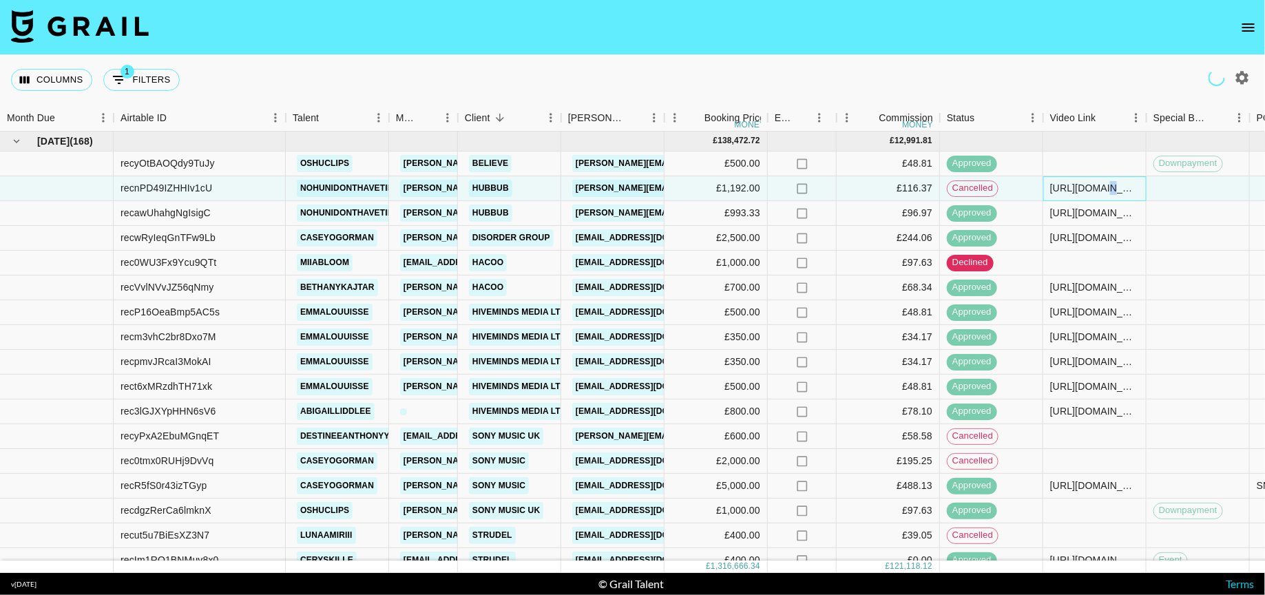
click at [1099, 183] on div "https://www.tiktok.com/@nohunidonthavetiktok/video/7467982325486243105?lang=en" at bounding box center [1094, 188] width 89 height 14
drag, startPoint x: 668, startPoint y: 109, endPoint x: 779, endPoint y: 106, distance: 111.6
click at [770, 106] on div "Month Due Airtable ID Talent Manager Client Booker Booking Price money Expenses…" at bounding box center [910, 118] width 1821 height 27
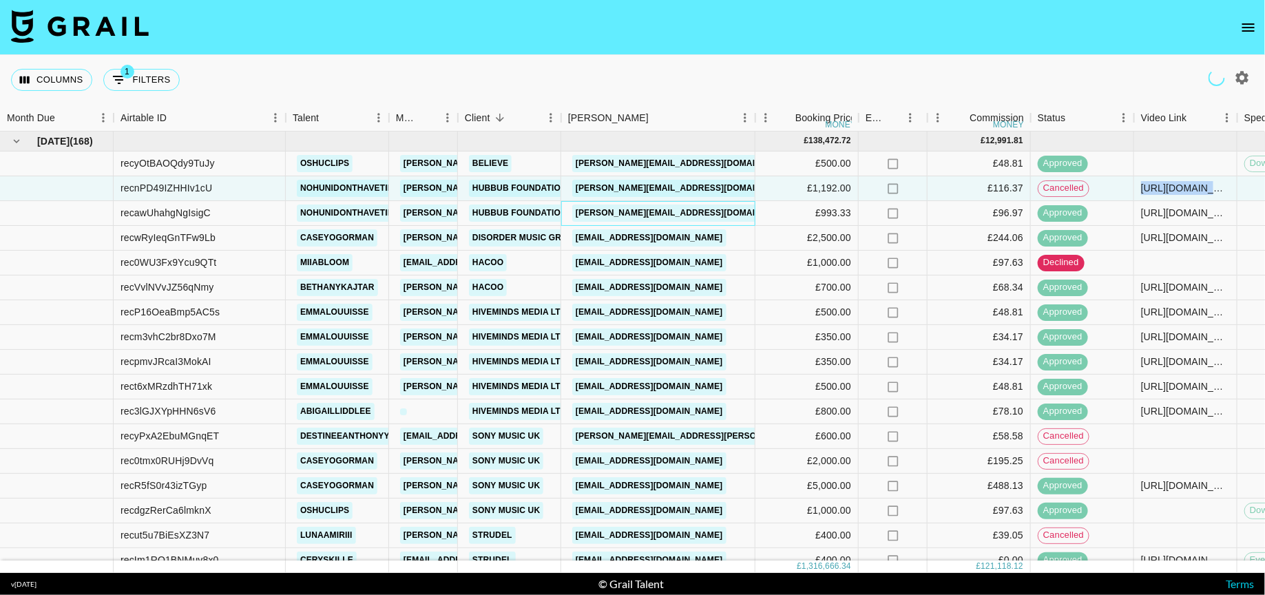
click at [575, 213] on div "carla@hubbub.org.uk" at bounding box center [658, 213] width 194 height 25
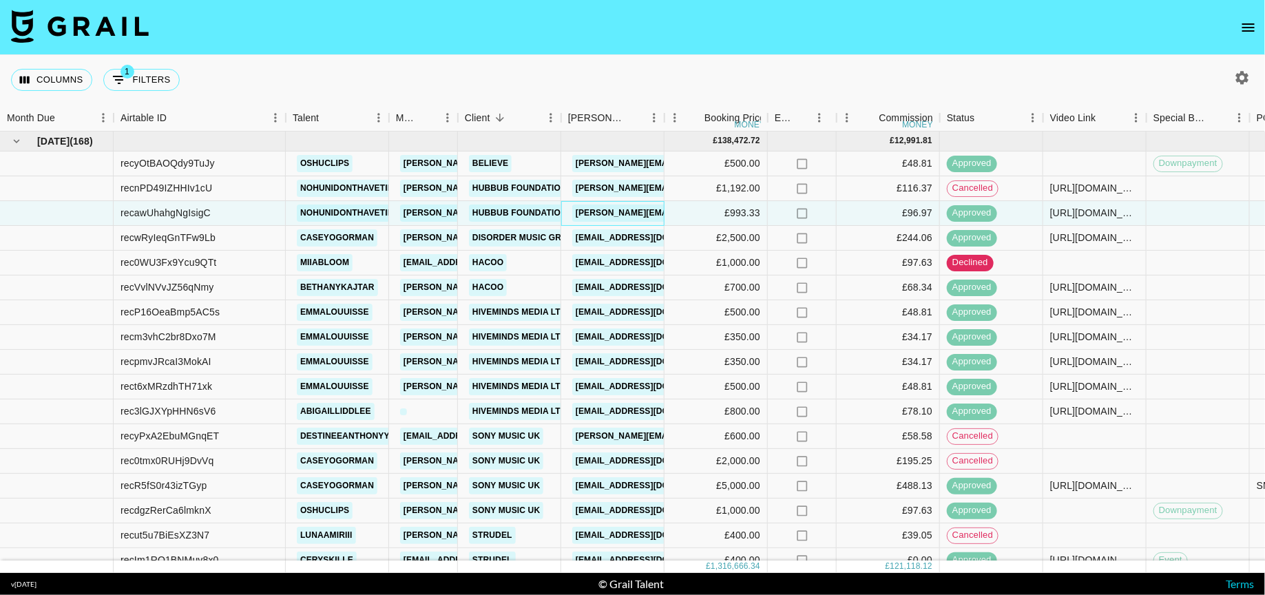
drag, startPoint x: 631, startPoint y: 213, endPoint x: 677, endPoint y: 212, distance: 46.1
click at [677, 212] on div "recawUhahgNgIsigC nohunidonthavetiktok rachel.a@grail-talent.com Hubbub Foundat…" at bounding box center [910, 213] width 1821 height 25
drag, startPoint x: 664, startPoint y: 120, endPoint x: 734, endPoint y: 126, distance: 70.5
click at [673, 122] on div "Booker" at bounding box center [664, 118] width 17 height 27
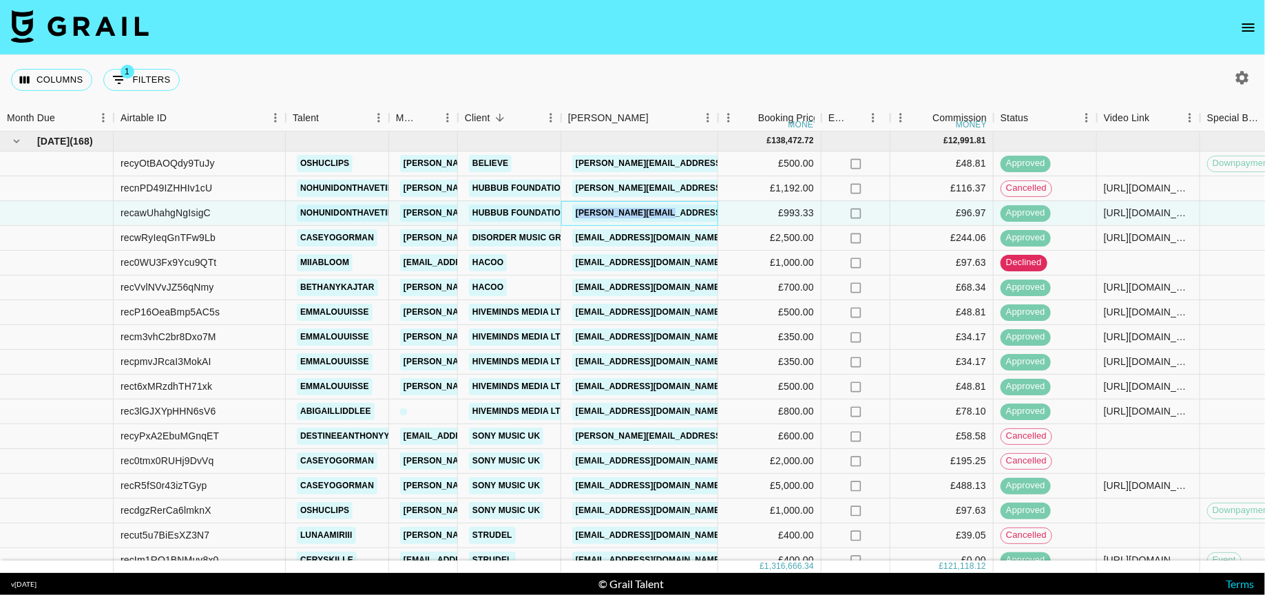
drag, startPoint x: 697, startPoint y: 213, endPoint x: 580, endPoint y: 204, distance: 116.6
click at [580, 204] on div "carla@hubbub.org.uk" at bounding box center [639, 213] width 157 height 25
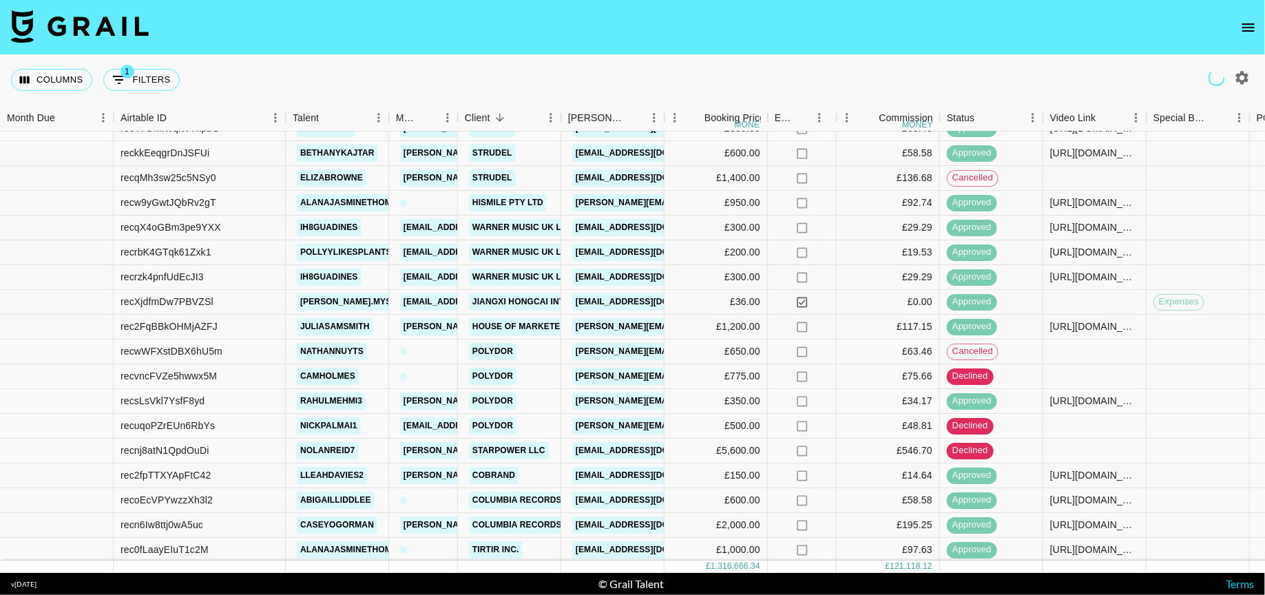
scroll to position [1424, 0]
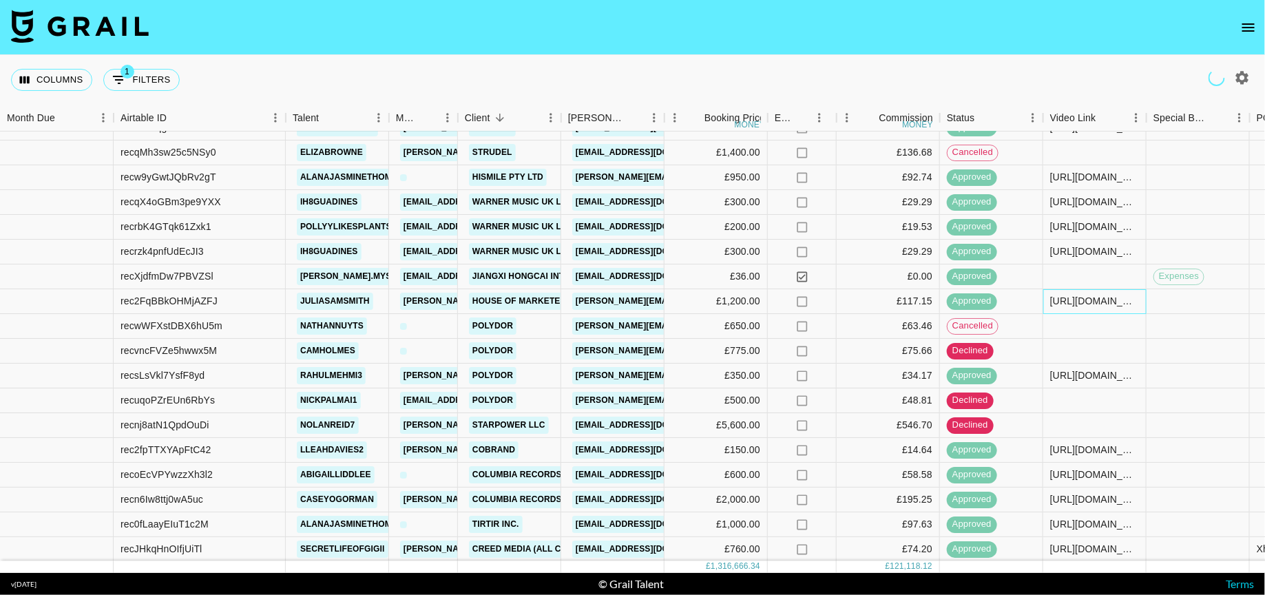
click at [1065, 297] on div "https://www.tiktok.com/@juliasamsmith/video/7467540230900403488?is_from_webapp=…" at bounding box center [1094, 301] width 89 height 14
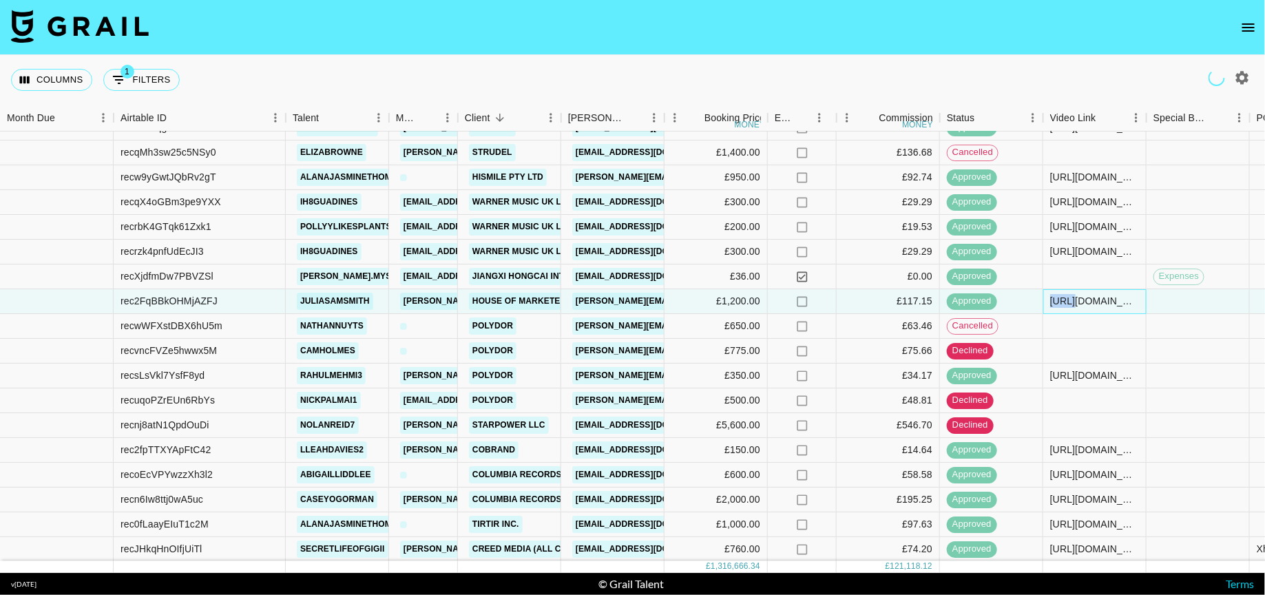
click at [1065, 297] on div "https://www.tiktok.com/@juliasamsmith/video/7467540230900403488?is_from_webapp=…" at bounding box center [1094, 301] width 89 height 14
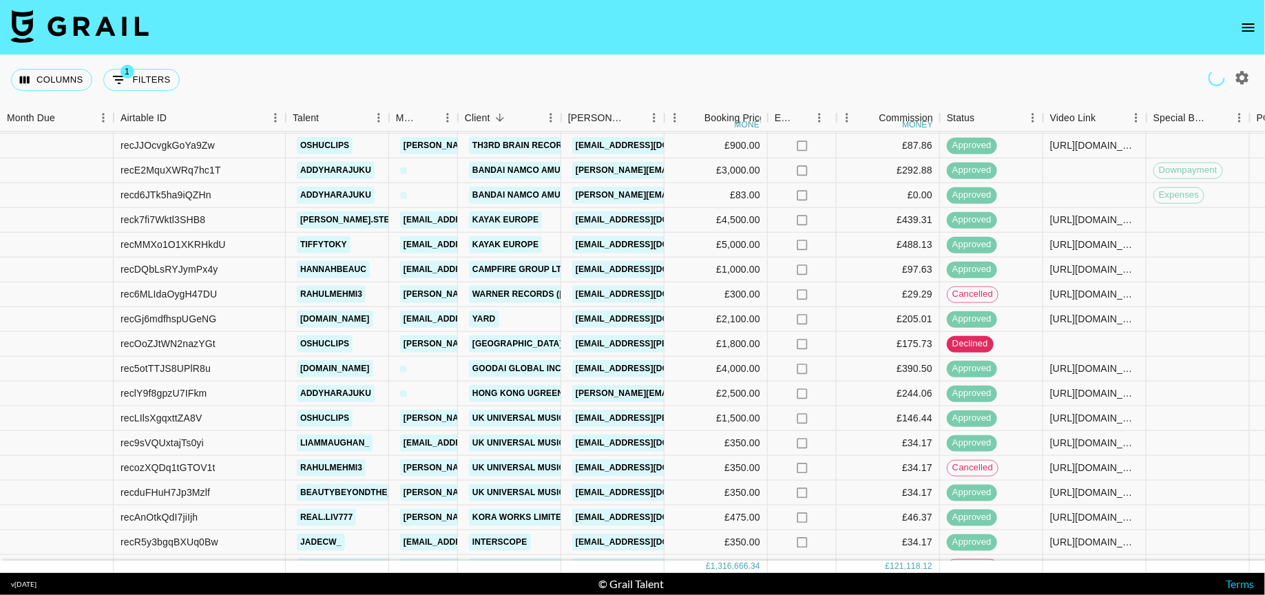
scroll to position [2178, 0]
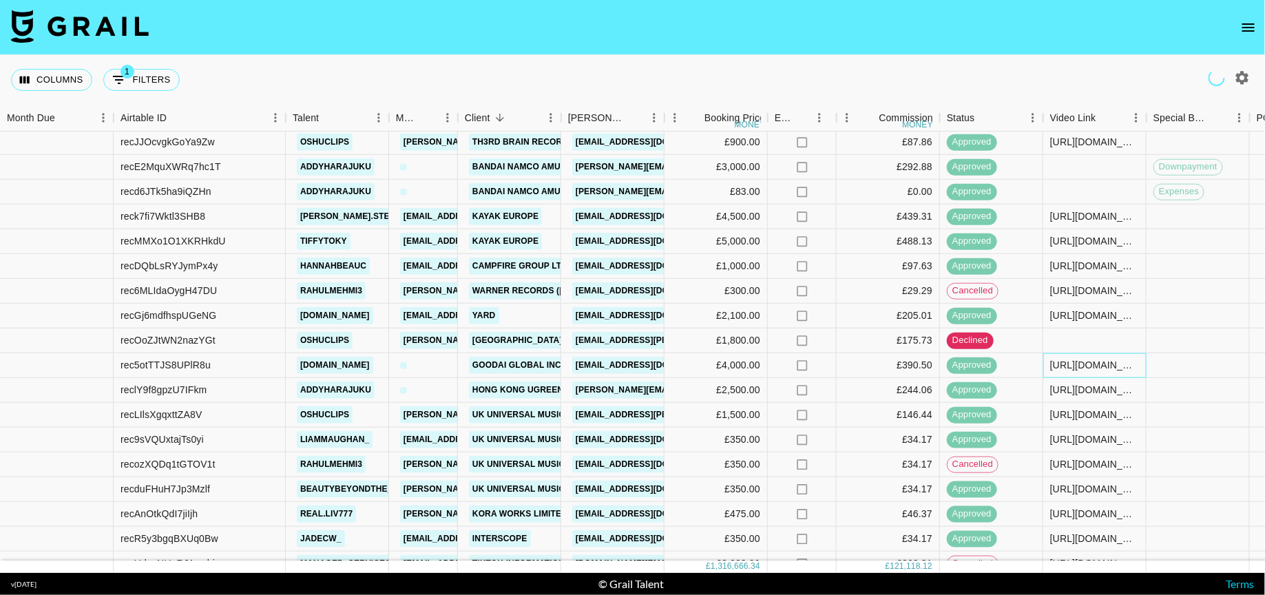
click at [1091, 369] on div "https://www.instagram.com/reel/DGnXVlwon1h/?igsh=MTUydjFveDhwbGx6bA==" at bounding box center [1094, 365] width 89 height 14
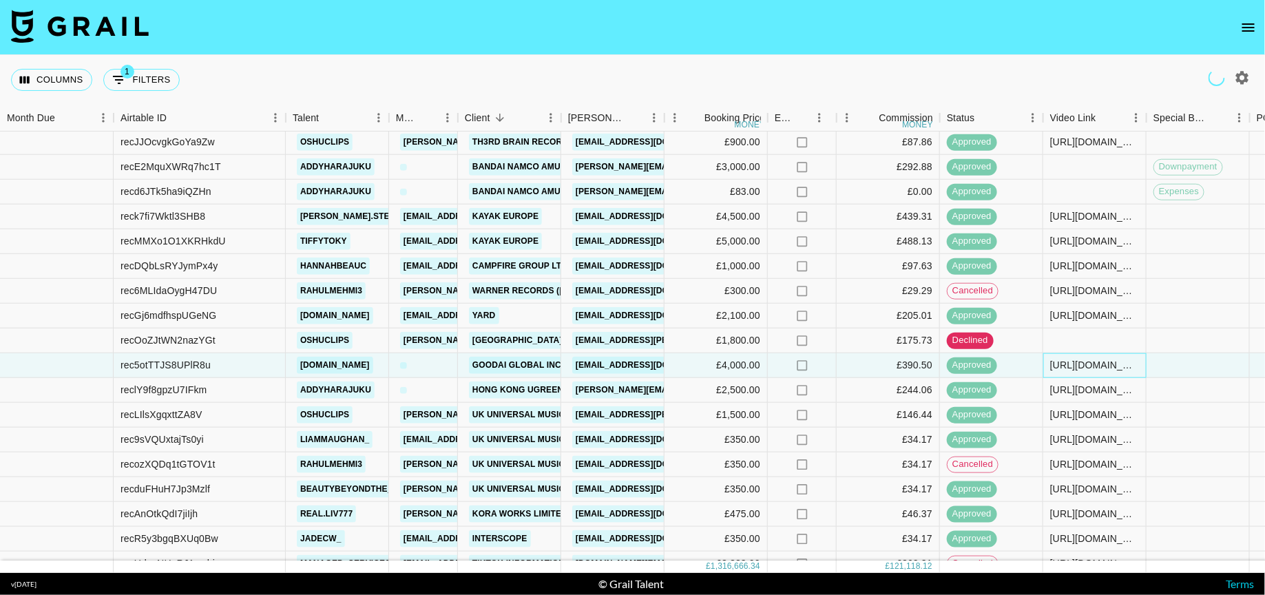
click at [1091, 369] on div "https://www.instagram.com/reel/DGnXVlwon1h/?igsh=MTUydjFveDhwbGx6bA==" at bounding box center [1094, 365] width 89 height 14
click at [1082, 359] on div "https://www.instagram.com/reel/DGnXVlwon1h/?igsh=MTUydjFveDhwbGx6bA==" at bounding box center [1094, 365] width 89 height 14
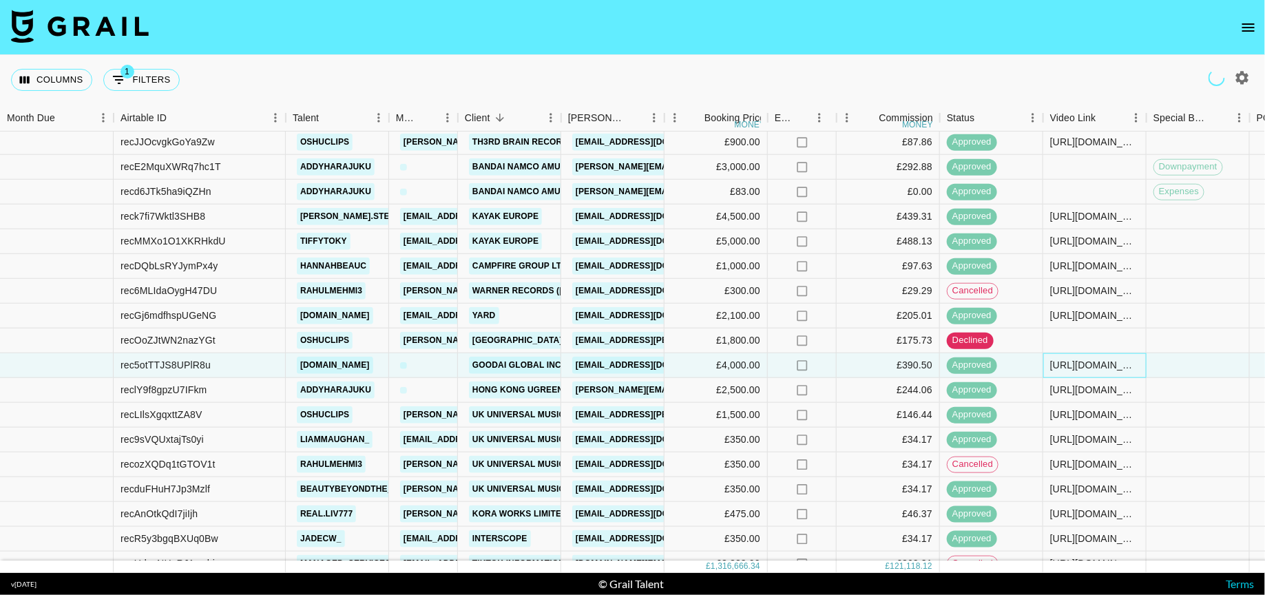
click at [1082, 359] on div "https://www.instagram.com/reel/DGnXVlwon1h/?igsh=MTUydjFveDhwbGx6bA==" at bounding box center [1094, 365] width 89 height 14
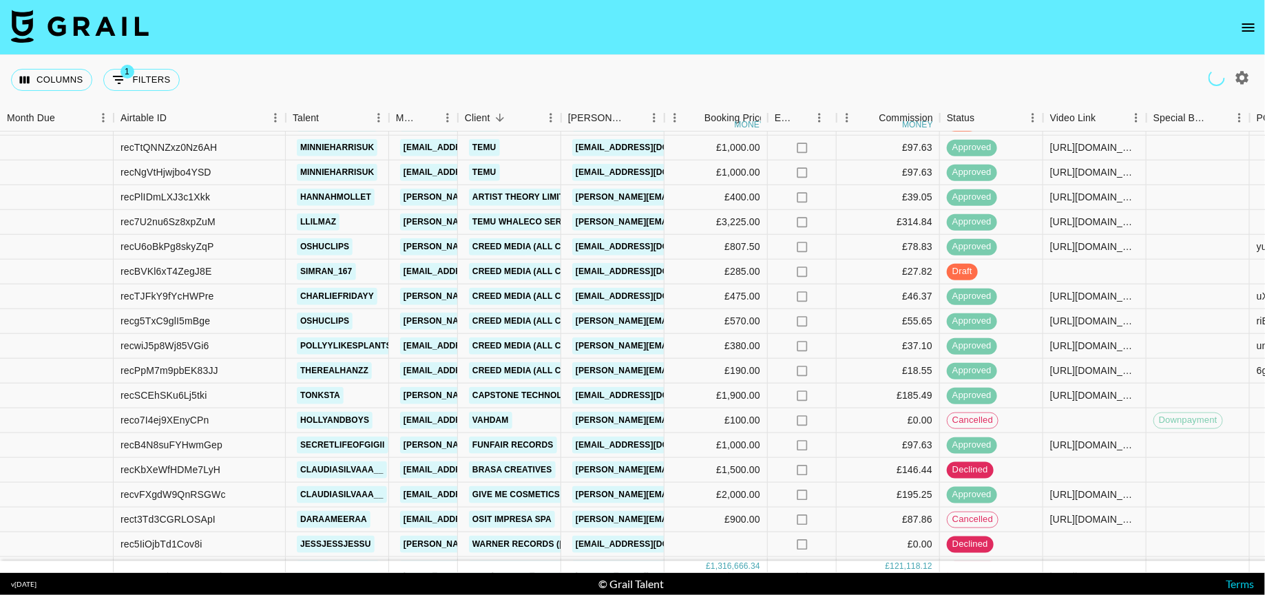
scroll to position [6276, 0]
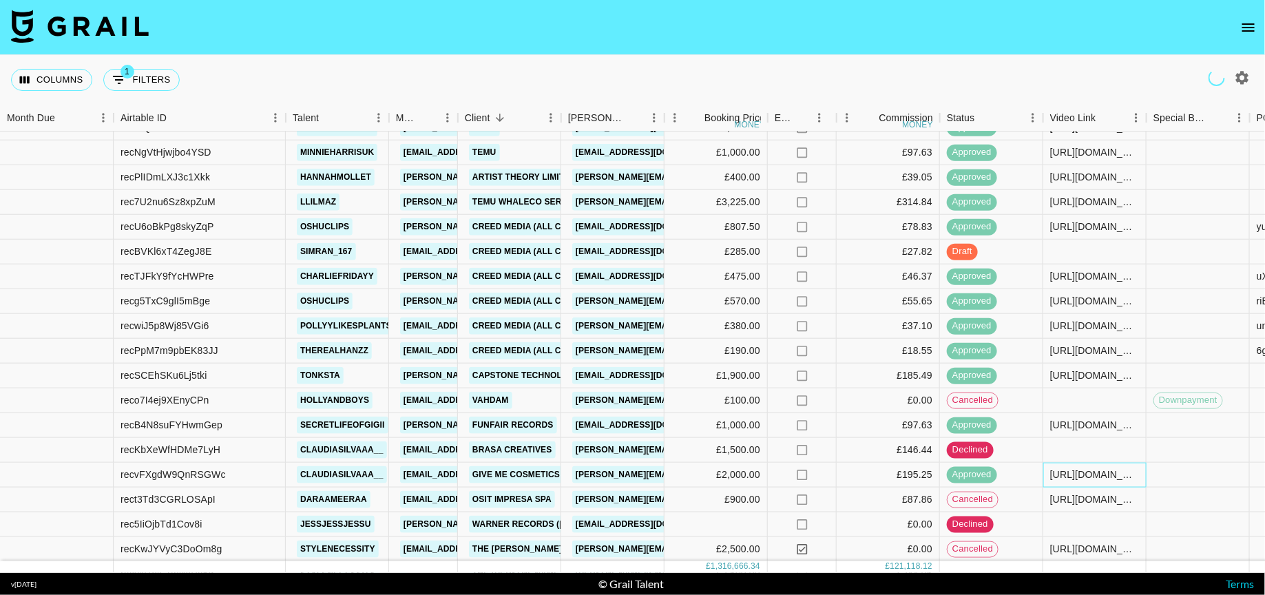
click at [1093, 470] on div "https://www.tiktok.com/@claudiasilvaaa__/video/7481726701542624534?_t=ZN-8ugOA9…" at bounding box center [1094, 475] width 89 height 14
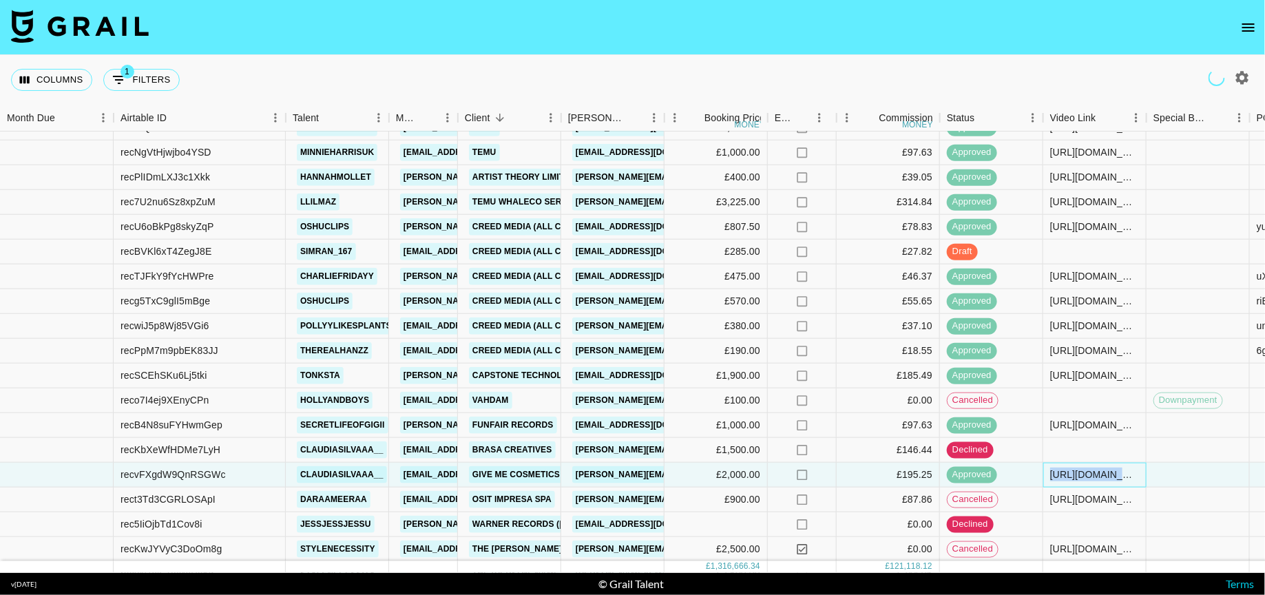
click at [1092, 470] on div "https://www.tiktok.com/@claudiasilvaaa__/video/7481726701542624534?_t=ZN-8ugOA9…" at bounding box center [1094, 475] width 89 height 14
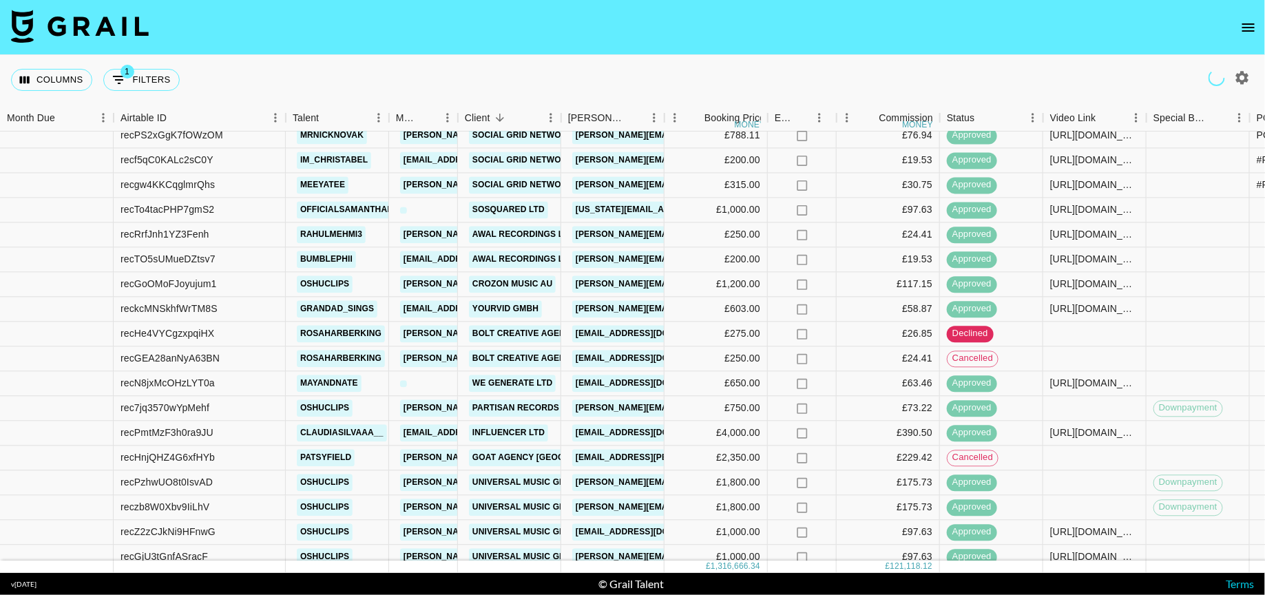
scroll to position [7061, 0]
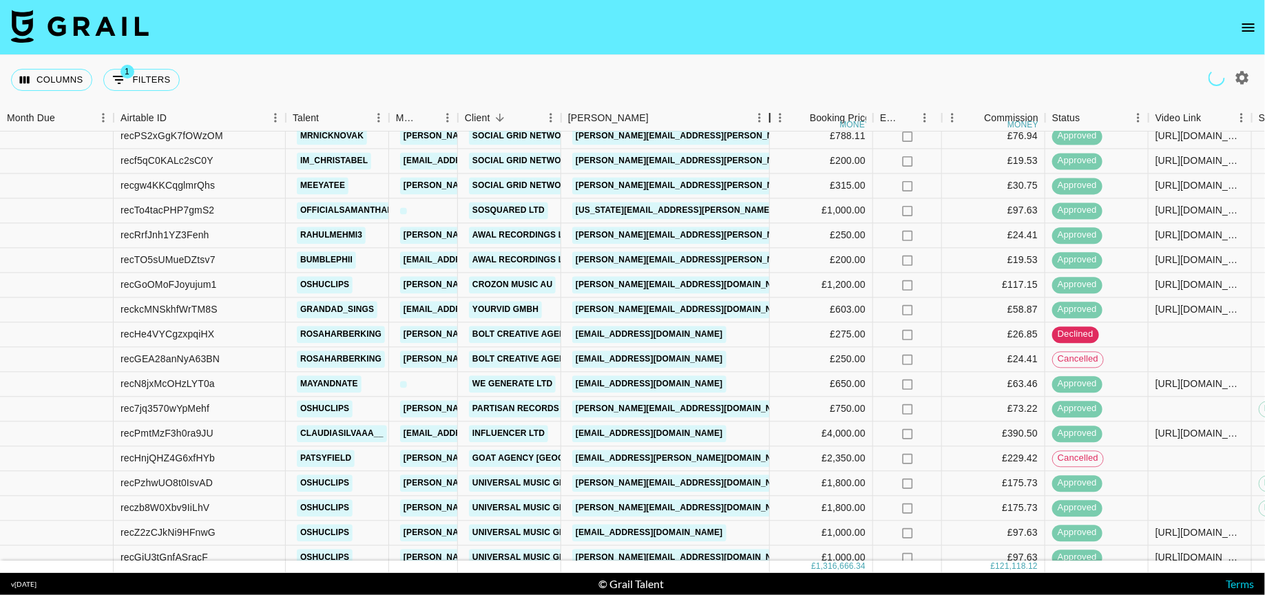
drag, startPoint x: 663, startPoint y: 116, endPoint x: 778, endPoint y: 126, distance: 115.4
click at [778, 126] on div "Month Due Airtable ID Talent Manager Client Booker Booking Price money Expenses…" at bounding box center [884, 118] width 1768 height 27
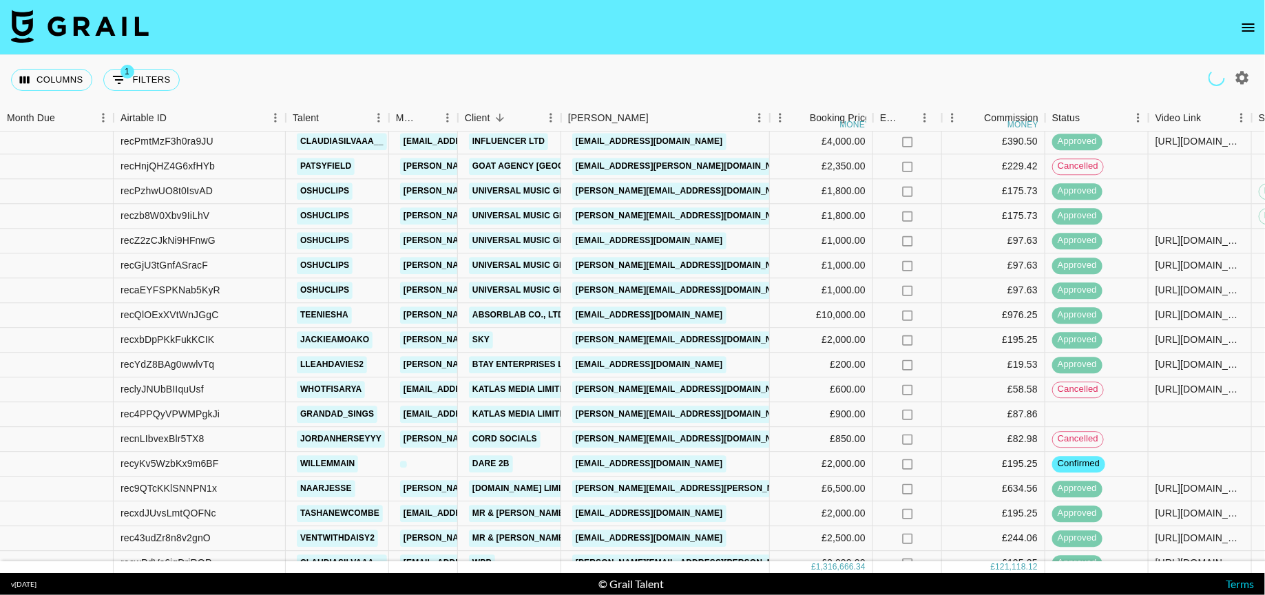
scroll to position [7354, 0]
drag, startPoint x: 700, startPoint y: 343, endPoint x: 577, endPoint y: 339, distance: 123.3
click at [577, 339] on div "katie.white@sky.uk" at bounding box center [665, 338] width 209 height 25
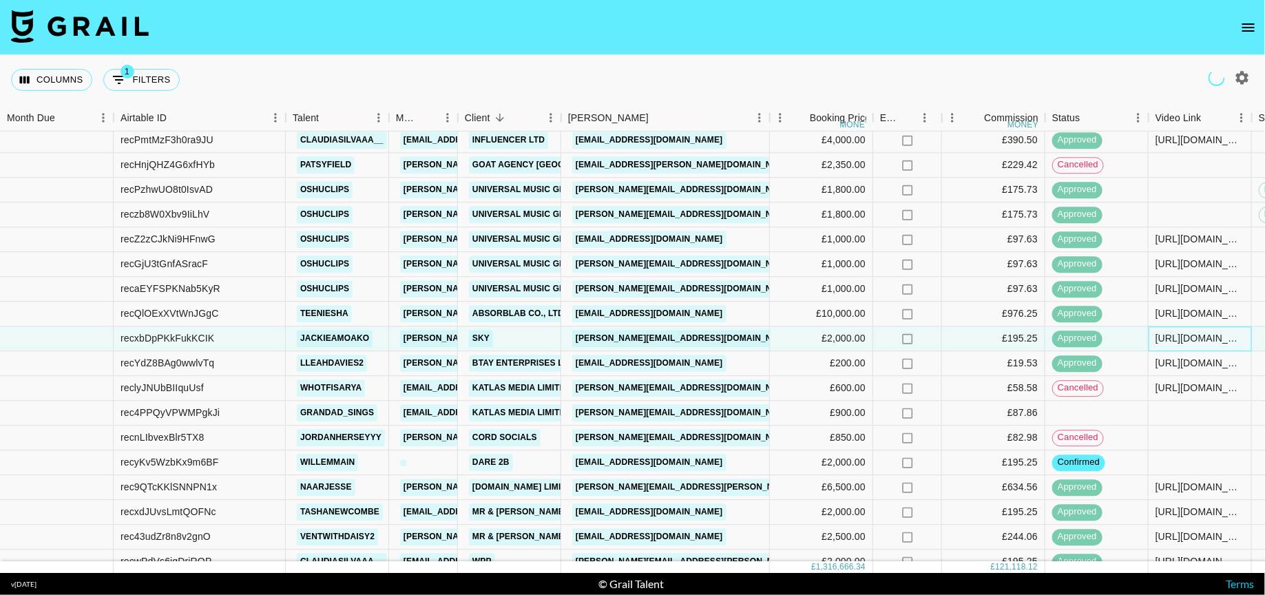
click at [1182, 339] on div "https://www.tiktok.com/@jackieamoako/video/7484987311357250838?_t=ZN-8uvKVw39h0…" at bounding box center [1199, 339] width 89 height 14
click at [770, 327] on div "£2,000.00" at bounding box center [821, 338] width 103 height 25
click at [578, 334] on div "recxbDpPKkFukKCIK jackieamoako tatiana@grail-talent.com Sky katie.white@sky.uk …" at bounding box center [832, 338] width 1665 height 25
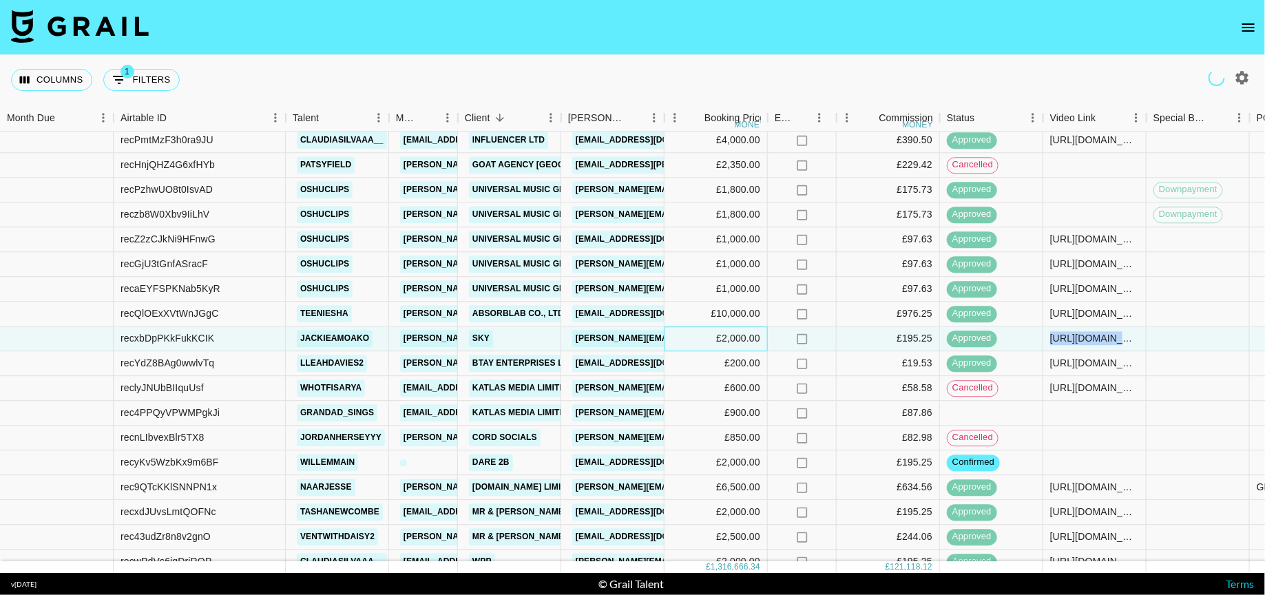
drag, startPoint x: 693, startPoint y: 337, endPoint x: 575, endPoint y: 335, distance: 118.5
click at [575, 335] on div "recxbDpPKkFukKCIK jackieamoako tatiana@grail-talent.com Sky katie.white@sky.uk …" at bounding box center [831, 338] width 1663 height 25
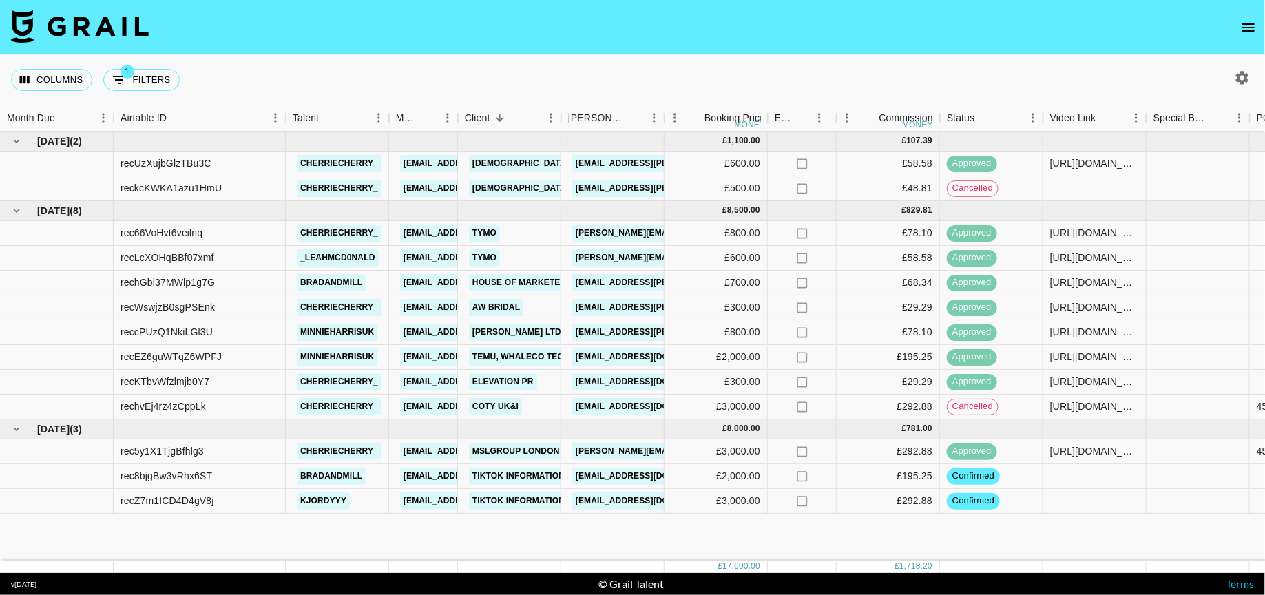
click at [1244, 34] on icon "open drawer" at bounding box center [1248, 27] width 17 height 17
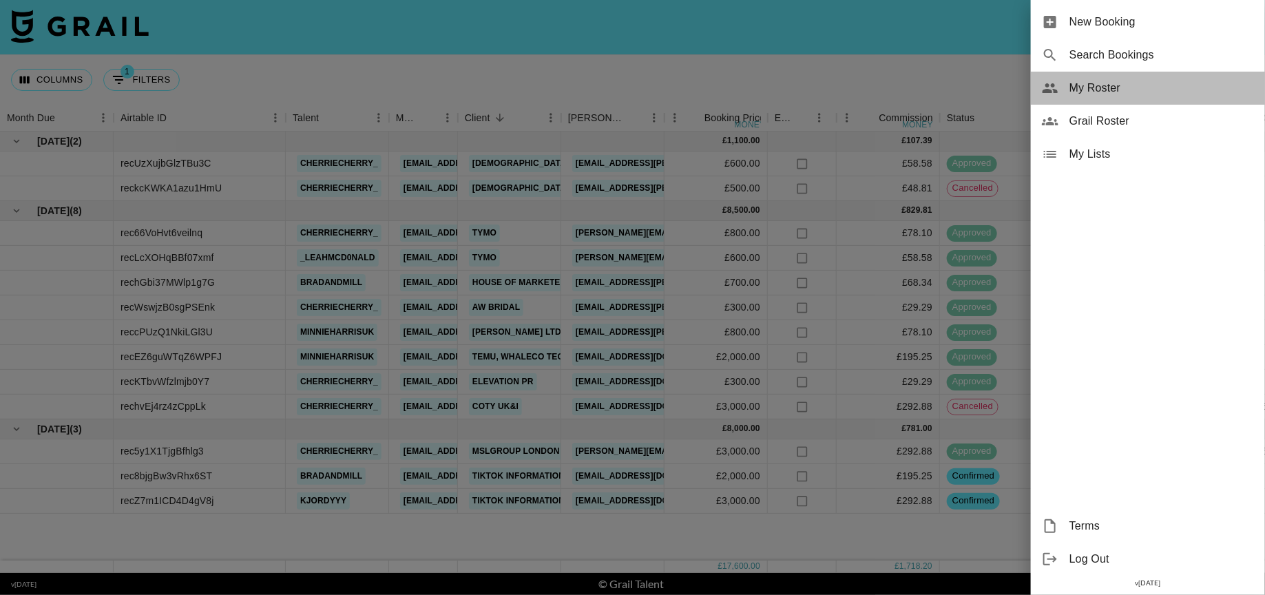
click at [1118, 89] on span "My Roster" at bounding box center [1161, 88] width 185 height 17
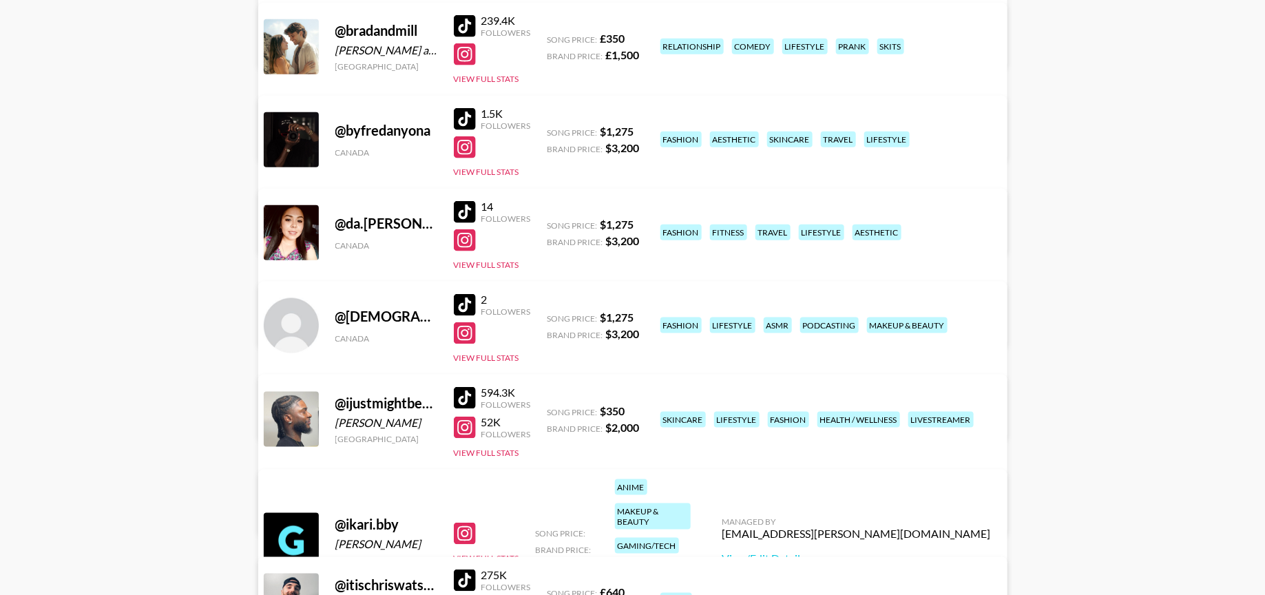
scroll to position [788, 0]
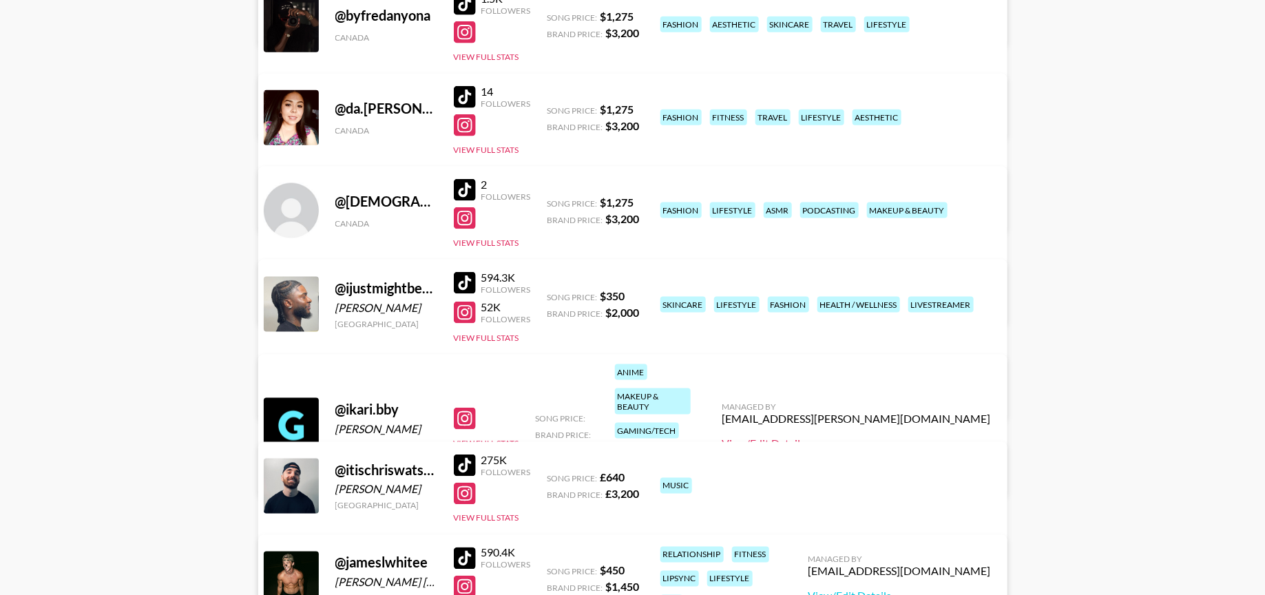
click at [874, 436] on link "View/Edit Details" at bounding box center [856, 443] width 269 height 14
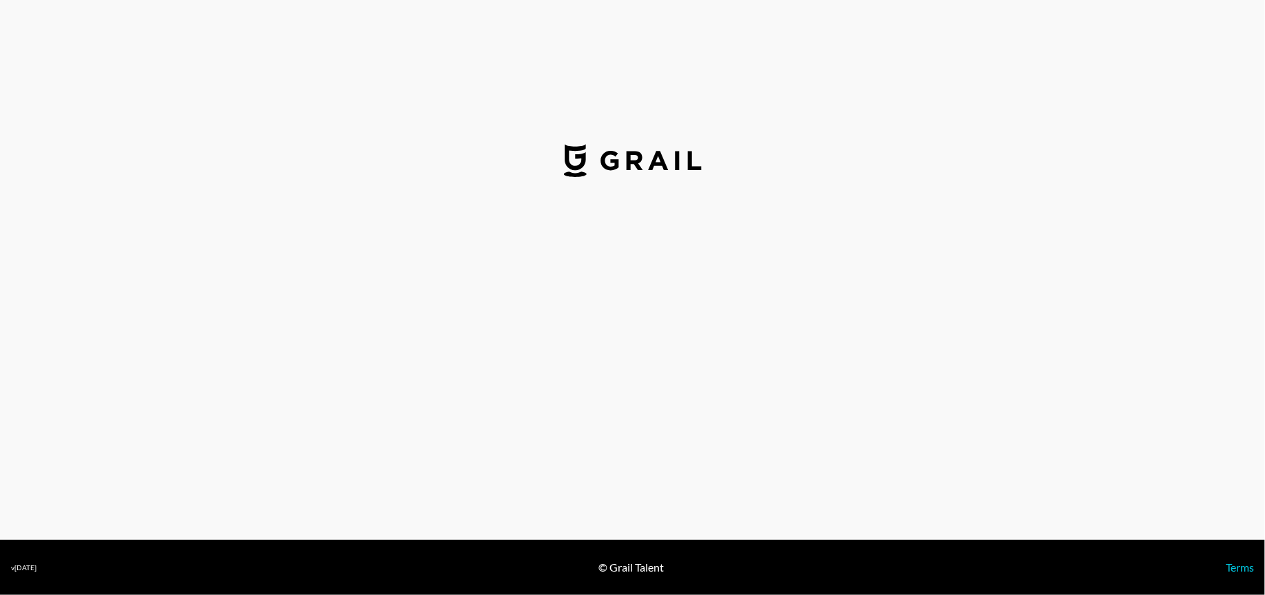
select select "USD"
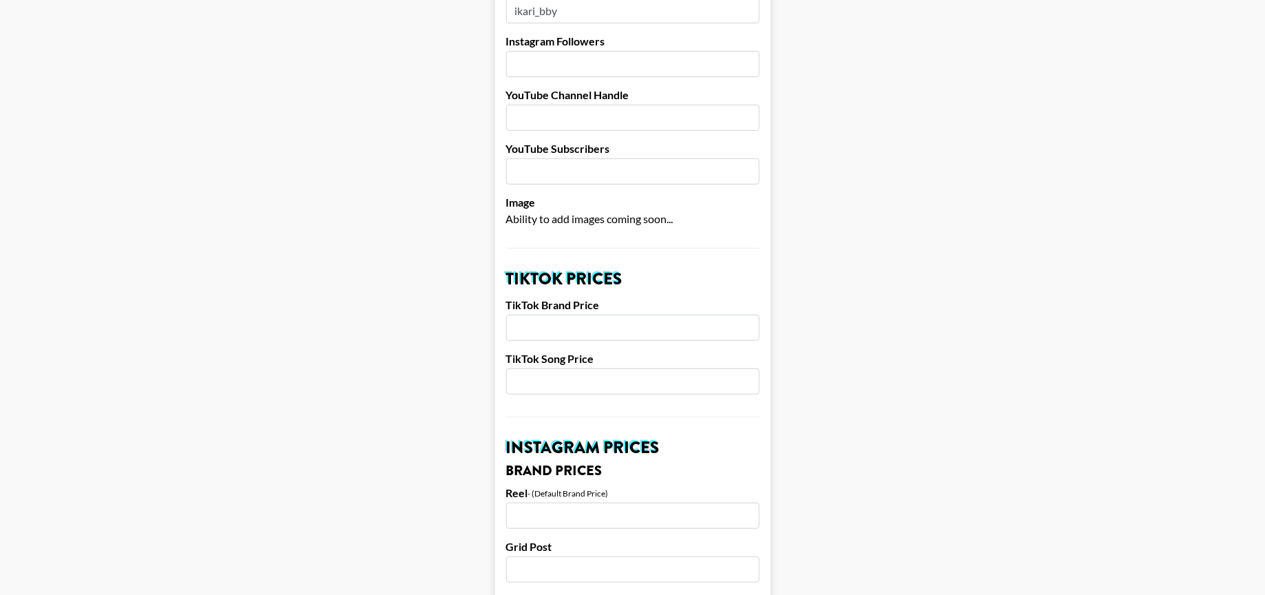
scroll to position [265, 0]
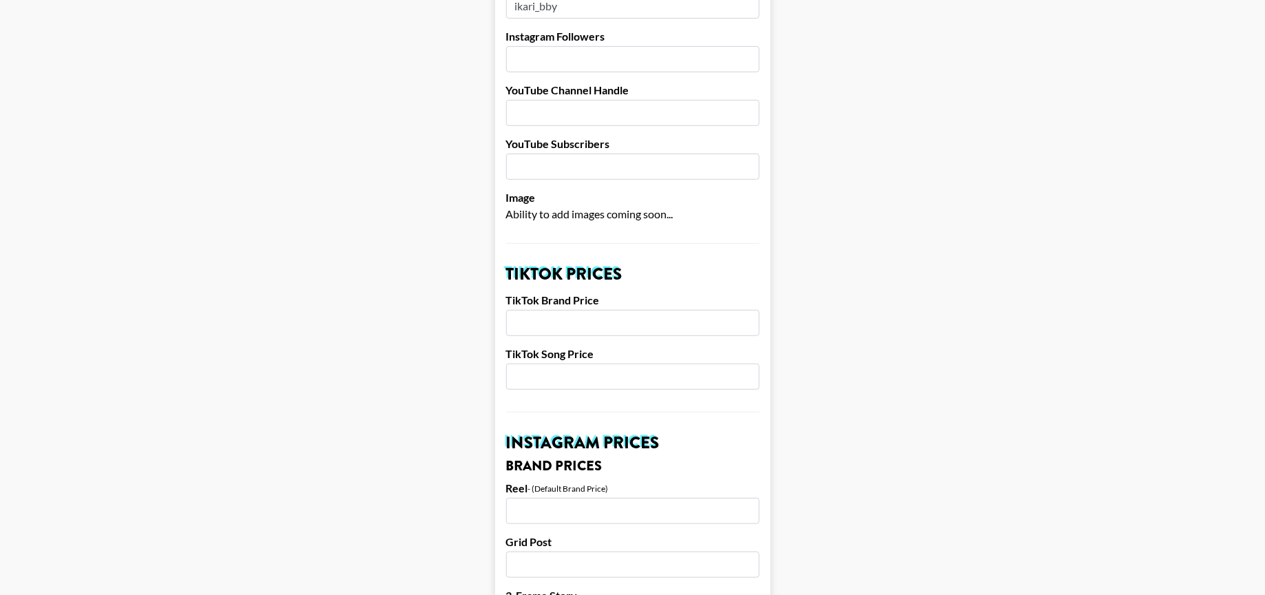
click at [589, 310] on input "number" at bounding box center [632, 323] width 253 height 26
type input "1500"
click at [597, 364] on input "number" at bounding box center [632, 377] width 253 height 26
type input "350"
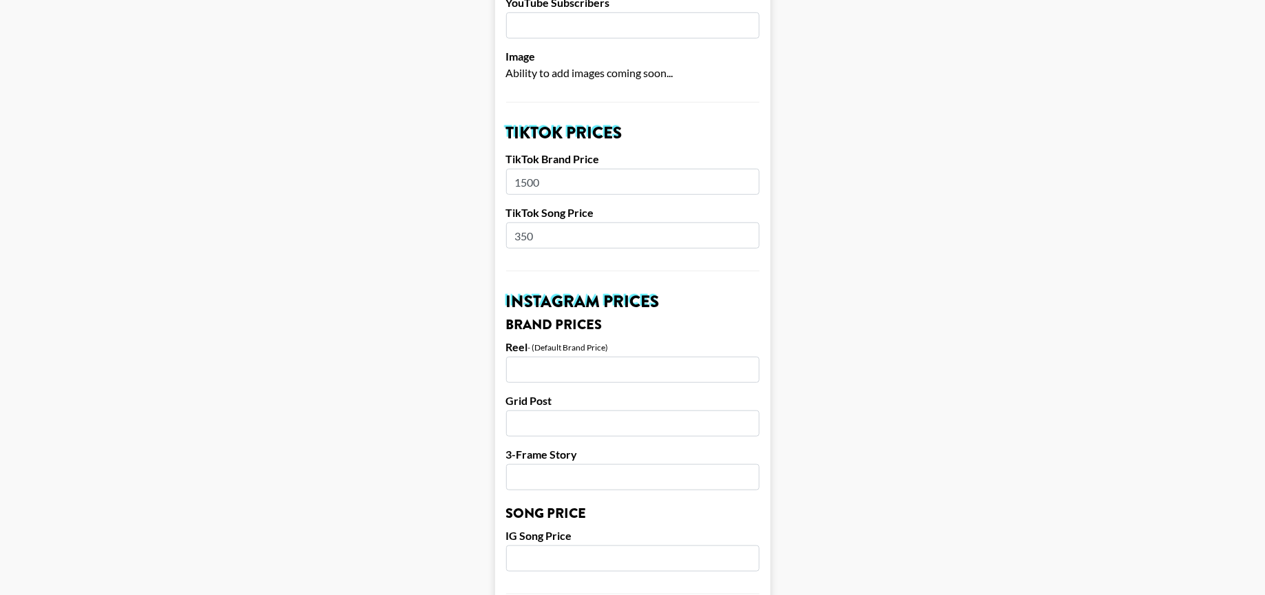
scroll to position [432, 0]
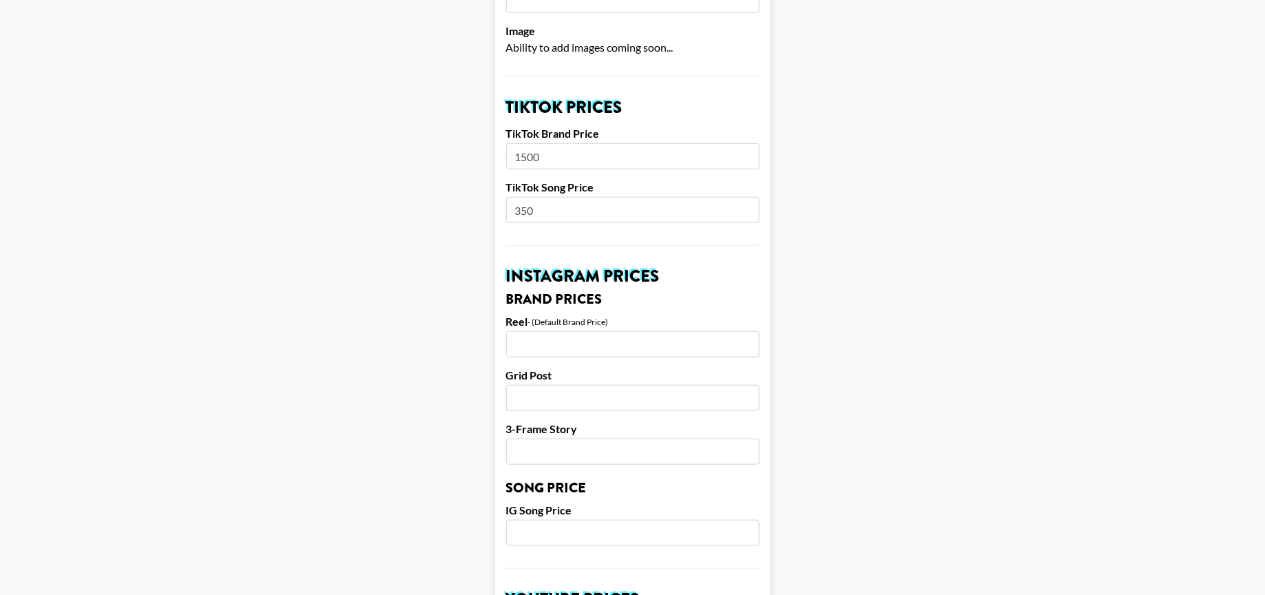
click at [564, 331] on input "number" at bounding box center [632, 344] width 253 height 26
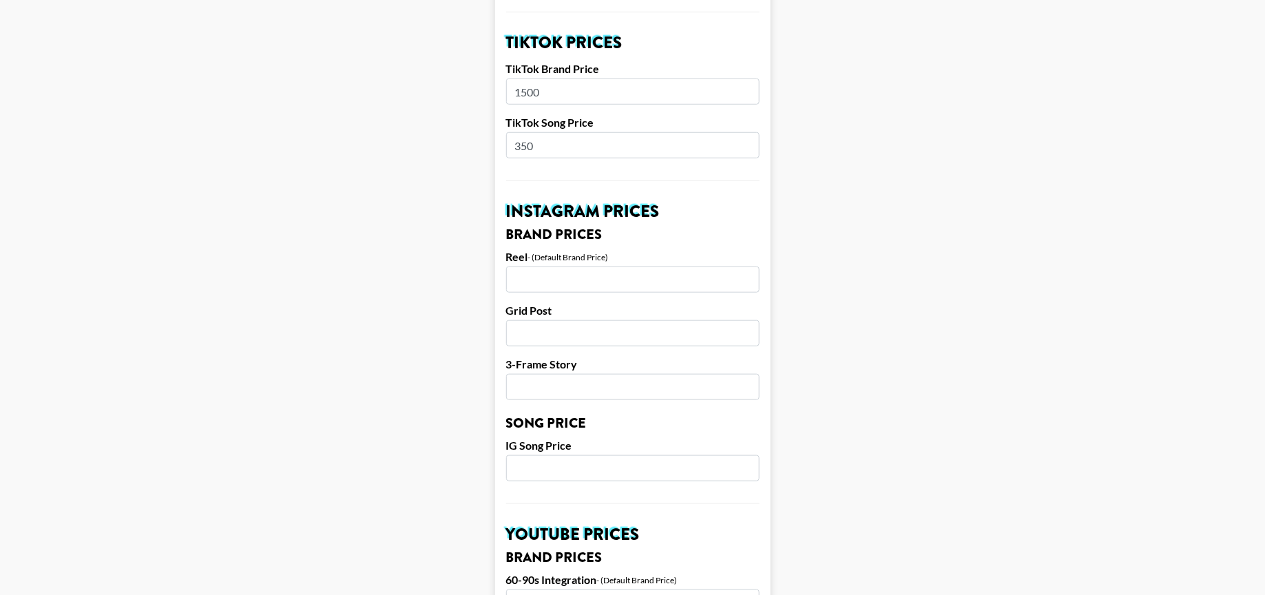
scroll to position [499, 0]
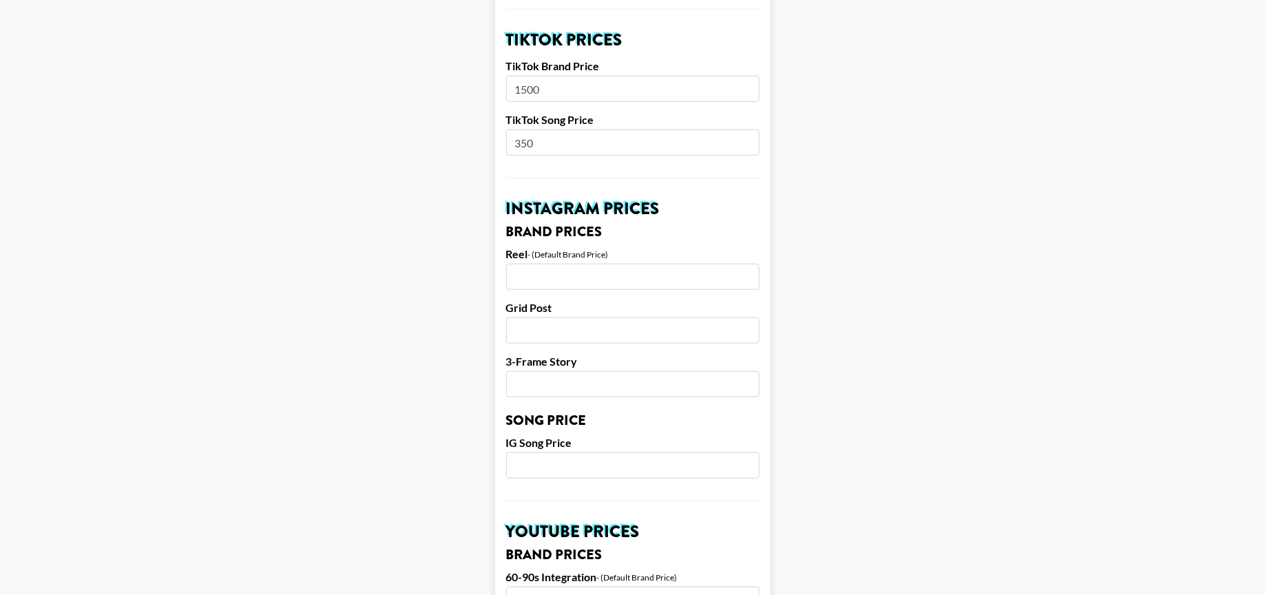
click at [549, 264] on input "number" at bounding box center [632, 277] width 253 height 26
type input "2000"
type input "1000"
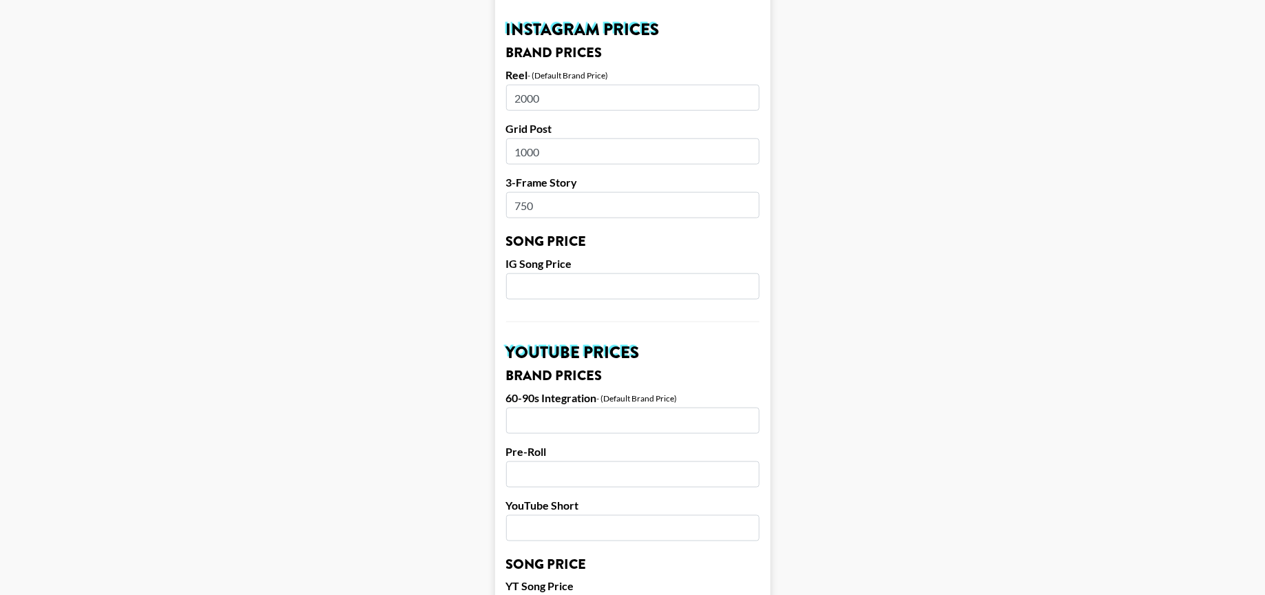
scroll to position [682, 0]
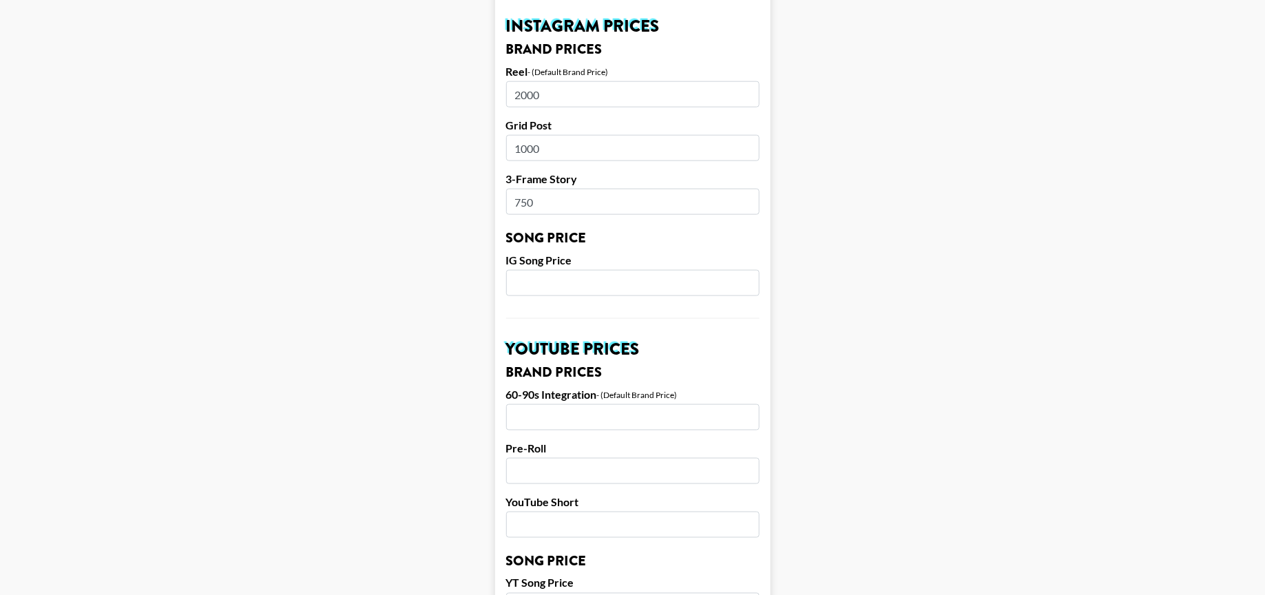
type input "750"
click at [579, 270] on input "number" at bounding box center [632, 283] width 253 height 26
type input "500"
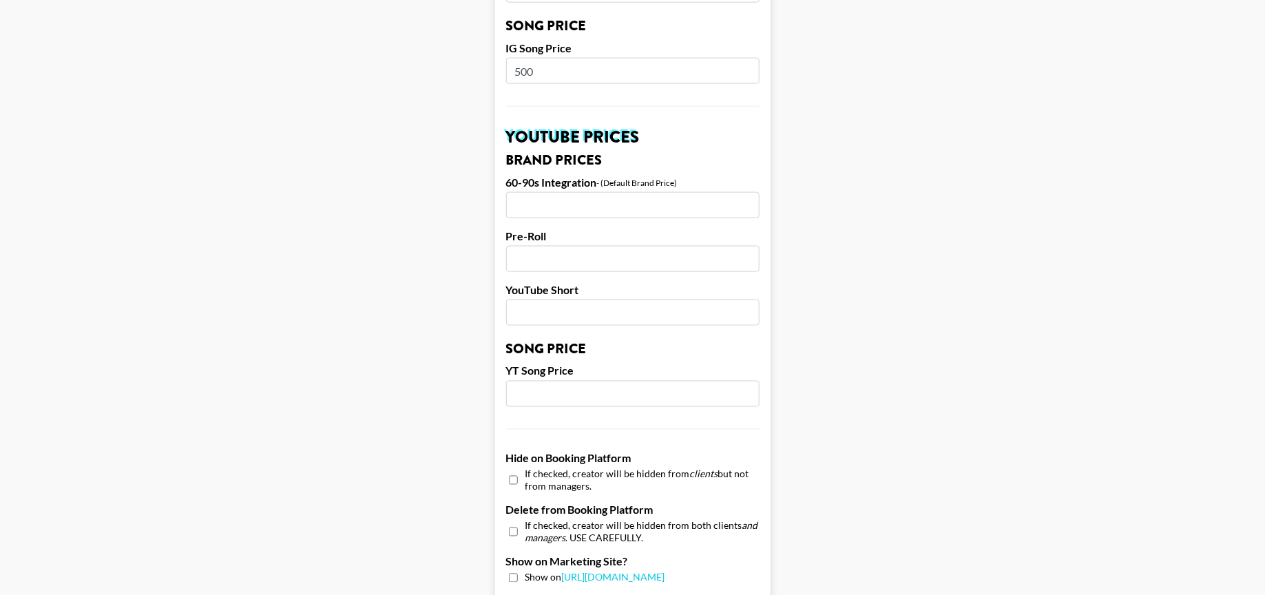
scroll to position [1271, 0]
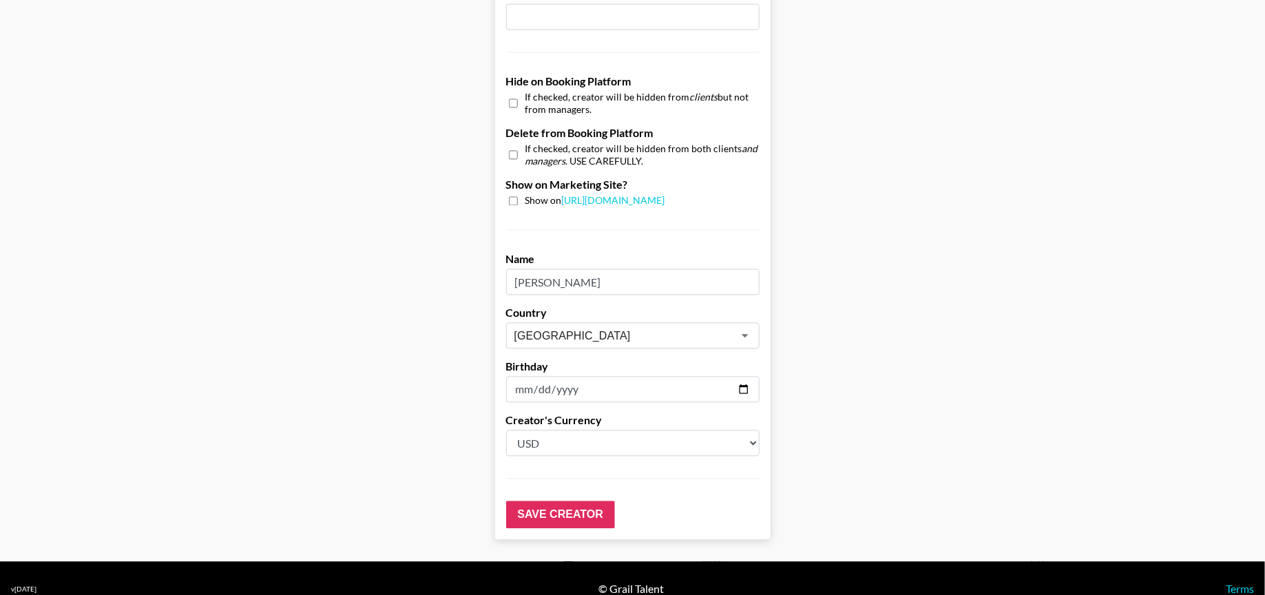
click at [547, 430] on select "Select a Currency USD GBP" at bounding box center [632, 443] width 253 height 26
select select "GBP"
click at [506, 430] on select "Select a Currency USD GBP" at bounding box center [632, 443] width 253 height 26
click at [544, 501] on input "Save Creator" at bounding box center [560, 515] width 109 height 28
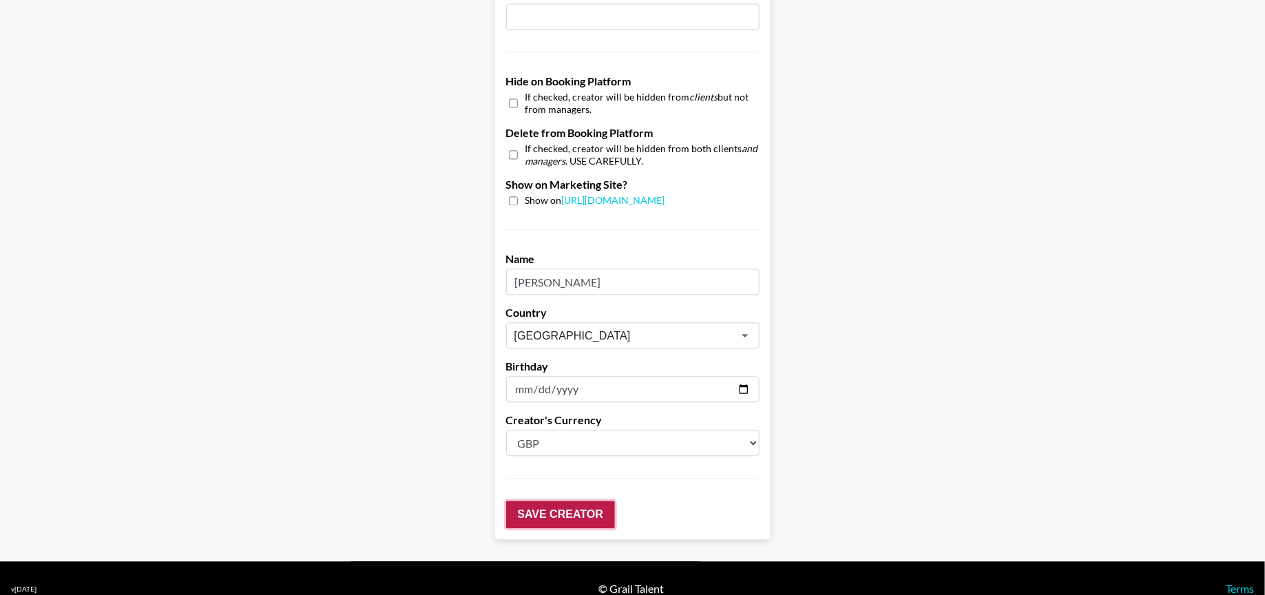
click at [576, 501] on input "Save Creator" at bounding box center [560, 515] width 109 height 28
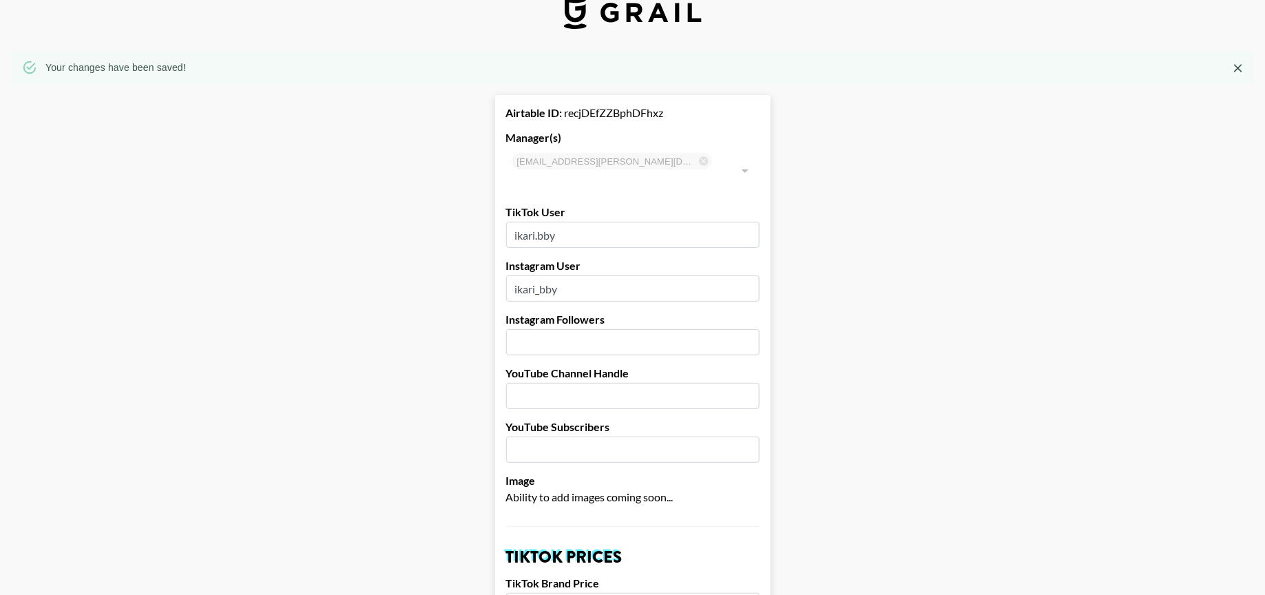
scroll to position [17, 0]
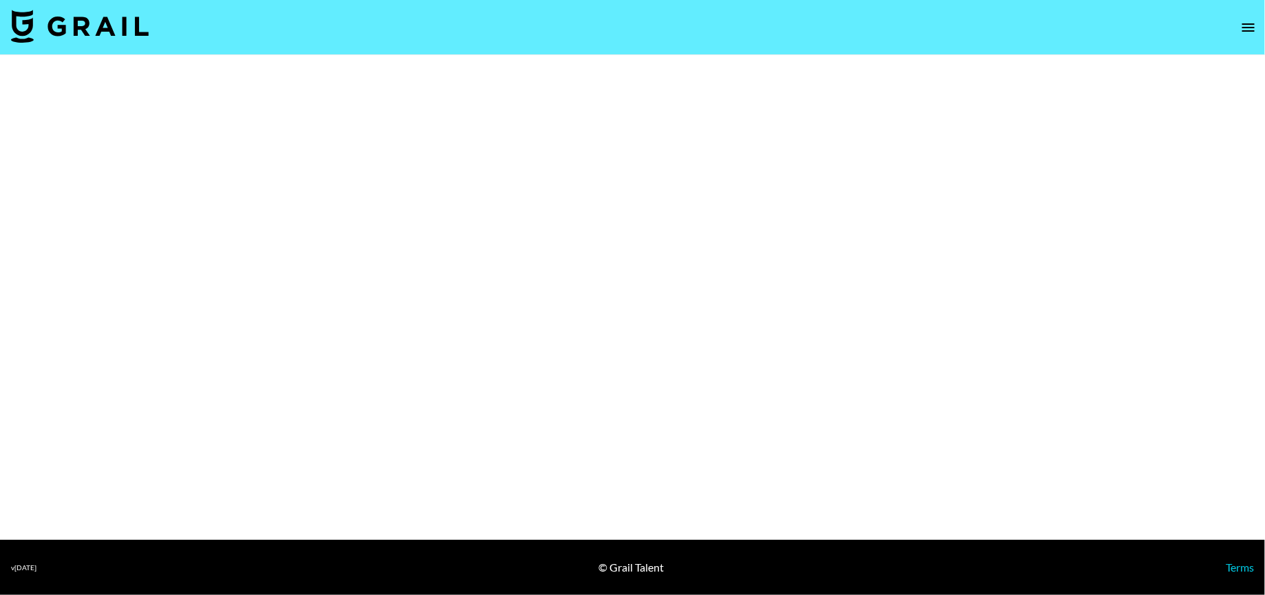
select select "Brand"
